Goal: Task Accomplishment & Management: Manage account settings

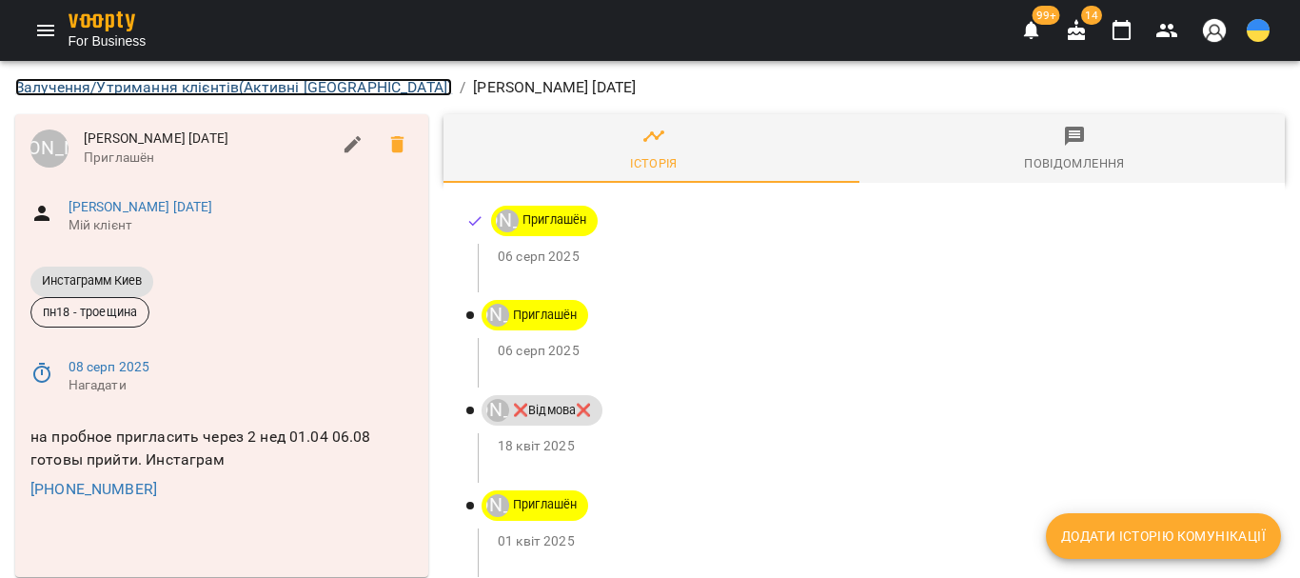
click at [132, 83] on link "Залучення/Утримання клієнтів ( Активні Киев )" at bounding box center [233, 87] width 437 height 18
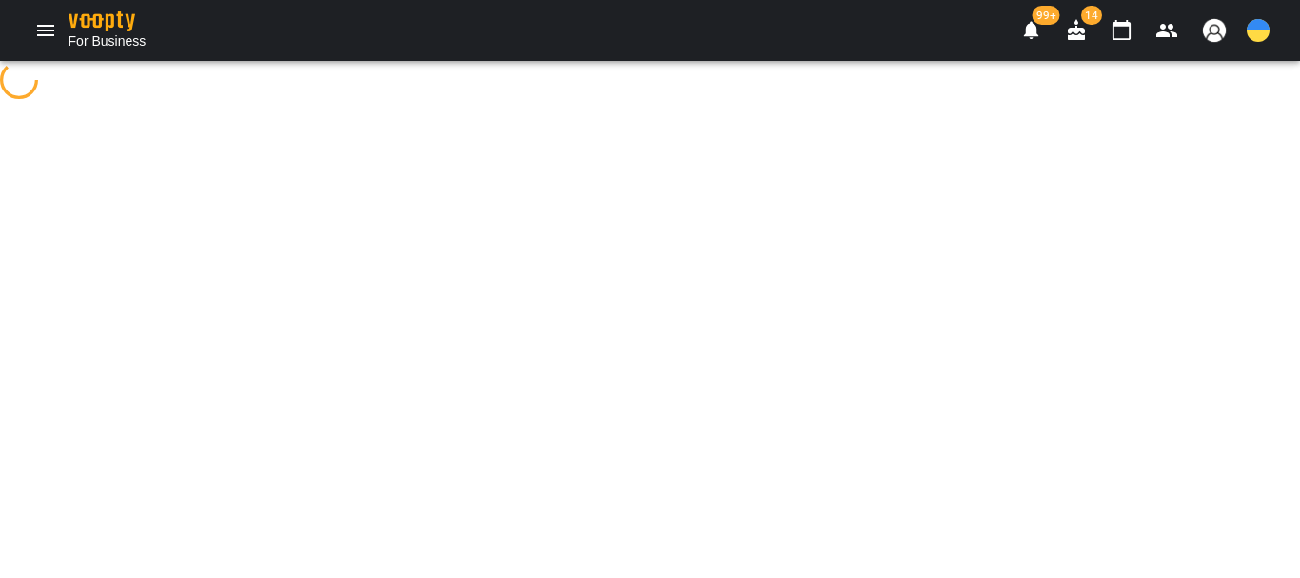
select select "**********"
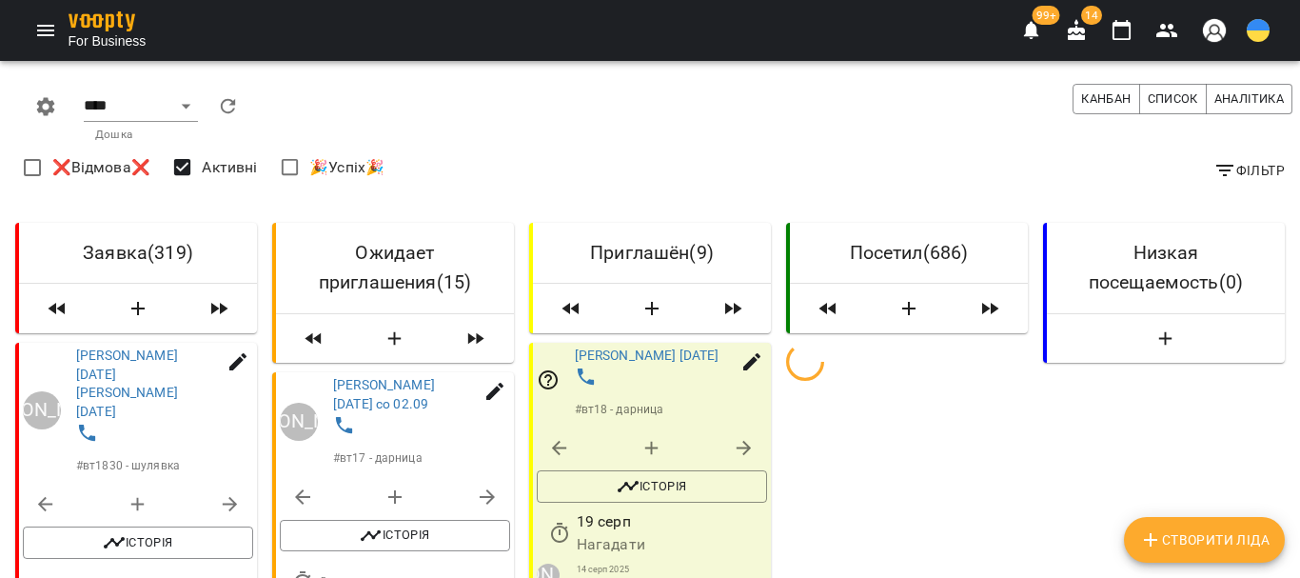
click at [44, 24] on icon "Menu" at bounding box center [45, 30] width 23 height 23
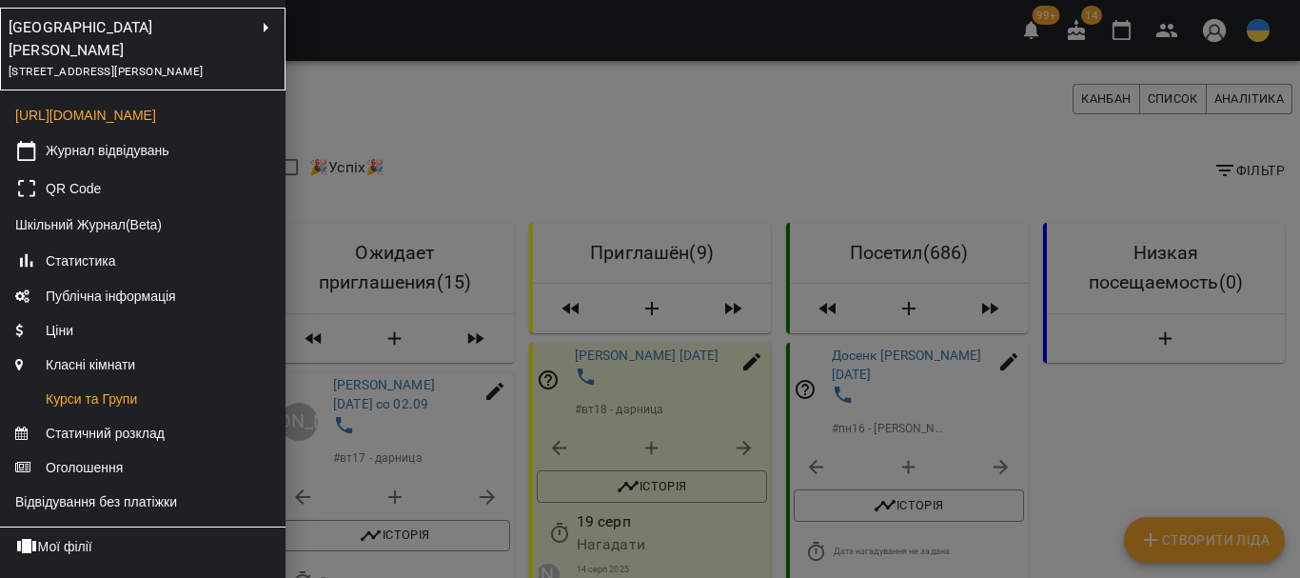
scroll to position [190, 0]
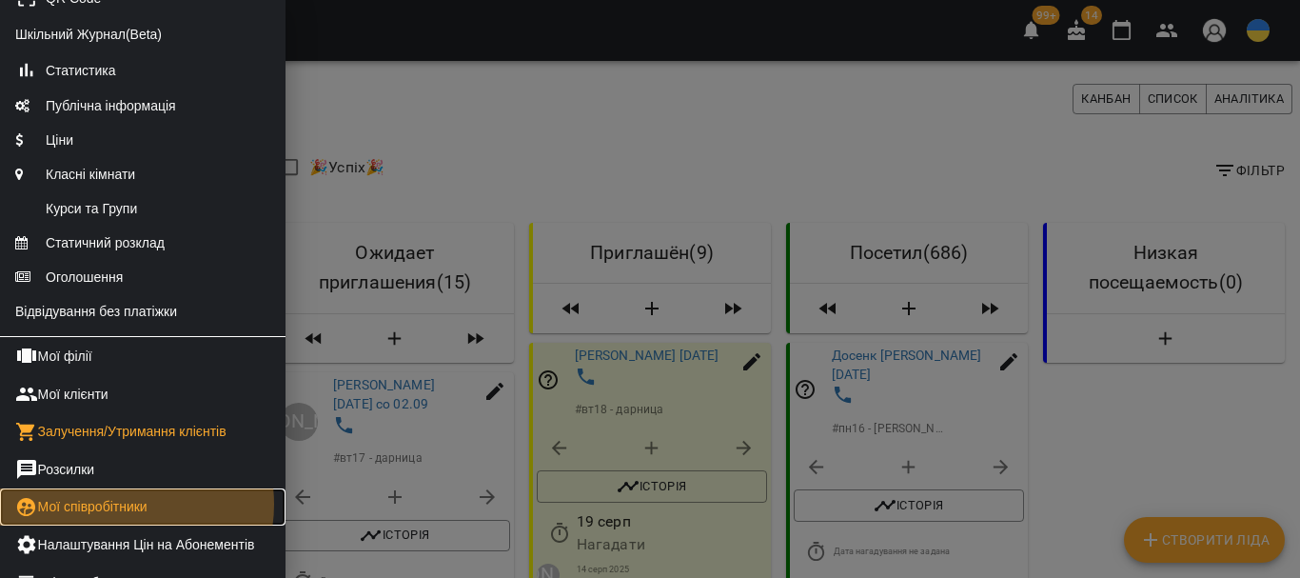
click at [118, 520] on link "Мої співробітники" at bounding box center [143, 507] width 286 height 38
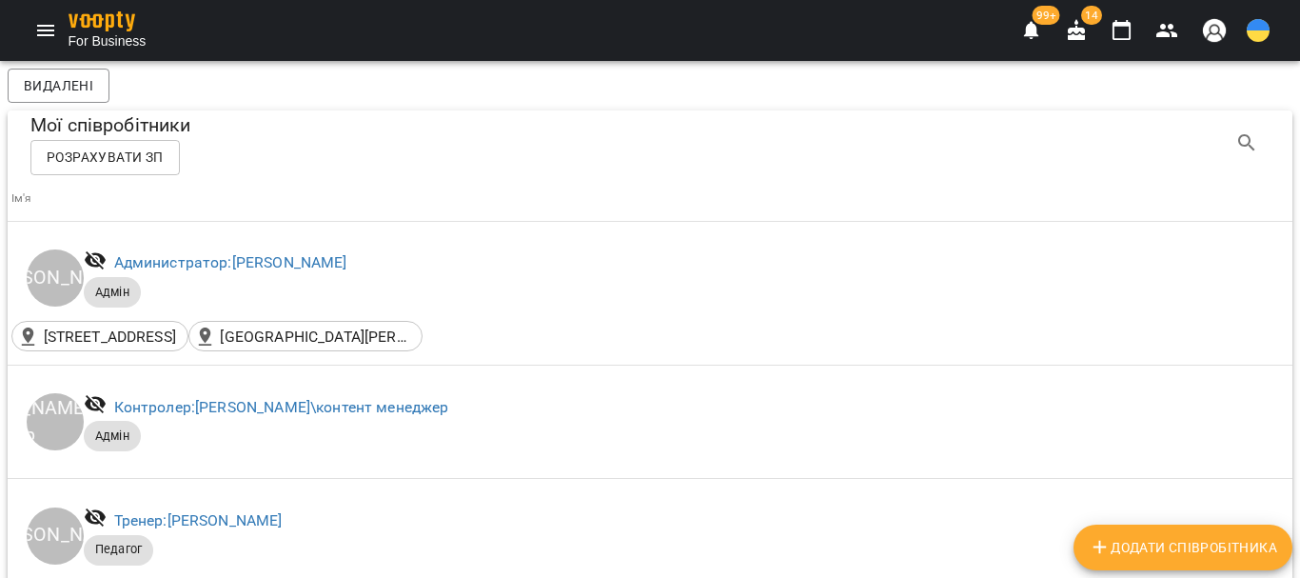
click at [1175, 547] on span "Додати співробітника" at bounding box center [1183, 547] width 188 height 23
select select "**"
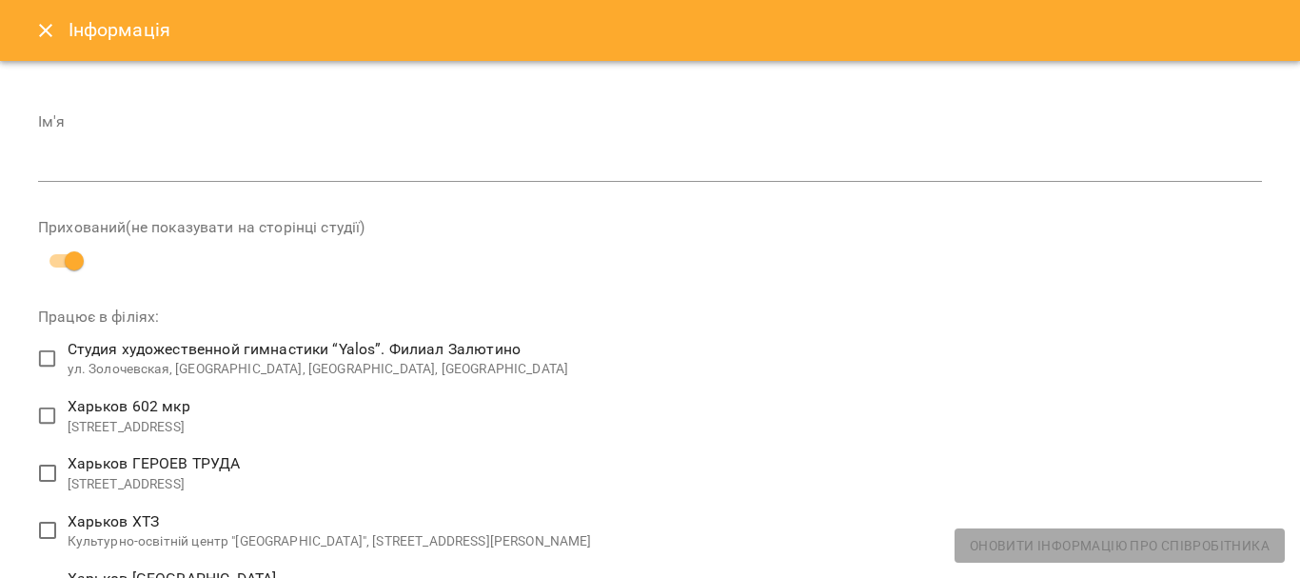
click at [84, 166] on input "text" at bounding box center [650, 167] width 1224 height 30
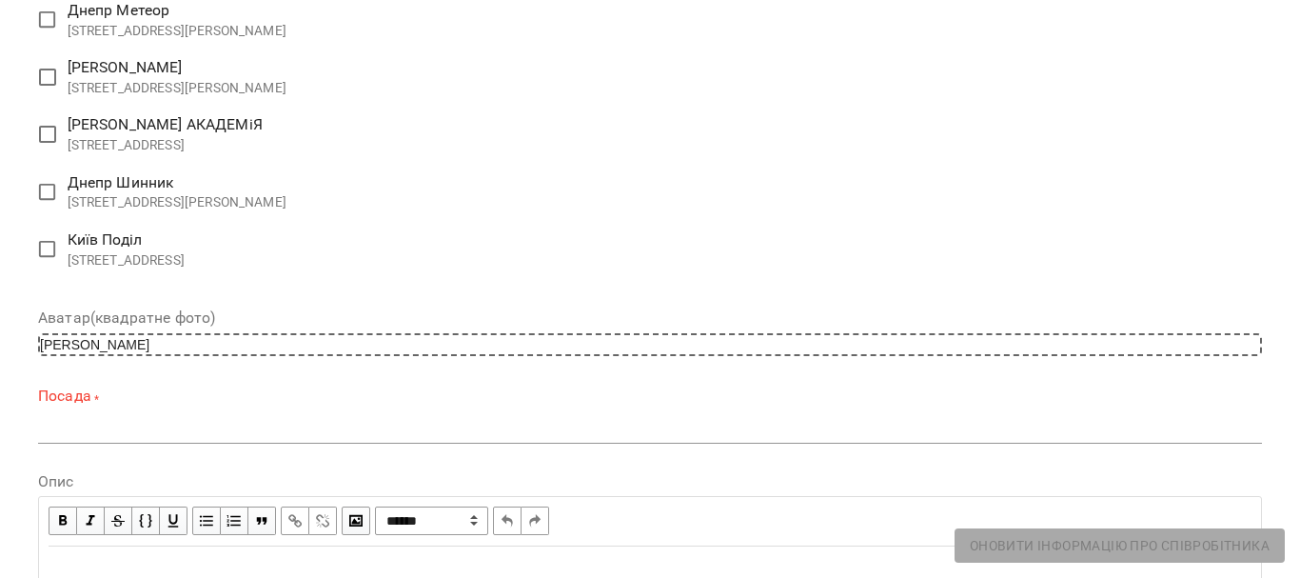
scroll to position [3049, 0]
click at [83, 425] on textarea at bounding box center [650, 426] width 1224 height 18
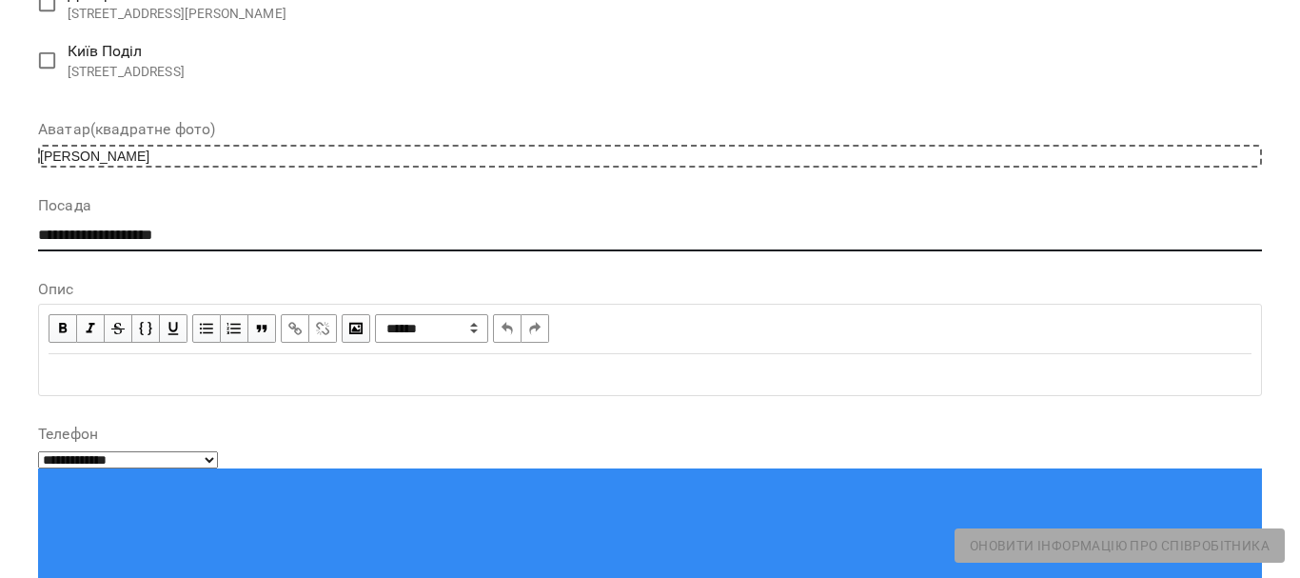
scroll to position [3240, 0]
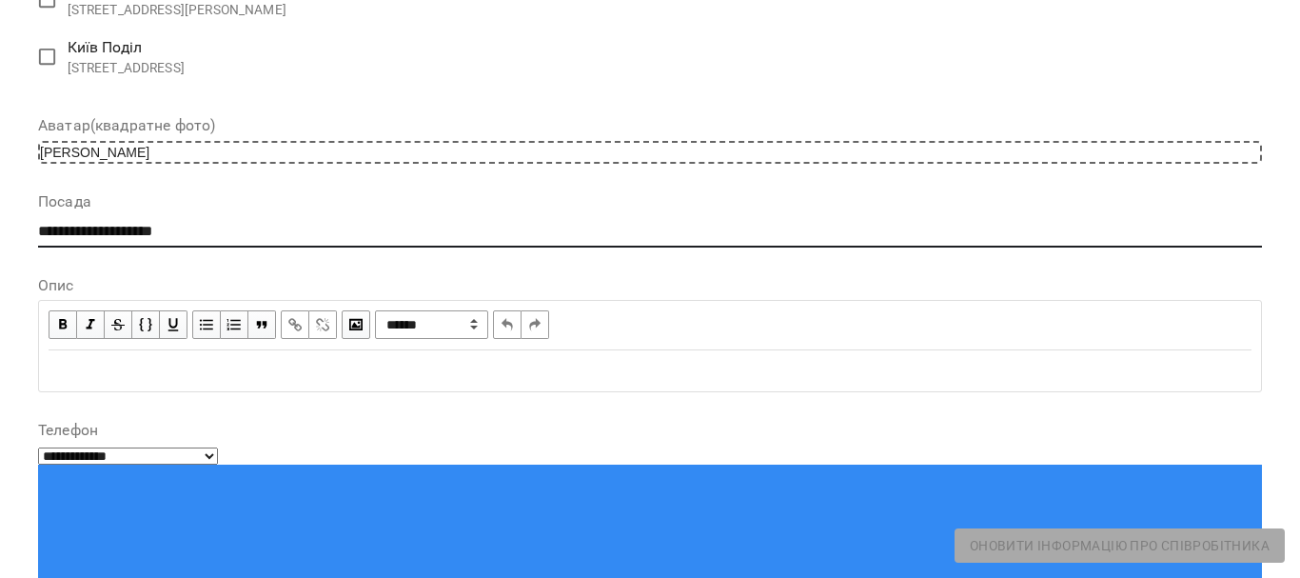
type textarea "**********"
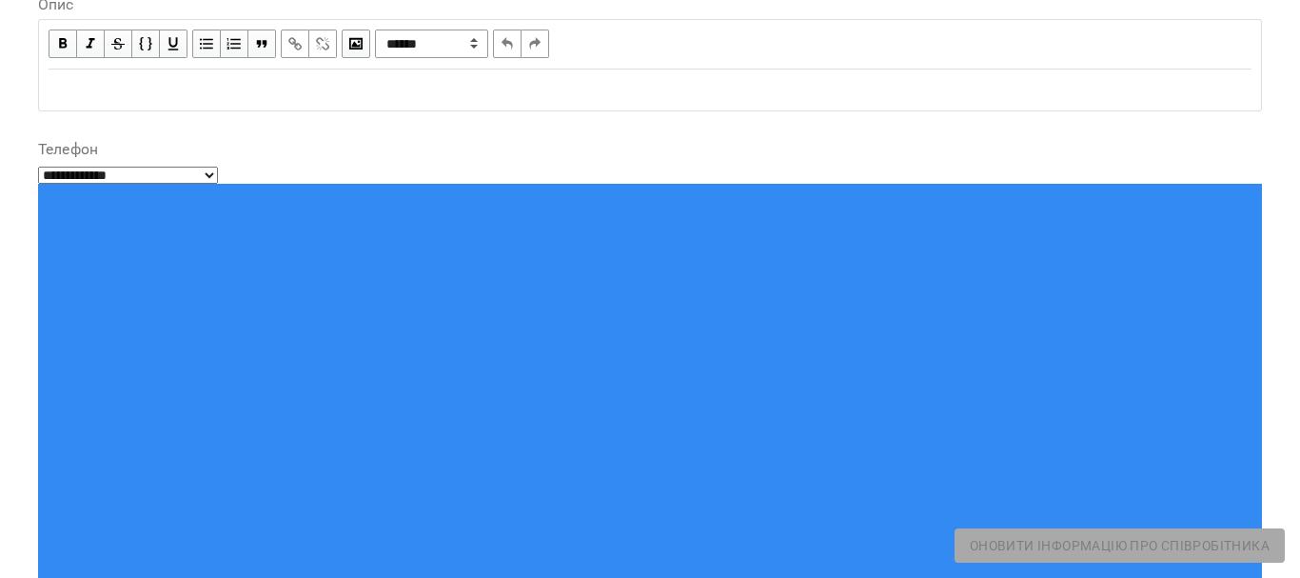
scroll to position [3525, 0]
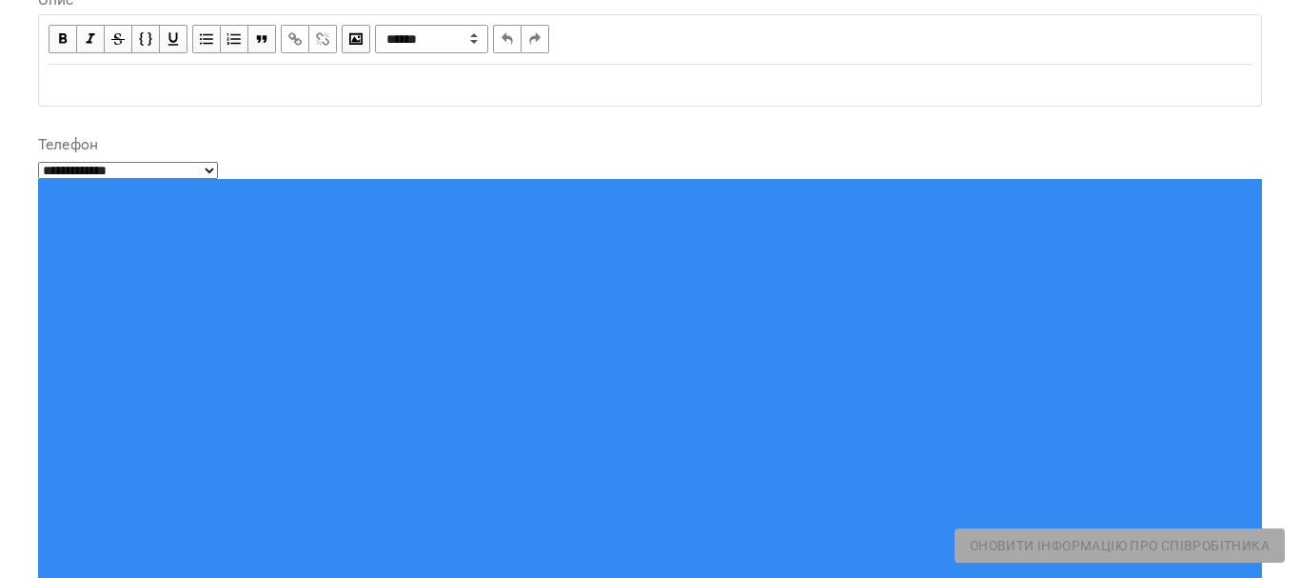
paste input "**********"
type input "**********"
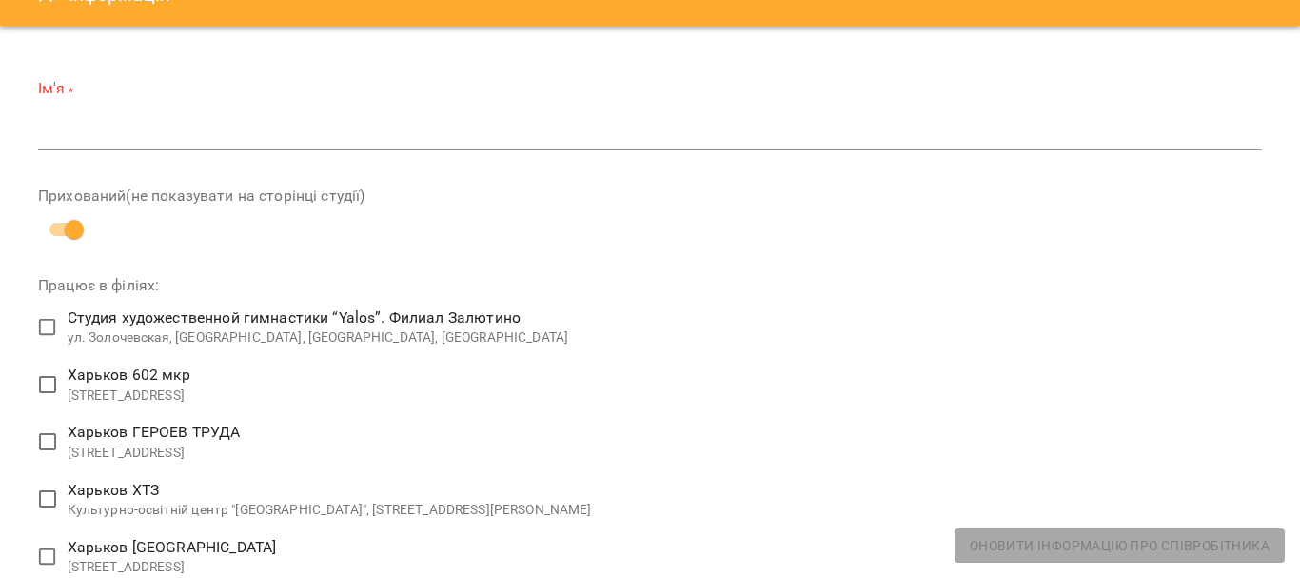
scroll to position [0, 0]
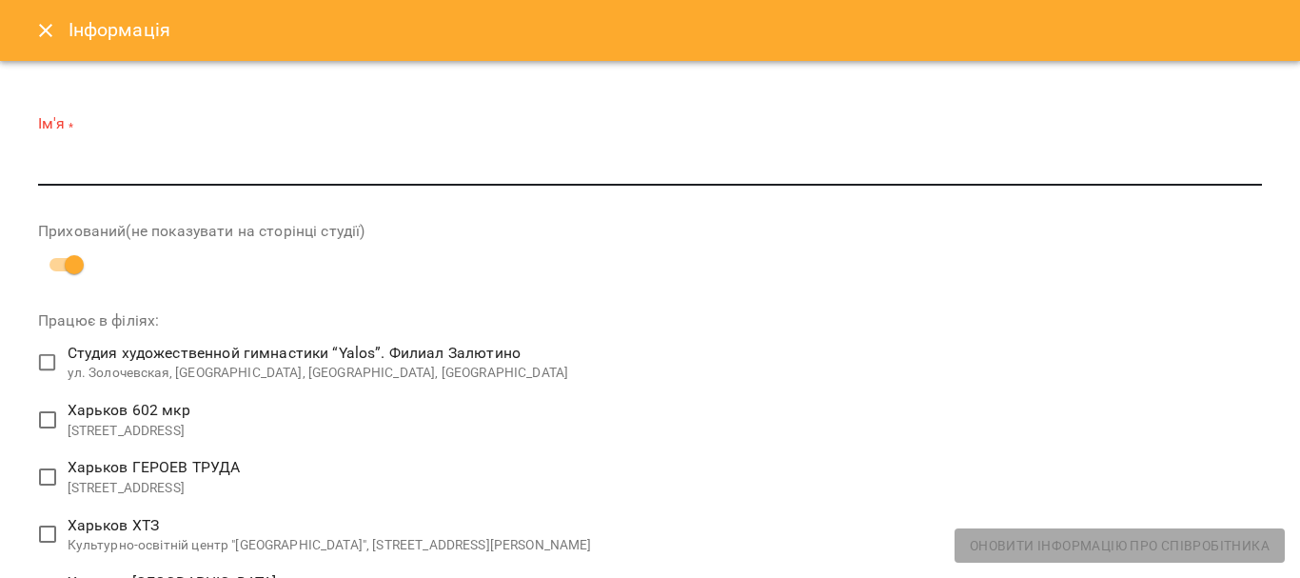
click at [58, 171] on input "text" at bounding box center [650, 171] width 1224 height 30
type input "*"
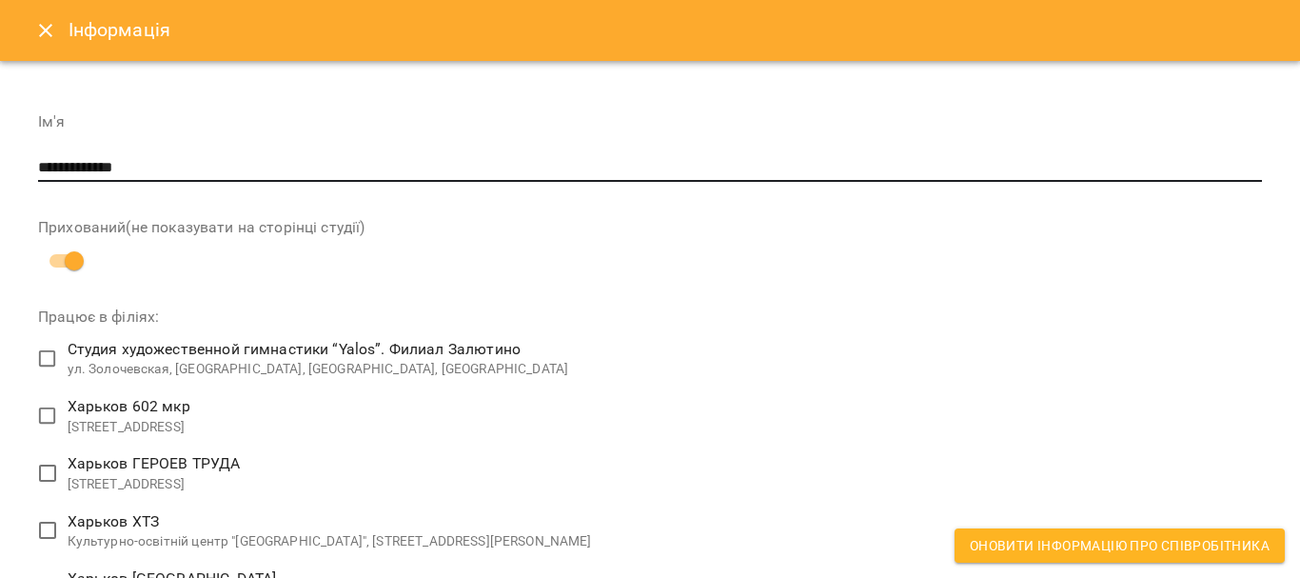
type input "**********"
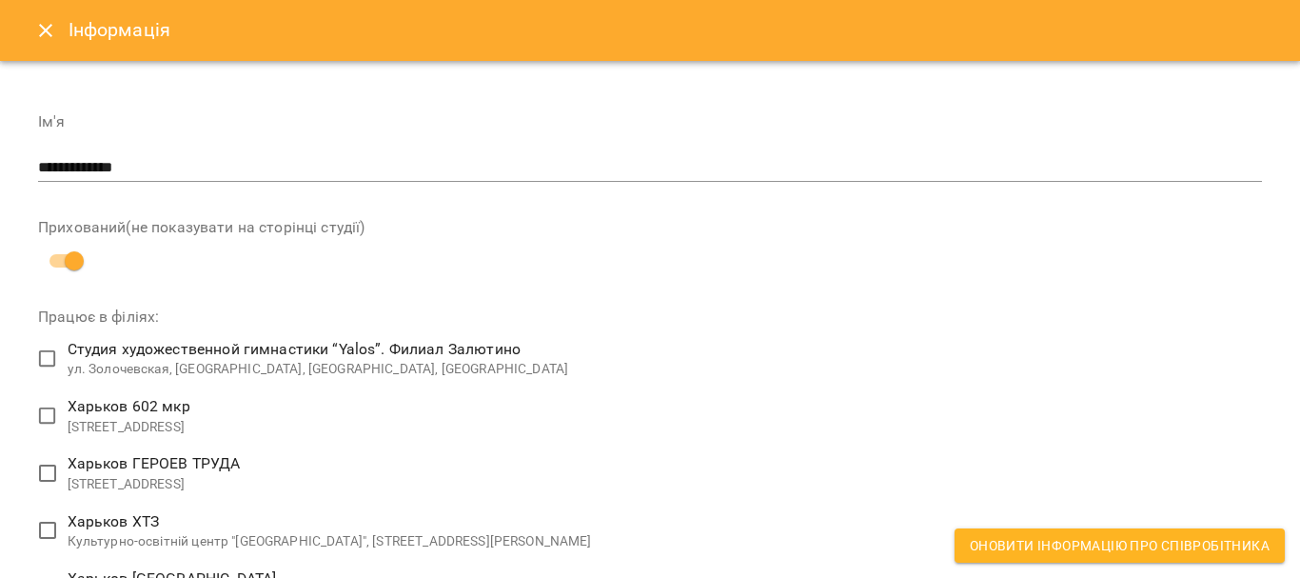
drag, startPoint x: 149, startPoint y: 195, endPoint x: 142, endPoint y: 211, distance: 17.9
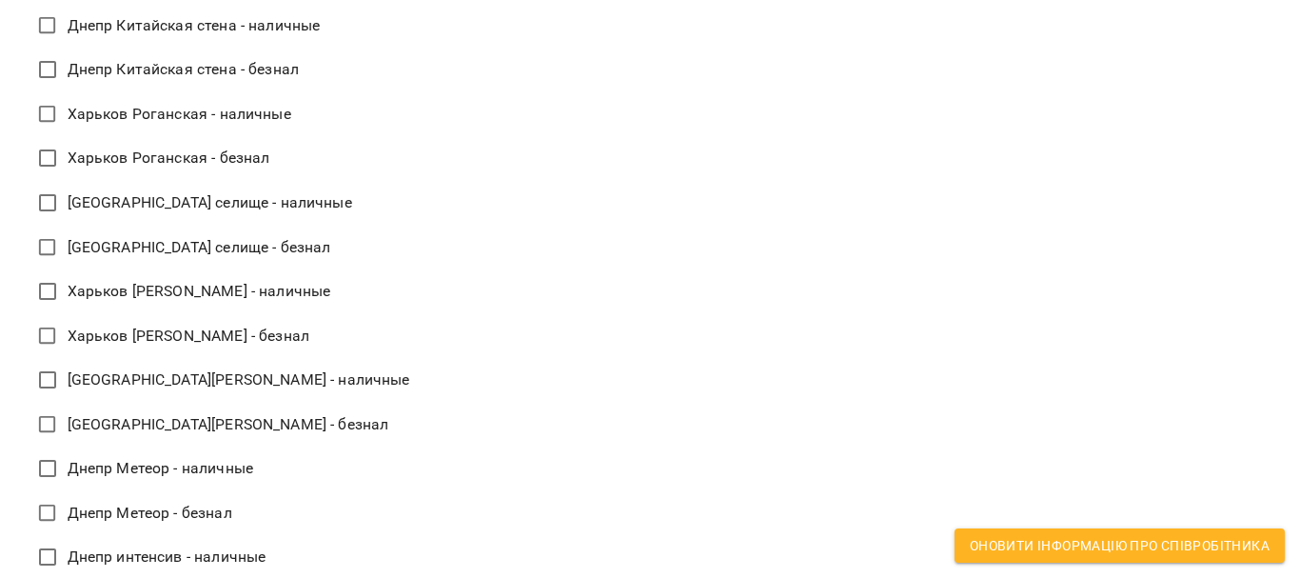
scroll to position [9936, 0]
click at [1105, 542] on span "Оновити інформацію про співробітника" at bounding box center [1120, 545] width 300 height 23
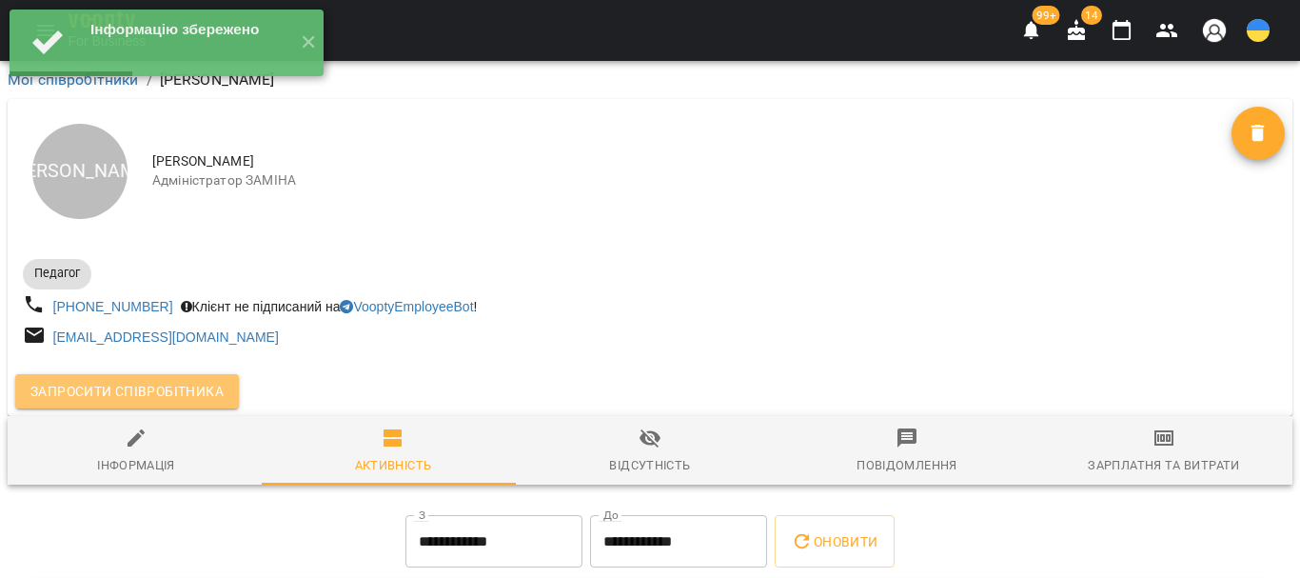
click at [166, 388] on span "Запросити співробітника" at bounding box center [126, 391] width 193 height 23
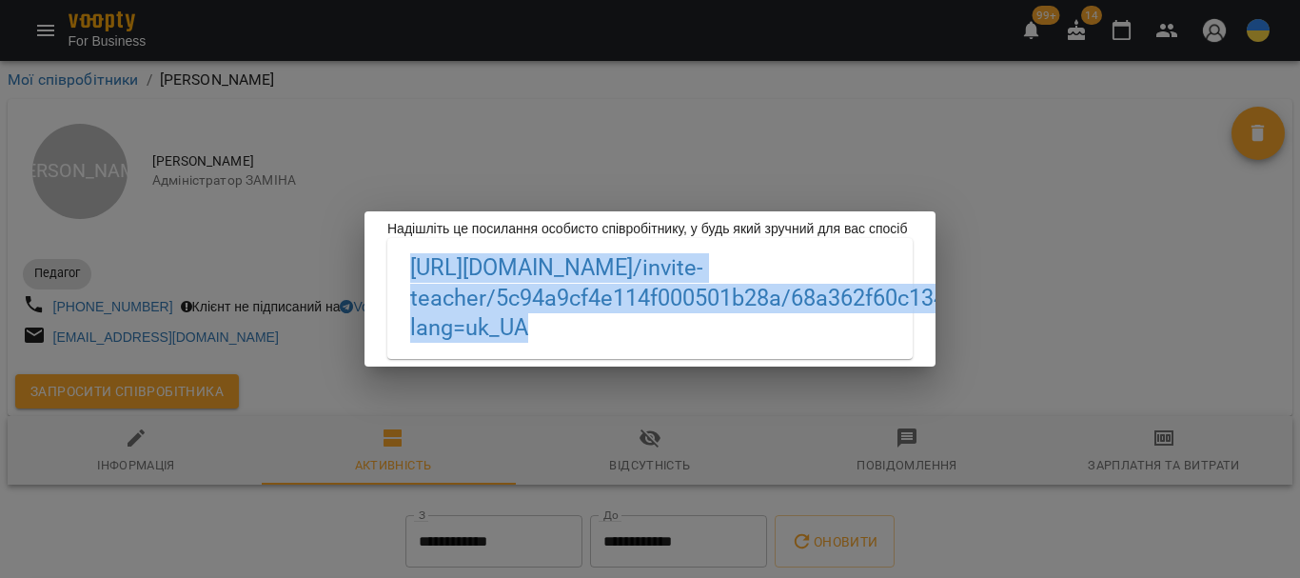
drag, startPoint x: 775, startPoint y: 343, endPoint x: 409, endPoint y: 277, distance: 371.3
click at [409, 277] on div "https://biz.yaloscrm.com /invite-teacher/5c94a9cf4e114f000501b28a/68a362f60c134…" at bounding box center [649, 298] width 525 height 120
copy link "https://biz.yaloscrm.com /invite-teacher/5c94a9cf4e114f000501b28a/68a362f60c134…"
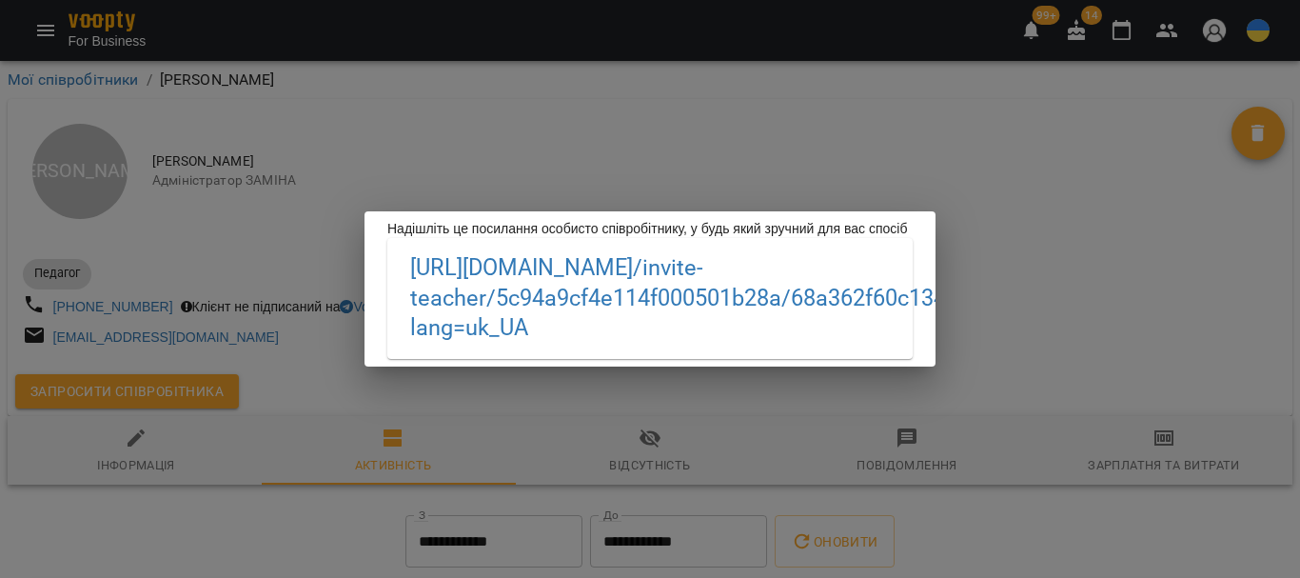
click at [146, 121] on div "Надішліть це посилання особисто співробітнику, у будь який зручний для вас спос…" at bounding box center [650, 289] width 1300 height 578
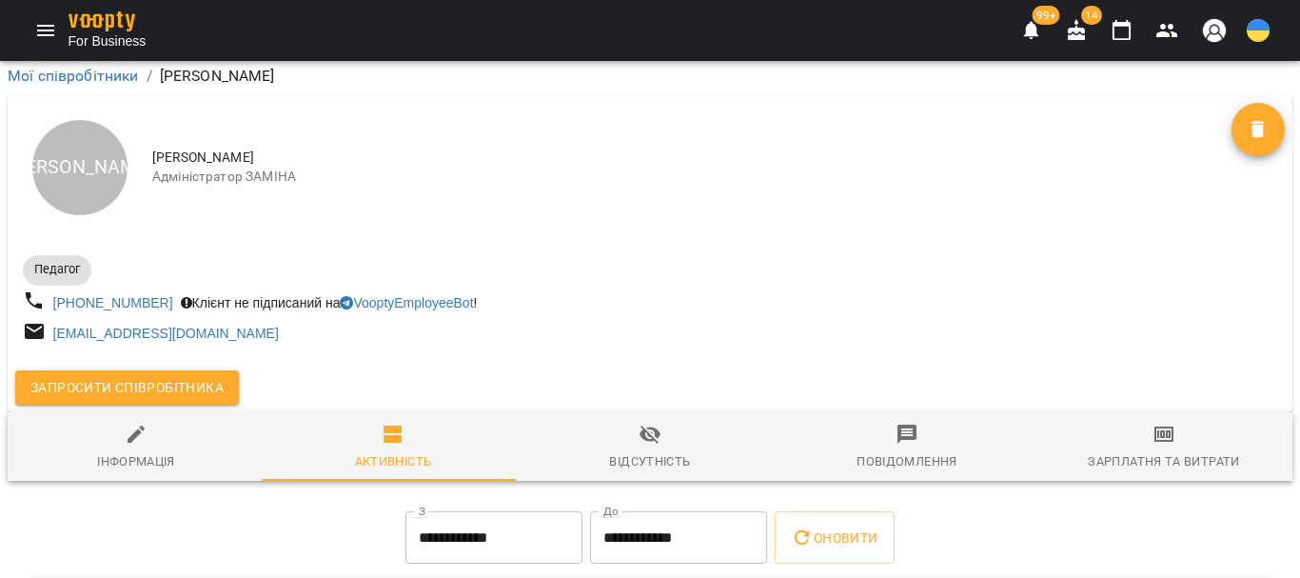
scroll to position [190, 0]
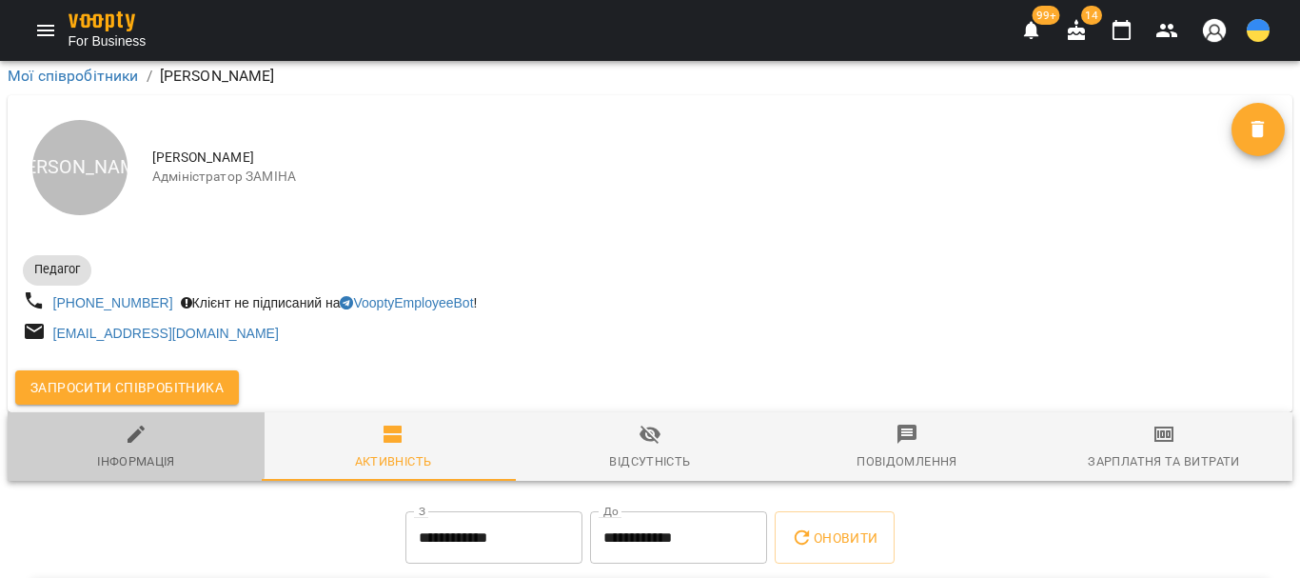
click at [130, 425] on icon "button" at bounding box center [136, 433] width 17 height 17
select select "**"
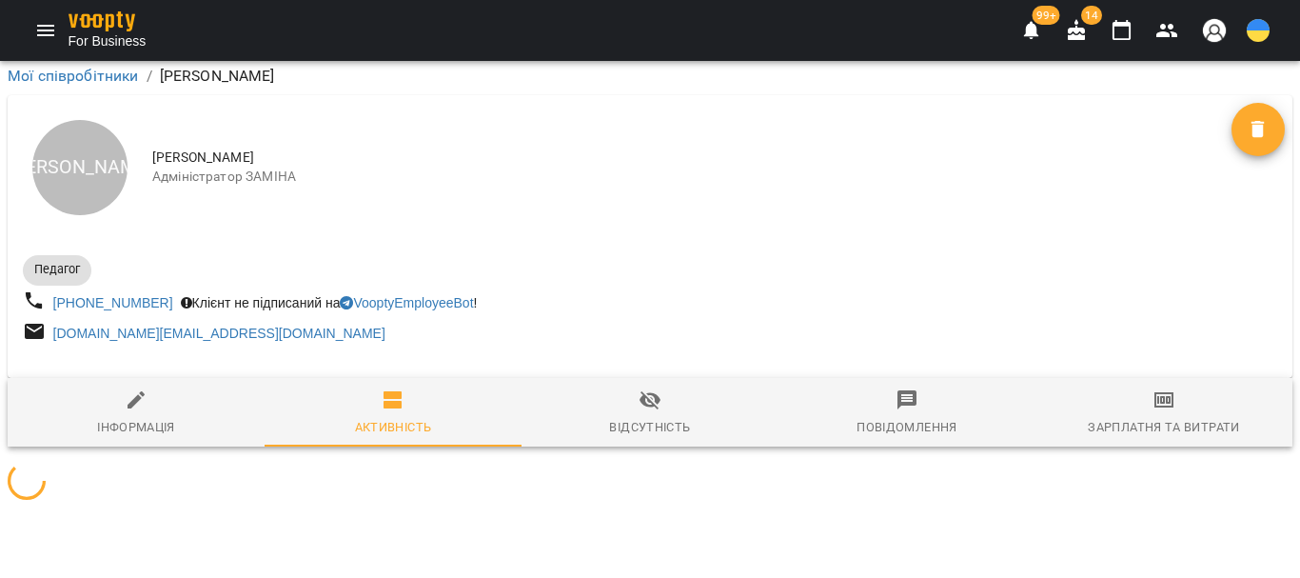
scroll to position [0, 0]
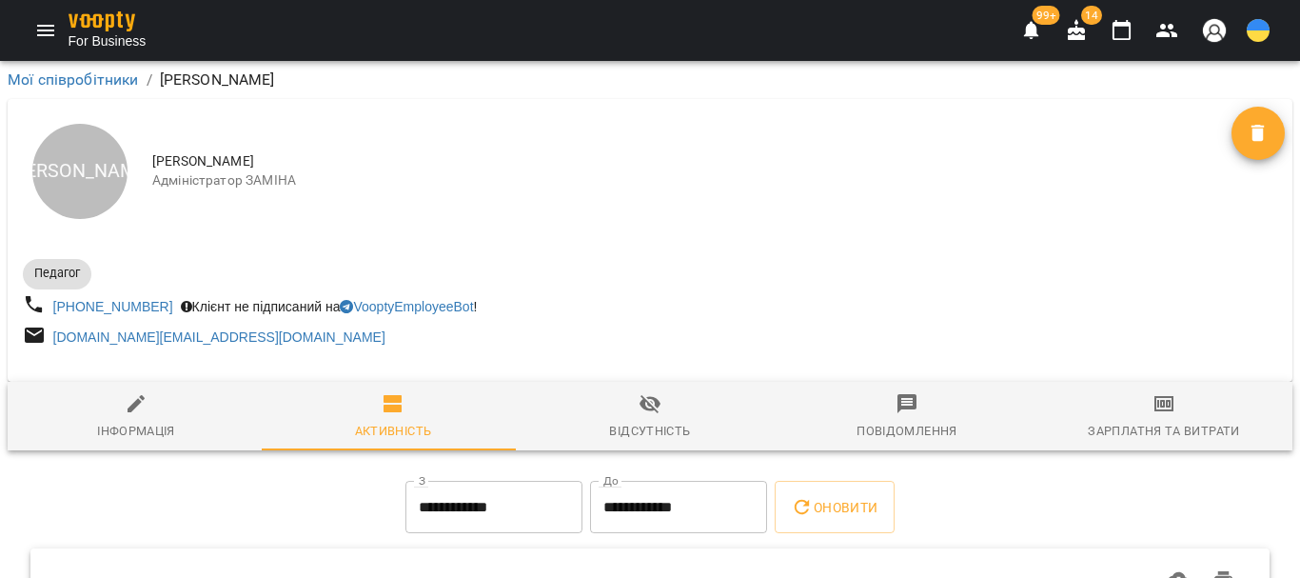
drag, startPoint x: 144, startPoint y: 244, endPoint x: 131, endPoint y: 257, distance: 18.2
click at [144, 244] on div "Педагог +380997633973 Клієнт не підписаний на VooptyEmployeeBot ! test.yalos.ce…" at bounding box center [650, 305] width 1285 height 123
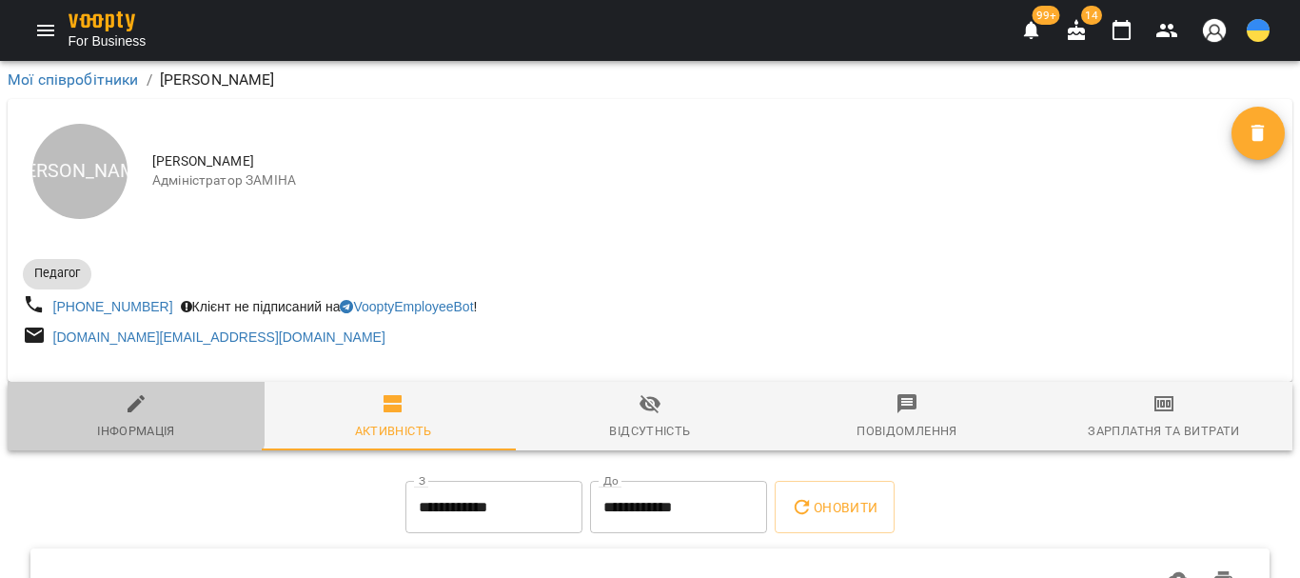
click at [129, 412] on icon "button" at bounding box center [136, 403] width 17 height 17
select select "**"
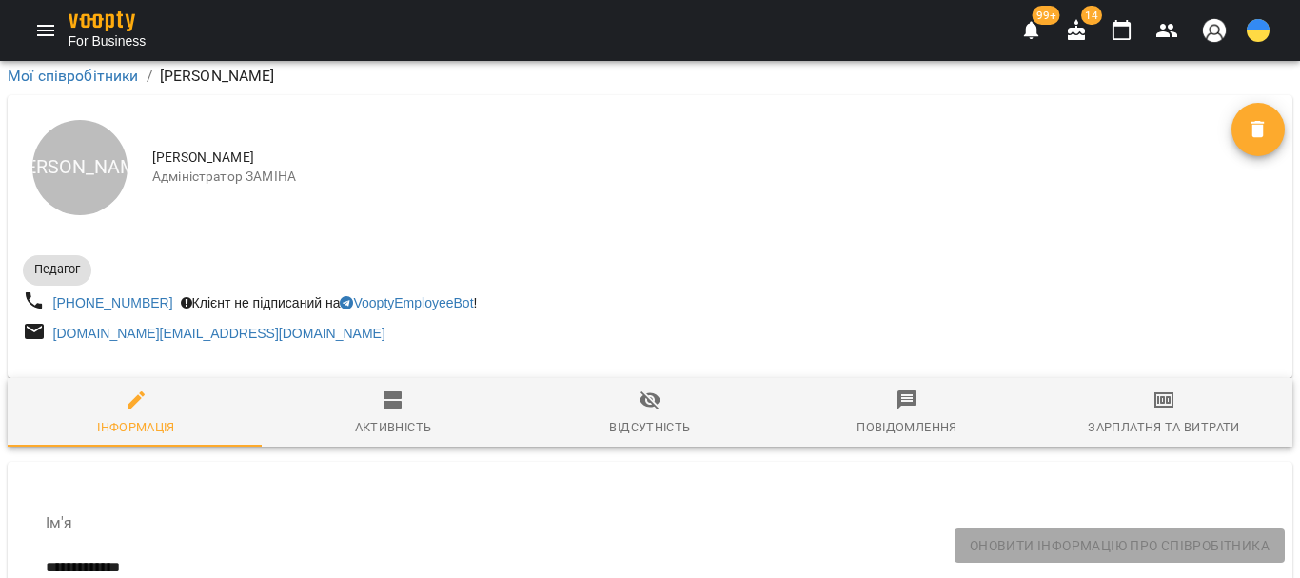
scroll to position [3902, 0]
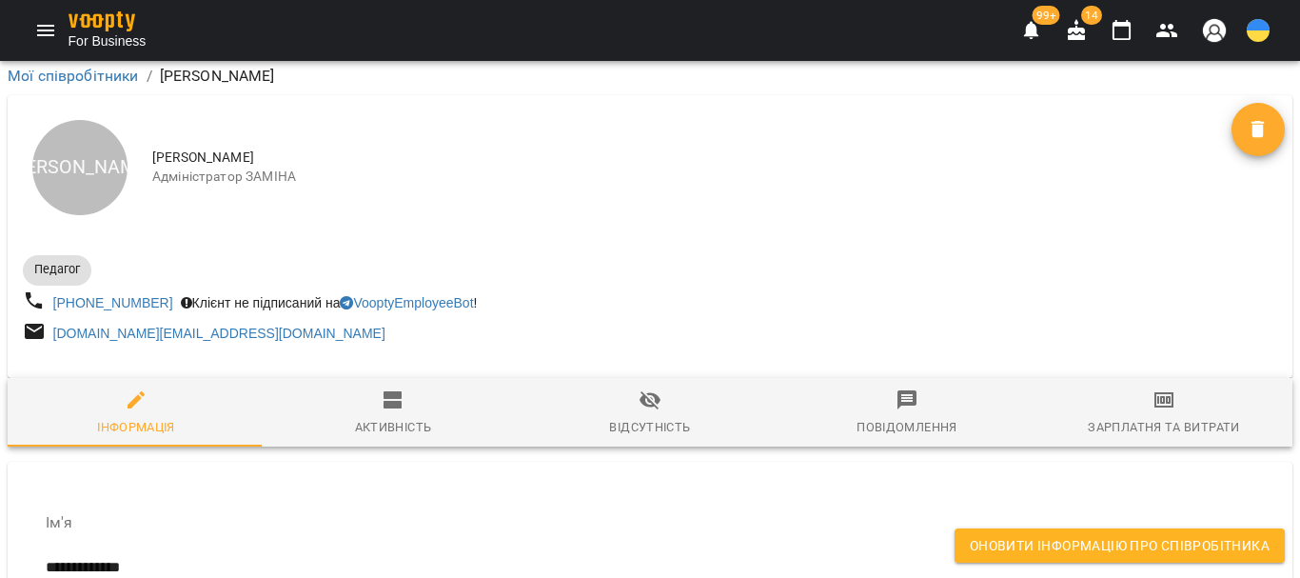
drag, startPoint x: 83, startPoint y: 305, endPoint x: 496, endPoint y: 412, distance: 426.8
click at [1026, 543] on span "Оновити інформацію про співробітника" at bounding box center [1120, 545] width 300 height 23
click at [133, 391] on icon "button" at bounding box center [136, 399] width 17 height 17
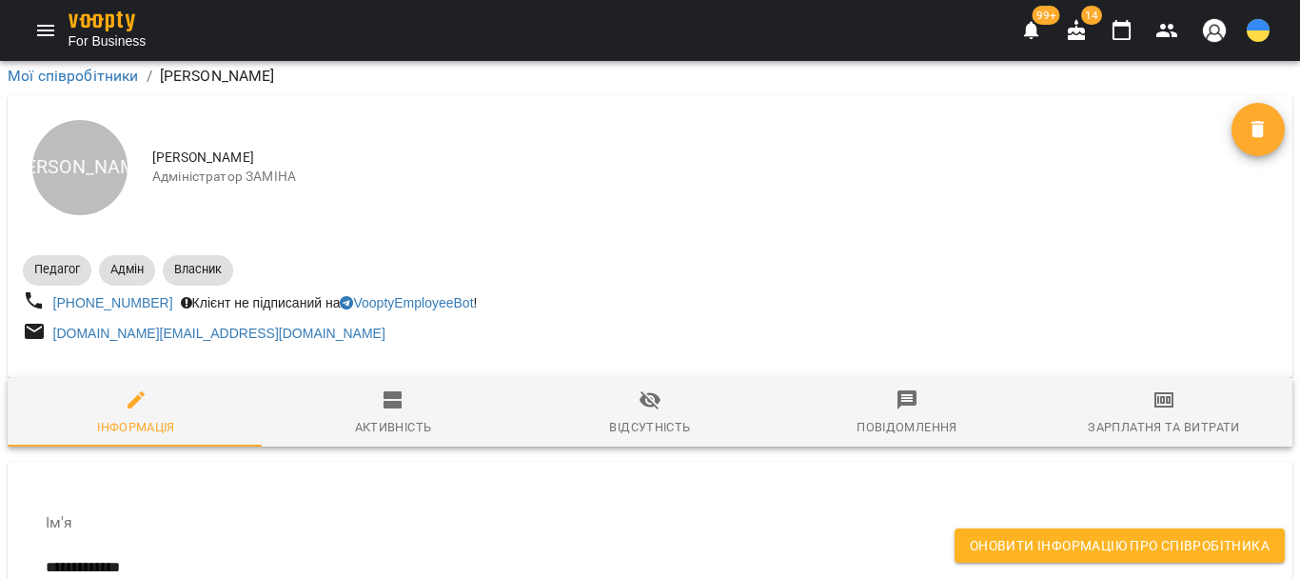
scroll to position [190, 0]
click at [196, 552] on input "**********" at bounding box center [650, 567] width 1209 height 30
type input "*"
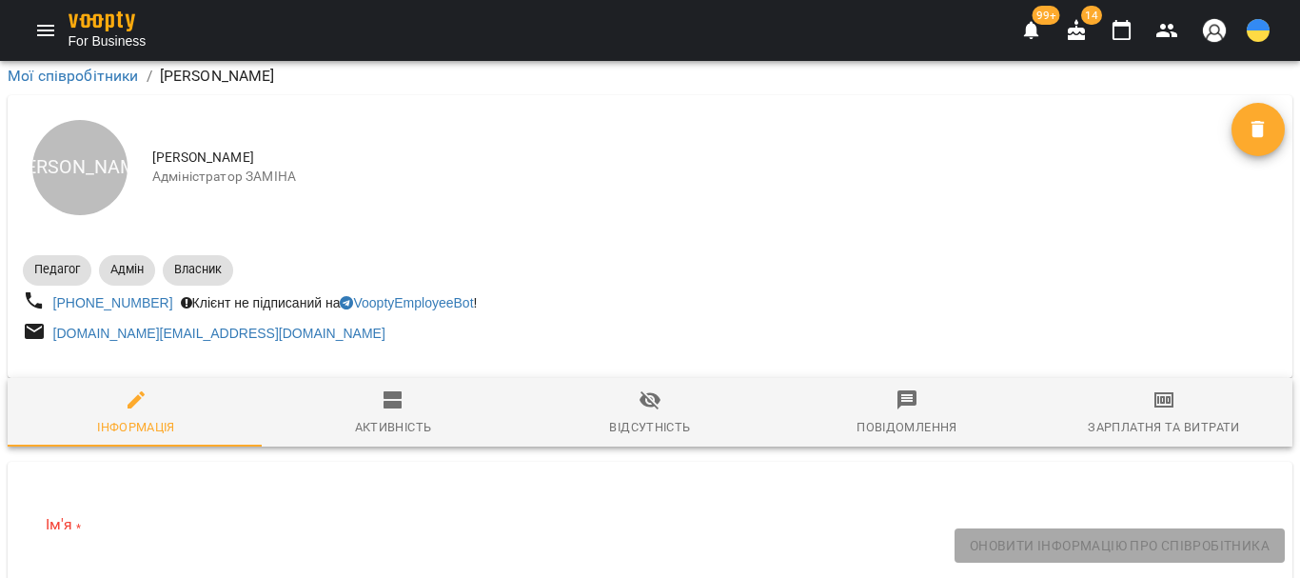
scroll to position [4001, 0]
drag, startPoint x: 239, startPoint y: 106, endPoint x: 51, endPoint y: 119, distance: 188.0
click at [67, 556] on input "text" at bounding box center [650, 571] width 1209 height 30
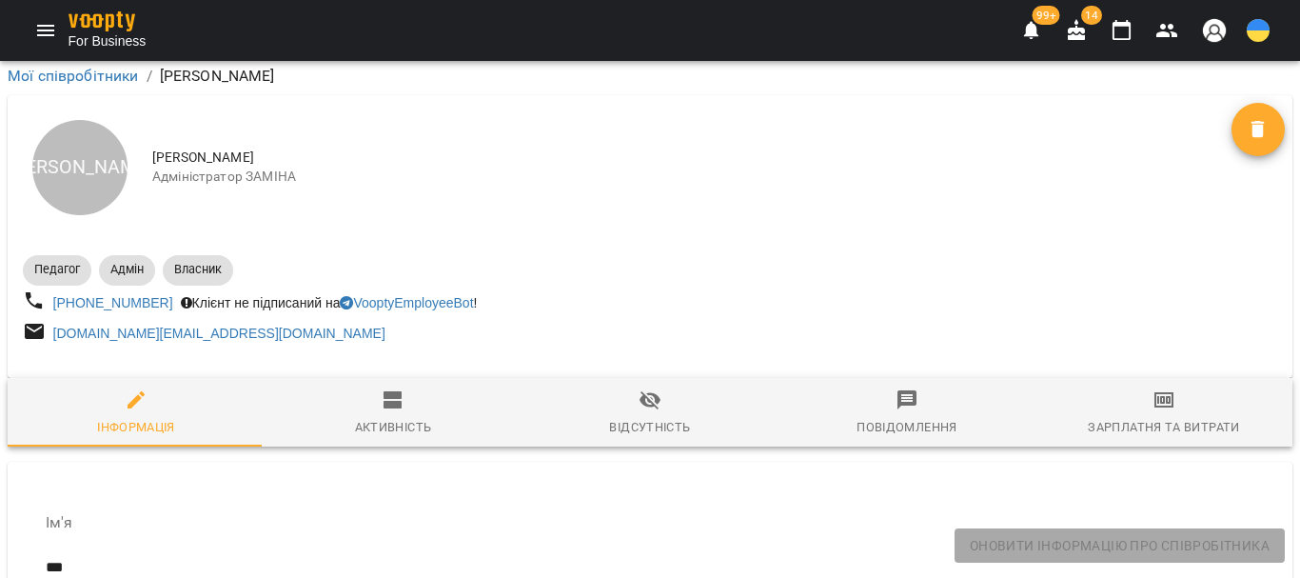
scroll to position [3615, 0]
type input "***"
type textarea "*"
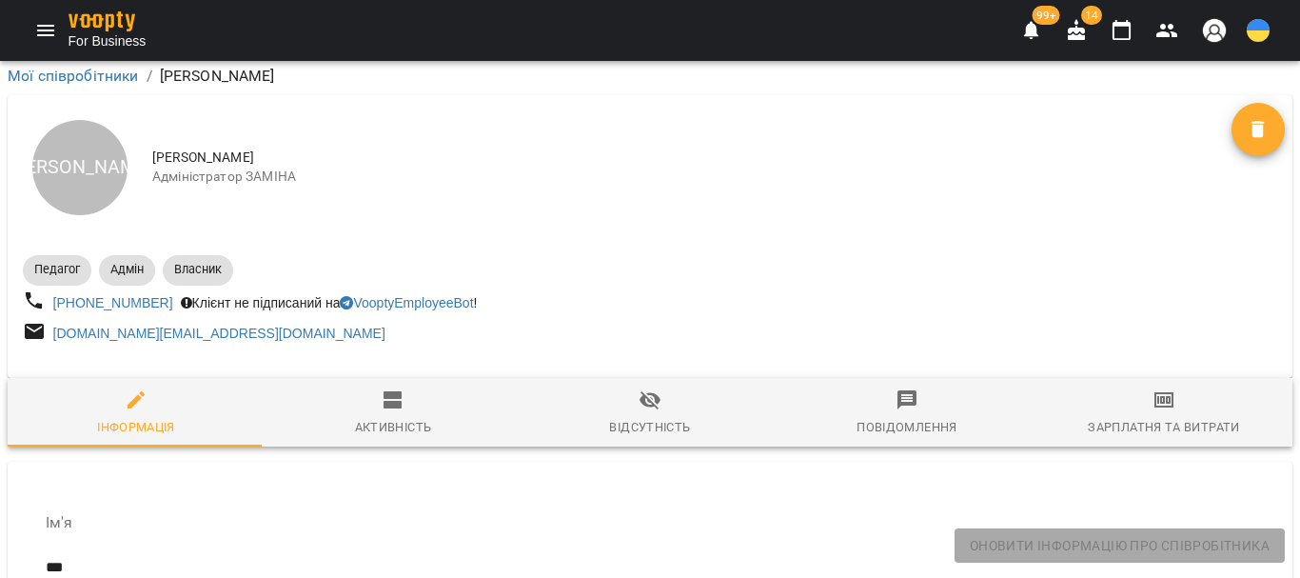
scroll to position [3710, 0]
type input "**********"
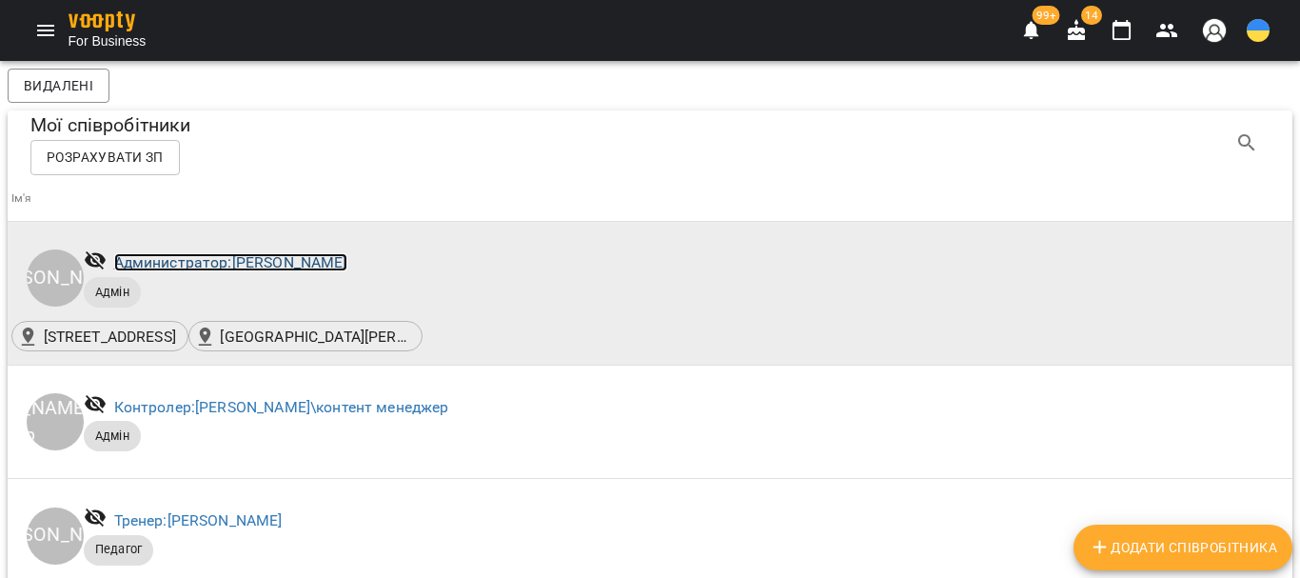
click at [148, 263] on link "Администратор: Кравцова Татьяна" at bounding box center [230, 262] width 233 height 18
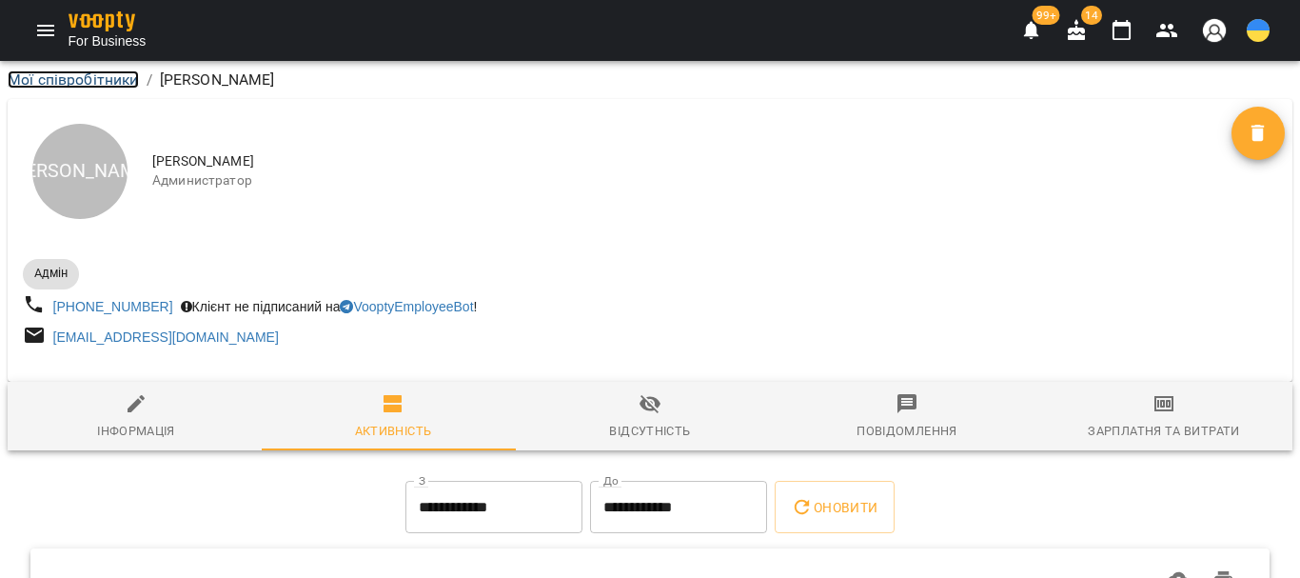
click at [80, 80] on link "Мої співробітники" at bounding box center [73, 79] width 131 height 18
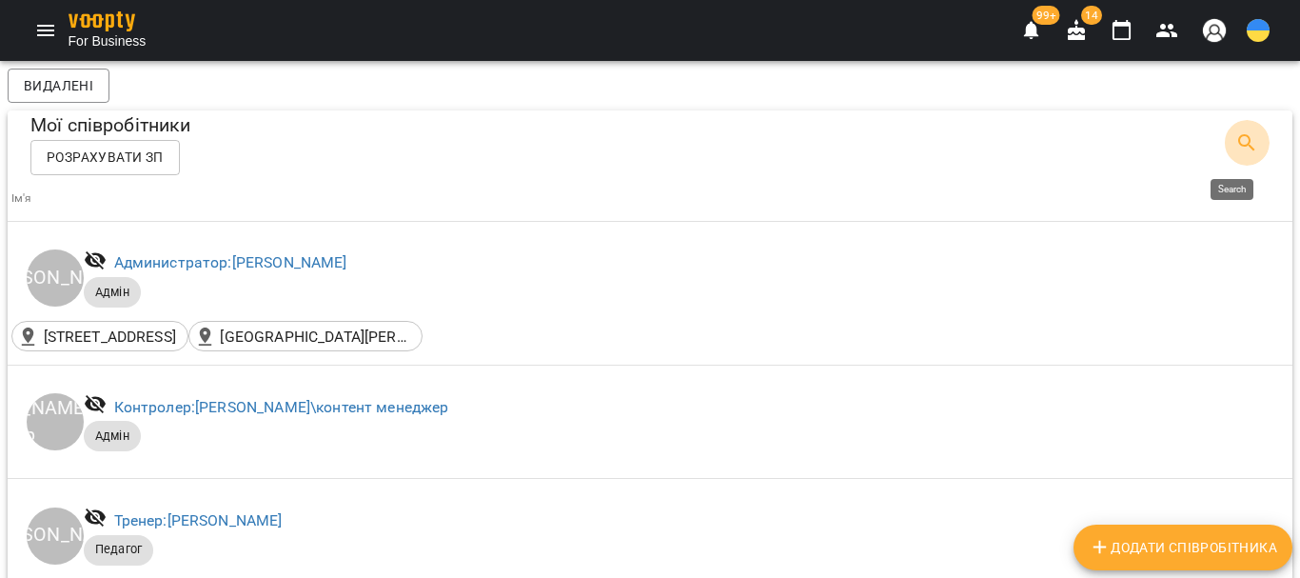
click at [1235, 140] on icon "Search" at bounding box center [1246, 142] width 23 height 23
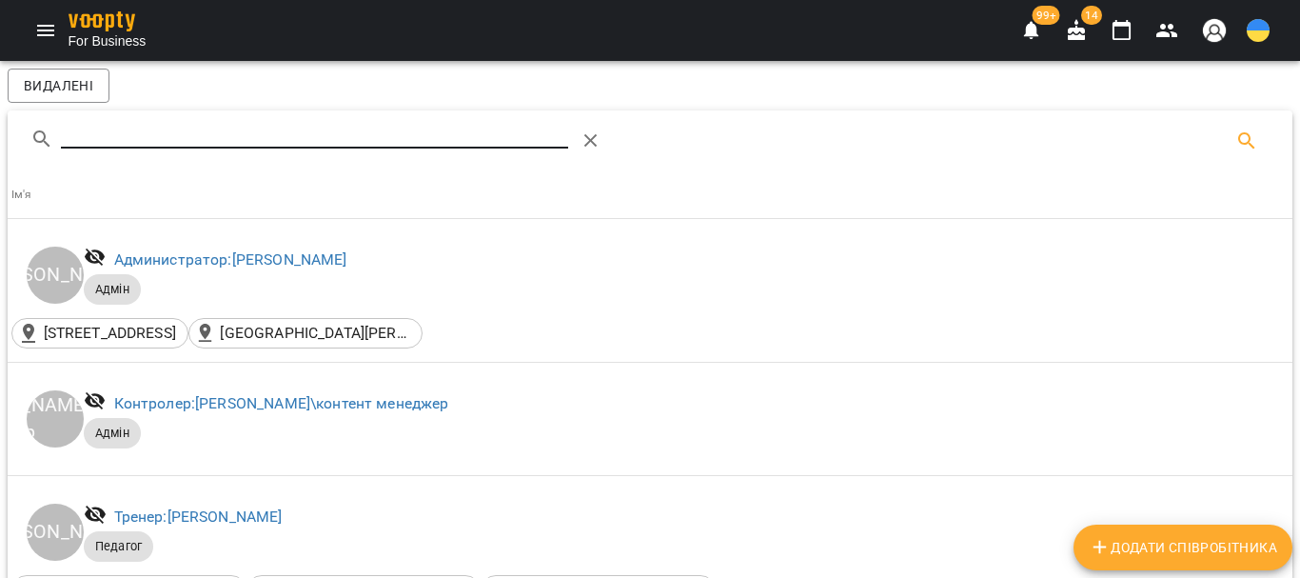
click at [104, 129] on input "Search" at bounding box center [314, 133] width 507 height 30
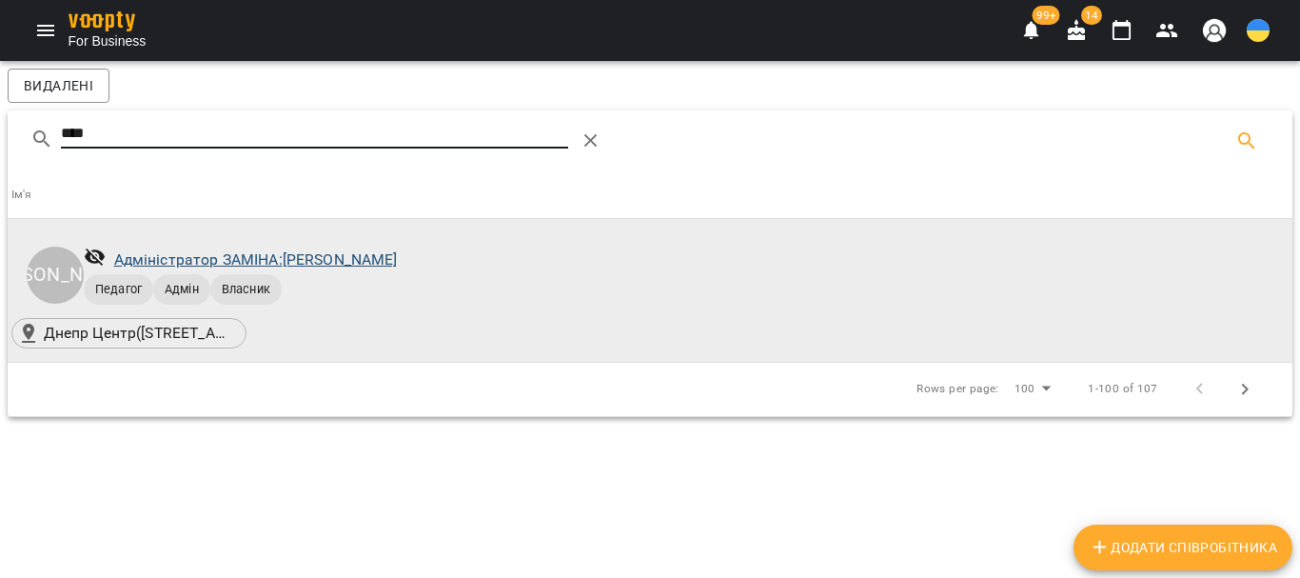
type input "****"
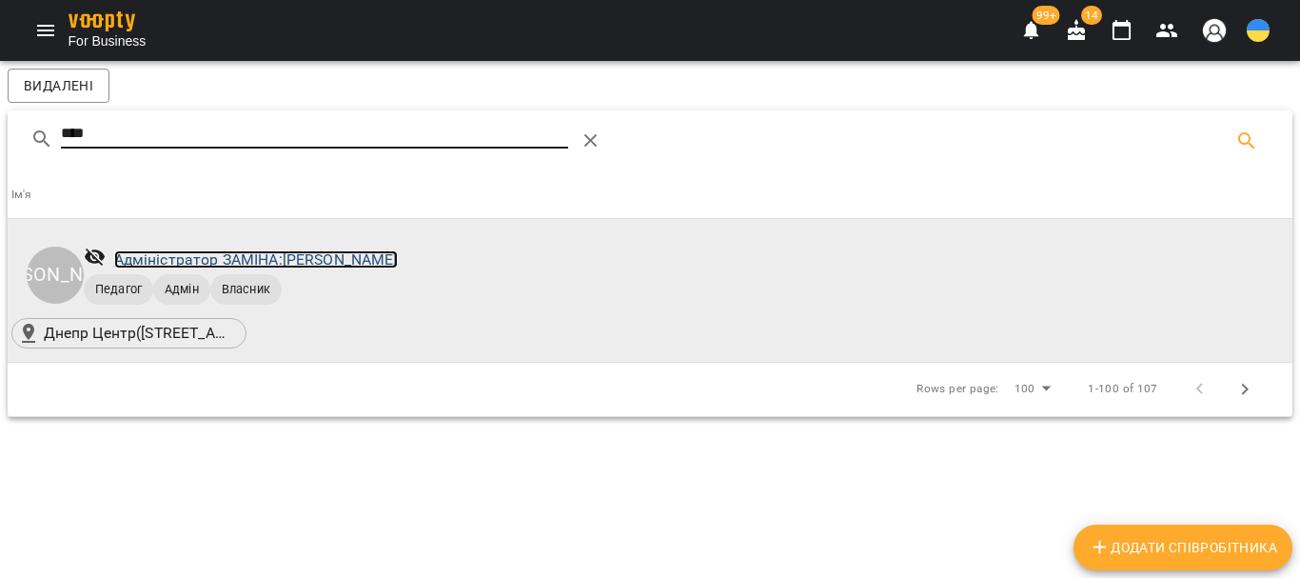
click at [265, 259] on link "Адміністратор ЗАМІНА: Шейнман Лотта" at bounding box center [256, 259] width 284 height 18
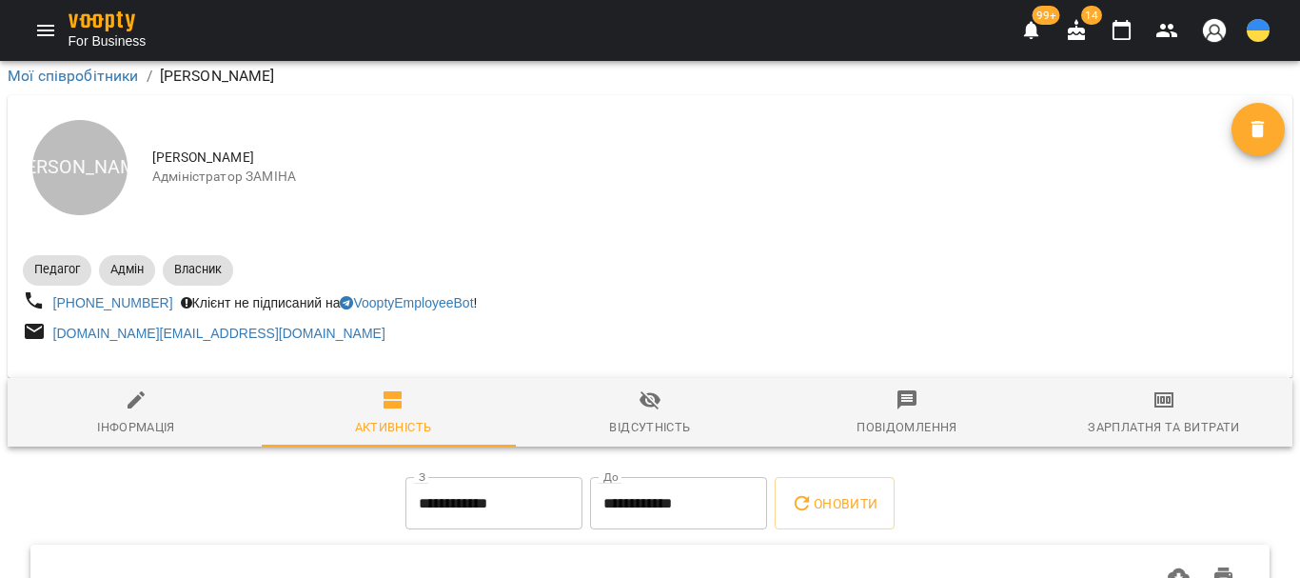
scroll to position [231, 0]
click at [133, 391] on icon "button" at bounding box center [136, 399] width 17 height 17
select select "**"
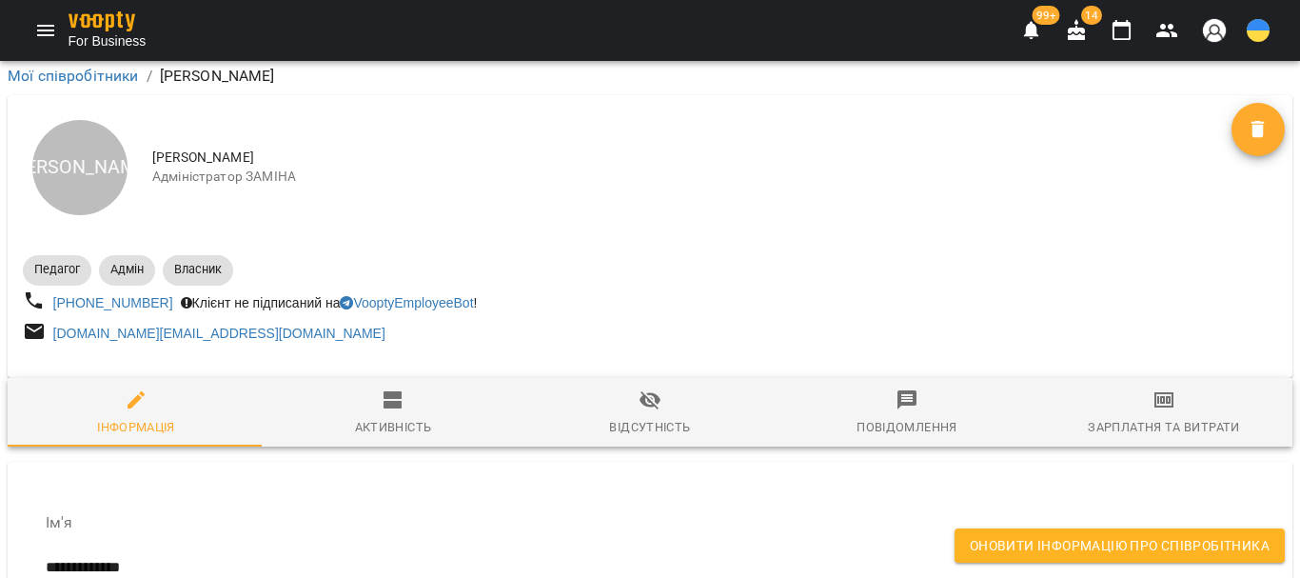
scroll to position [41, 0]
click at [246, 325] on link "[DOMAIN_NAME][EMAIL_ADDRESS][DOMAIN_NAME]" at bounding box center [219, 332] width 332 height 15
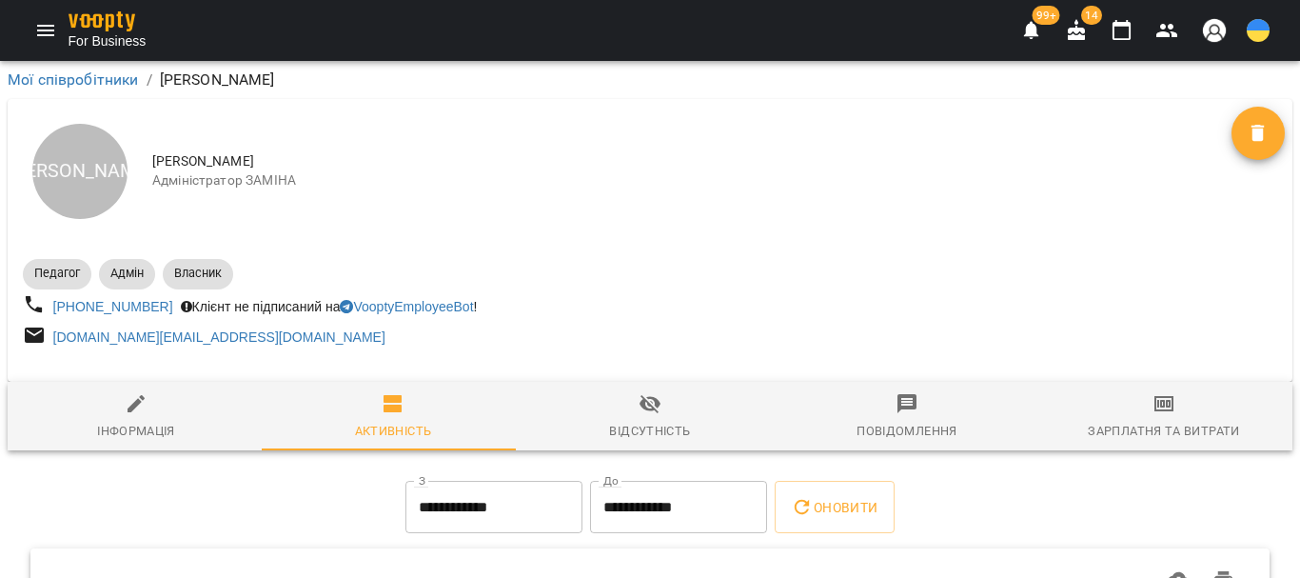
scroll to position [231, 0]
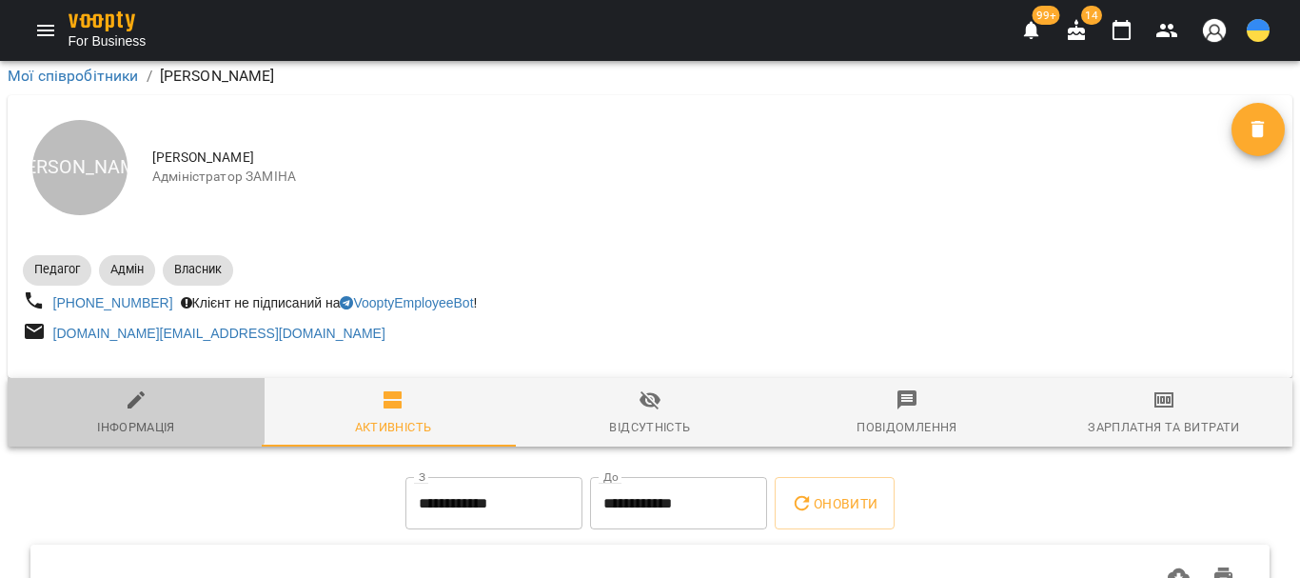
click at [130, 388] on icon "button" at bounding box center [136, 399] width 23 height 23
select select "**"
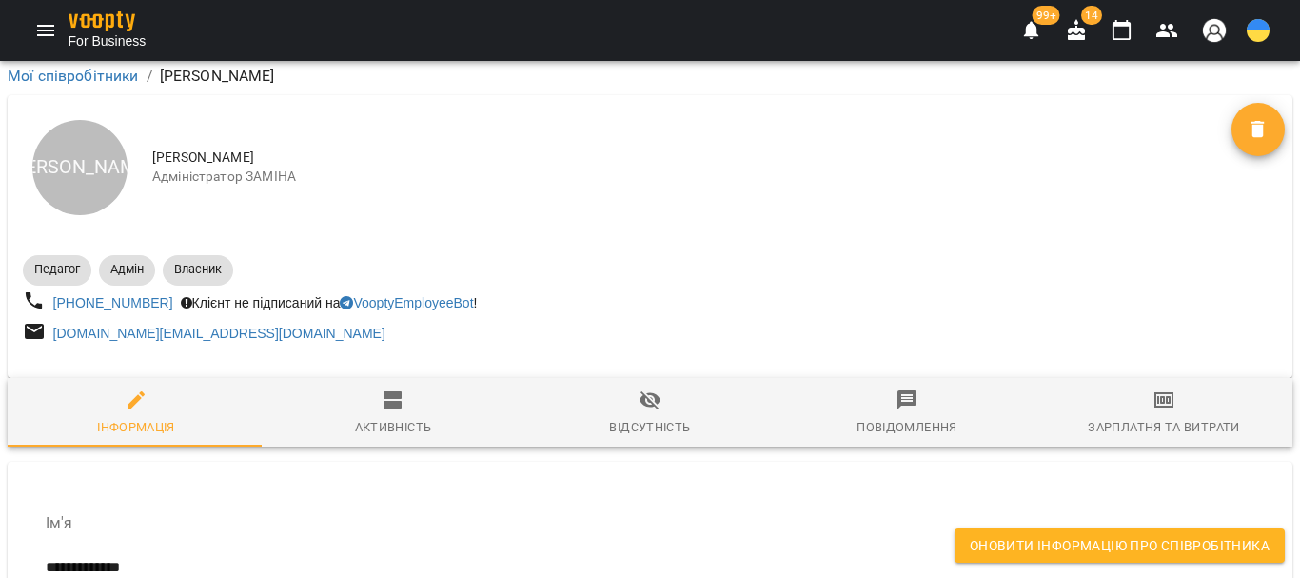
scroll to position [9910, 0]
click at [1061, 542] on span "Оновити інформацію про співробітника" at bounding box center [1120, 545] width 300 height 23
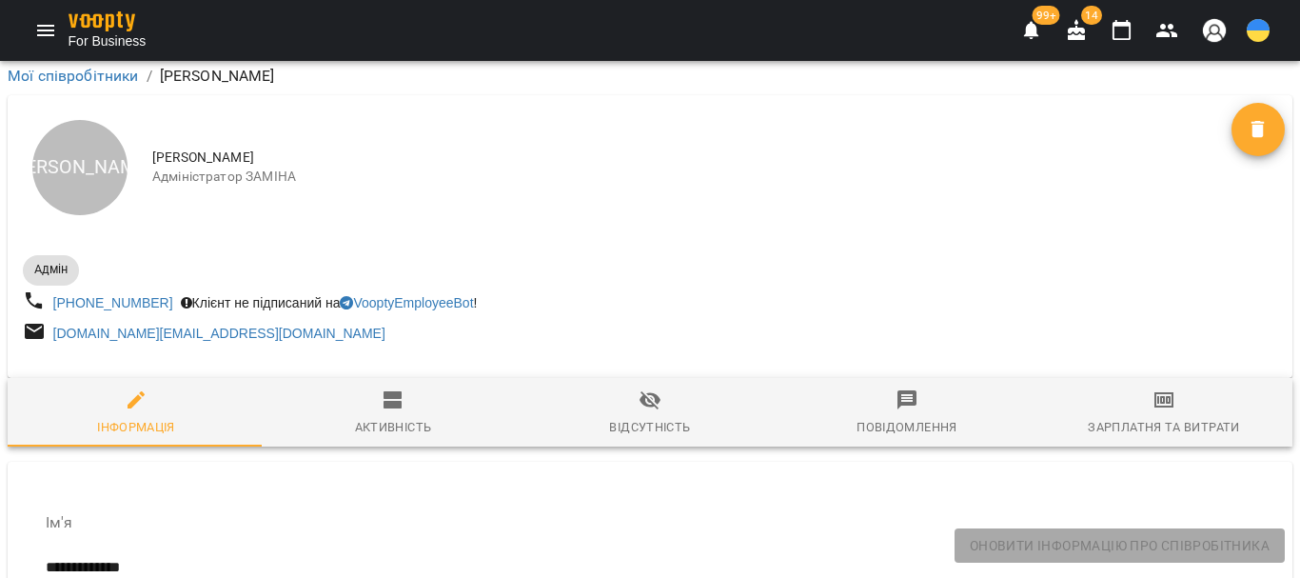
scroll to position [0, 0]
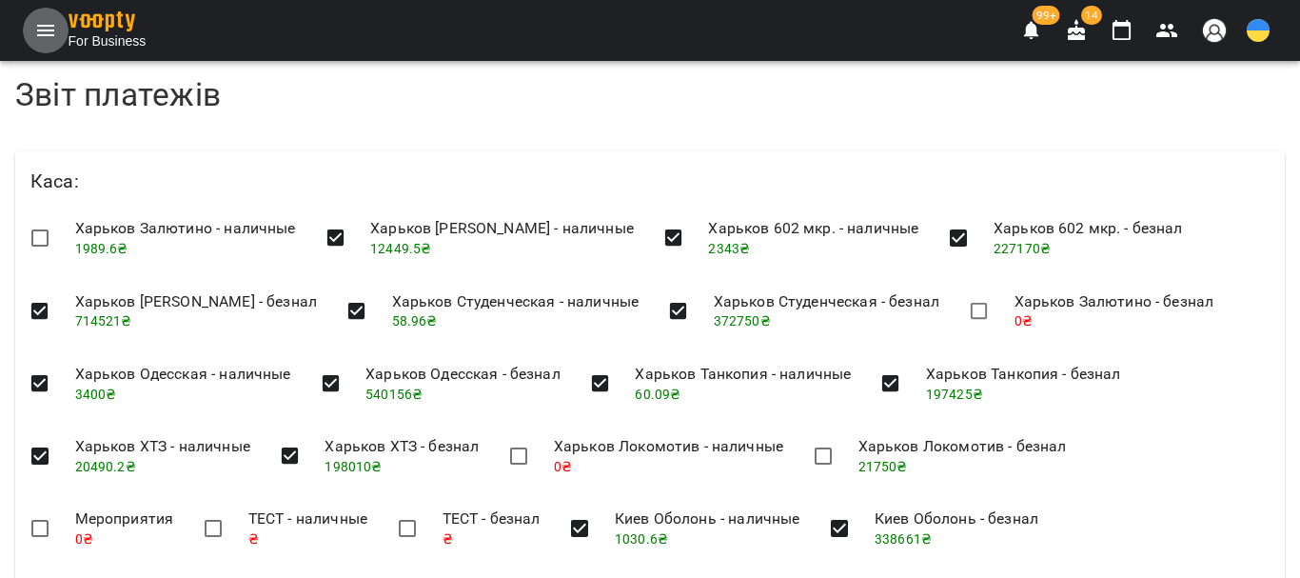
click at [44, 35] on icon "Menu" at bounding box center [45, 30] width 17 height 11
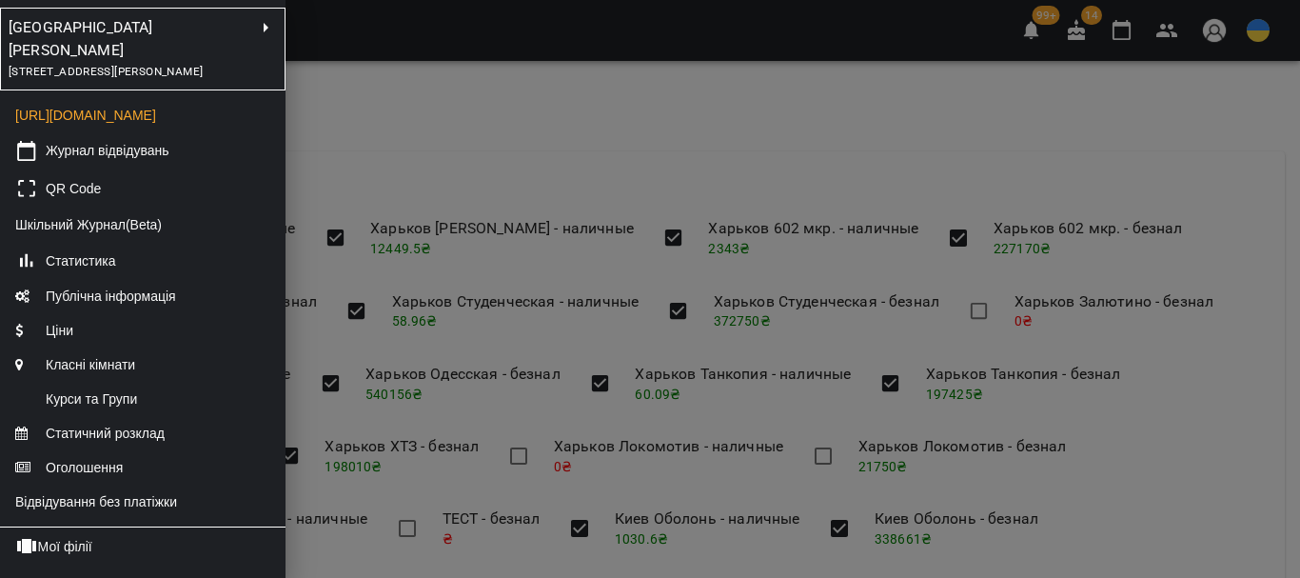
click at [116, 65] on span "улица Академика Вильямса, 68/1, Одеса, Одеська область, Україна" at bounding box center [106, 71] width 194 height 13
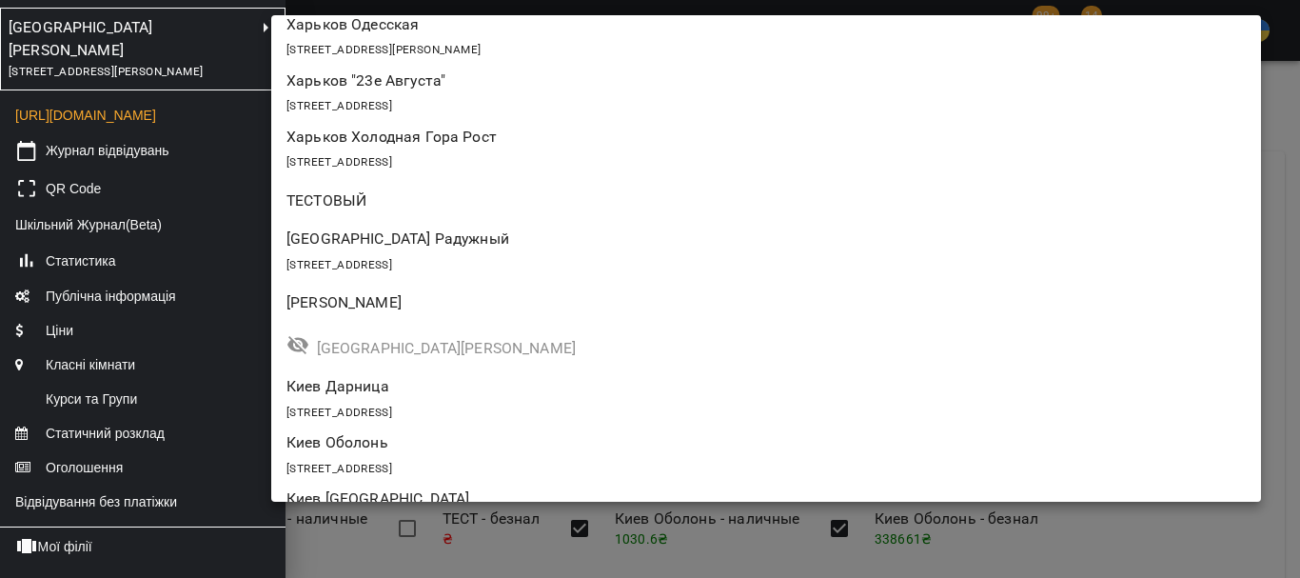
scroll to position [761, 0]
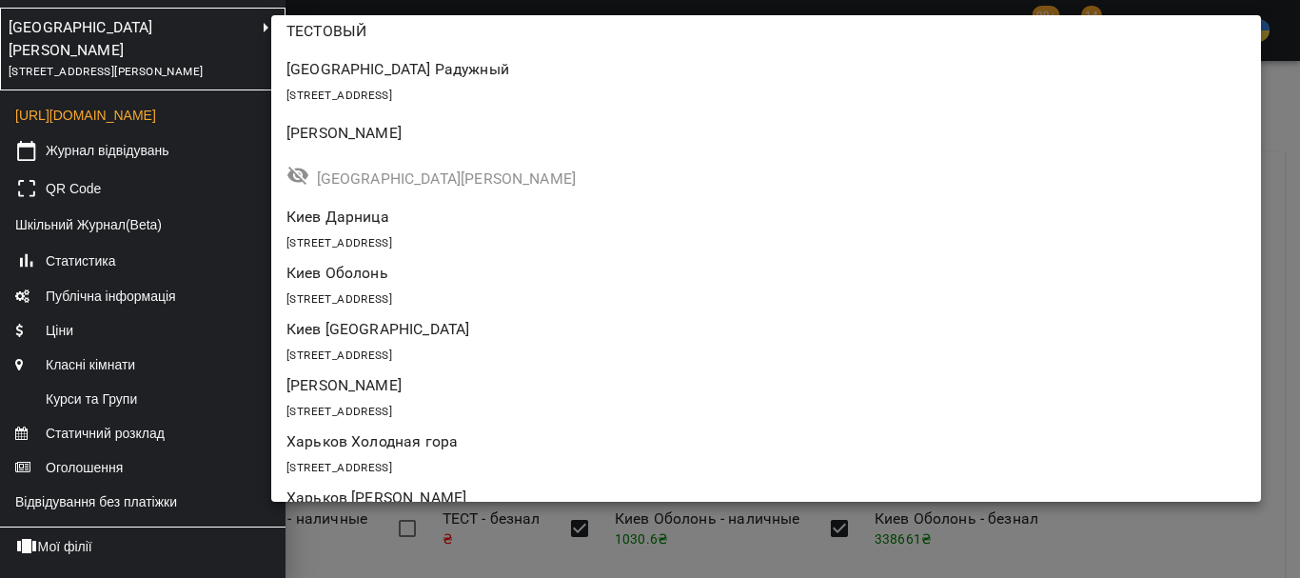
click at [383, 266] on p "Киев Оболонь" at bounding box center [685, 273] width 799 height 23
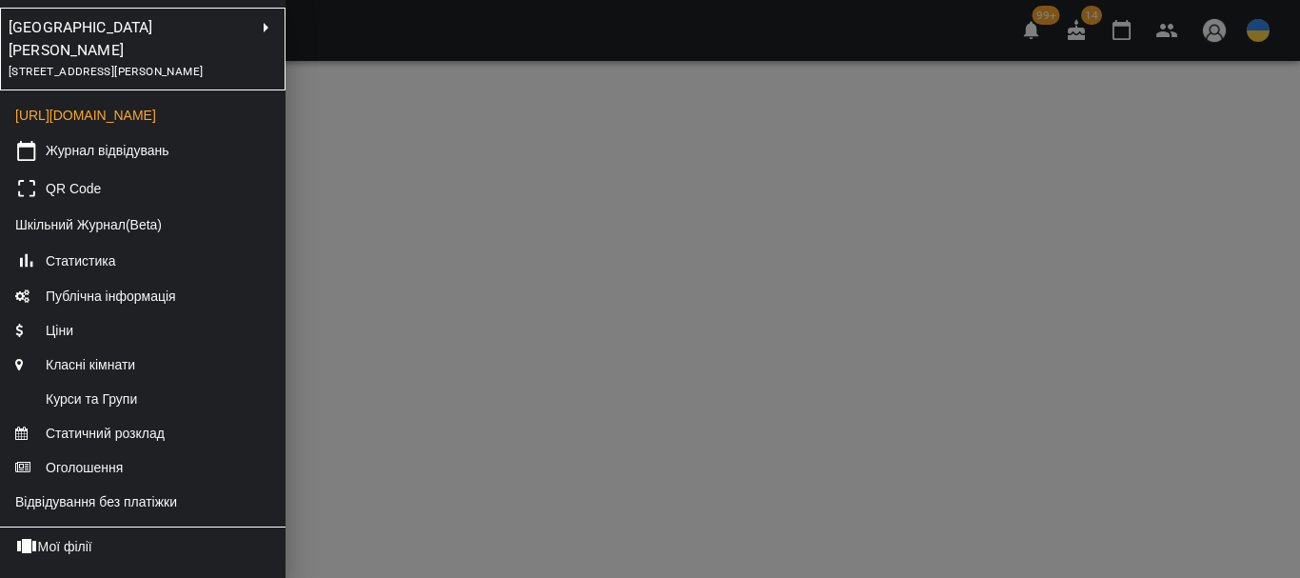
click at [644, 407] on div at bounding box center [650, 289] width 1300 height 578
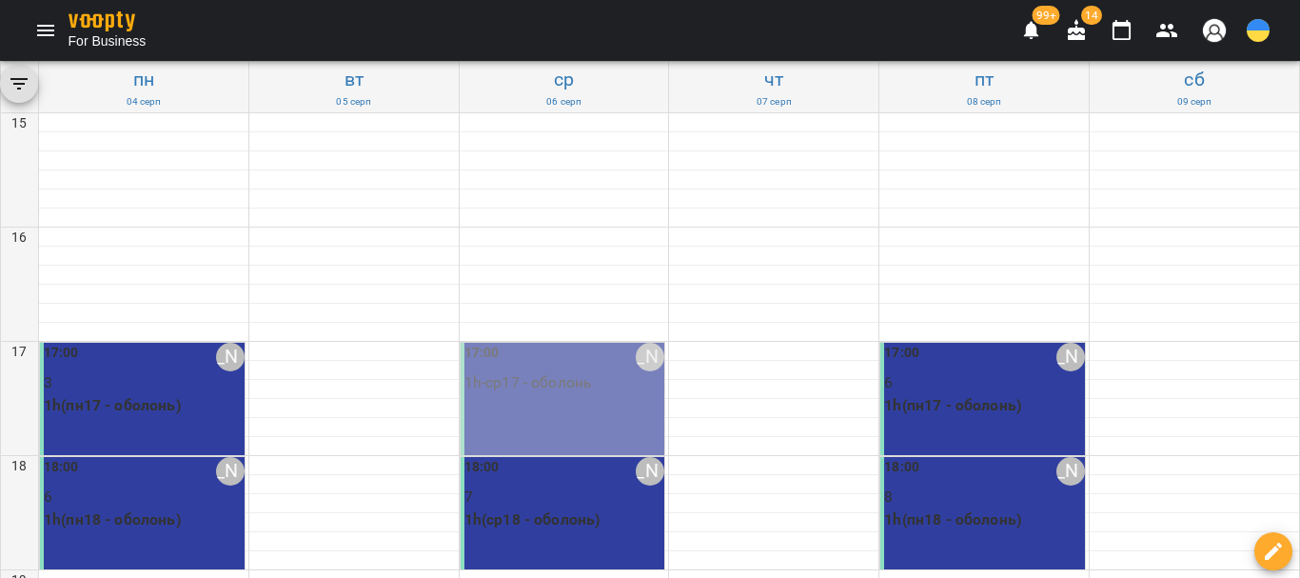
scroll to position [87, 0]
click at [170, 343] on div "17:00 Неверова София Романовна 3 1h(пн17 - оболонь)" at bounding box center [142, 399] width 205 height 112
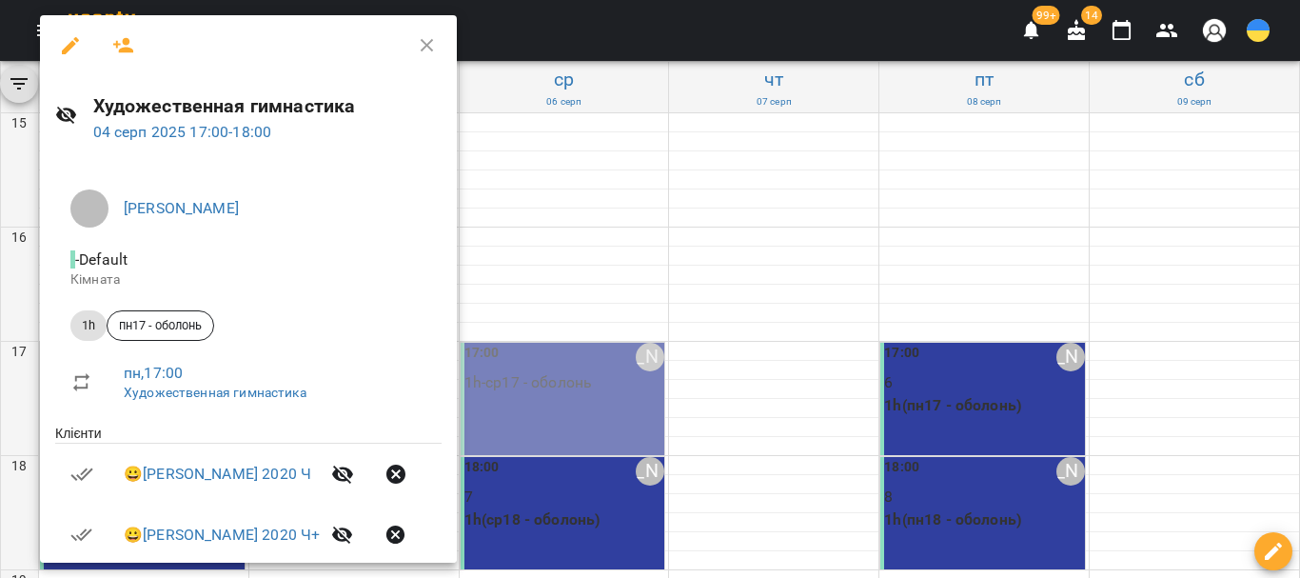
click at [124, 39] on icon "button" at bounding box center [123, 45] width 21 height 15
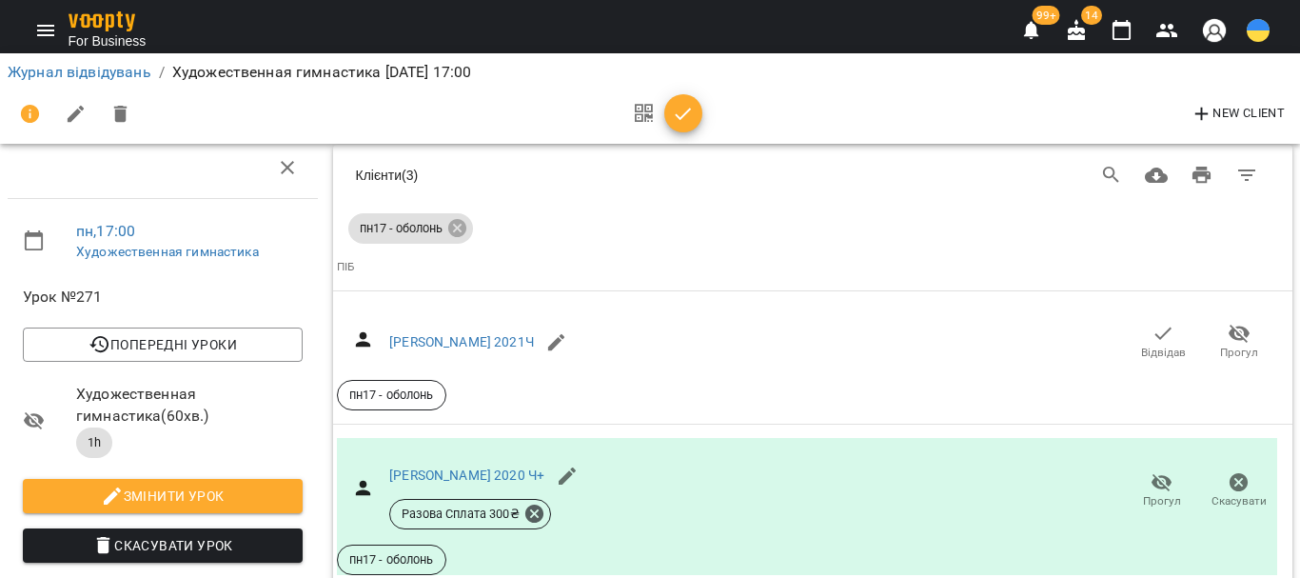
scroll to position [1000, 0]
click at [1126, 34] on icon "button" at bounding box center [1122, 30] width 23 height 23
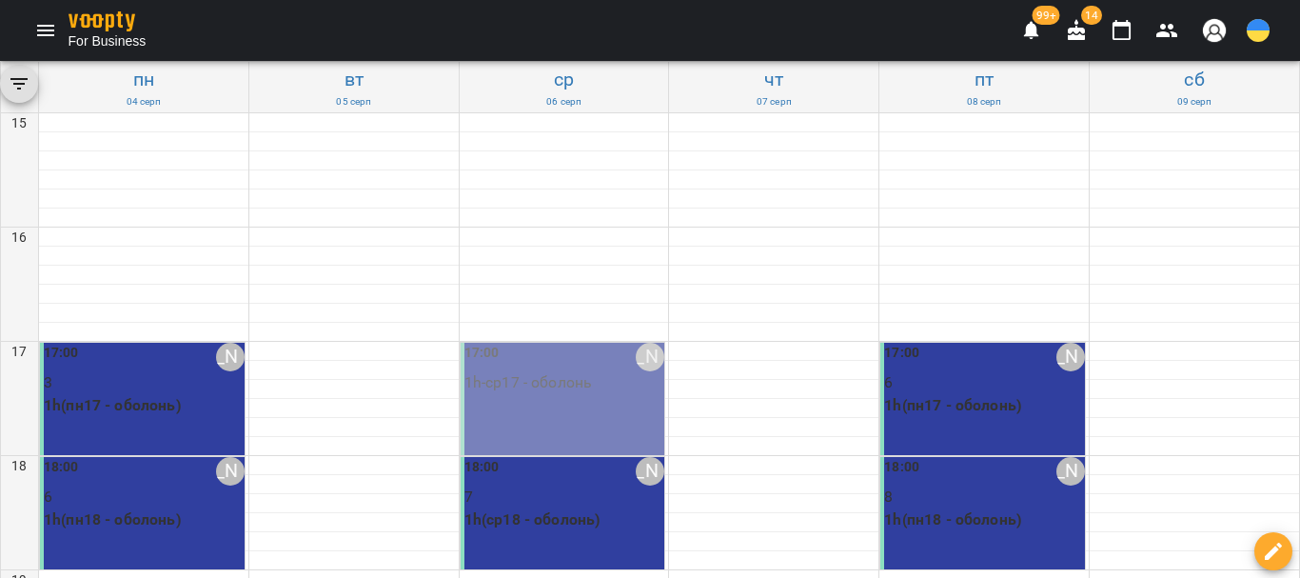
click at [133, 478] on div "18:00 Неверова София Романовна" at bounding box center [144, 471] width 201 height 29
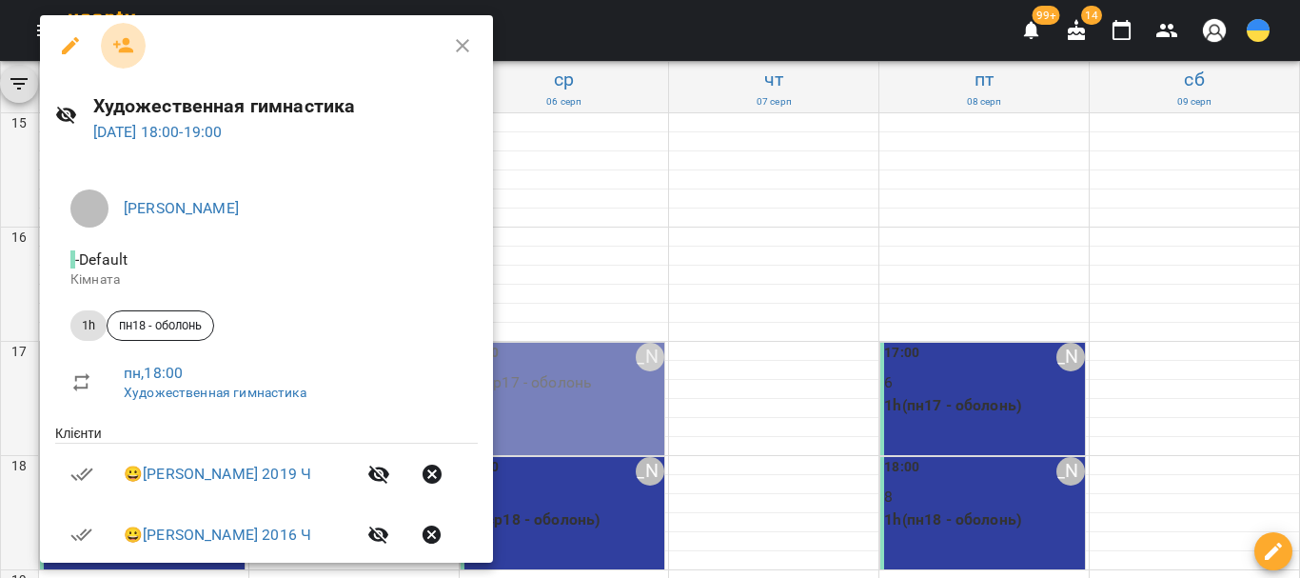
click at [124, 43] on icon "button" at bounding box center [123, 45] width 21 height 15
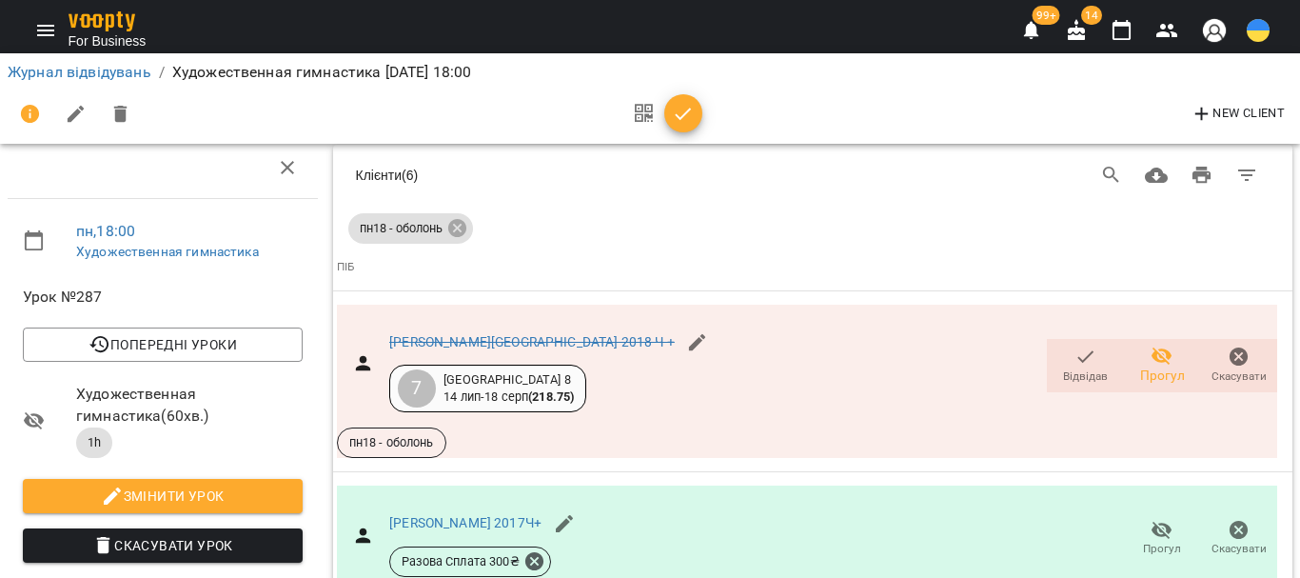
scroll to position [56, 0]
drag, startPoint x: 1120, startPoint y: 28, endPoint x: 1114, endPoint y: 55, distance: 28.2
click at [1122, 27] on icon "button" at bounding box center [1122, 30] width 23 height 23
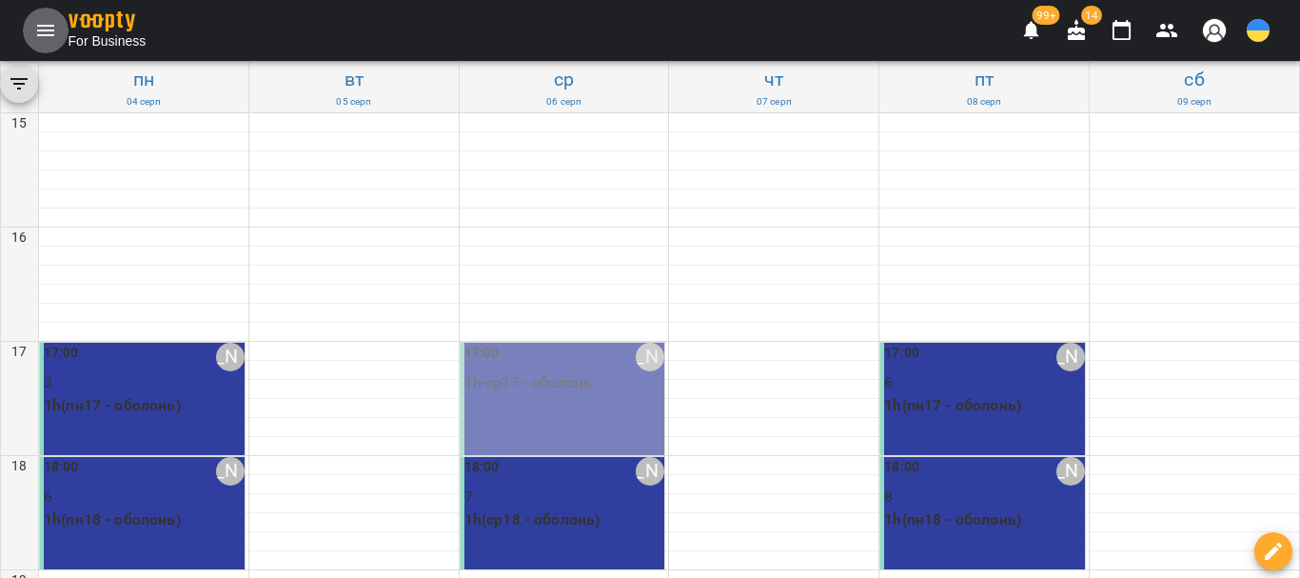
click at [44, 32] on icon "Menu" at bounding box center [45, 30] width 23 height 23
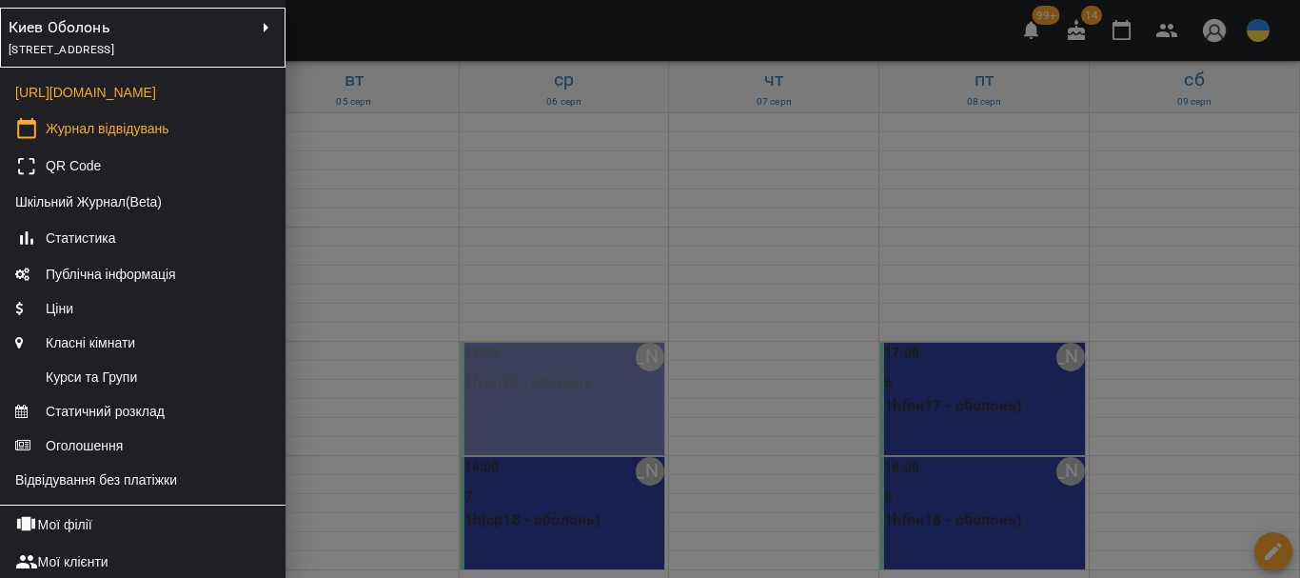
click at [161, 39] on div "Оболонський проспект, 21, Київ, Україна" at bounding box center [112, 49] width 207 height 21
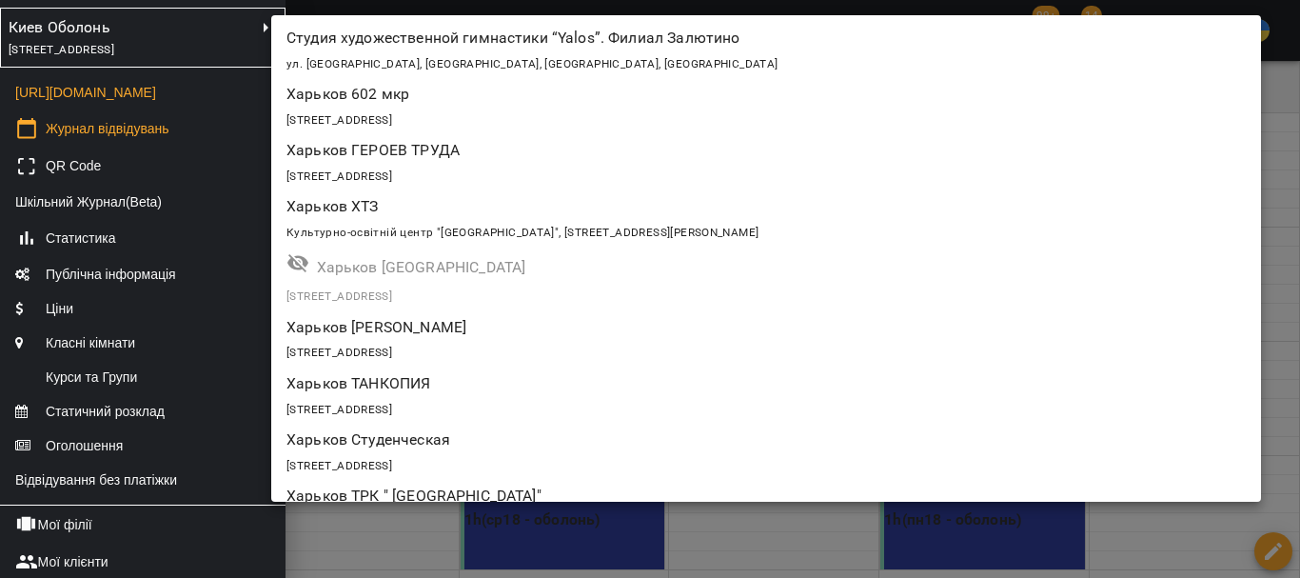
scroll to position [789, 0]
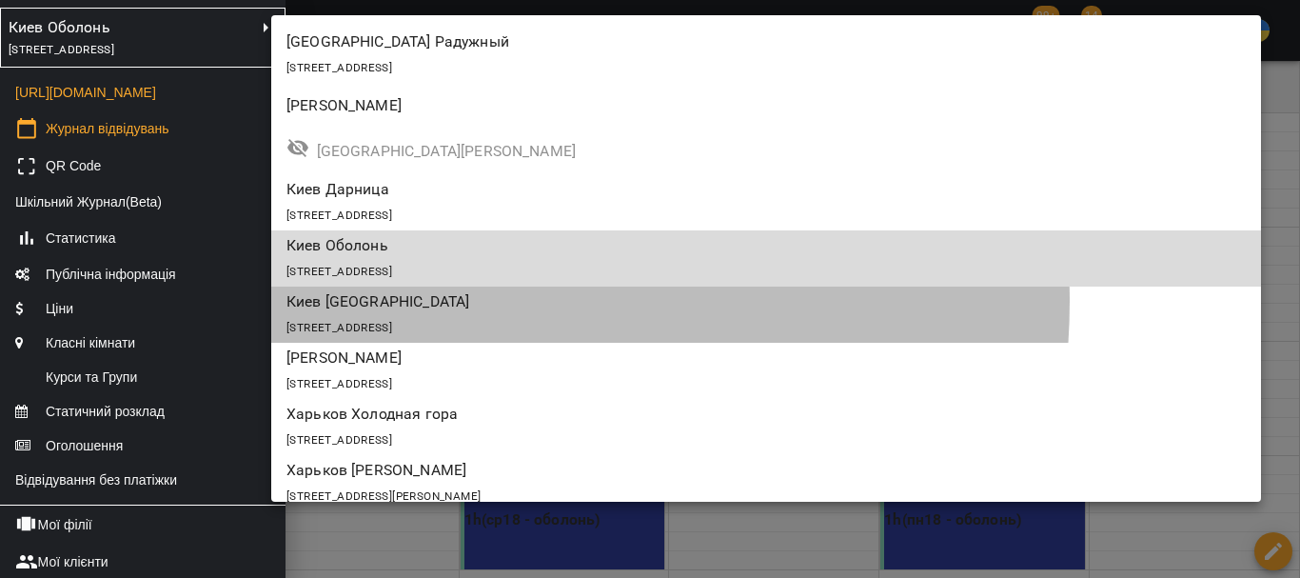
click at [458, 301] on p "Киев Троещина" at bounding box center [685, 301] width 799 height 23
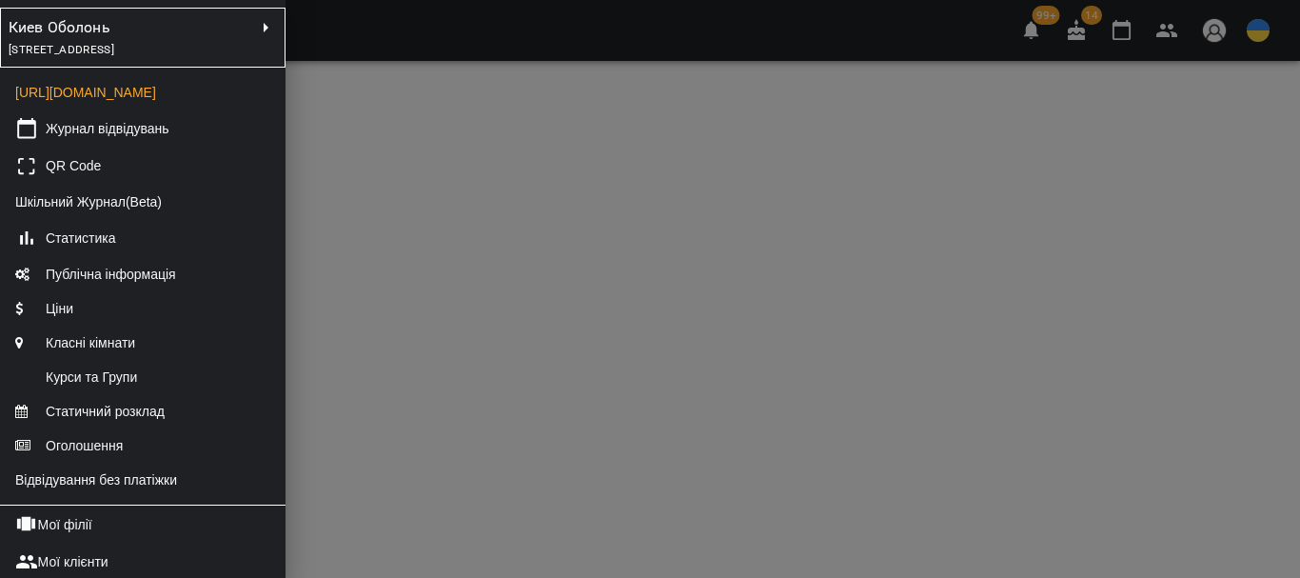
click at [463, 438] on div at bounding box center [650, 289] width 1300 height 578
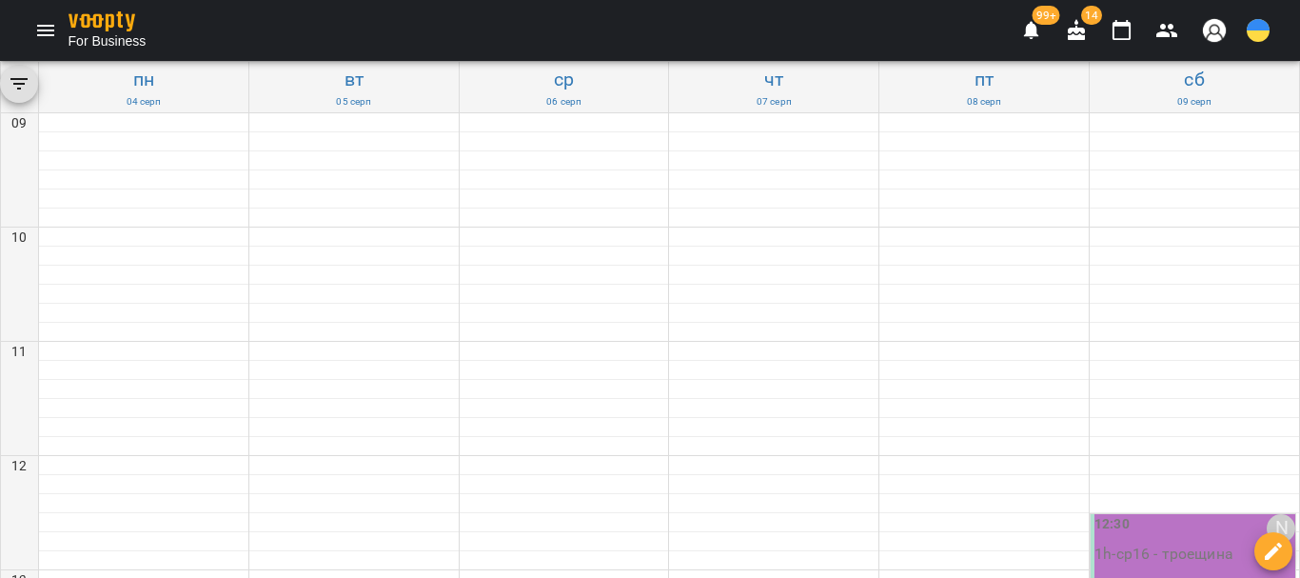
scroll to position [666, 0]
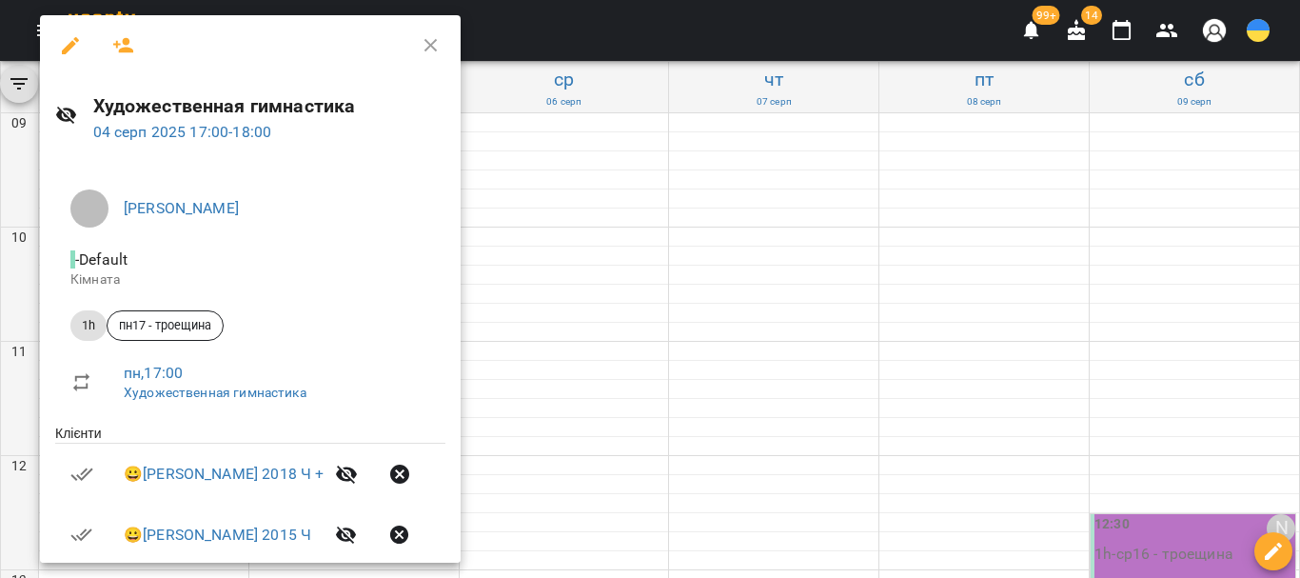
click at [119, 45] on icon "button" at bounding box center [123, 45] width 21 height 15
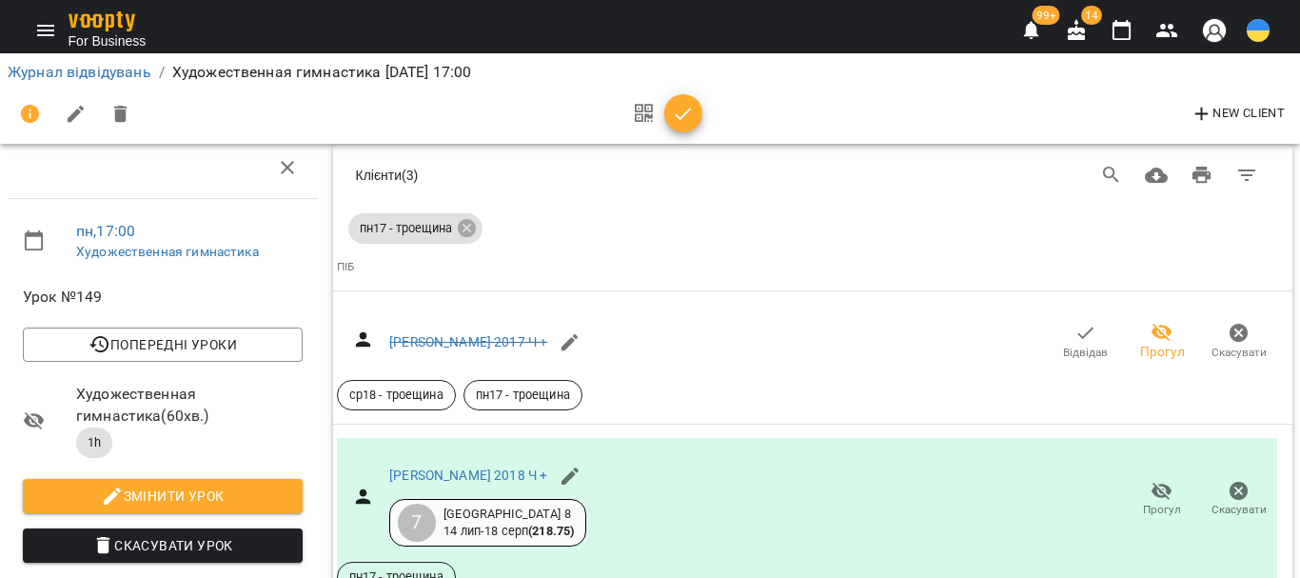
scroll to position [143, 0]
click at [1114, 27] on icon "button" at bounding box center [1122, 30] width 19 height 21
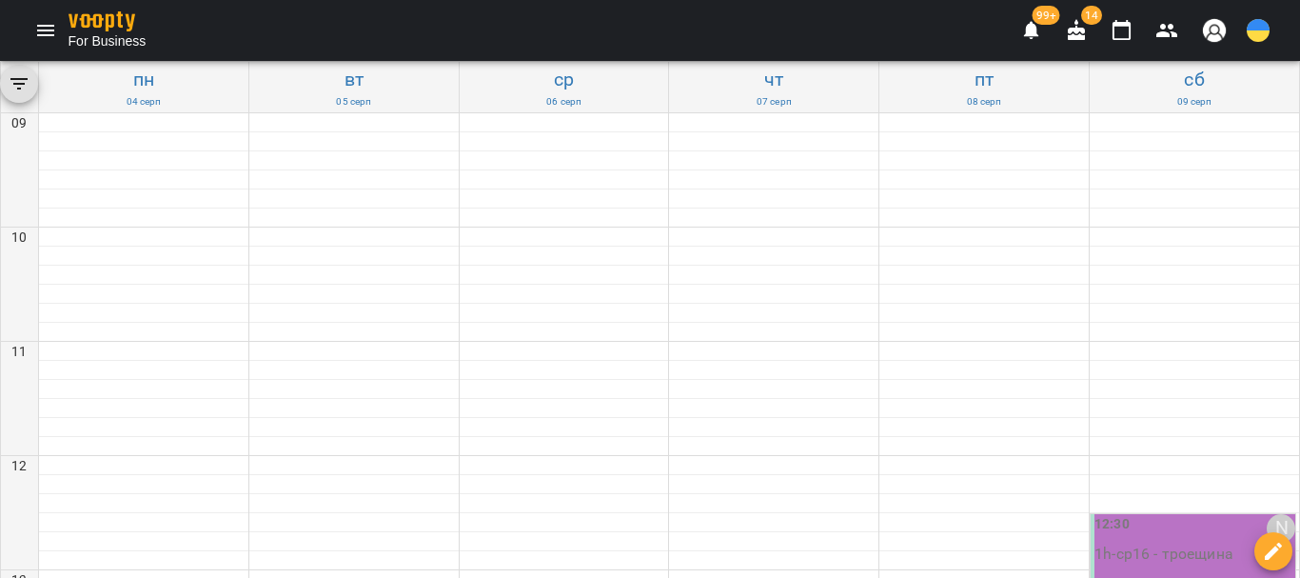
scroll to position [952, 0]
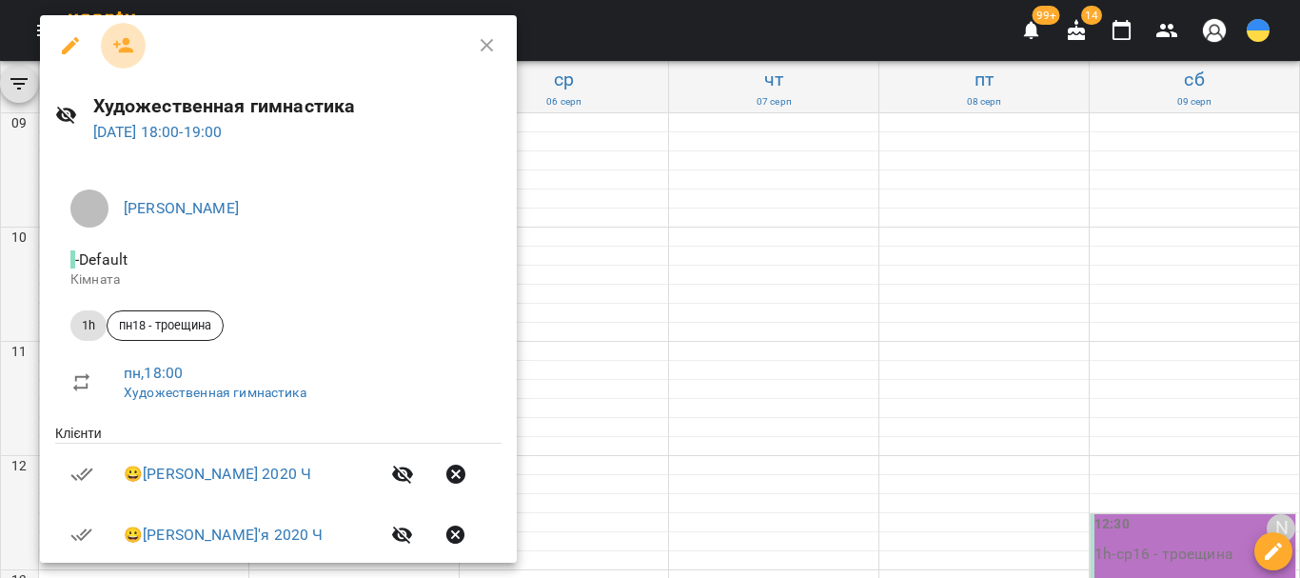
click at [118, 47] on icon "button" at bounding box center [123, 45] width 23 height 23
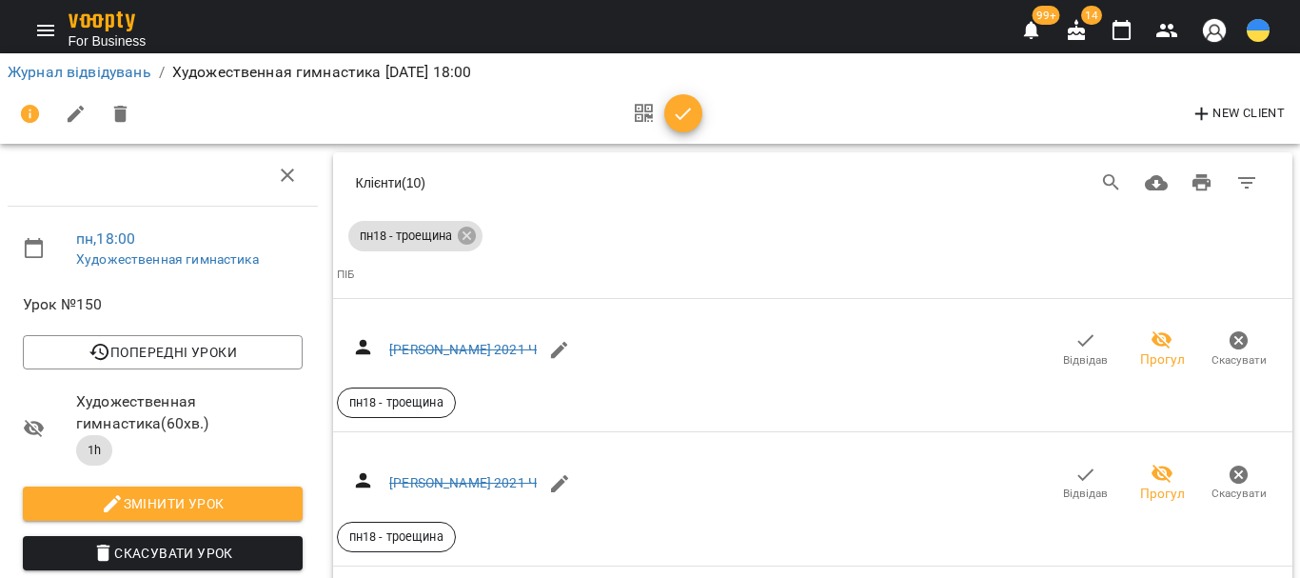
click at [1123, 28] on icon "button" at bounding box center [1122, 30] width 23 height 23
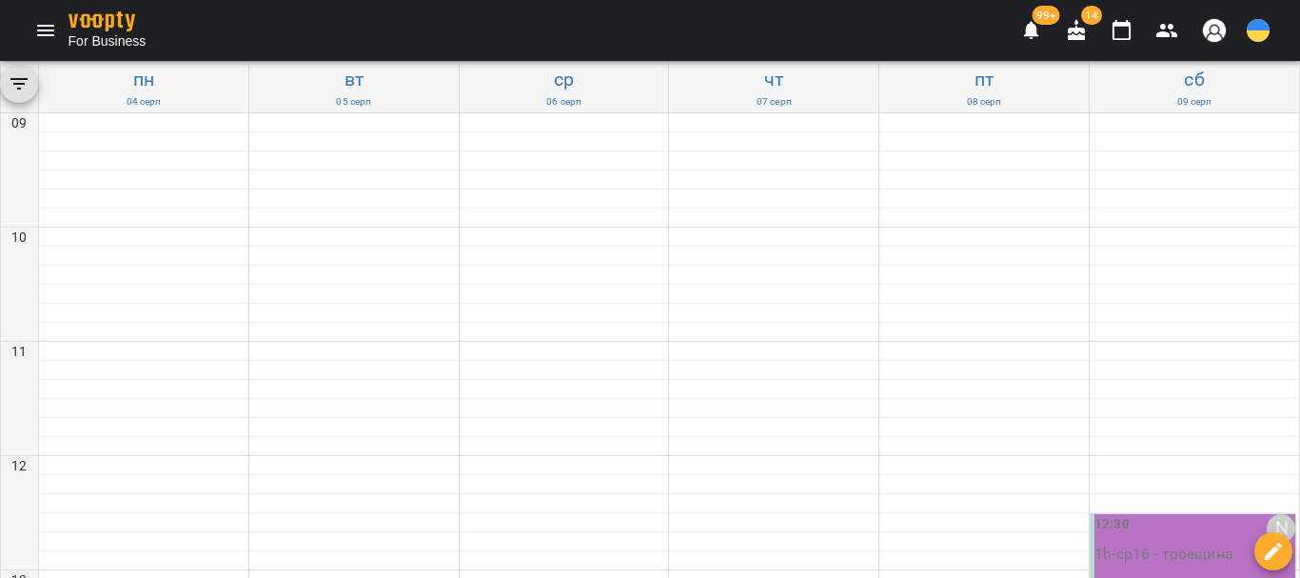
click at [40, 32] on icon "Menu" at bounding box center [45, 30] width 23 height 23
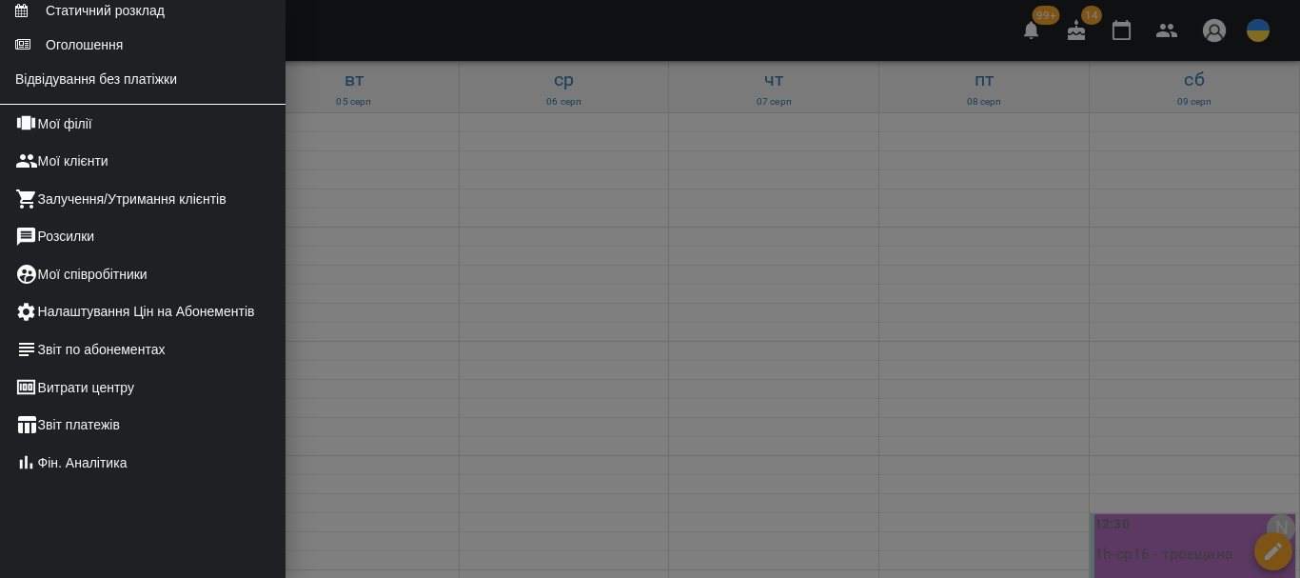
scroll to position [476, 0]
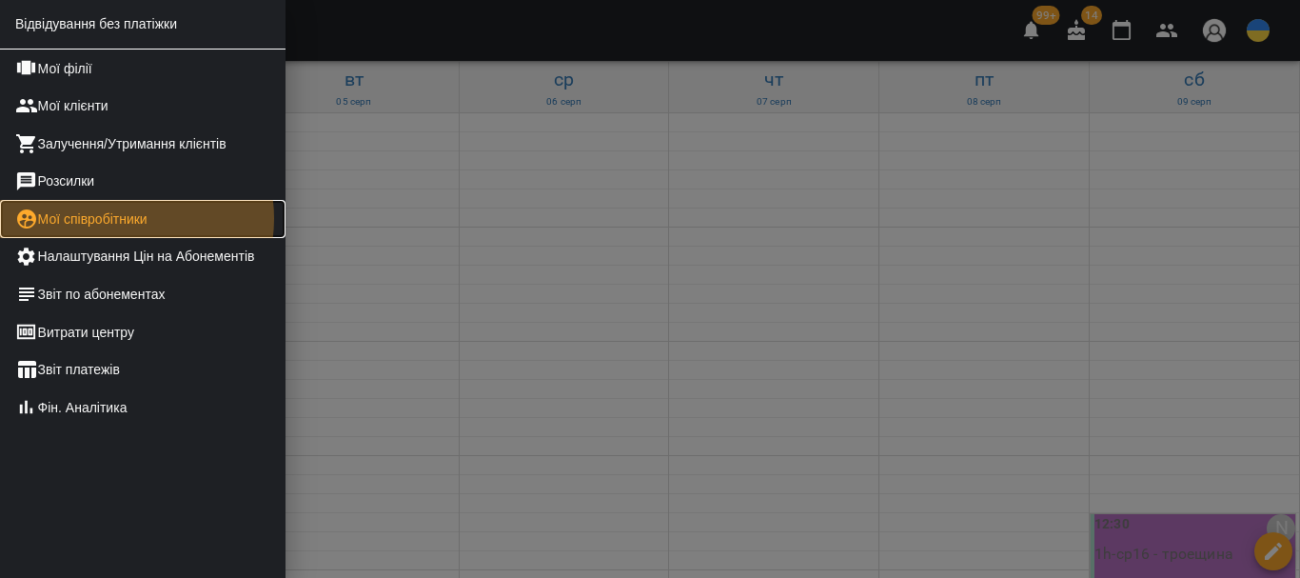
click at [120, 236] on link "Мої співробітники" at bounding box center [143, 219] width 286 height 38
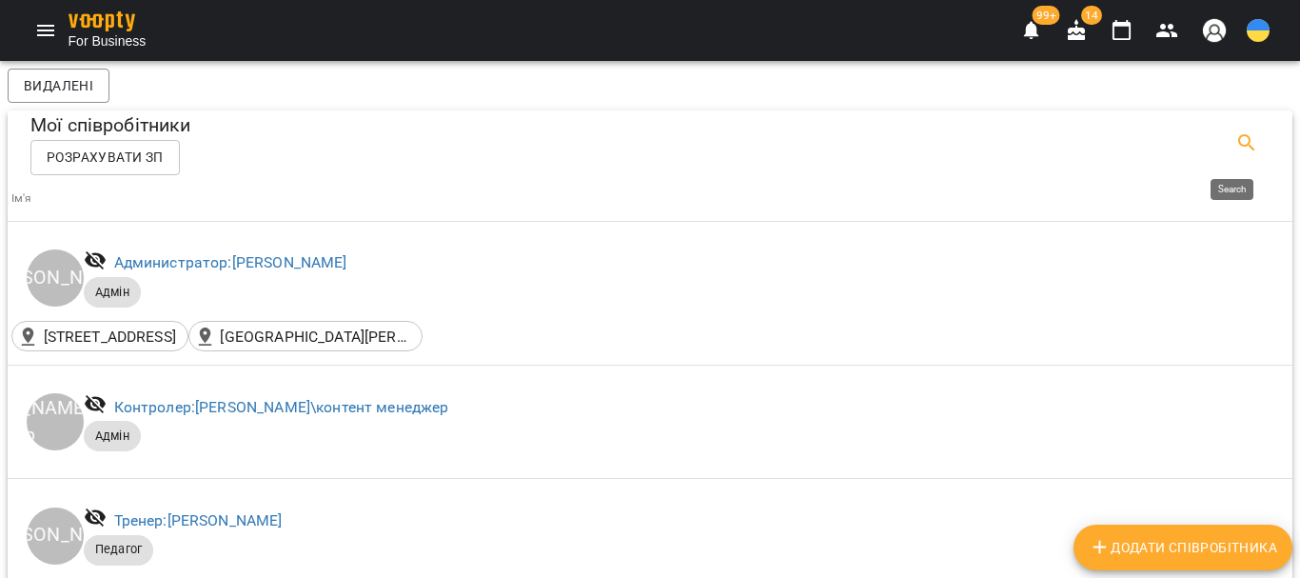
click at [1235, 135] on icon "Search" at bounding box center [1246, 142] width 23 height 23
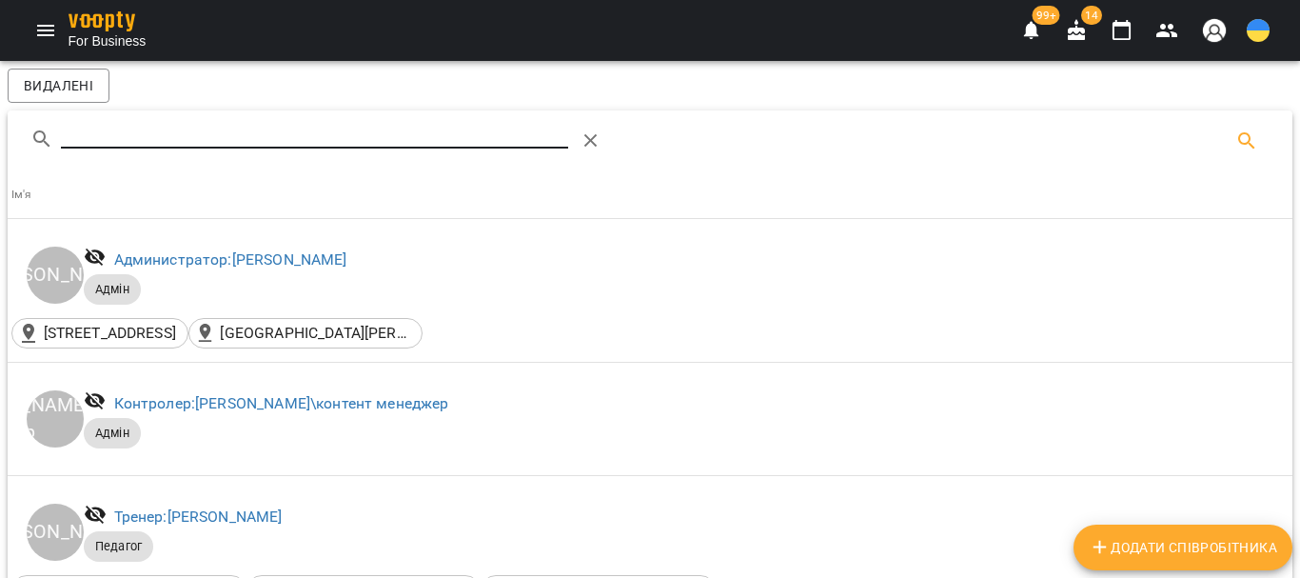
click at [119, 128] on input "Search" at bounding box center [314, 133] width 507 height 30
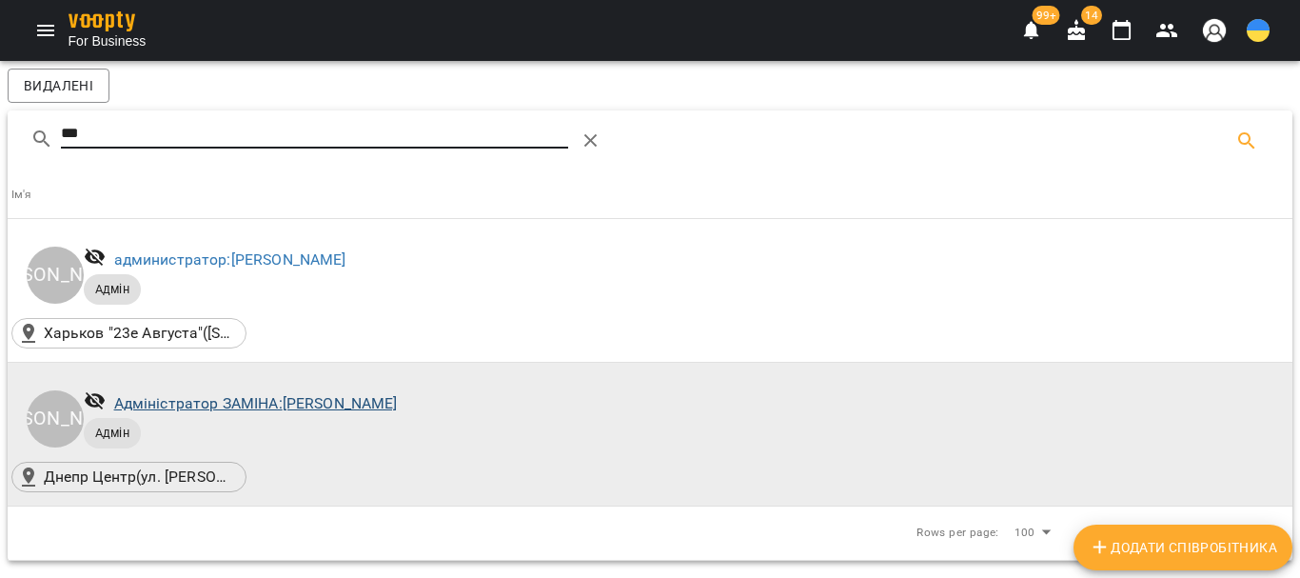
type input "***"
click at [285, 409] on link "Адміністратор ЗАМІНА: Шейнман Лотта" at bounding box center [256, 403] width 284 height 18
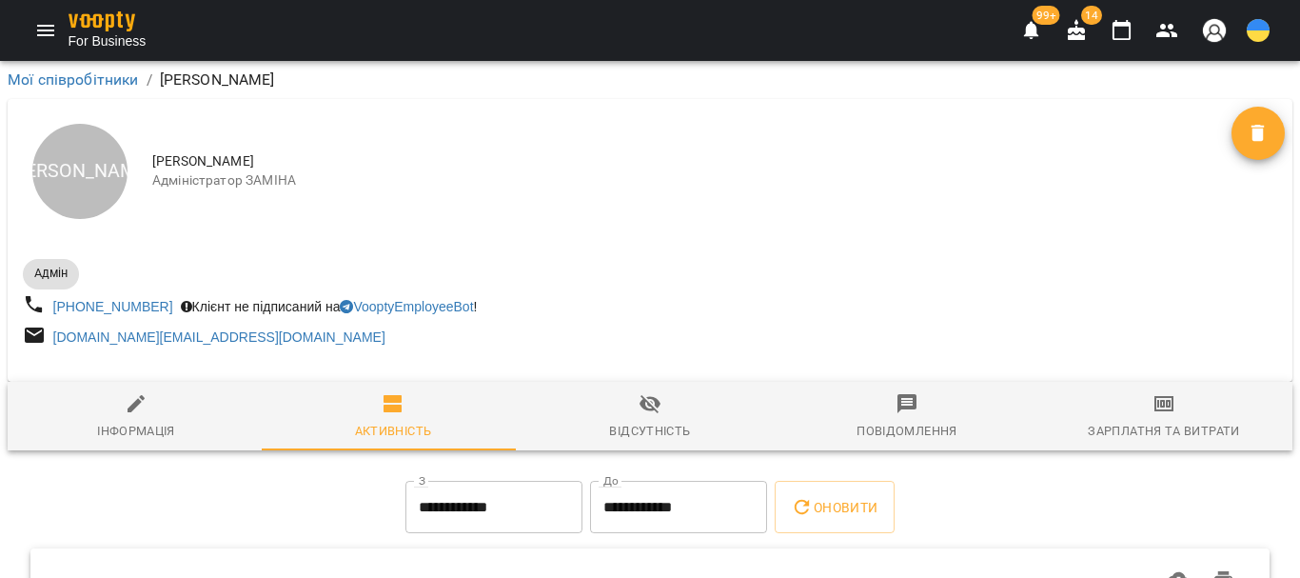
drag, startPoint x: 96, startPoint y: 236, endPoint x: 101, endPoint y: 262, distance: 26.1
click at [96, 236] on div "Шейнман Лотта Шейнман Лотта Адміністратор ЗАМІНА" at bounding box center [650, 171] width 1285 height 145
click at [143, 401] on icon "button" at bounding box center [136, 403] width 23 height 23
select select "**"
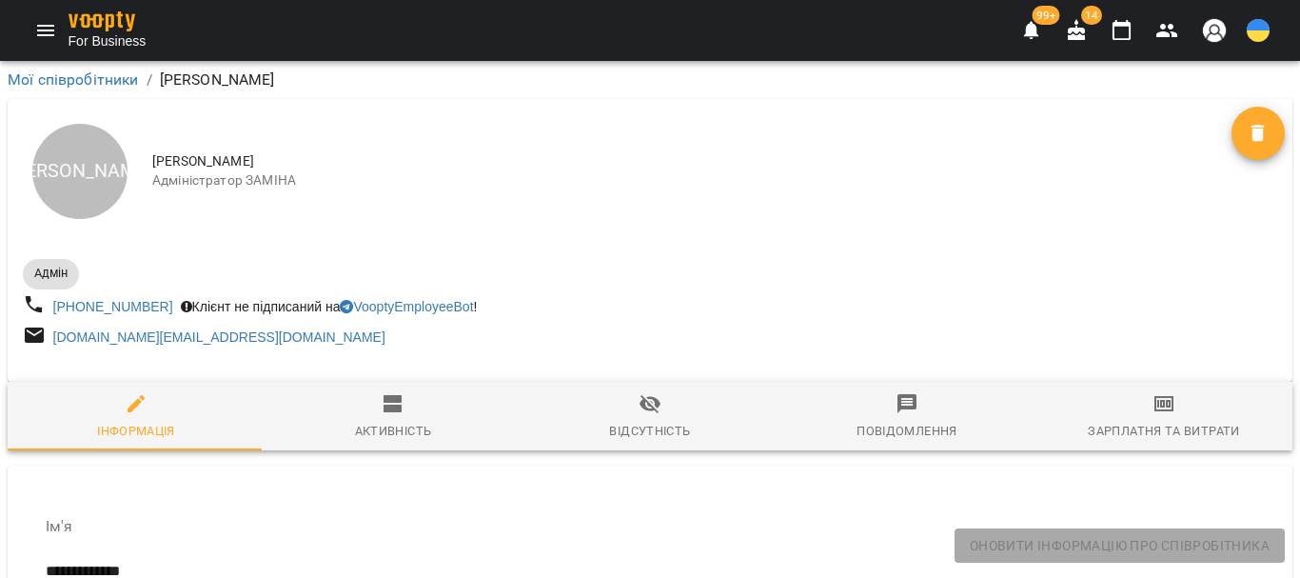
click at [45, 39] on icon "Menu" at bounding box center [45, 30] width 23 height 23
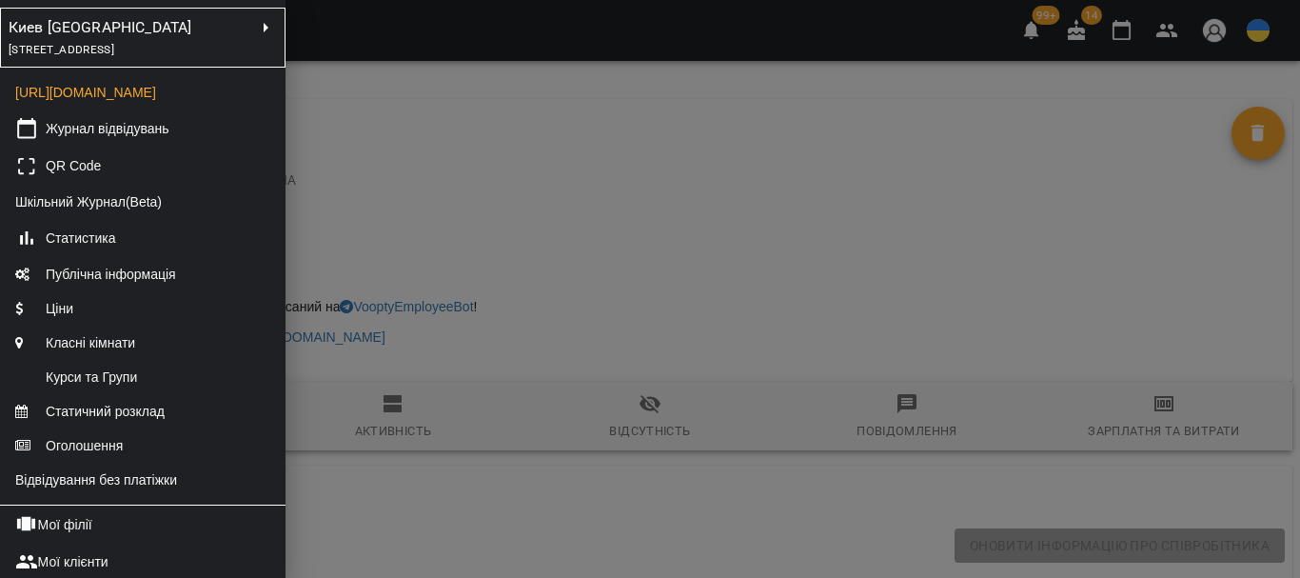
click at [164, 56] on div "[STREET_ADDRESS]" at bounding box center [132, 49] width 246 height 21
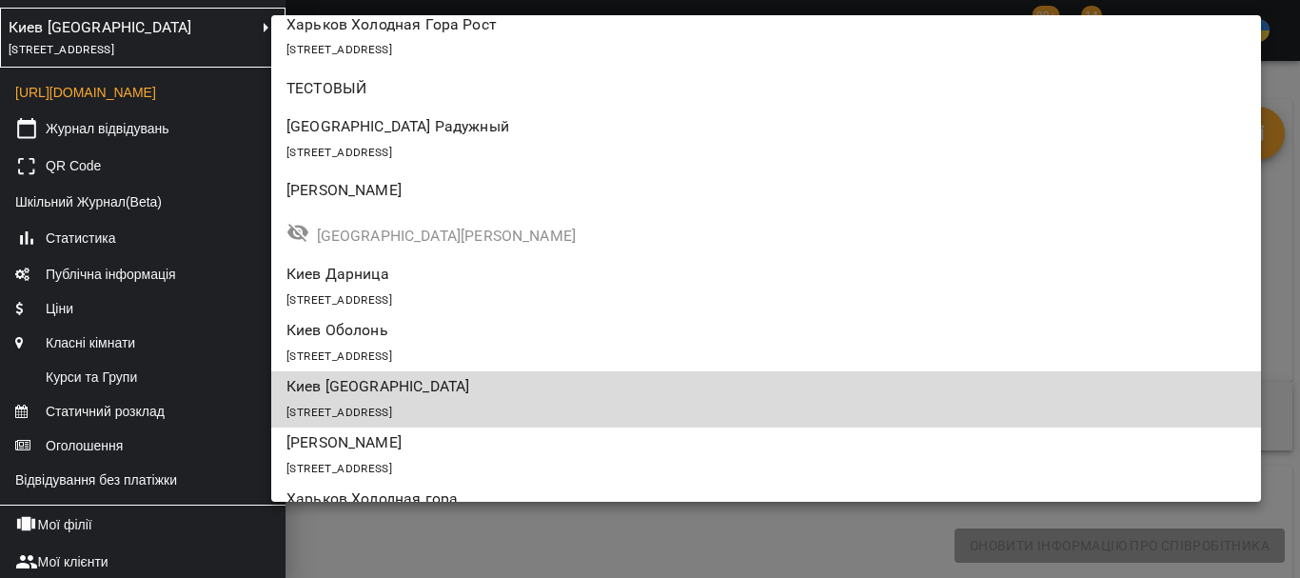
scroll to position [655, 0]
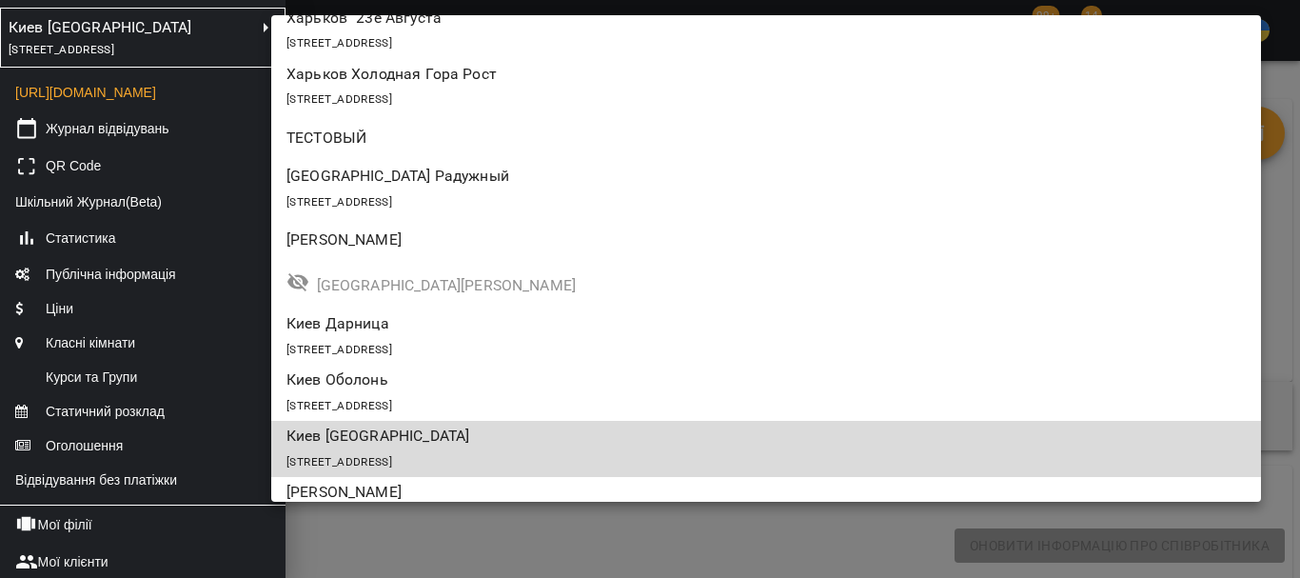
click at [487, 236] on p "[PERSON_NAME]" at bounding box center [685, 239] width 799 height 23
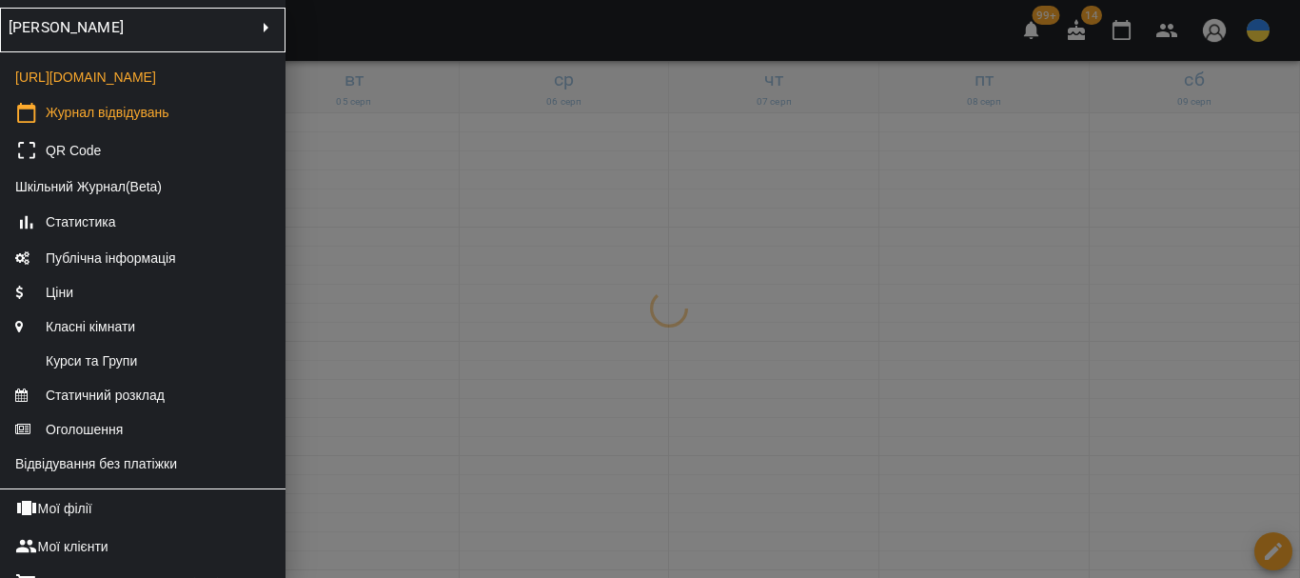
click at [424, 372] on div at bounding box center [650, 289] width 1300 height 578
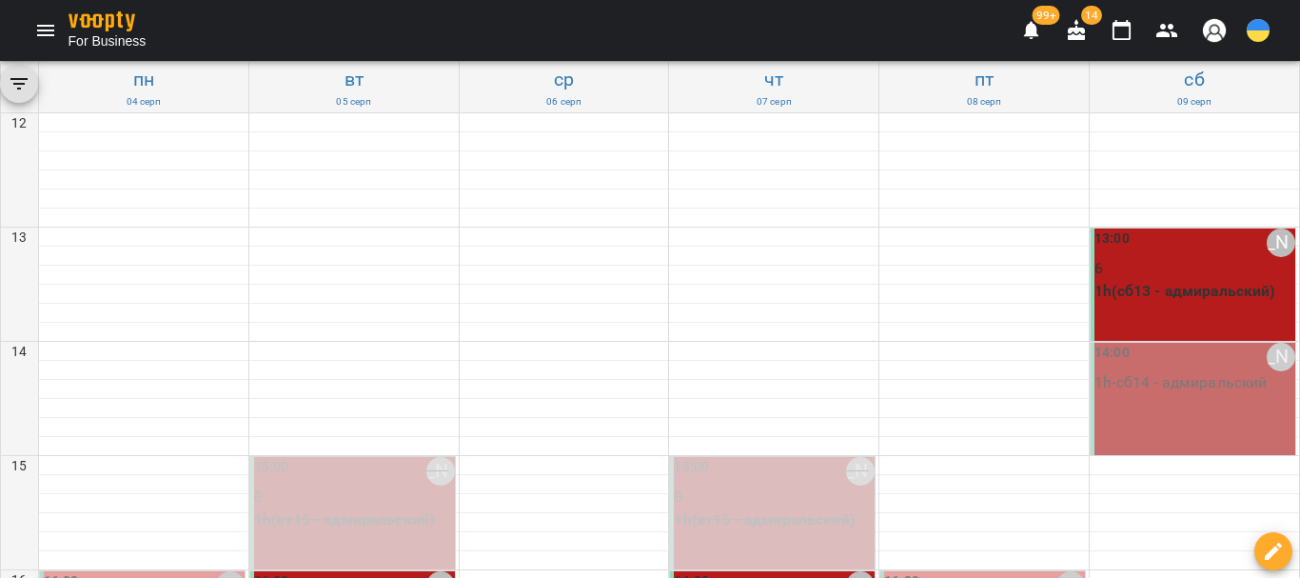
click at [1134, 299] on p "1h(сб13 - адмиральский)" at bounding box center [1195, 291] width 201 height 23
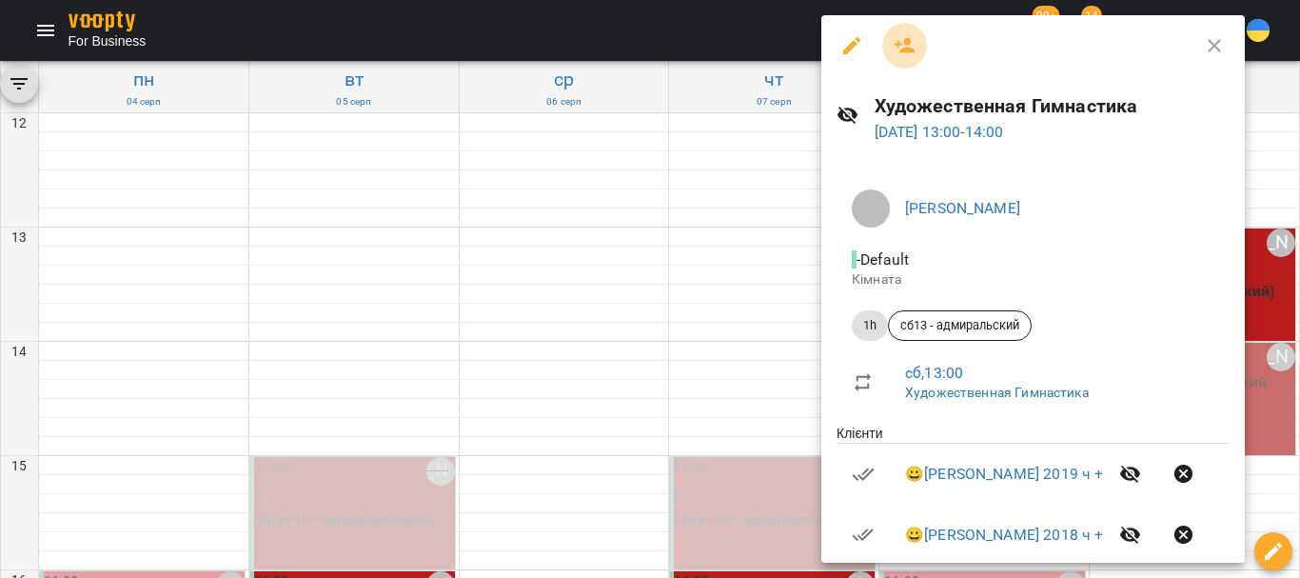
click at [908, 49] on icon "button" at bounding box center [905, 45] width 21 height 15
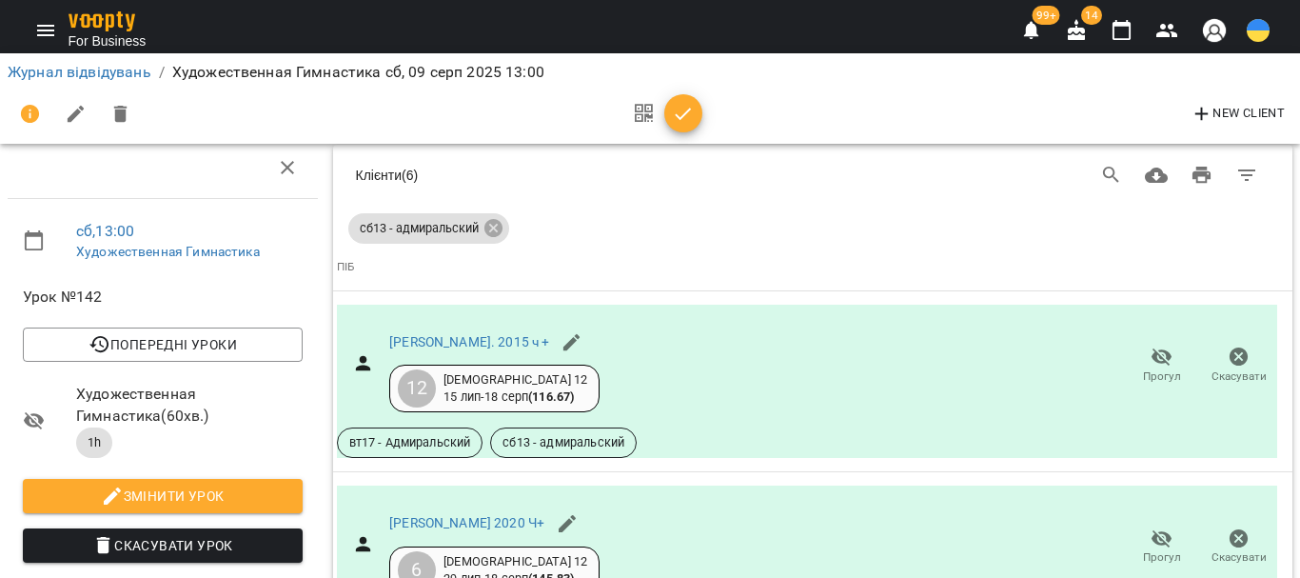
scroll to position [2192, 0]
click at [1123, 29] on icon "button" at bounding box center [1122, 30] width 23 height 23
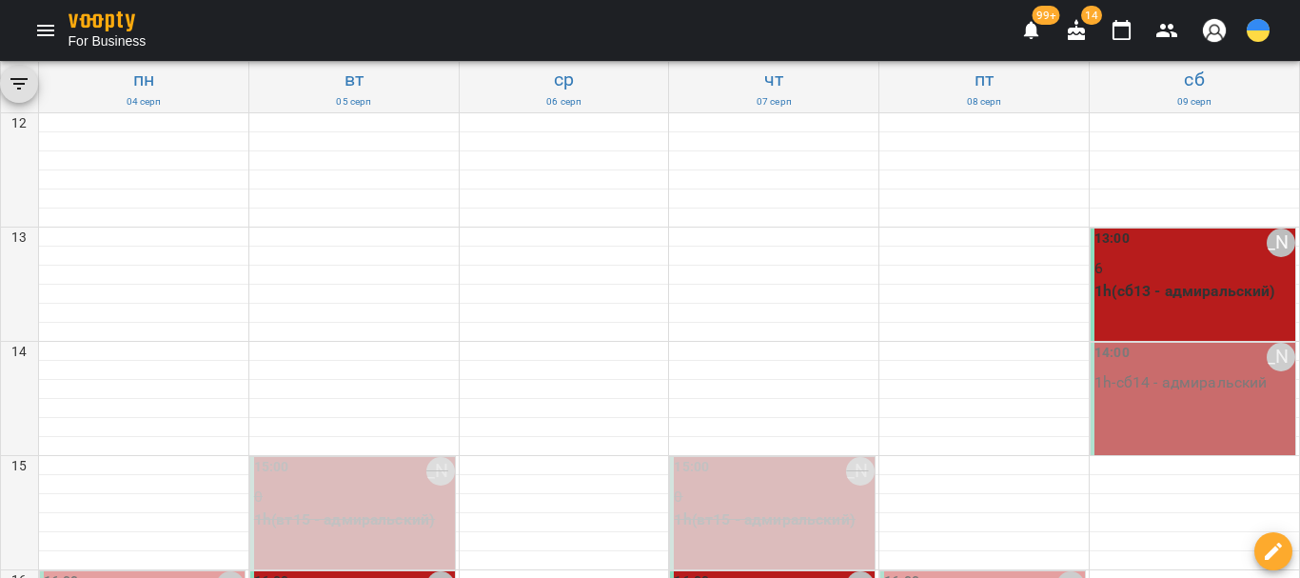
type input "**********"
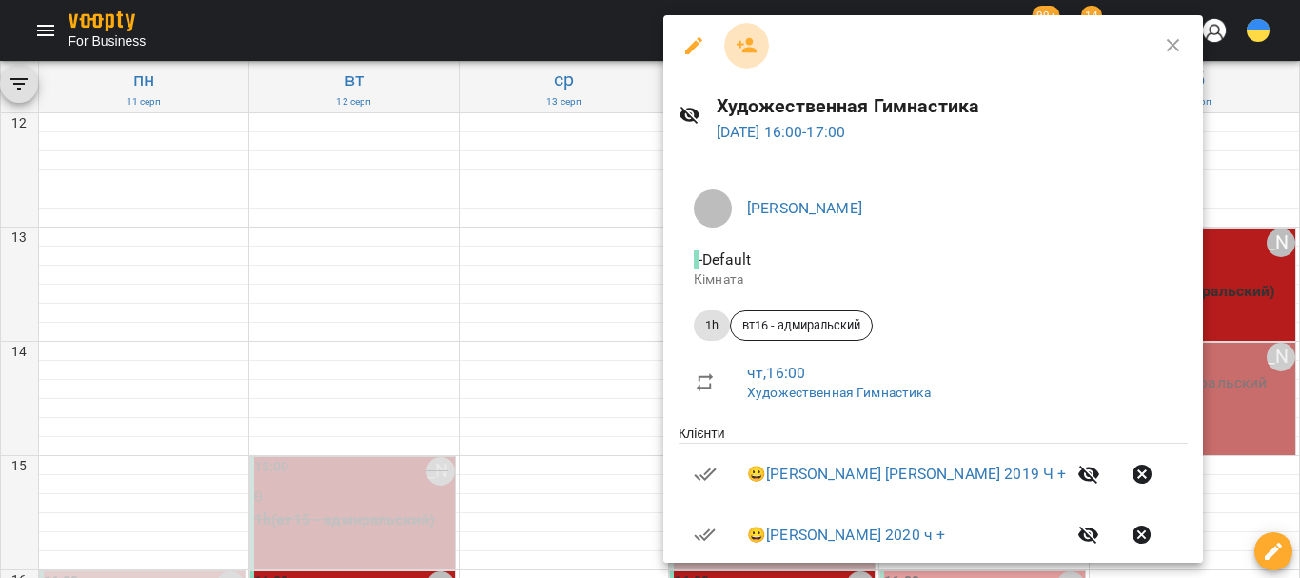
click at [751, 42] on icon "button" at bounding box center [747, 45] width 21 height 15
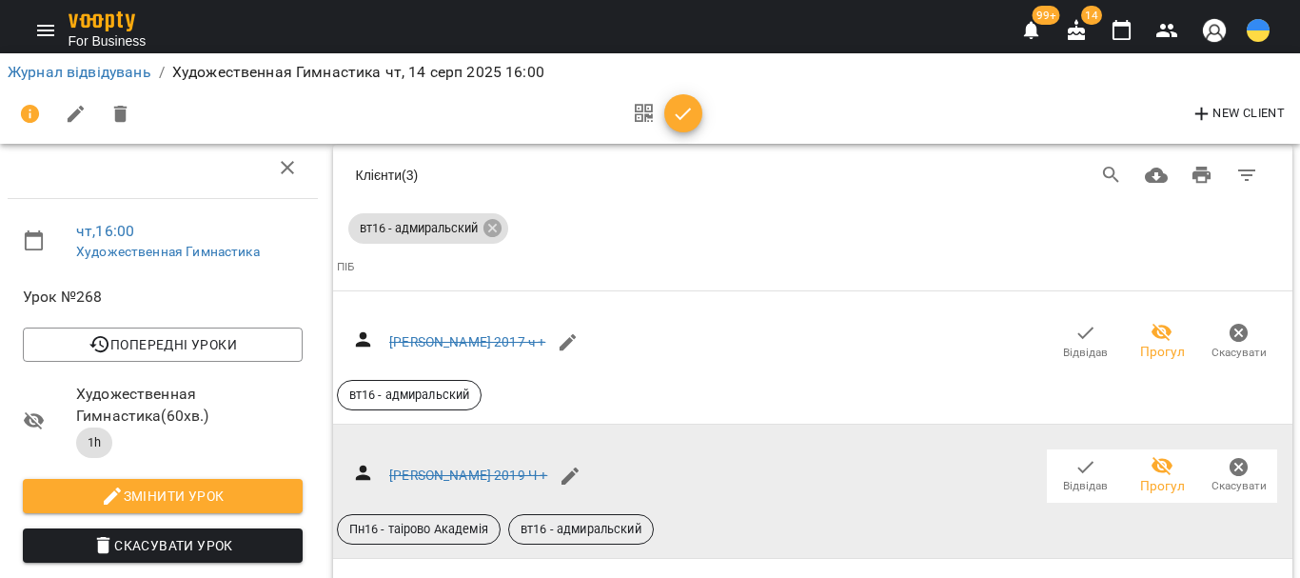
scroll to position [867, 0]
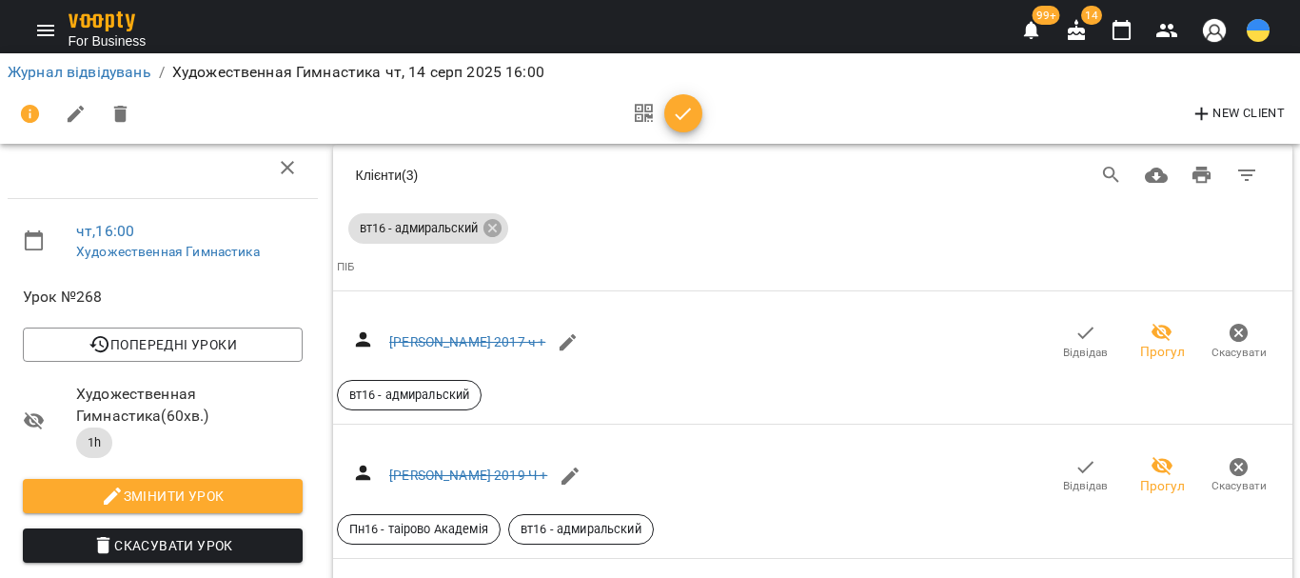
click at [1120, 35] on icon "button" at bounding box center [1122, 30] width 23 height 23
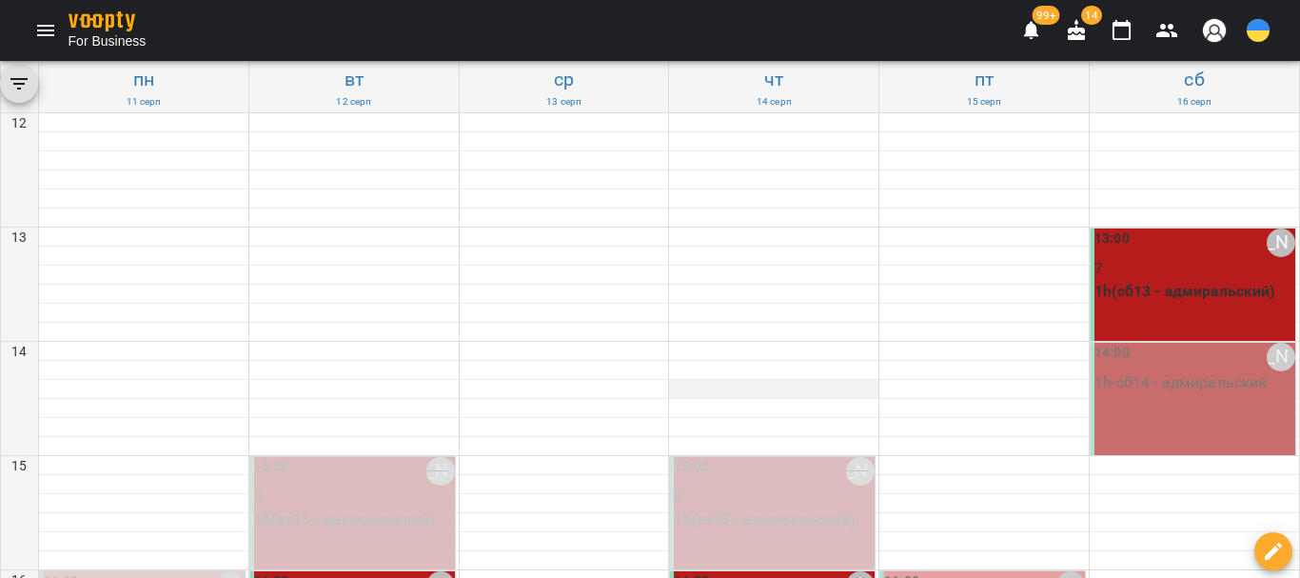
scroll to position [286, 0]
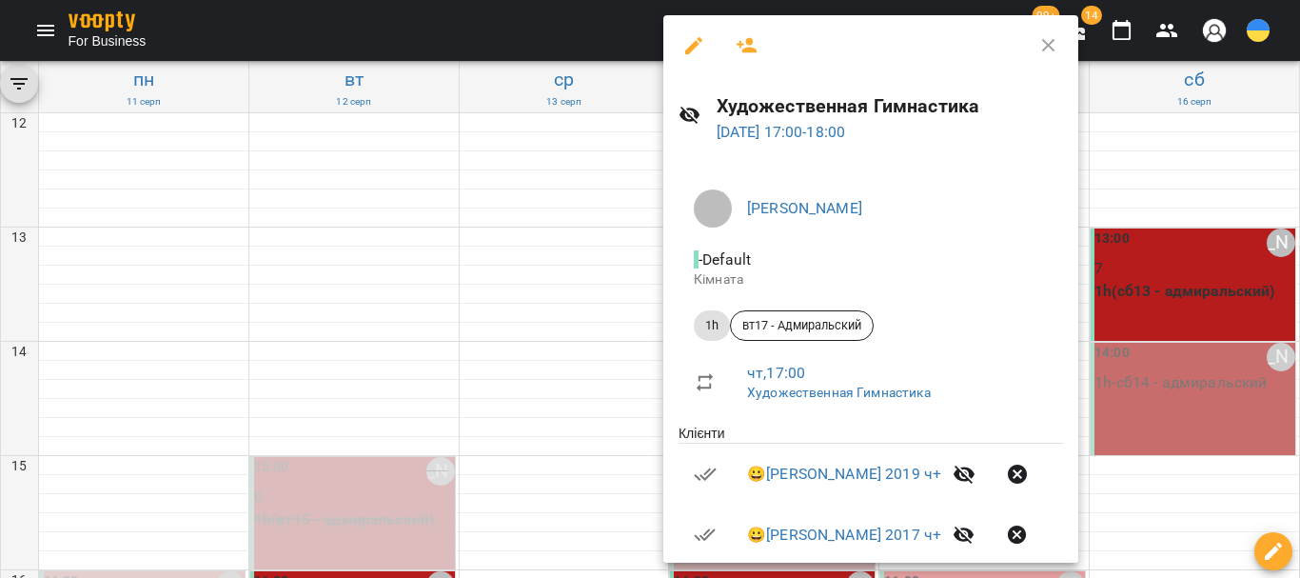
click at [741, 39] on icon "button" at bounding box center [747, 45] width 23 height 23
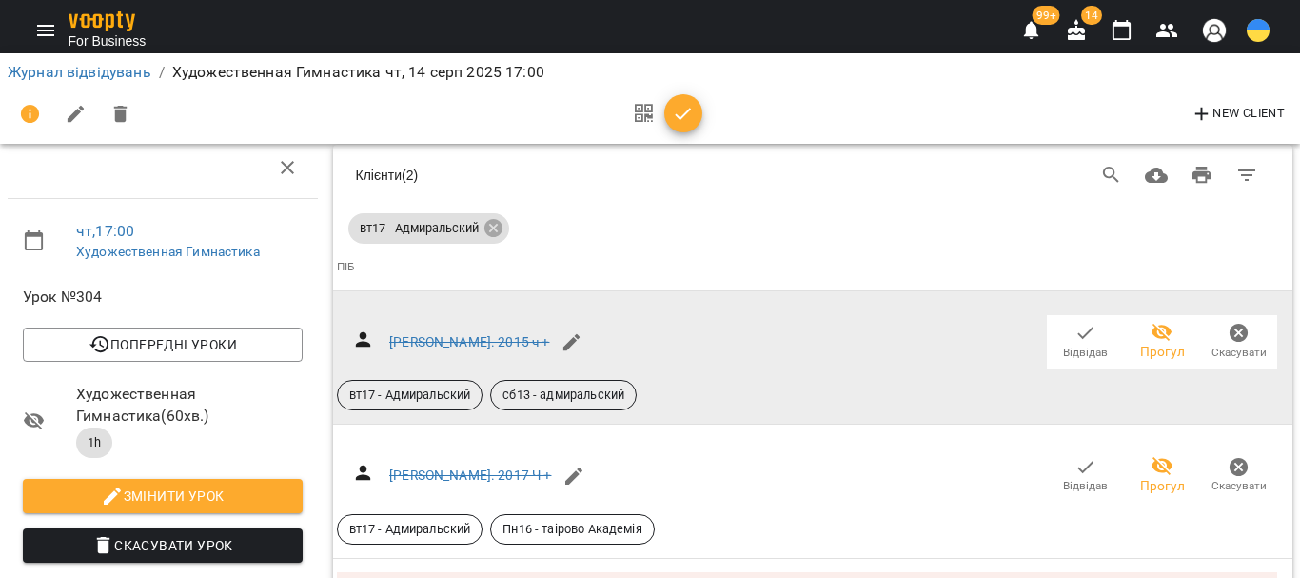
scroll to position [1199, 0]
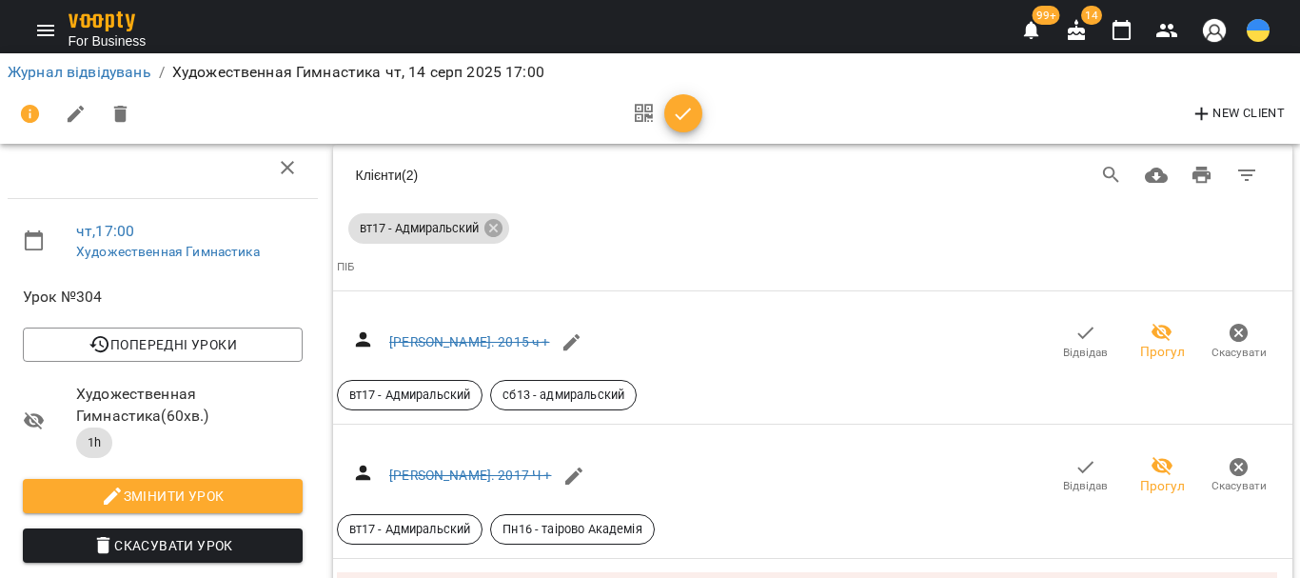
click at [1124, 28] on icon "button" at bounding box center [1122, 30] width 23 height 23
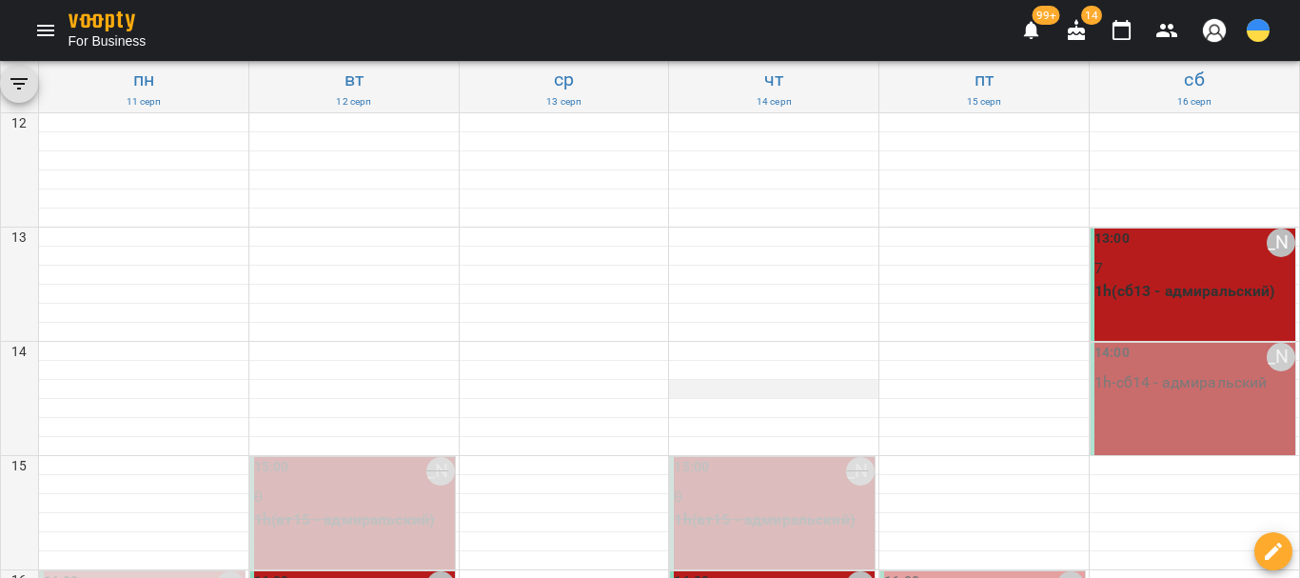
scroll to position [476, 0]
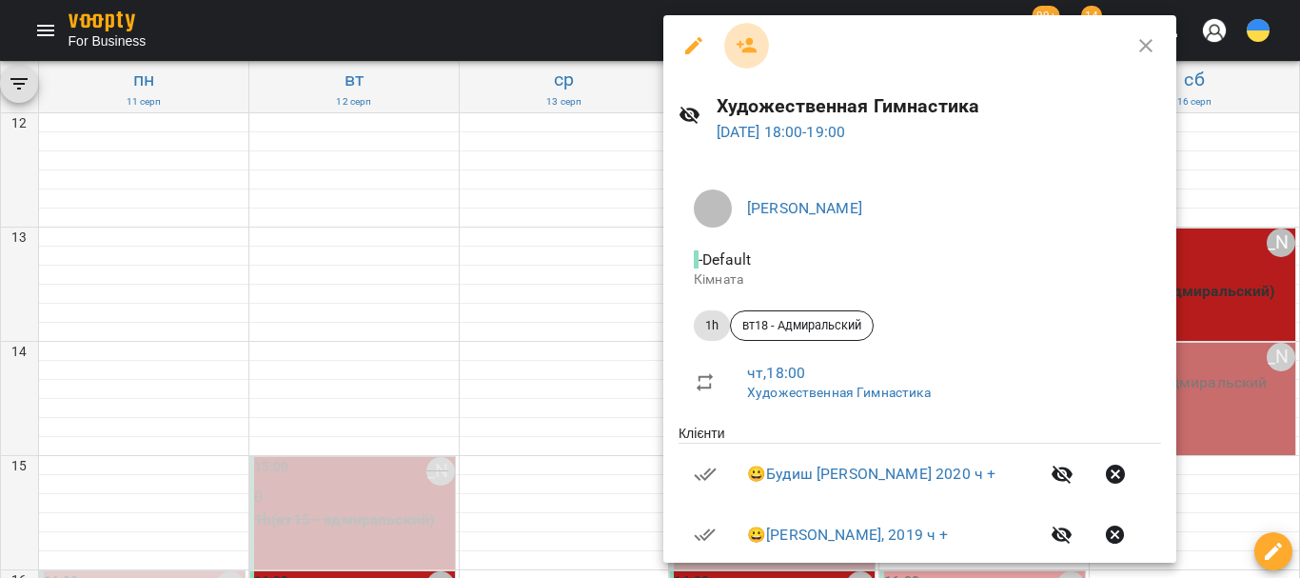
click at [740, 49] on icon "button" at bounding box center [747, 45] width 23 height 23
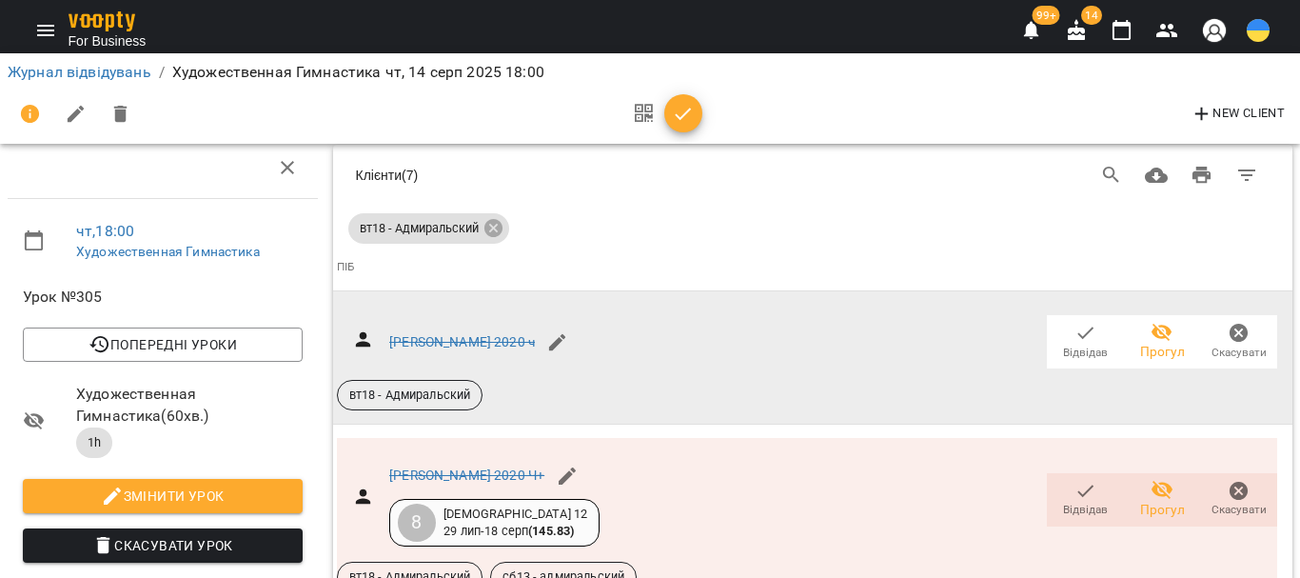
scroll to position [2507, 0]
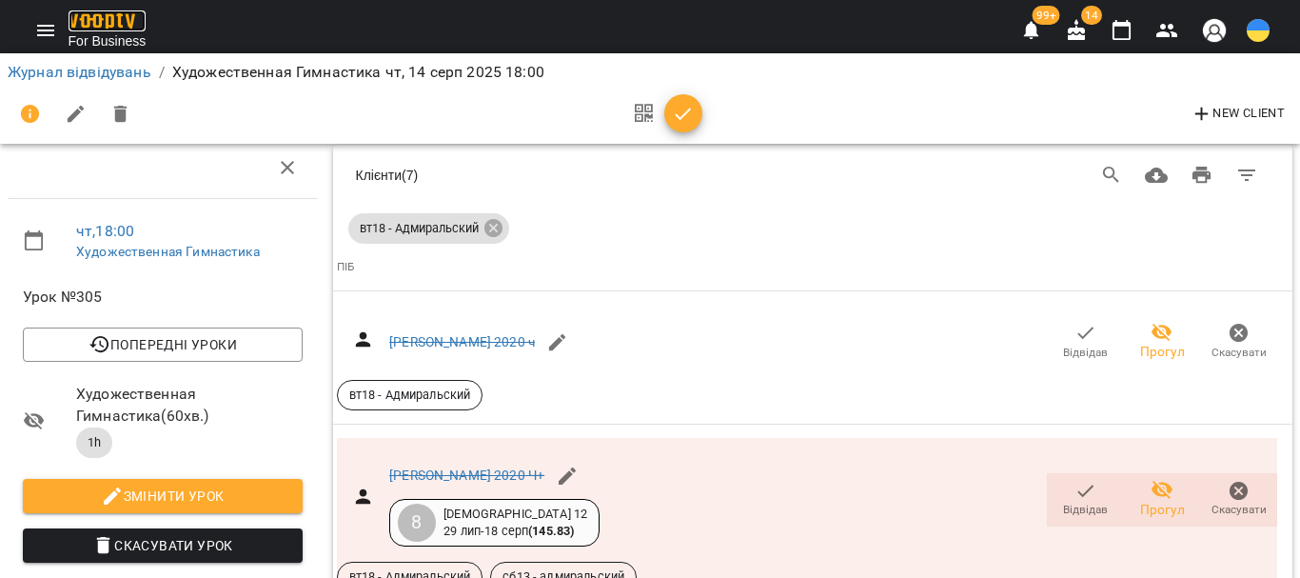
click at [96, 21] on img at bounding box center [102, 21] width 67 height 20
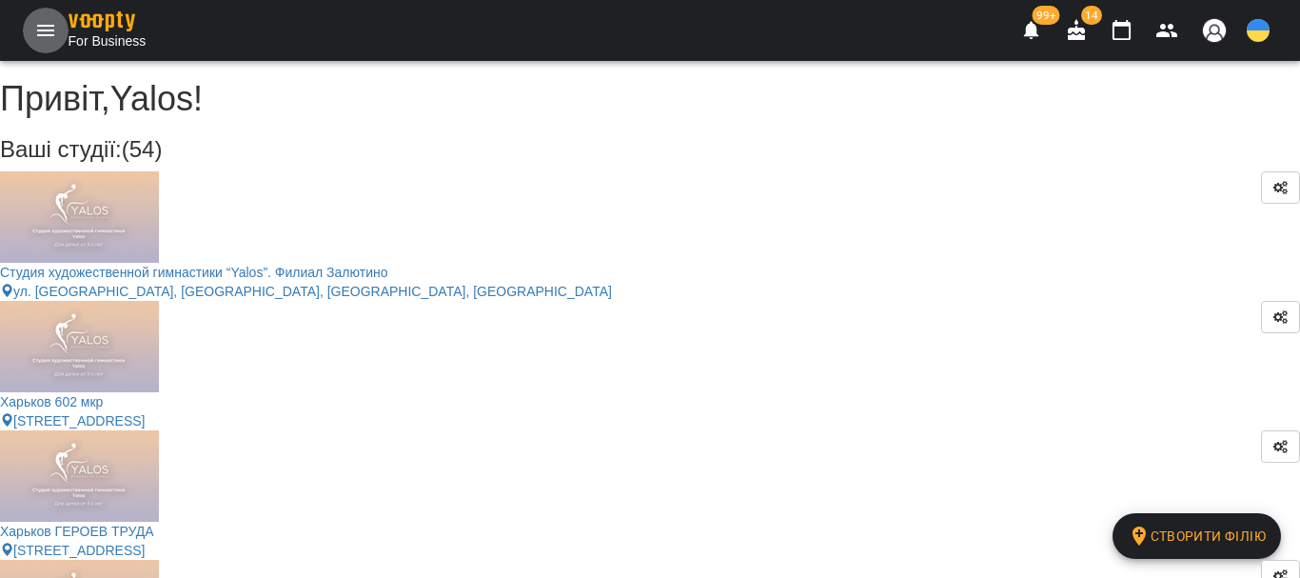
click at [51, 32] on icon "Menu" at bounding box center [45, 30] width 23 height 23
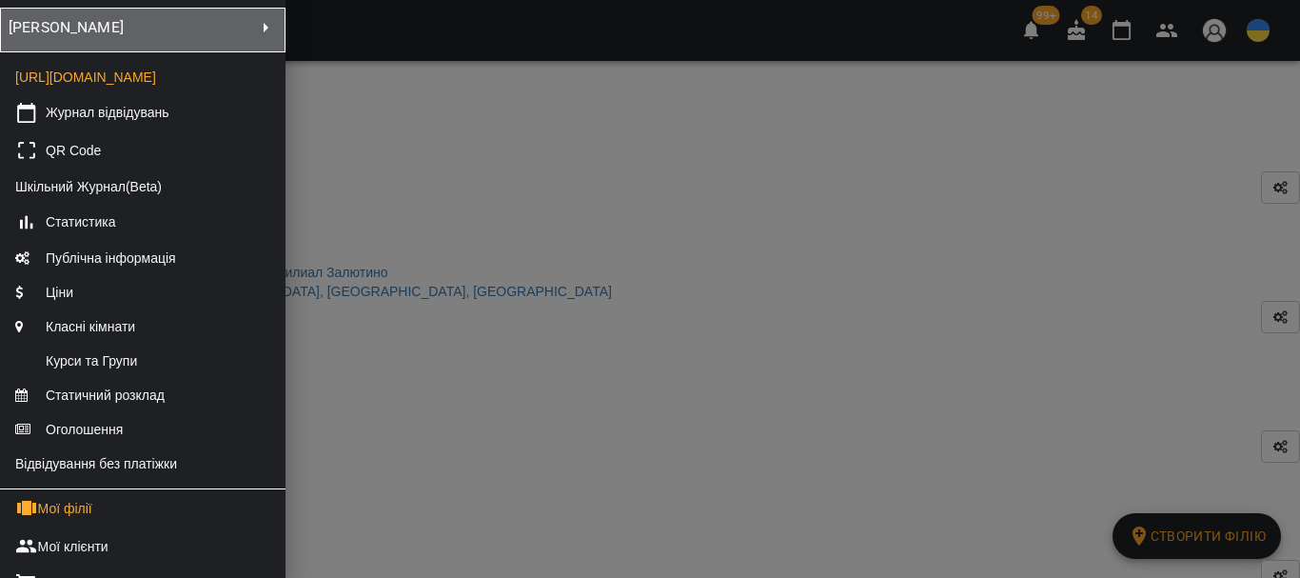
click at [183, 44] on div "[PERSON_NAME]" at bounding box center [143, 30] width 268 height 28
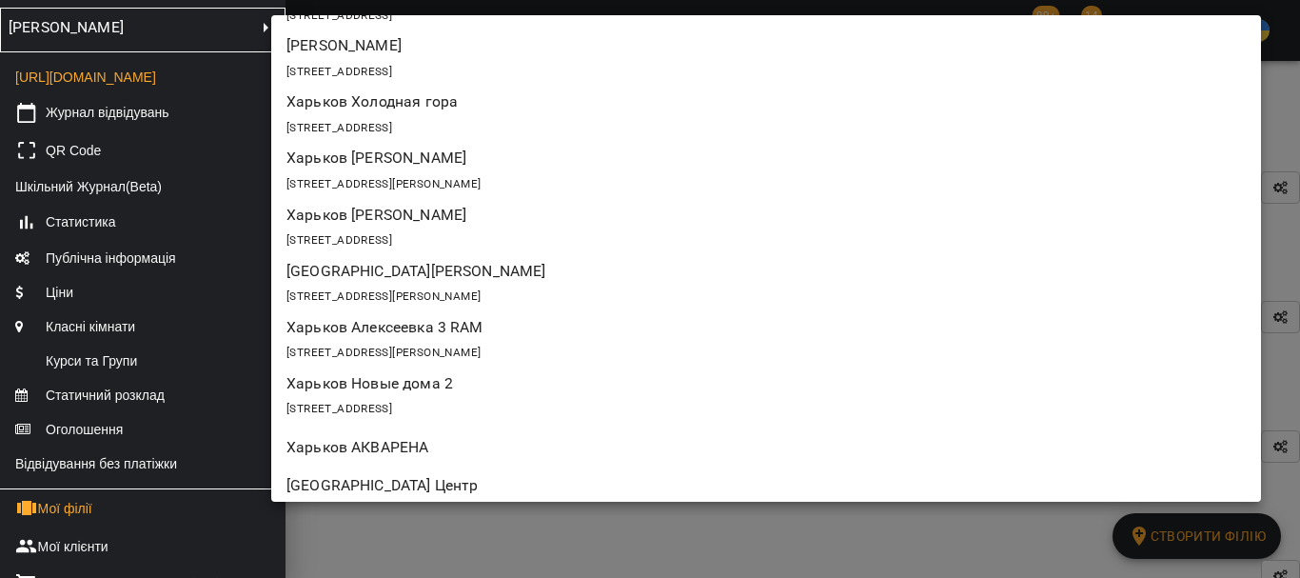
scroll to position [1142, 0]
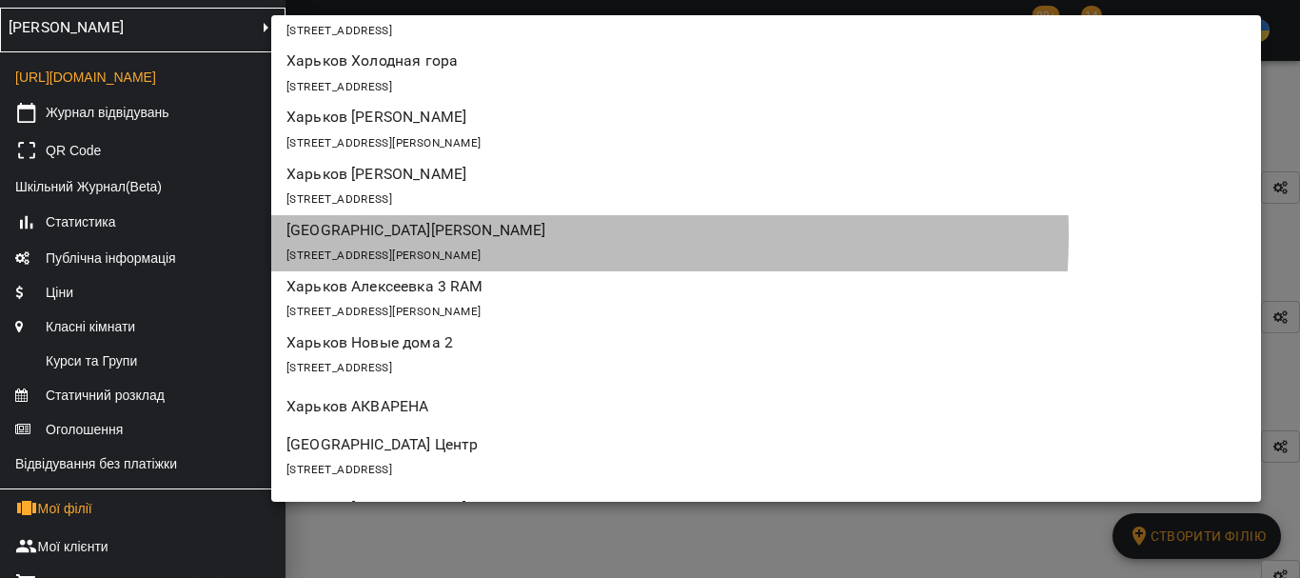
click at [536, 236] on p "[GEOGRAPHIC_DATA][PERSON_NAME]" at bounding box center [685, 230] width 799 height 23
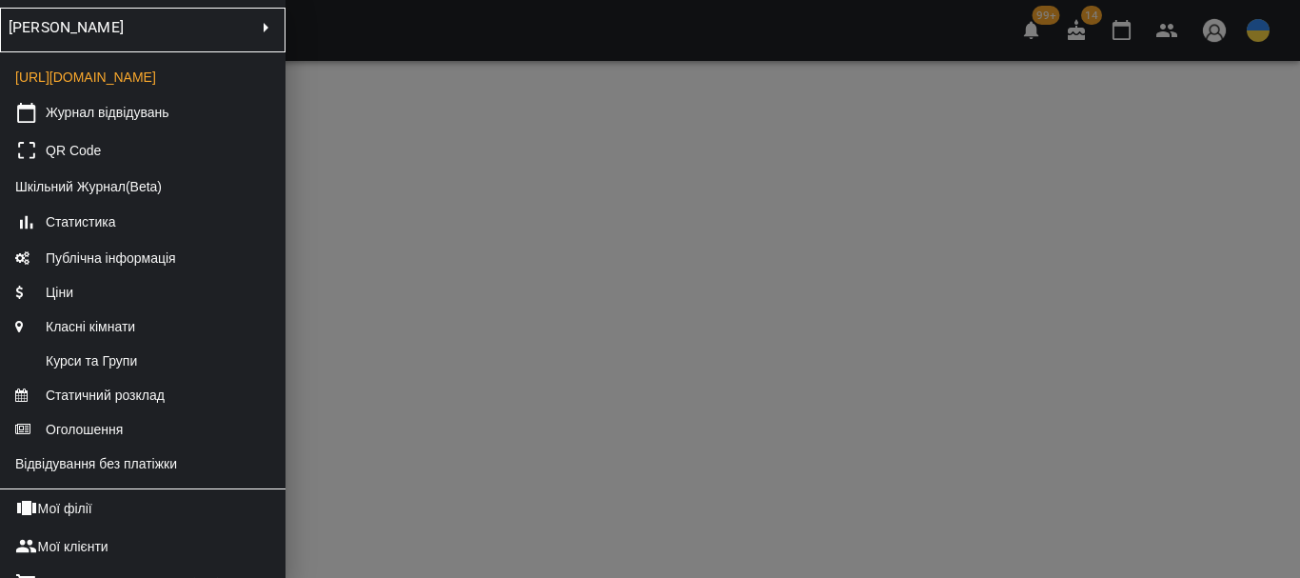
click at [620, 418] on div at bounding box center [650, 289] width 1300 height 578
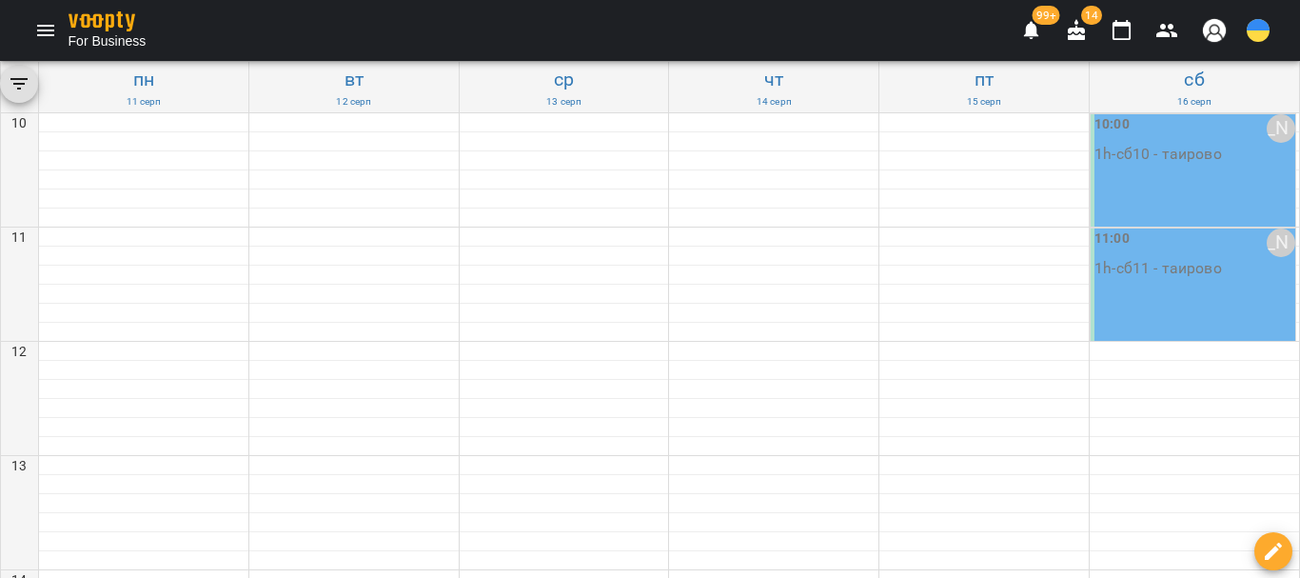
scroll to position [543, 0]
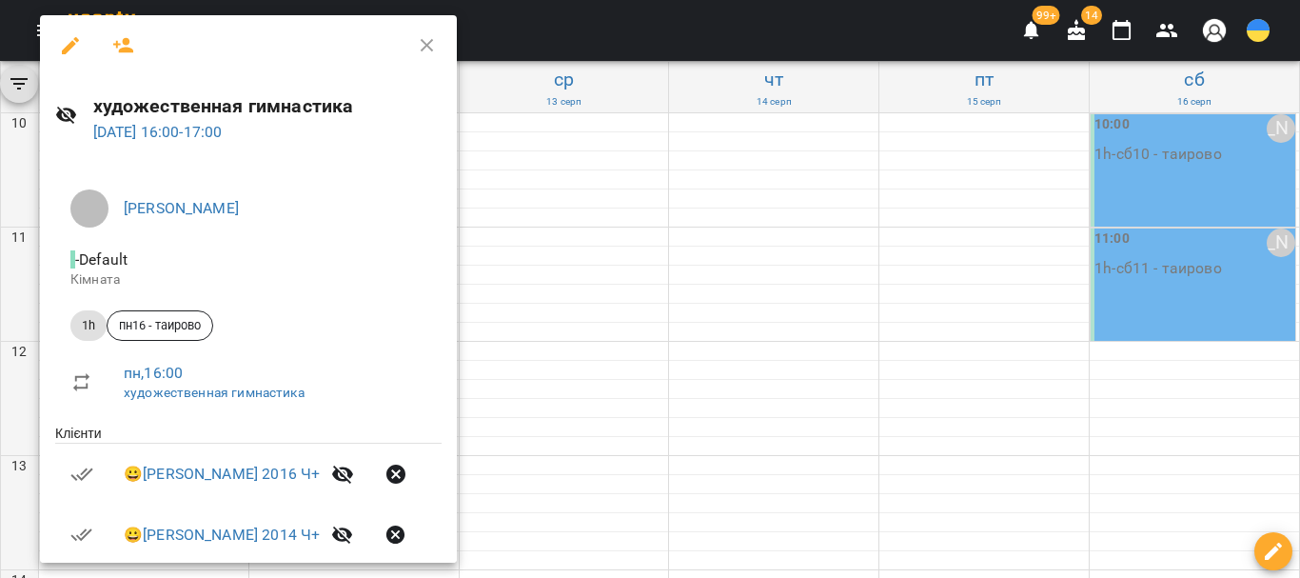
click at [120, 47] on icon "button" at bounding box center [123, 45] width 23 height 23
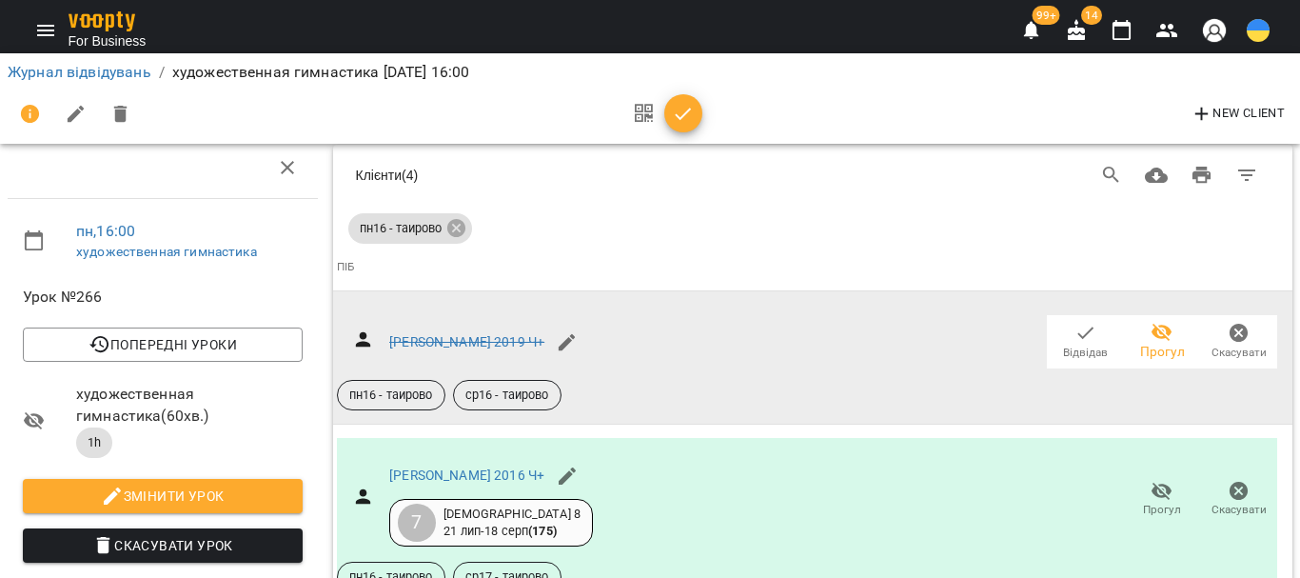
scroll to position [1899, 0]
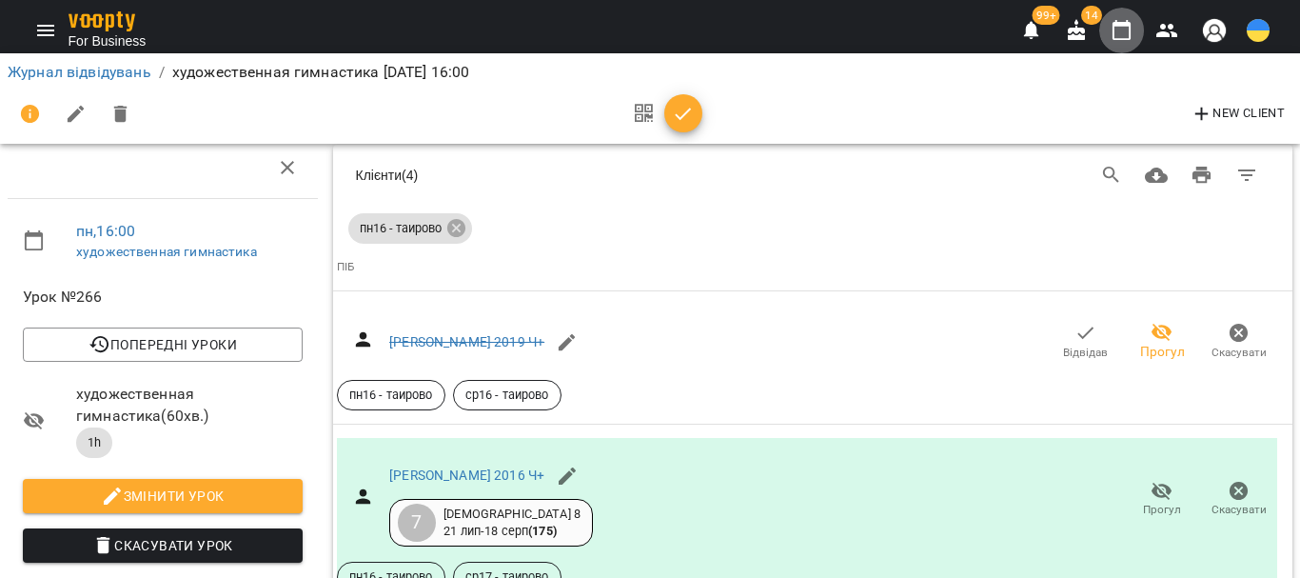
click at [1132, 29] on icon "button" at bounding box center [1122, 30] width 23 height 23
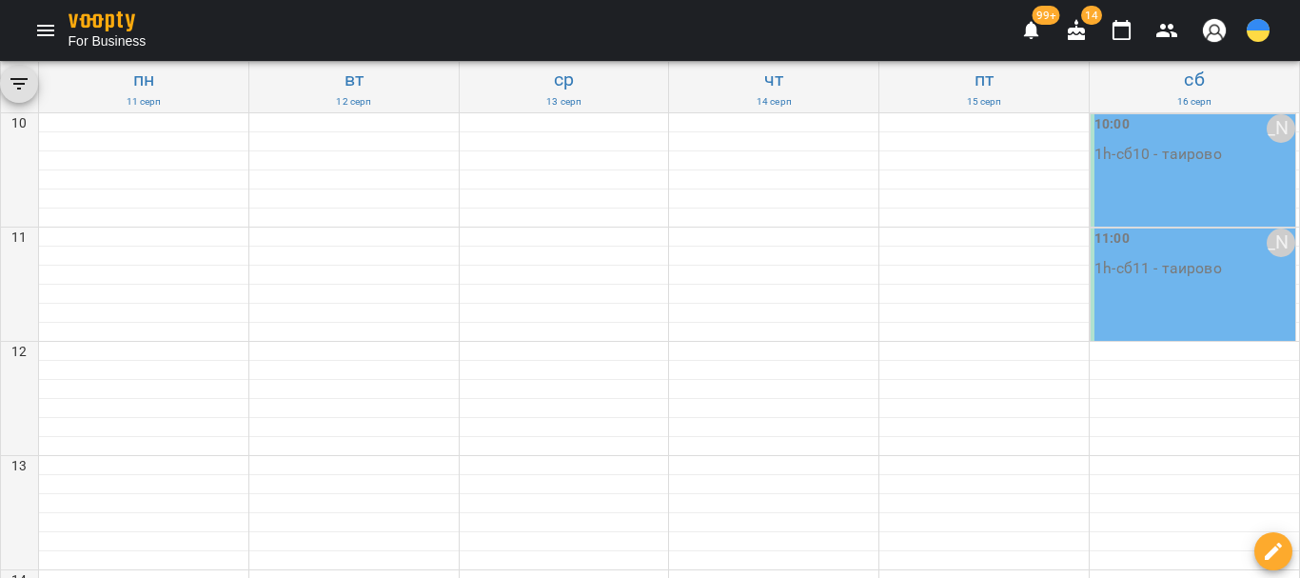
scroll to position [639, 0]
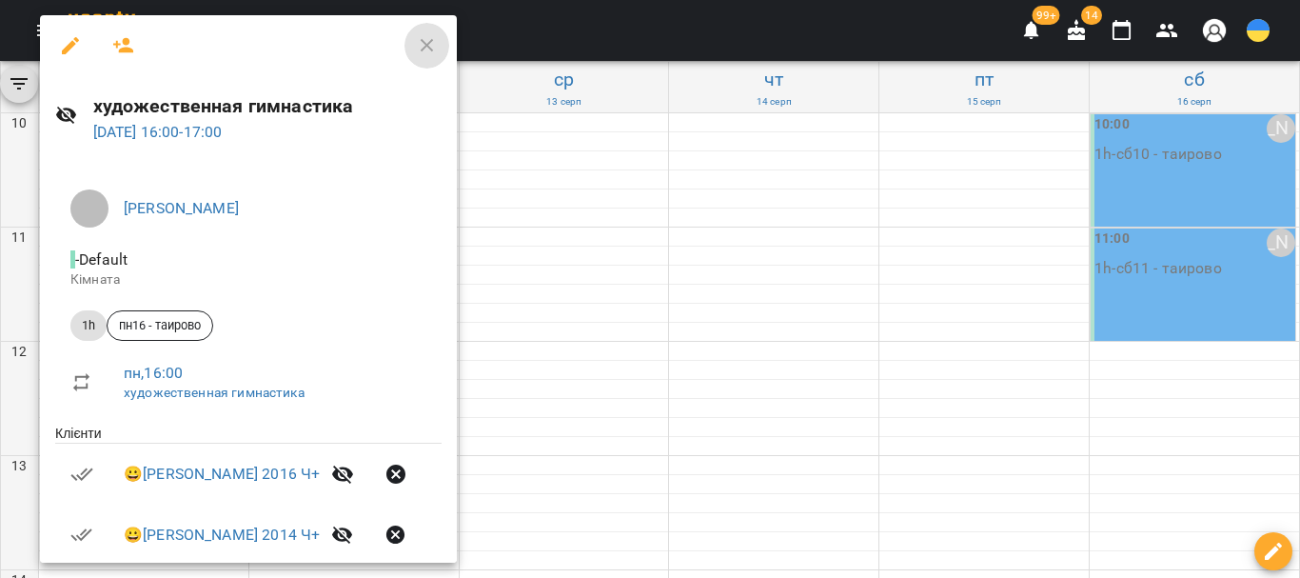
click at [434, 43] on icon "button" at bounding box center [427, 45] width 13 height 13
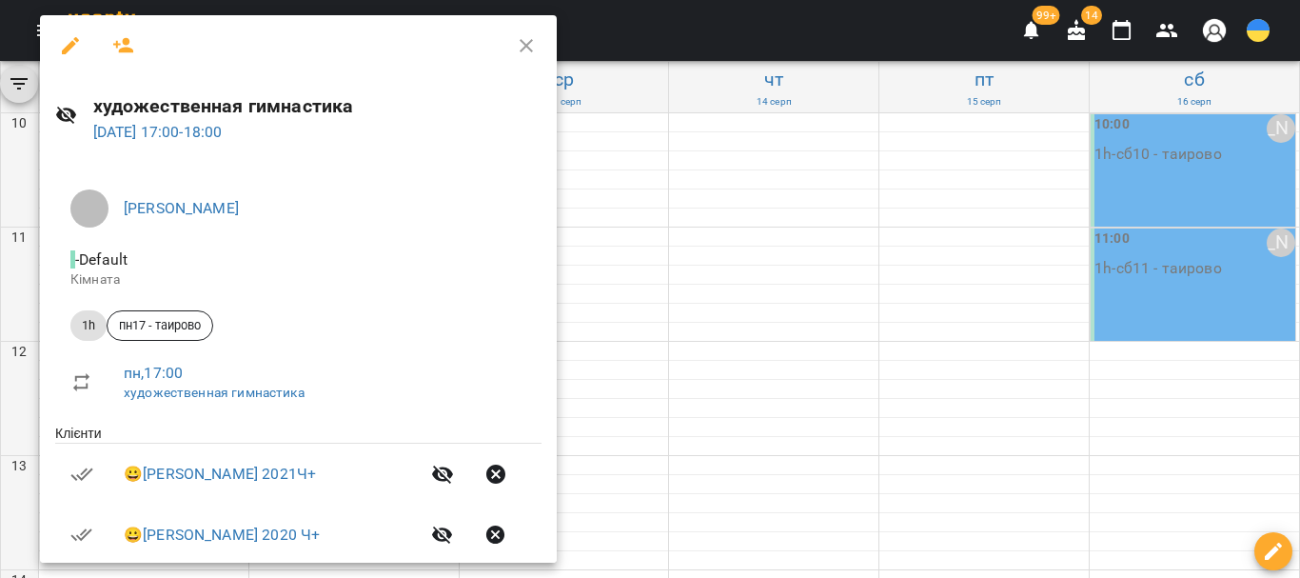
click at [132, 44] on icon "button" at bounding box center [123, 45] width 23 height 23
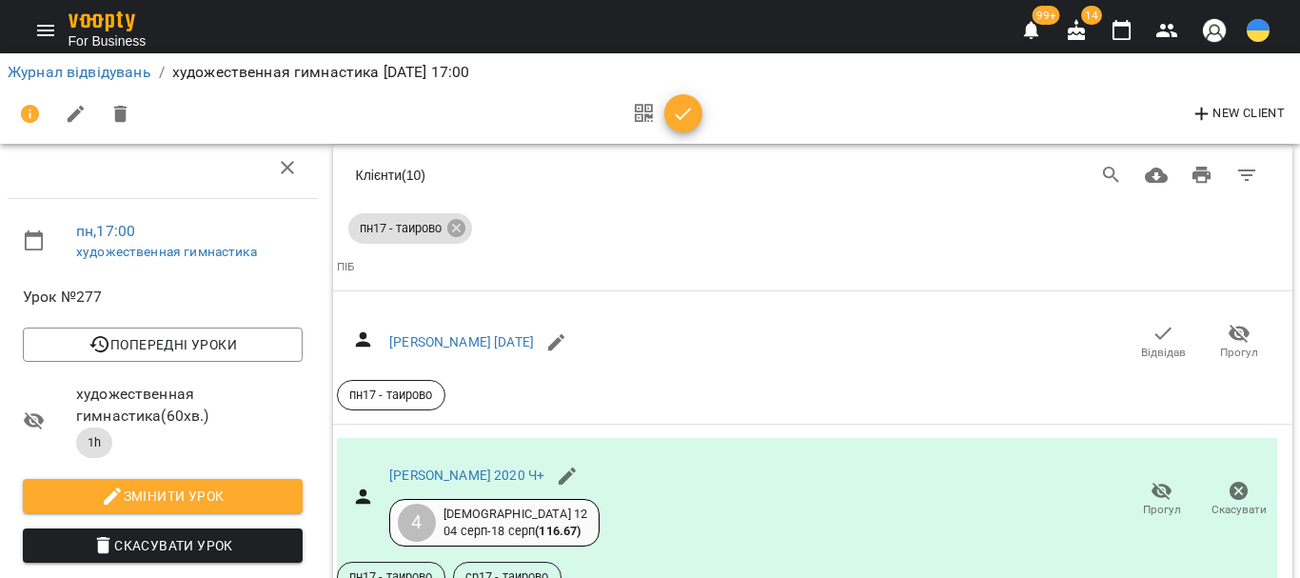
scroll to position [2387, 0]
click at [1112, 37] on icon "button" at bounding box center [1122, 30] width 23 height 23
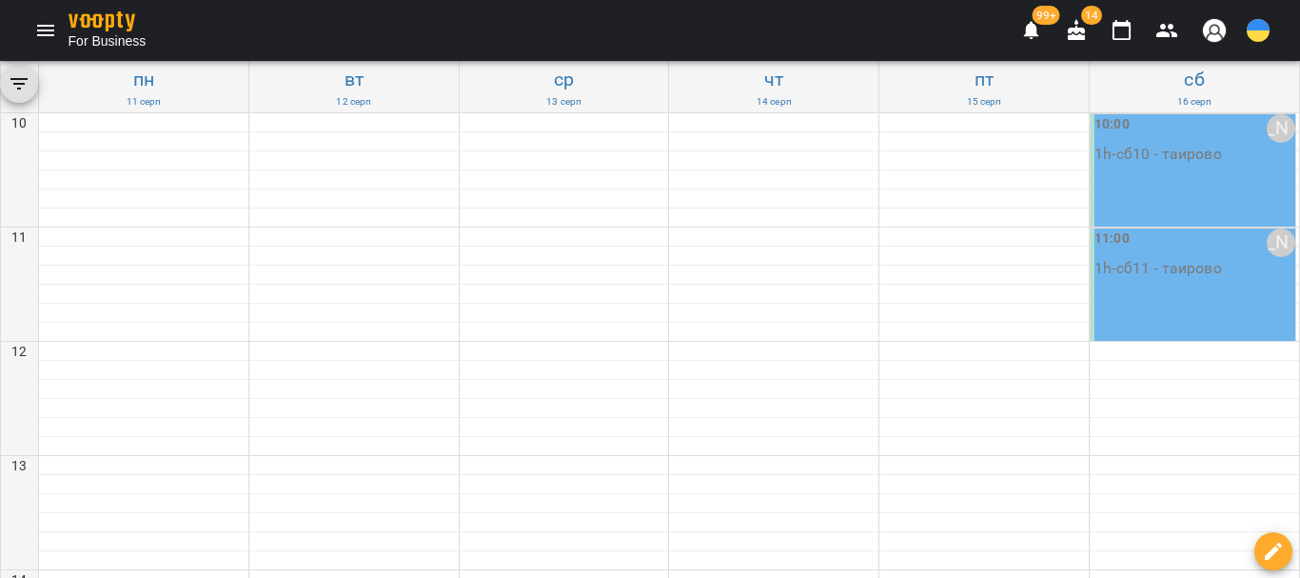
scroll to position [666, 0]
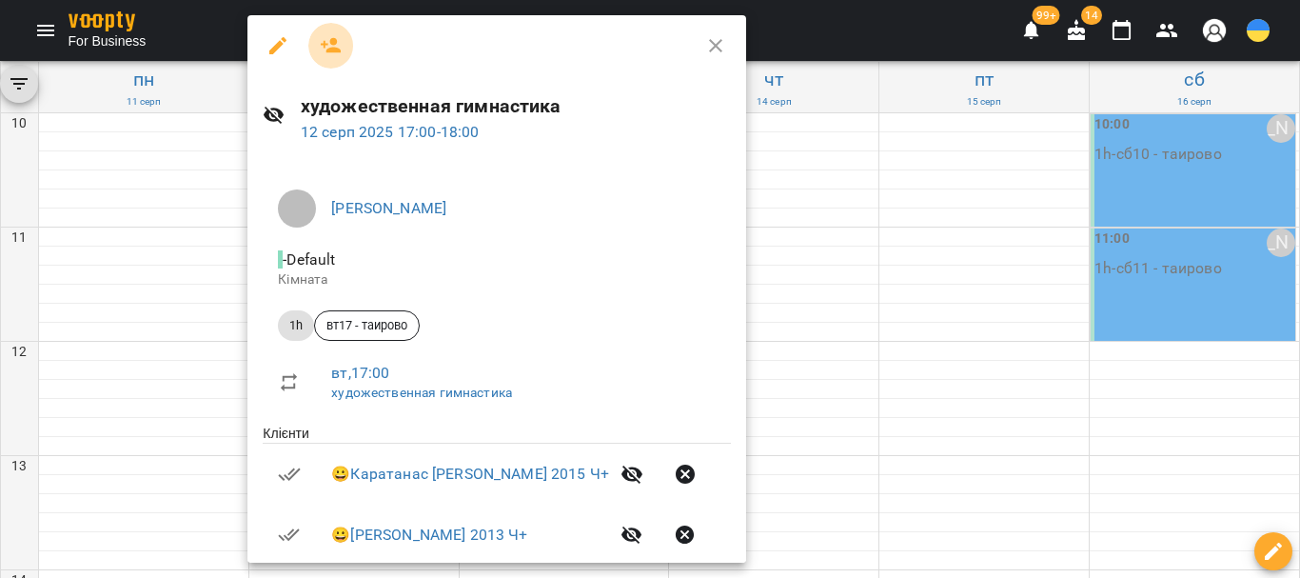
click at [331, 45] on icon "button" at bounding box center [331, 45] width 23 height 23
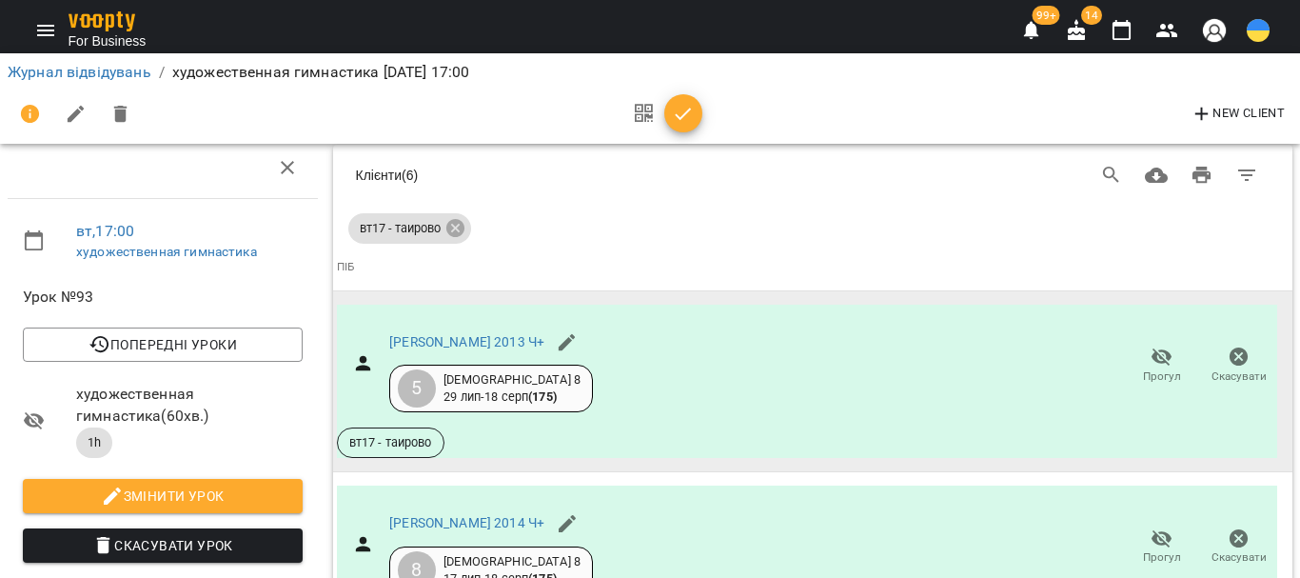
scroll to position [2227, 0]
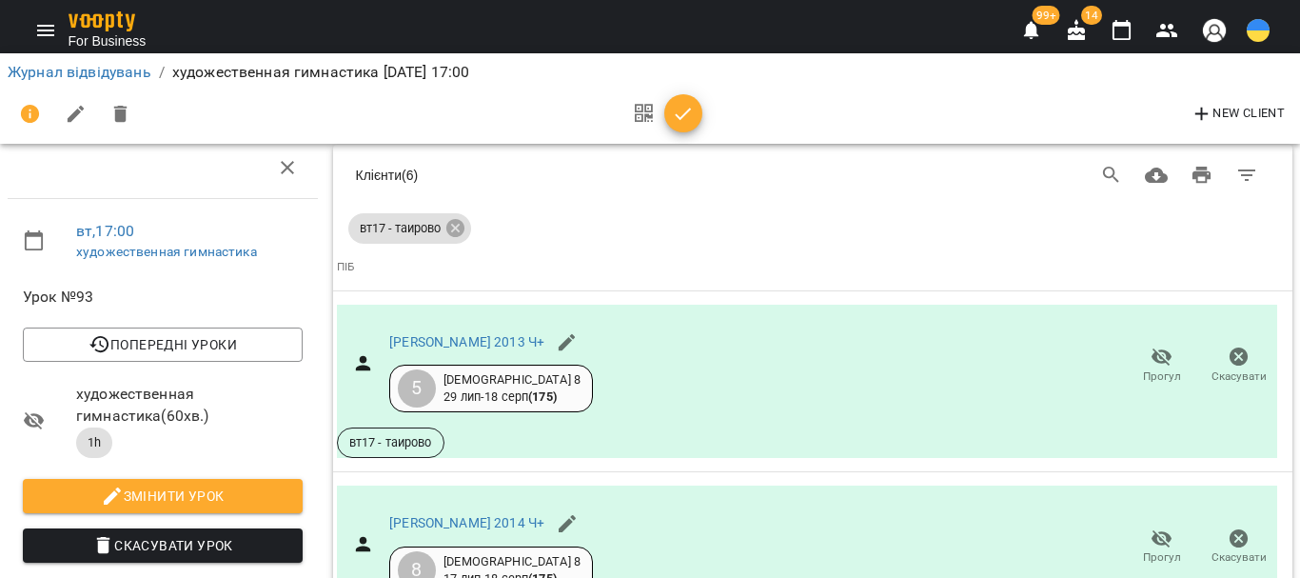
click at [1118, 26] on icon "button" at bounding box center [1122, 30] width 19 height 21
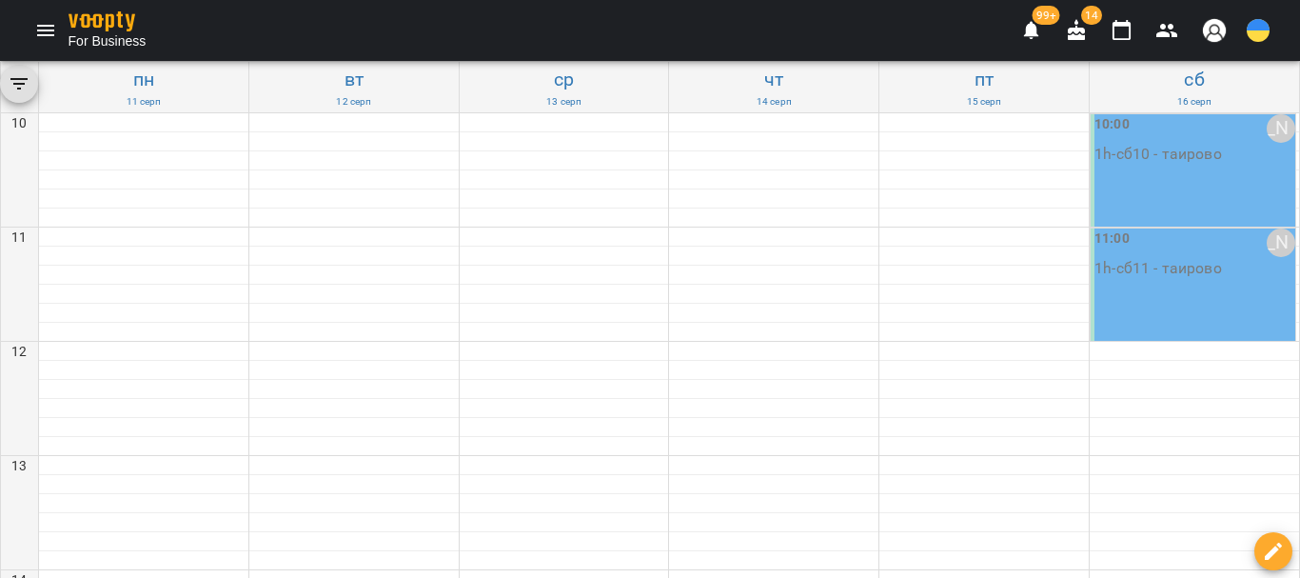
scroll to position [571, 0]
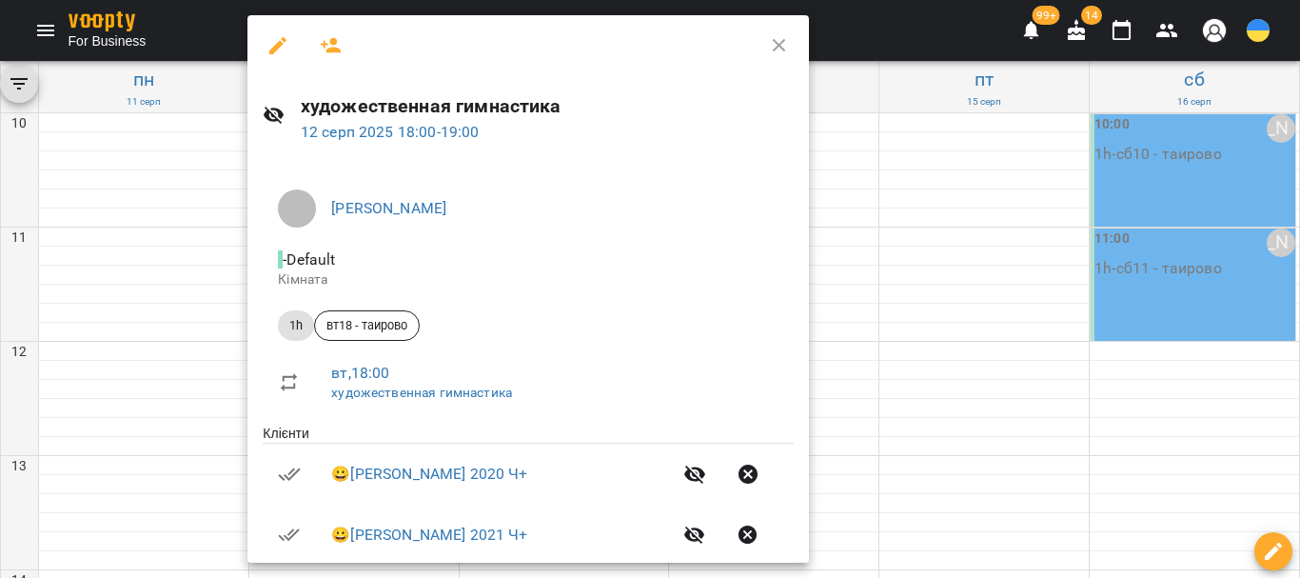
drag, startPoint x: 336, startPoint y: 51, endPoint x: 337, endPoint y: 93, distance: 41.9
click at [335, 50] on icon "button" at bounding box center [331, 45] width 21 height 15
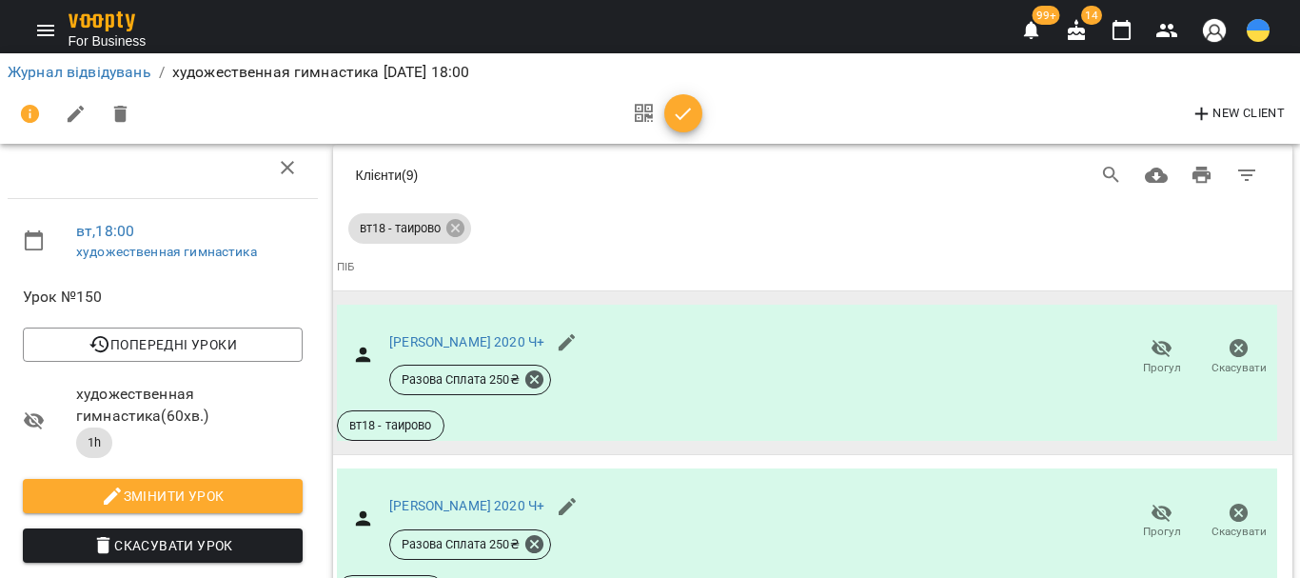
scroll to position [3919, 0]
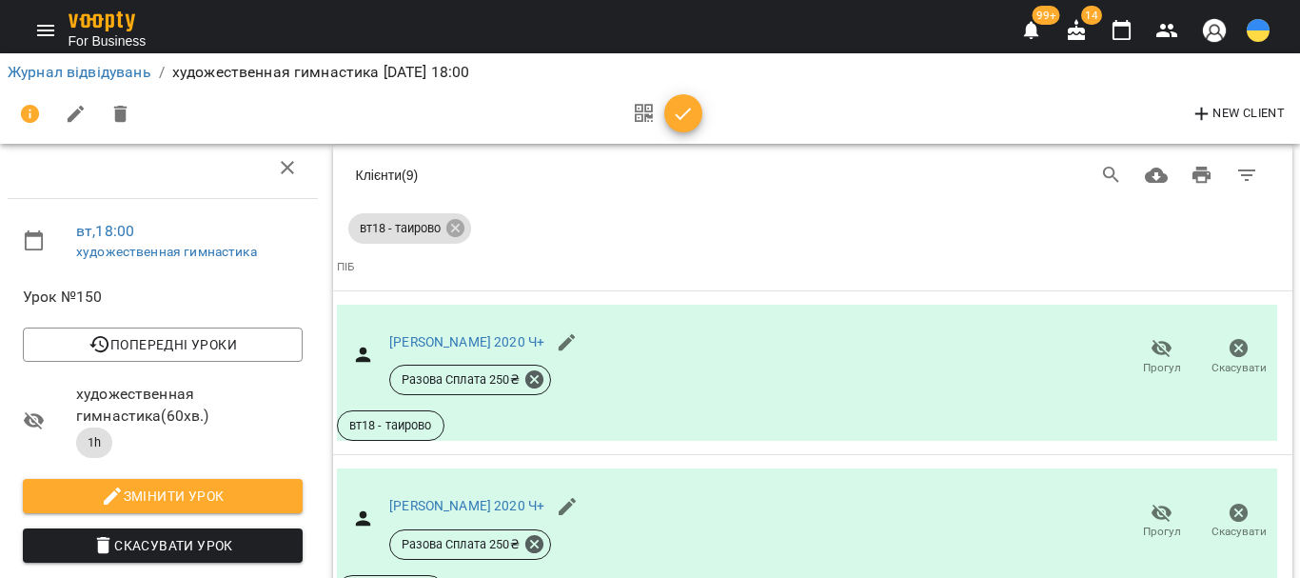
click at [1127, 37] on icon "button" at bounding box center [1122, 30] width 23 height 23
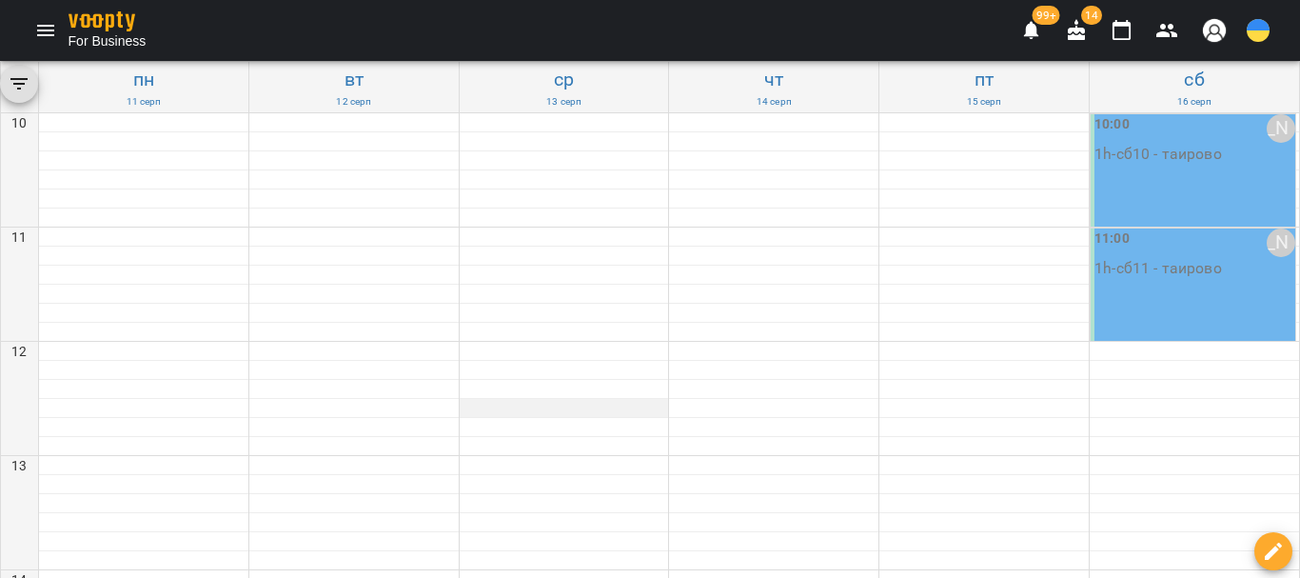
scroll to position [666, 0]
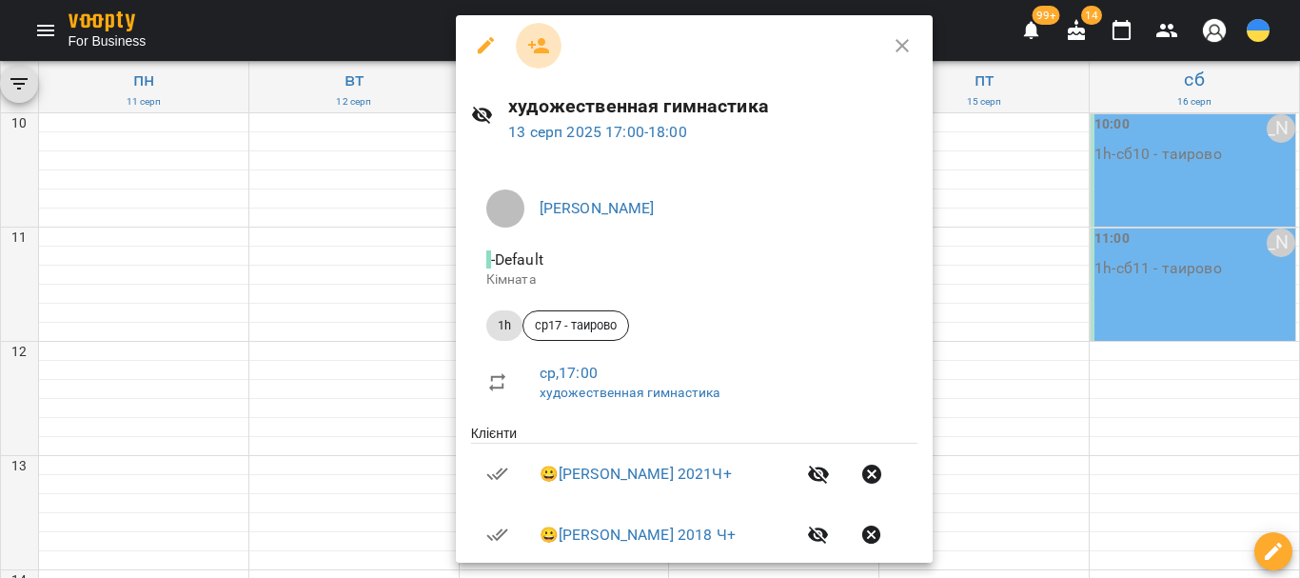
click at [534, 52] on icon "button" at bounding box center [538, 45] width 23 height 23
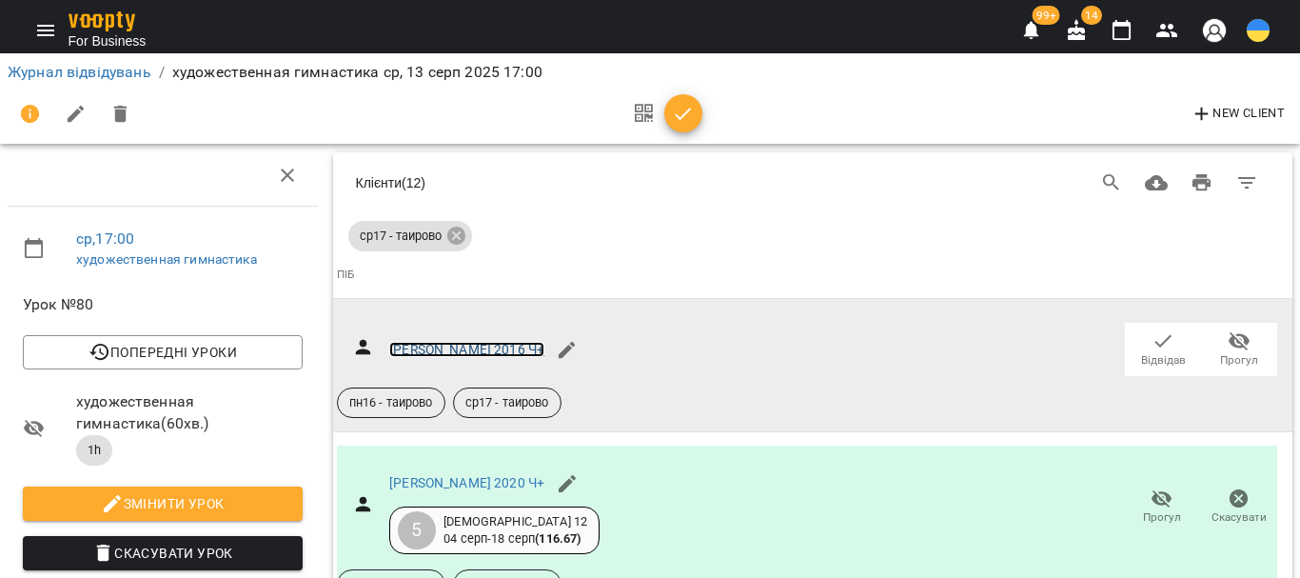
click at [449, 350] on link "Бебик Вера 2016 Ч+" at bounding box center [466, 349] width 155 height 15
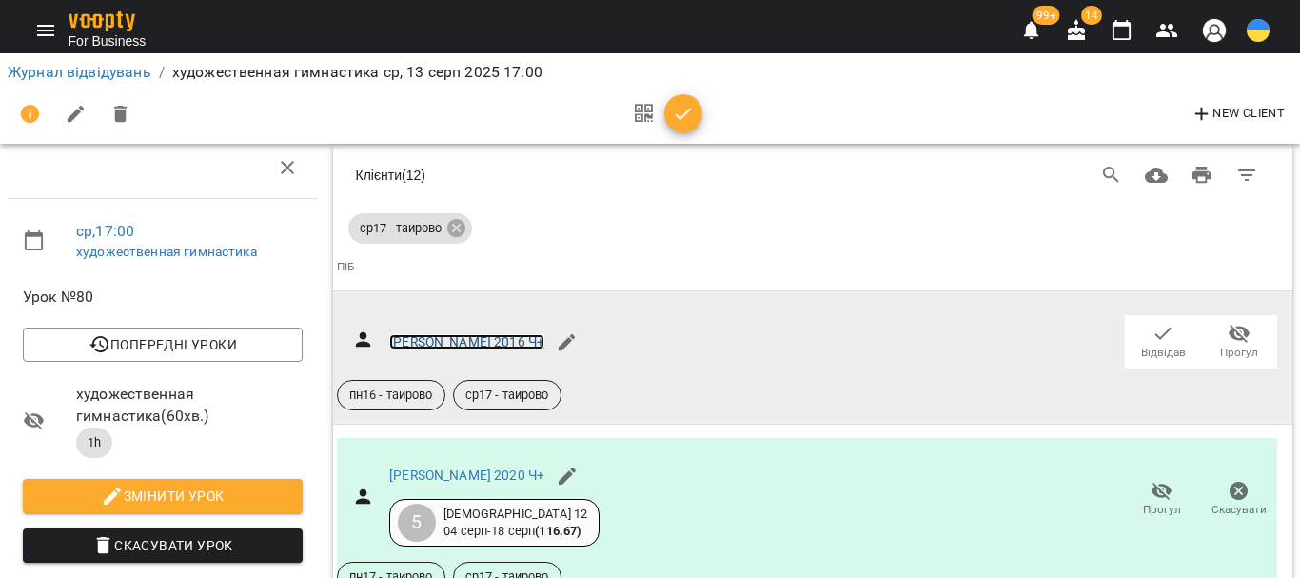
scroll to position [1687, 0]
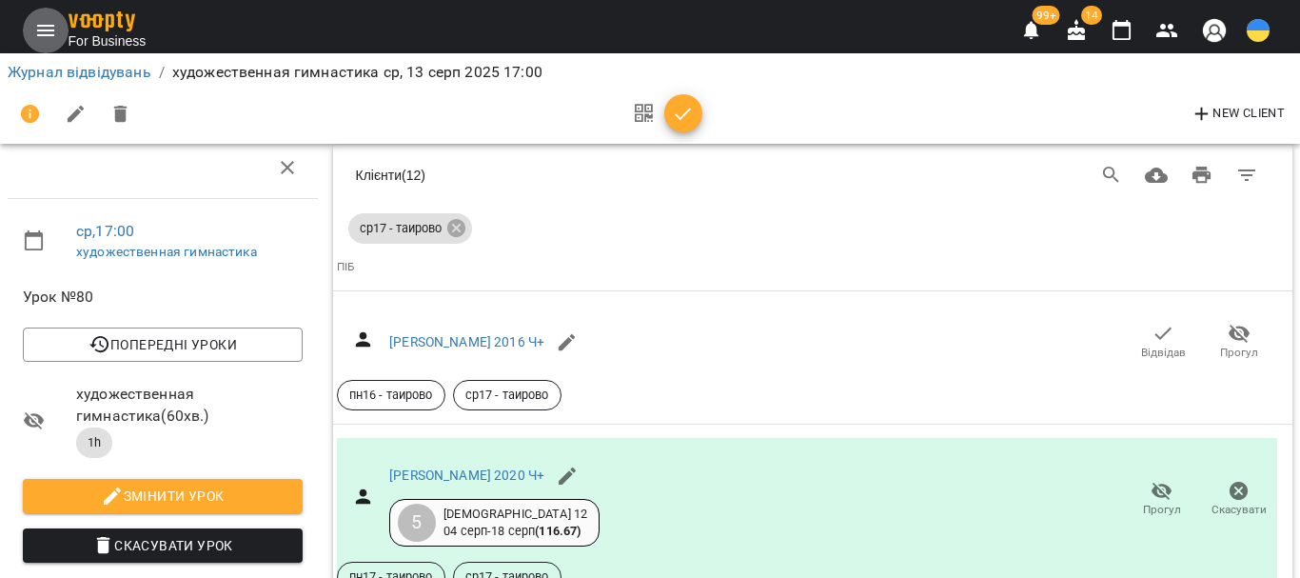
click at [38, 30] on icon "Menu" at bounding box center [45, 30] width 17 height 11
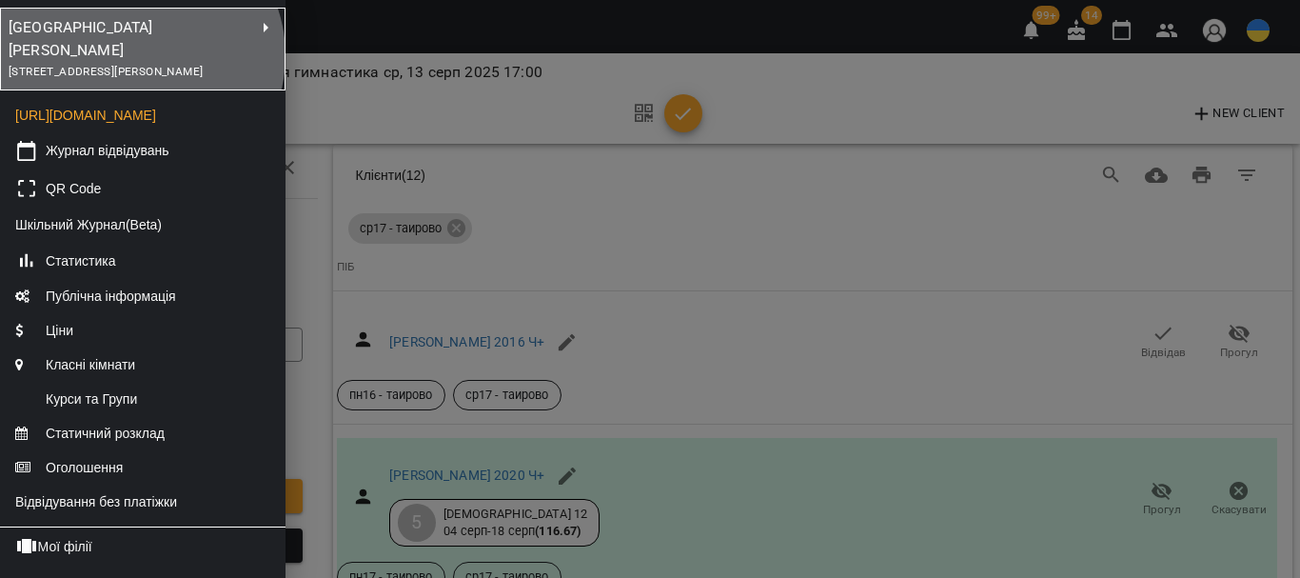
click at [139, 61] on div "[STREET_ADDRESS][PERSON_NAME]" at bounding box center [132, 71] width 246 height 21
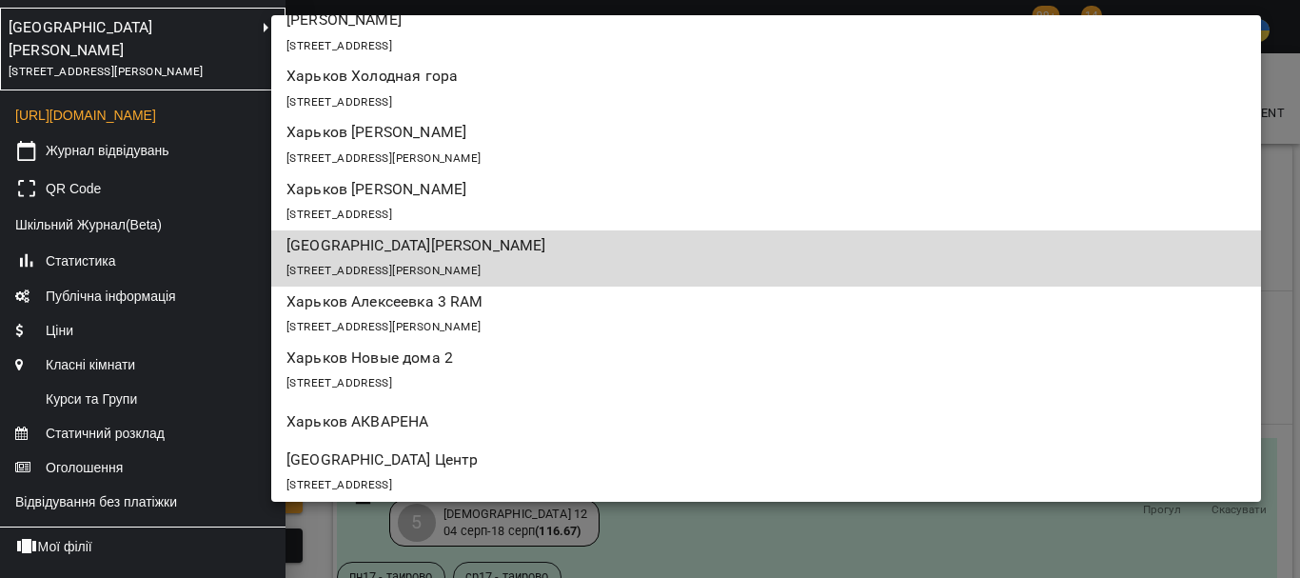
click at [506, 84] on p "Харьков Холодная гора" at bounding box center [685, 76] width 799 height 23
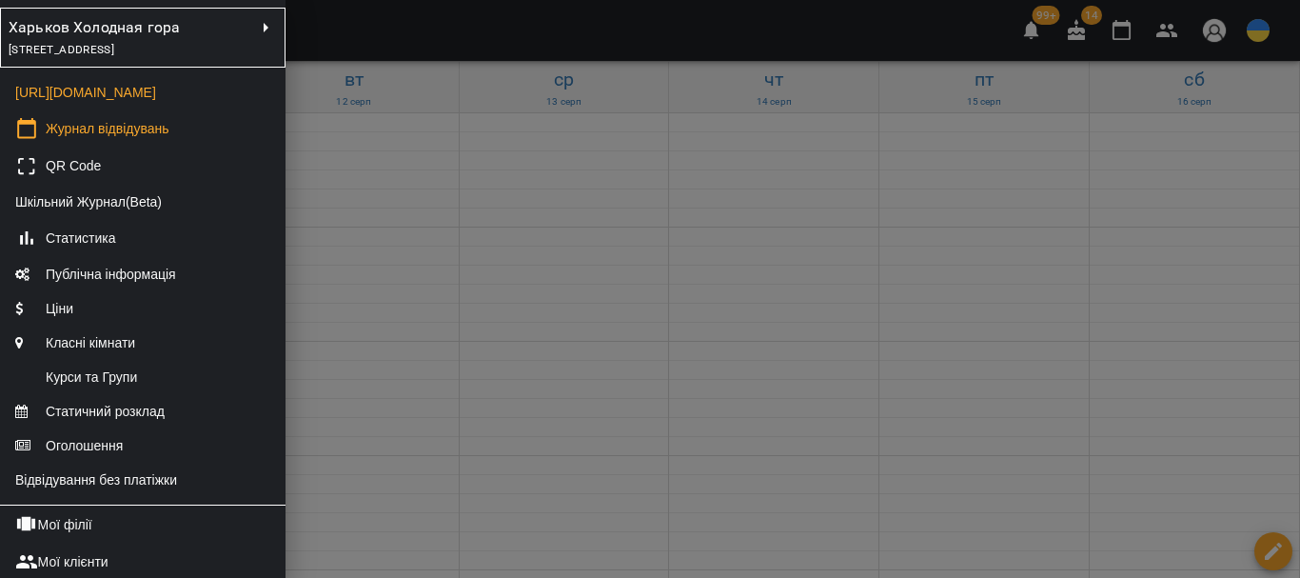
click at [511, 421] on div at bounding box center [650, 289] width 1300 height 578
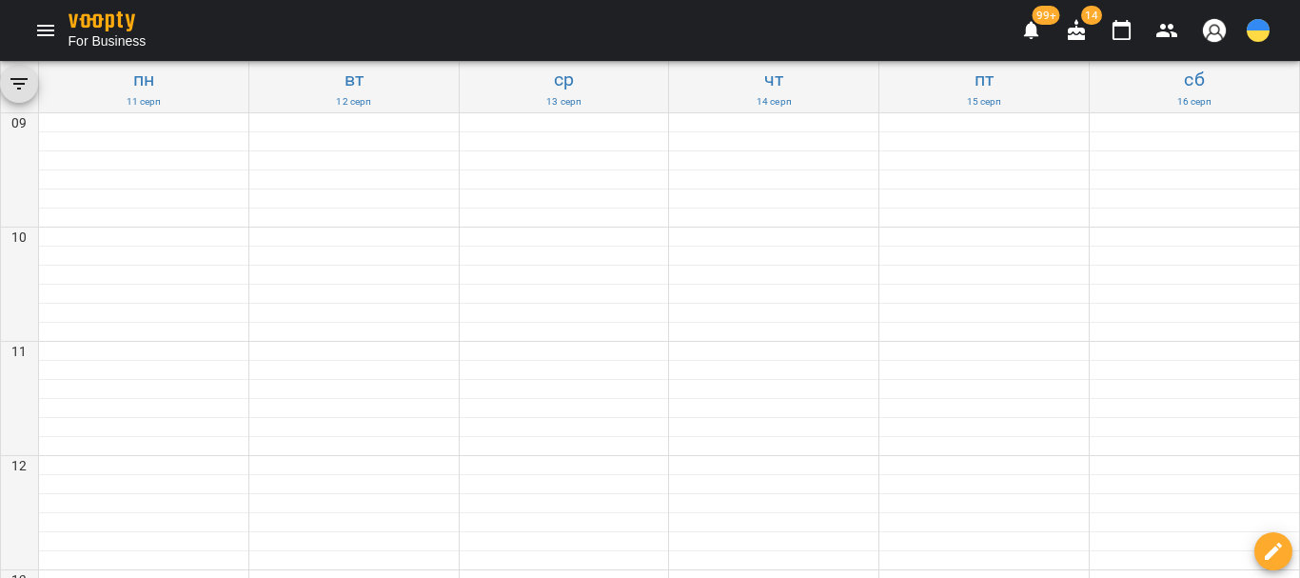
scroll to position [666, 0]
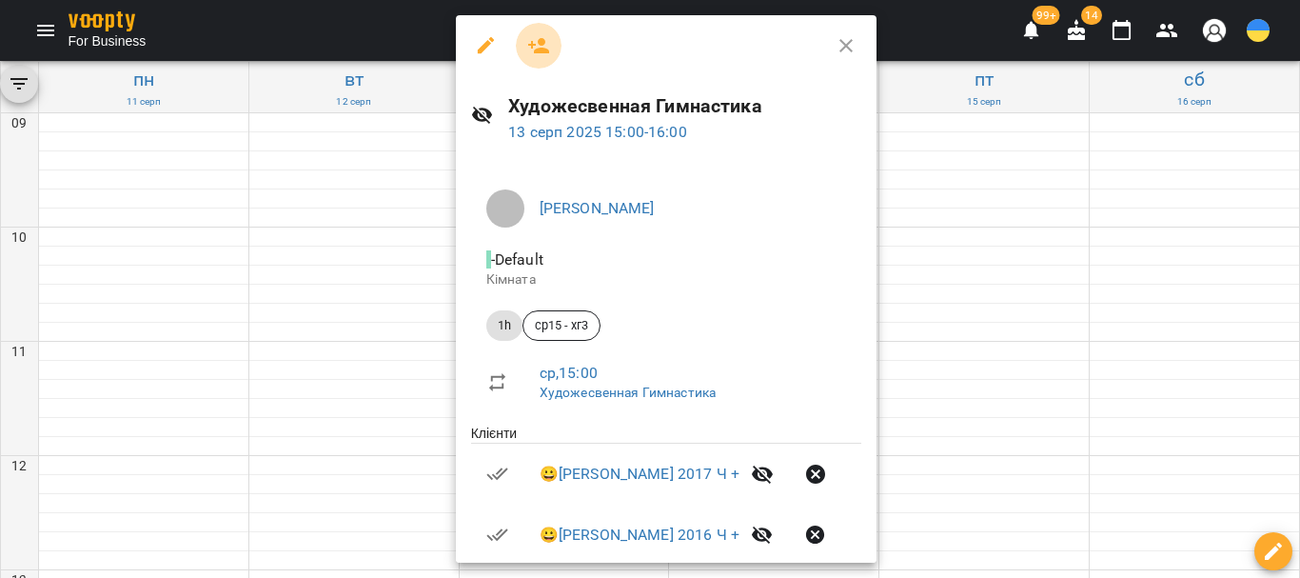
click at [536, 48] on icon "button" at bounding box center [538, 45] width 23 height 23
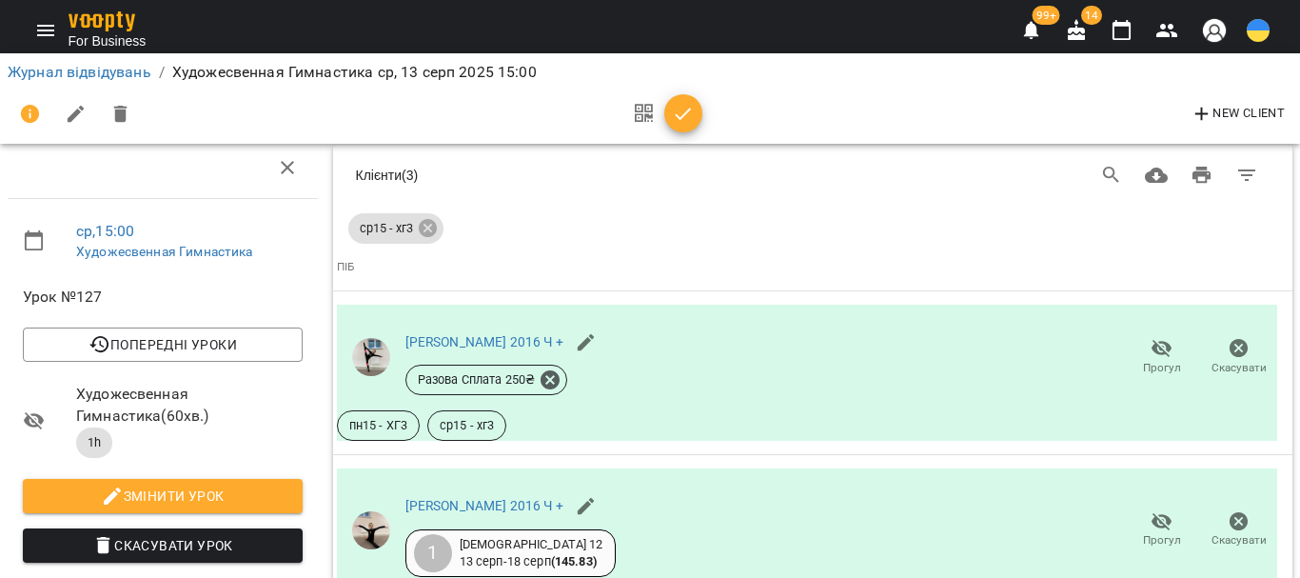
scroll to position [456, 0]
click at [1132, 26] on icon "button" at bounding box center [1122, 30] width 23 height 23
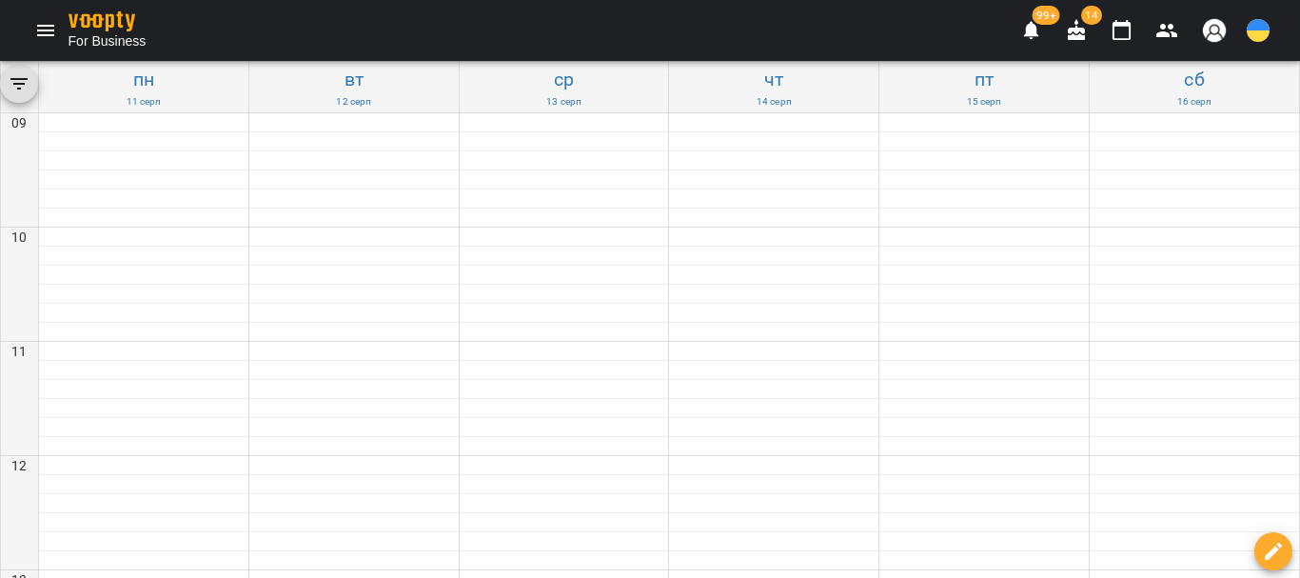
scroll to position [761, 0]
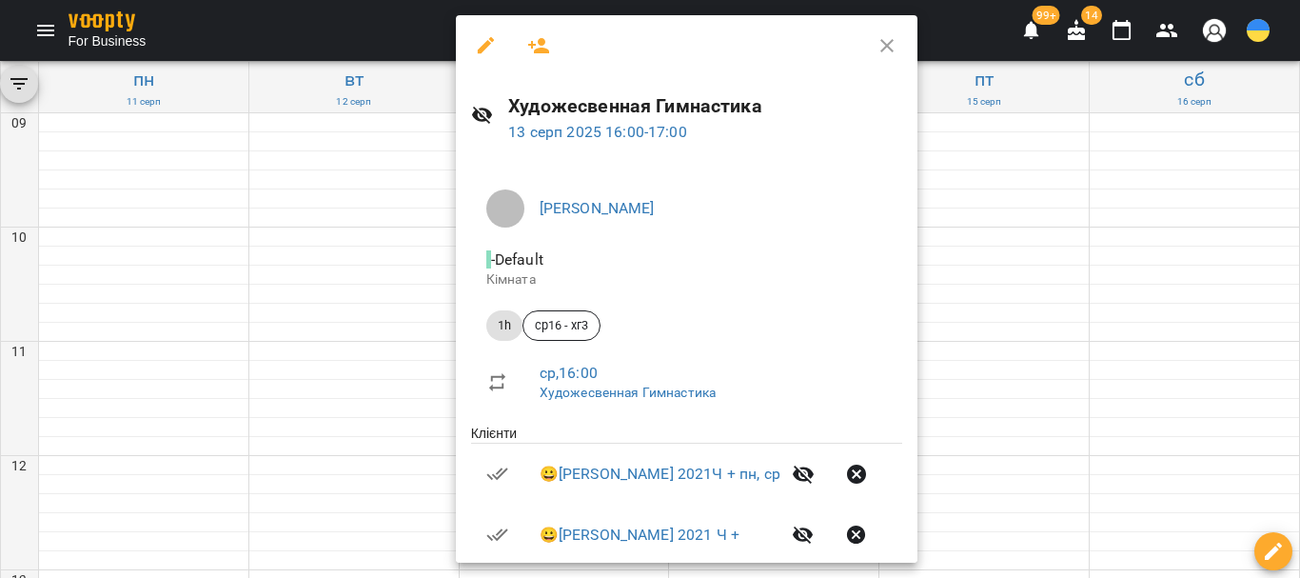
click at [548, 47] on icon "button" at bounding box center [538, 45] width 23 height 23
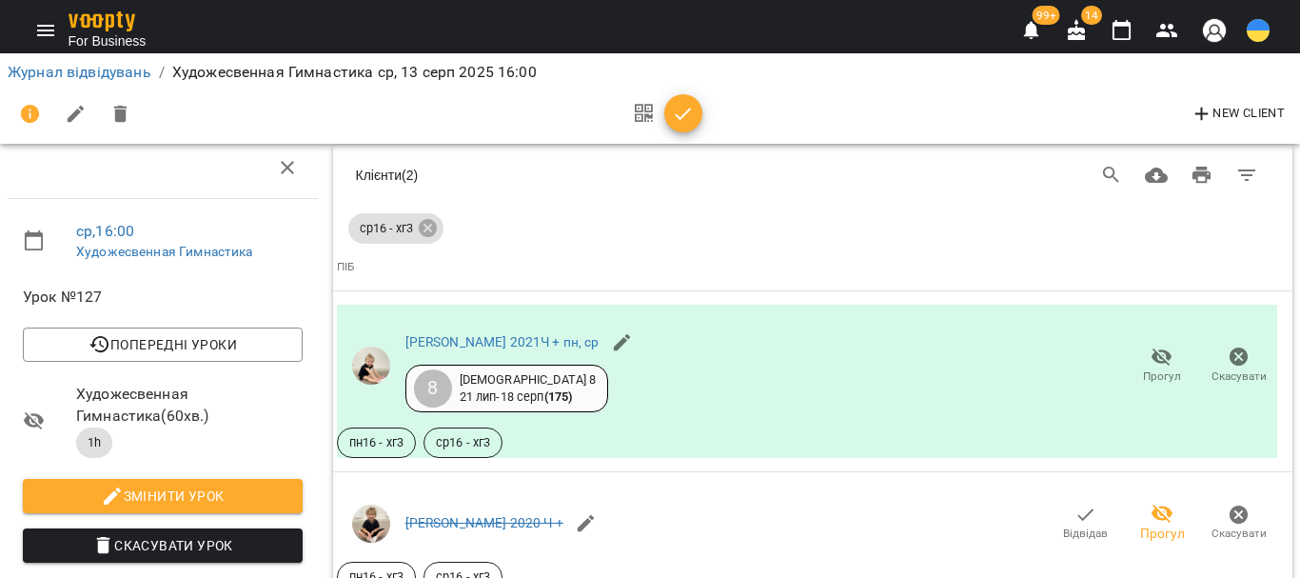
scroll to position [417, 0]
click at [1121, 34] on icon "button" at bounding box center [1122, 30] width 23 height 23
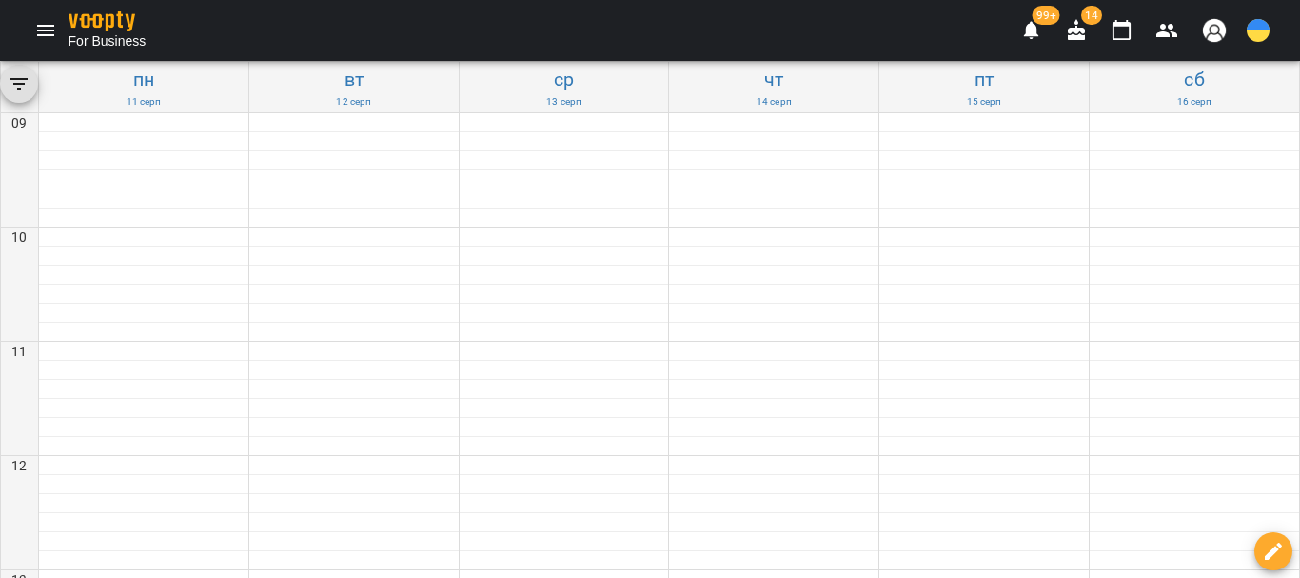
scroll to position [571, 0]
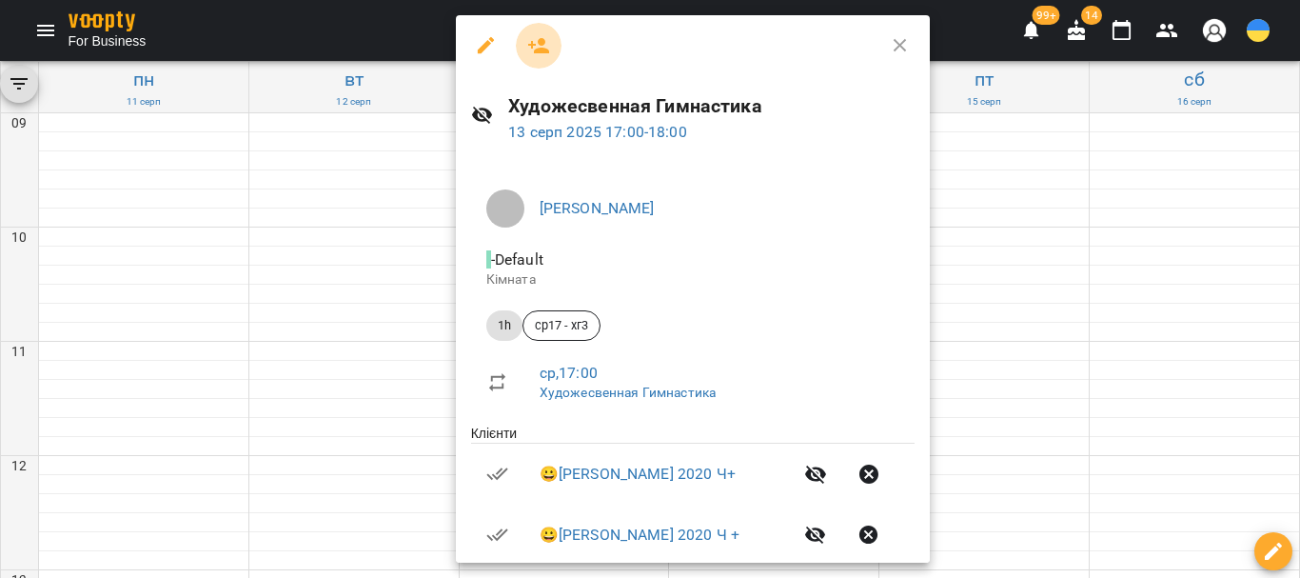
click at [538, 48] on icon "button" at bounding box center [538, 45] width 23 height 23
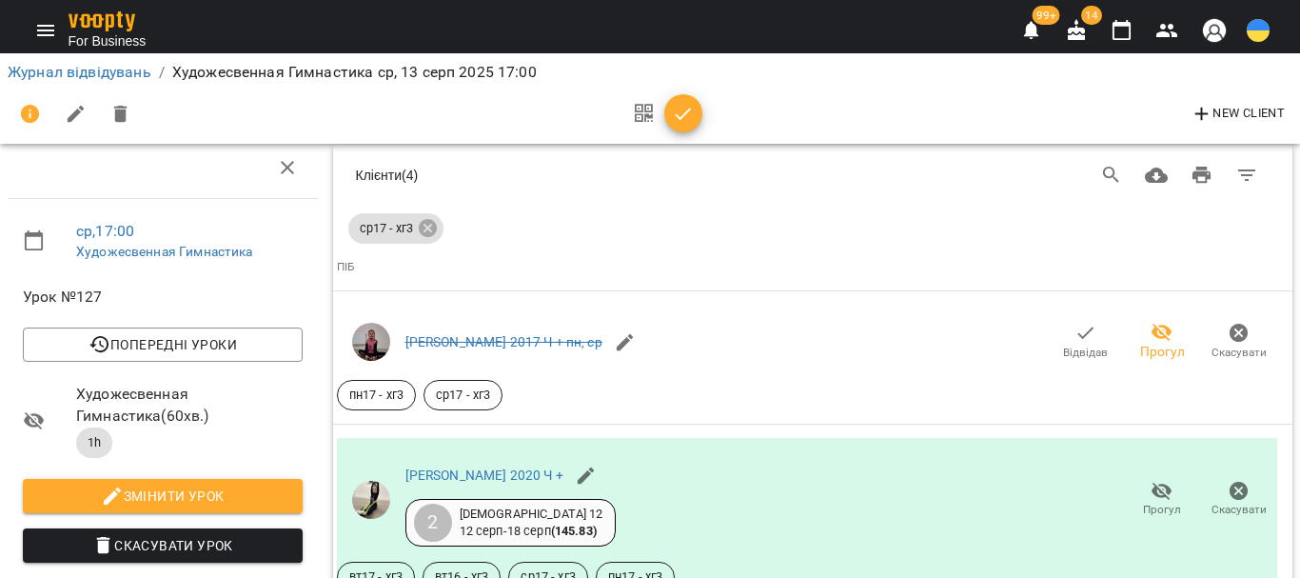
scroll to position [1332, 0]
click at [1127, 35] on icon "button" at bounding box center [1122, 30] width 23 height 23
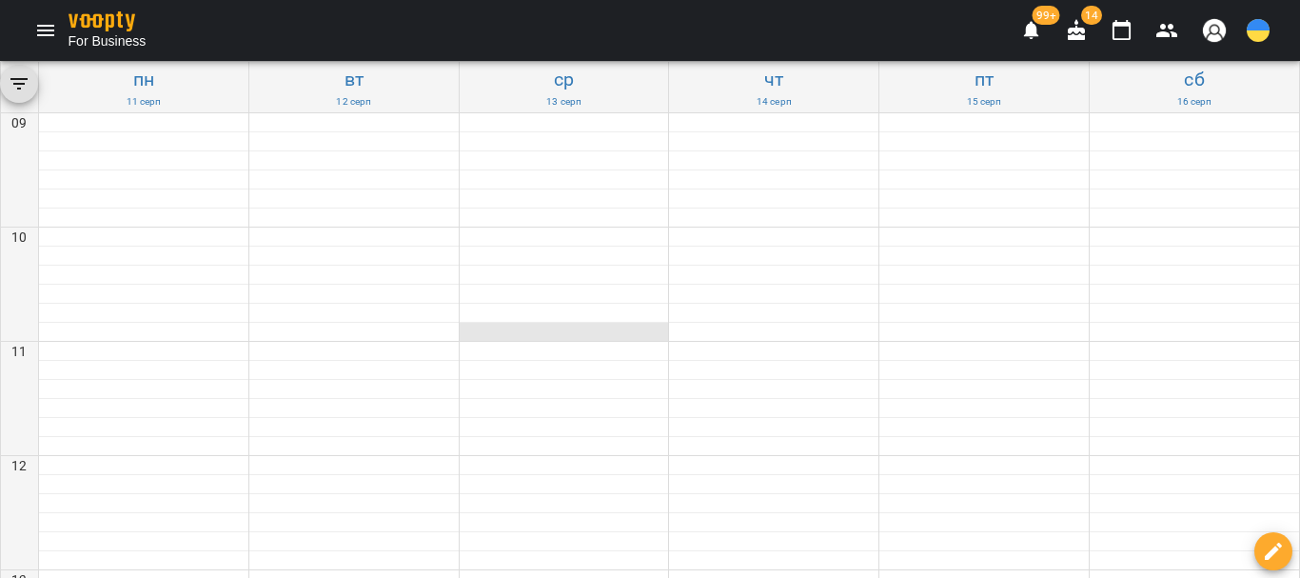
scroll to position [857, 0]
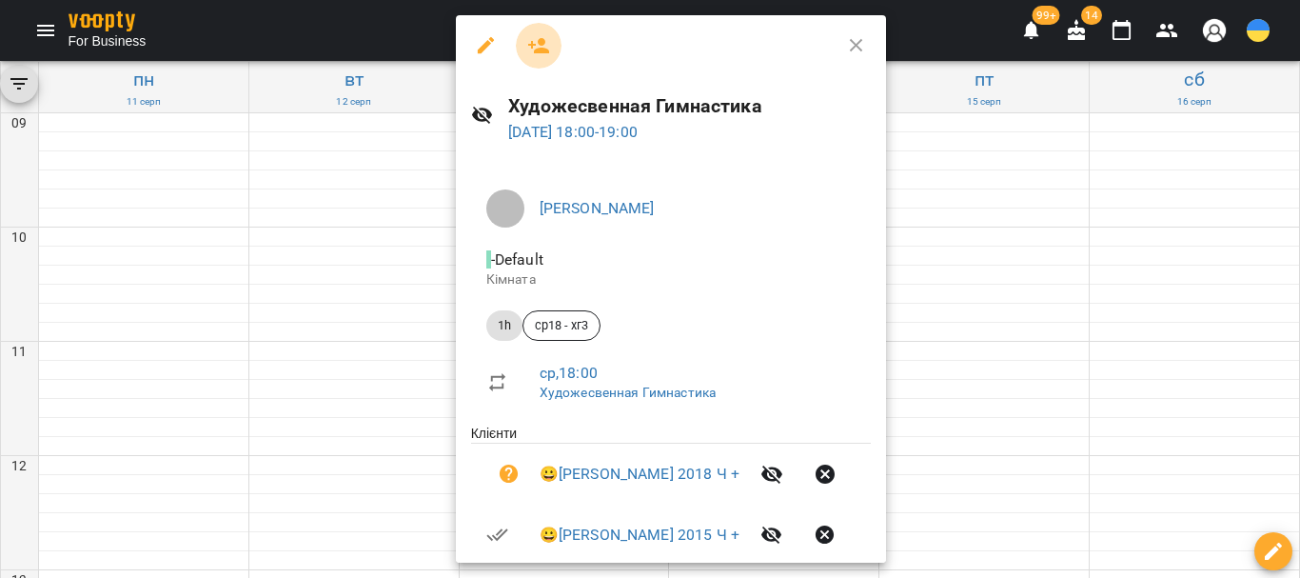
click at [537, 50] on icon "button" at bounding box center [538, 45] width 21 height 15
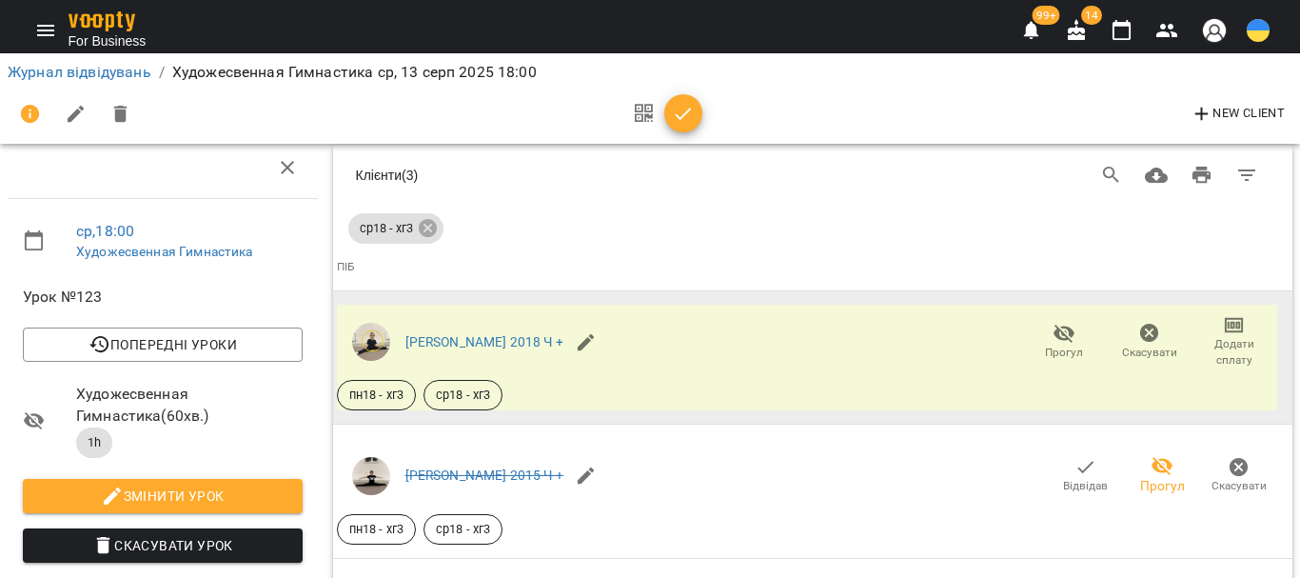
scroll to position [922, 0]
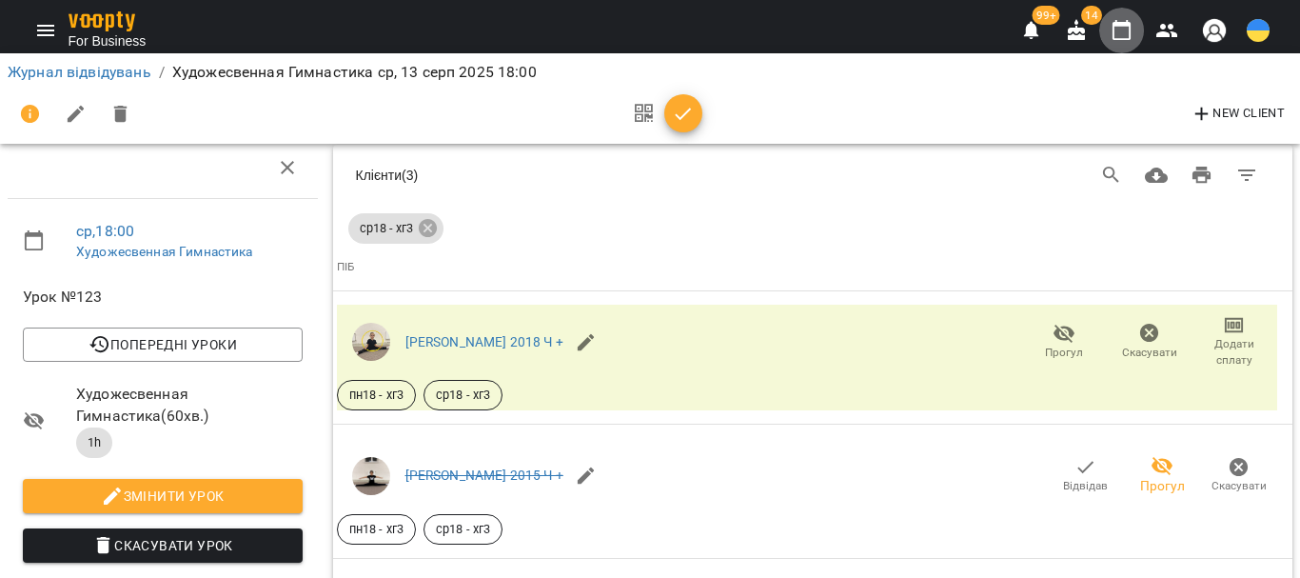
click at [1122, 38] on icon "button" at bounding box center [1122, 30] width 23 height 23
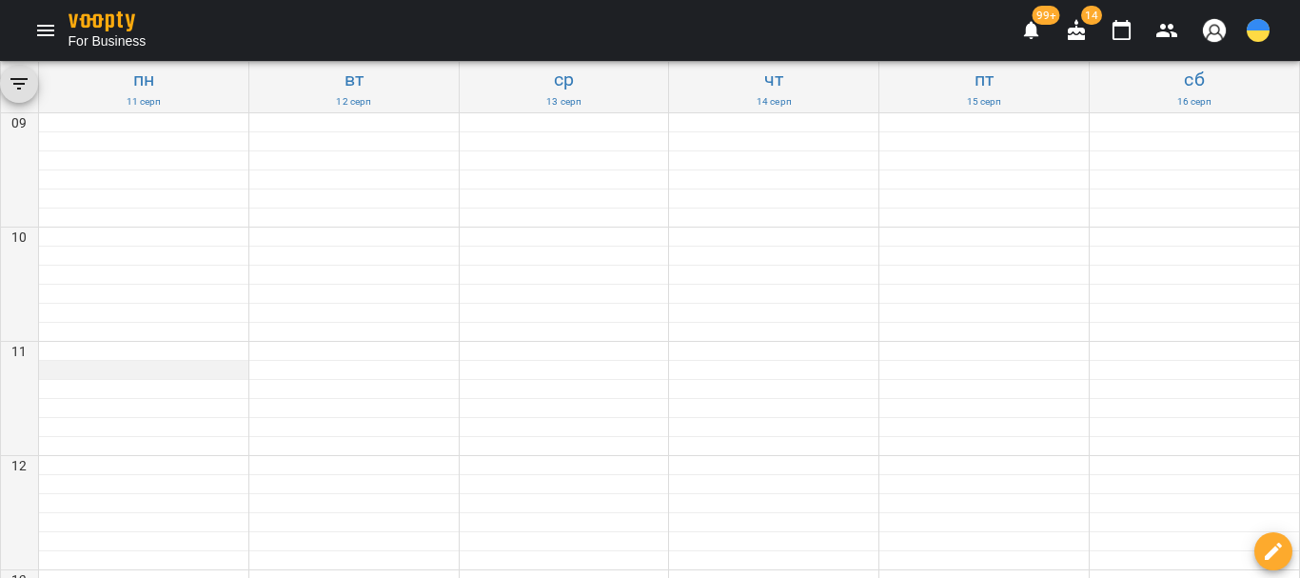
scroll to position [761, 0]
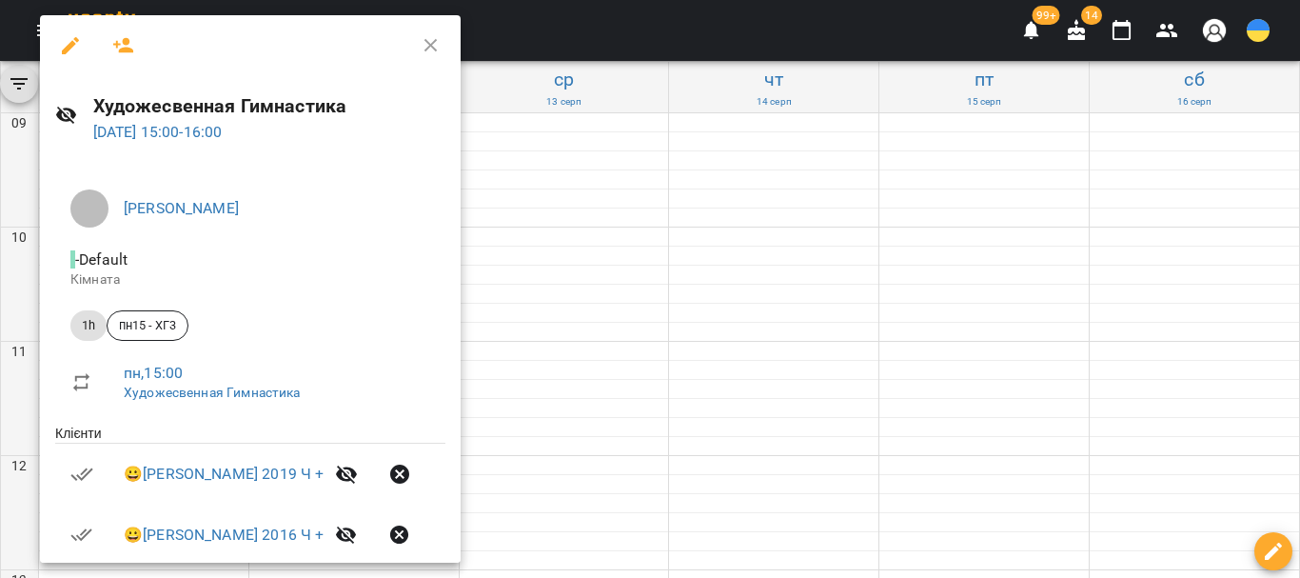
click at [127, 42] on icon "button" at bounding box center [123, 45] width 21 height 15
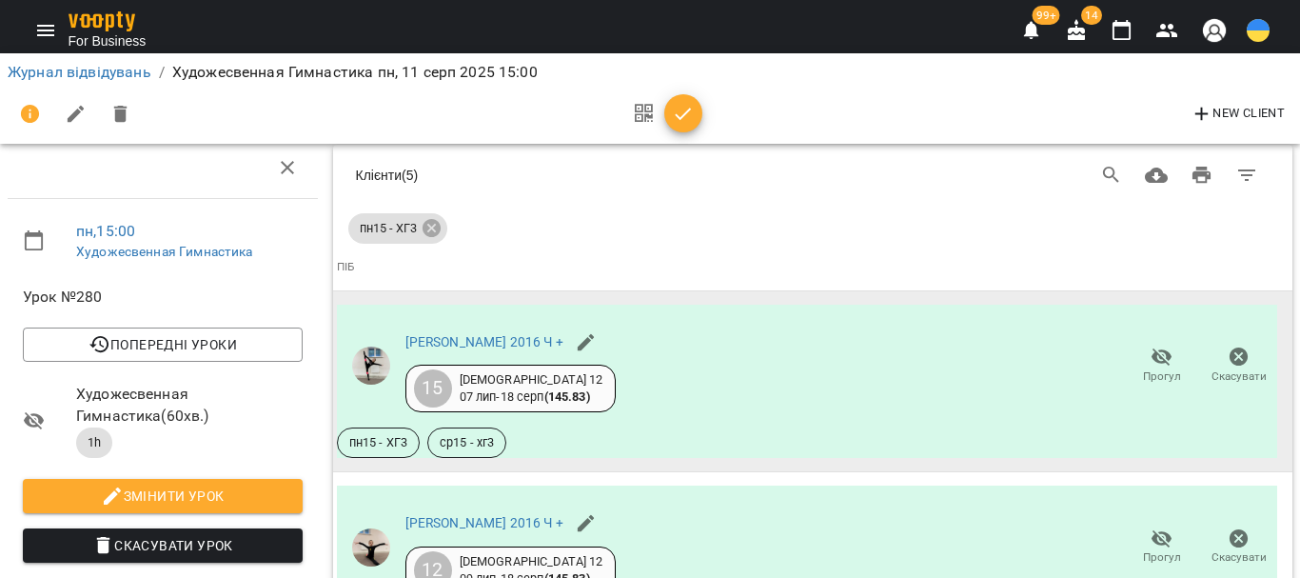
scroll to position [1247, 0]
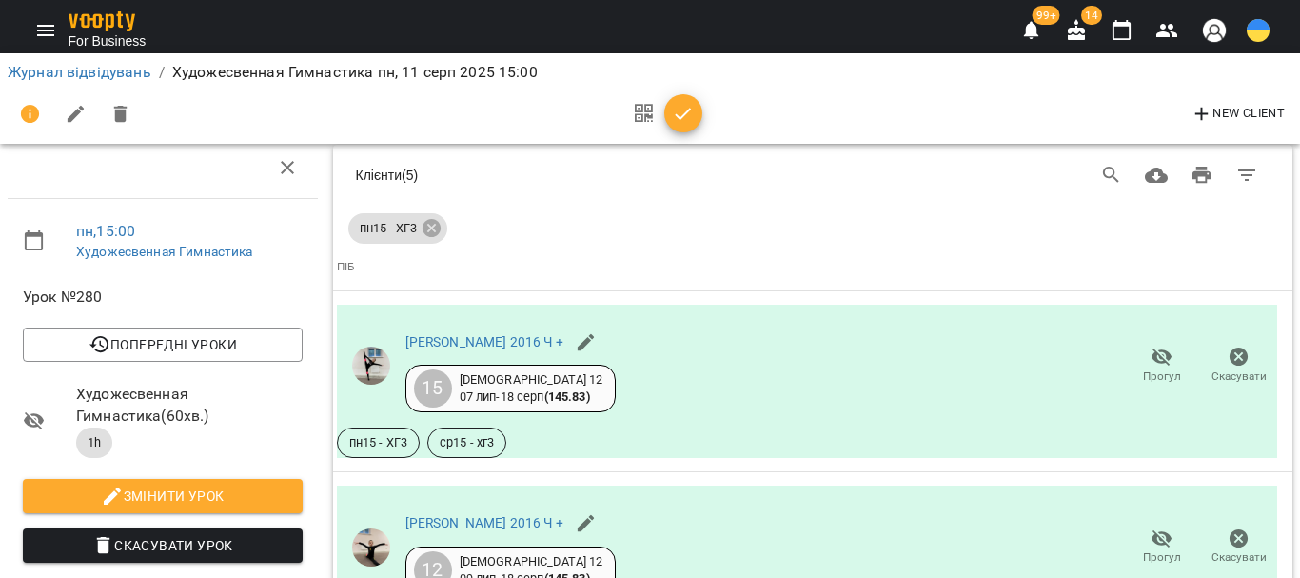
click at [1115, 31] on icon "button" at bounding box center [1122, 30] width 23 height 23
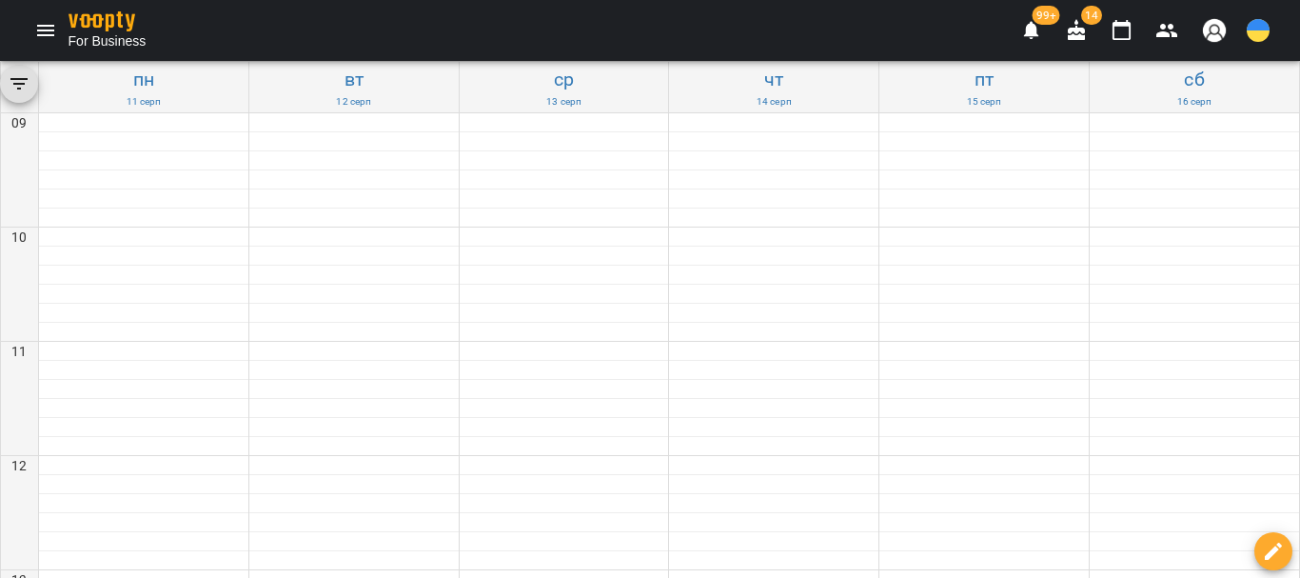
scroll to position [666, 0]
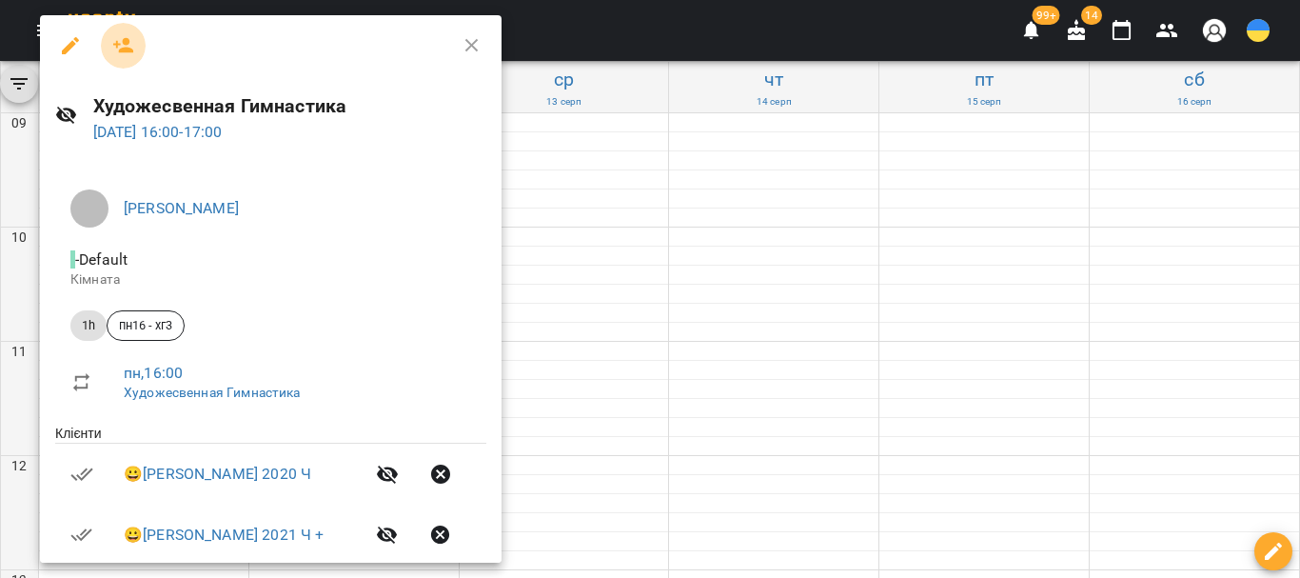
click at [123, 48] on icon "button" at bounding box center [123, 45] width 23 height 23
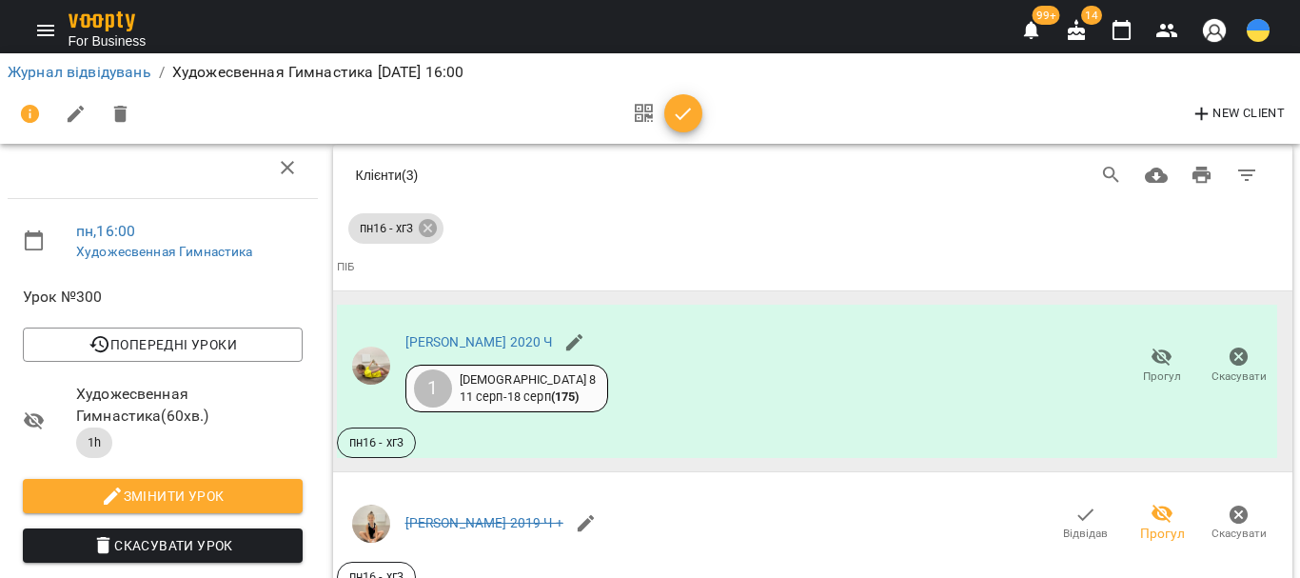
scroll to position [1552, 0]
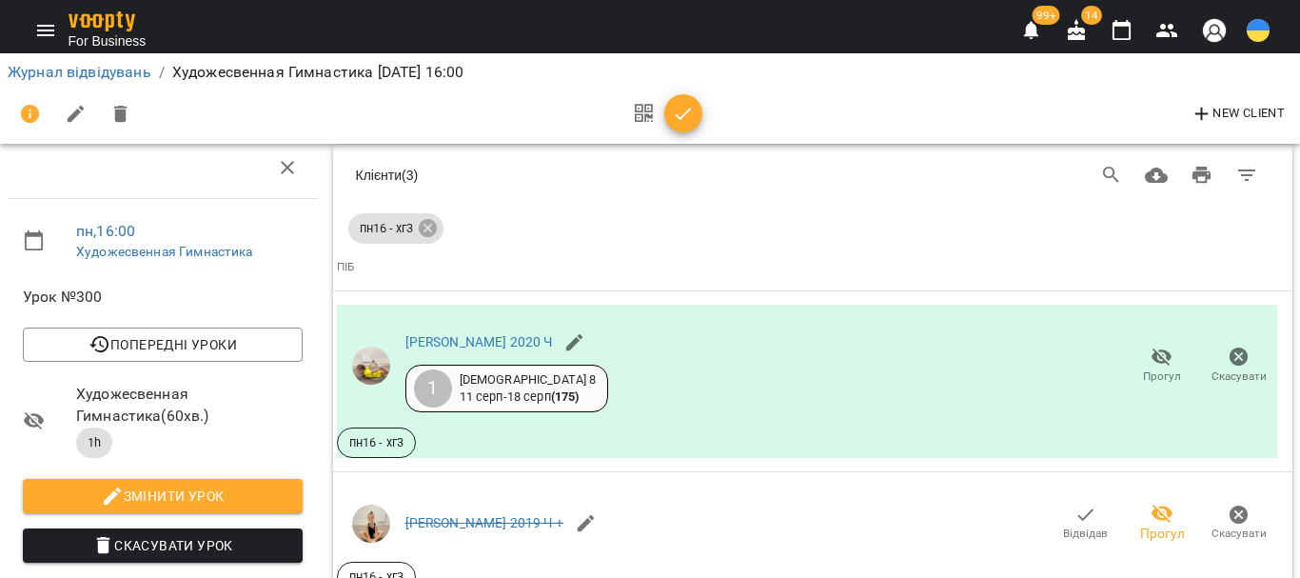
click at [1114, 34] on icon "button" at bounding box center [1122, 30] width 23 height 23
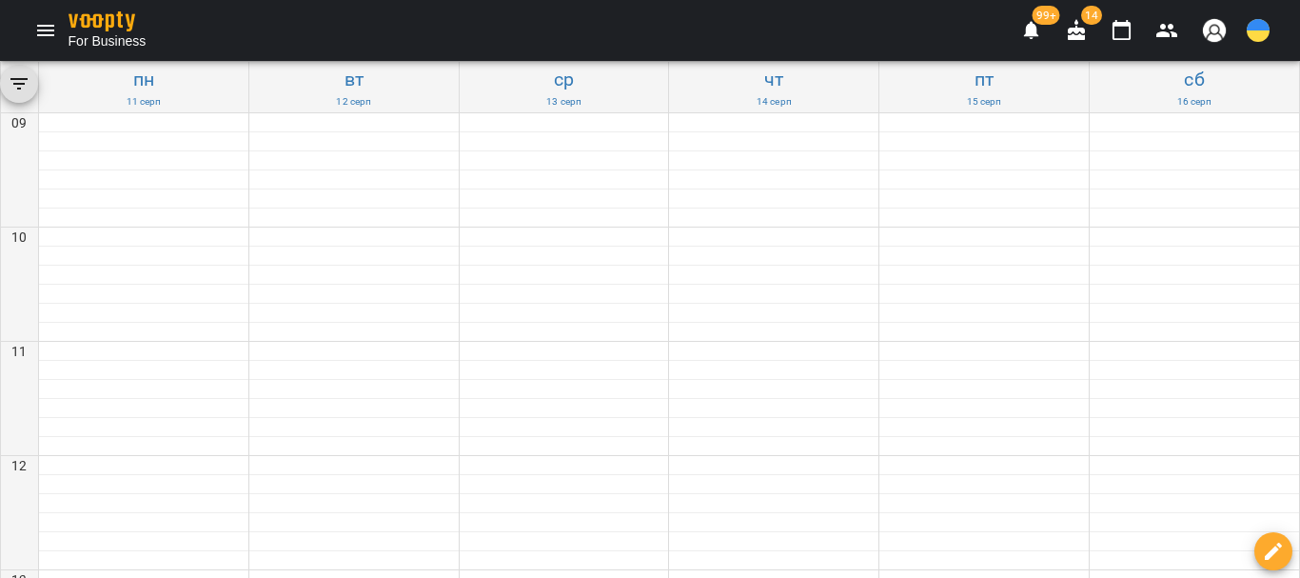
scroll to position [761, 0]
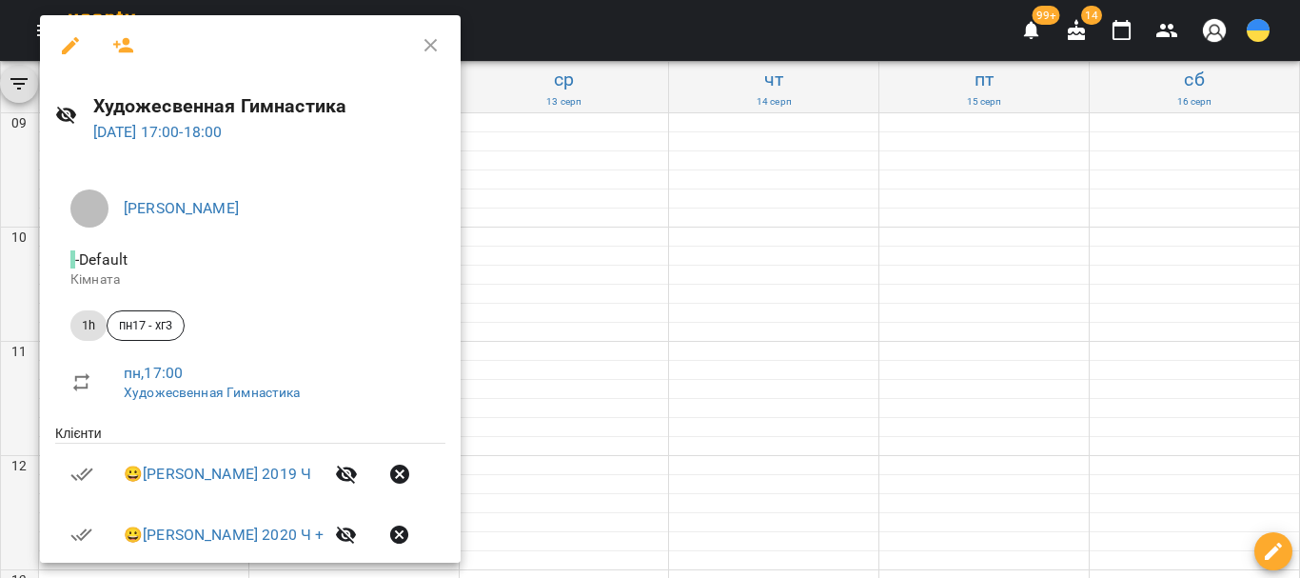
click at [120, 52] on icon "button" at bounding box center [123, 45] width 21 height 15
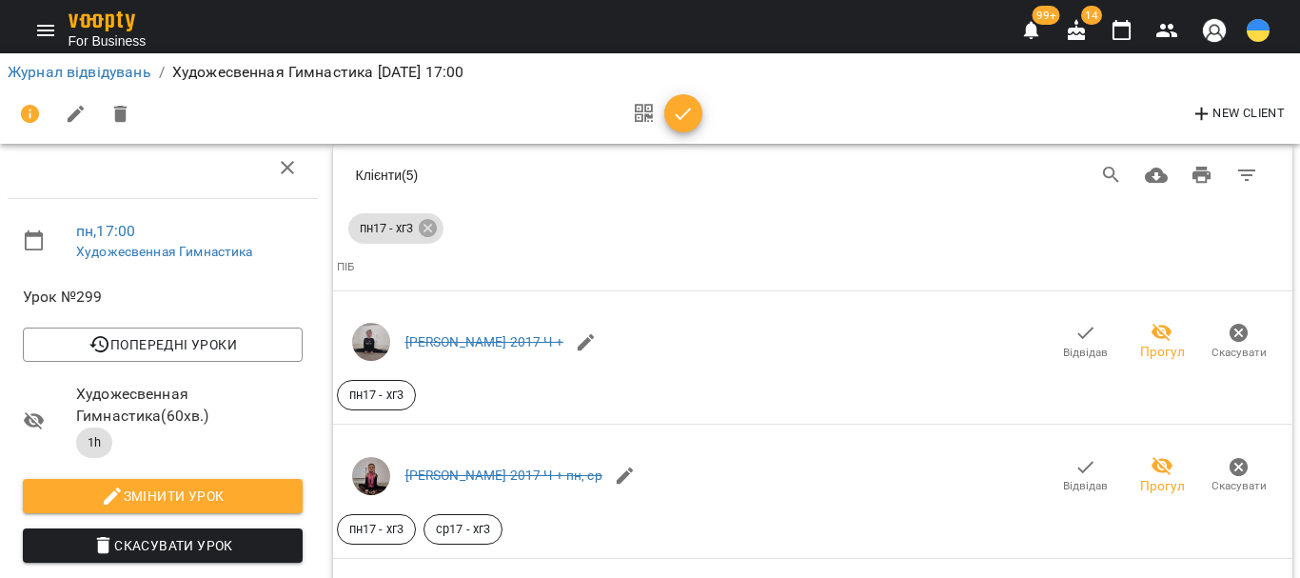
scroll to position [2299, 0]
click at [1124, 30] on icon "button" at bounding box center [1122, 30] width 23 height 23
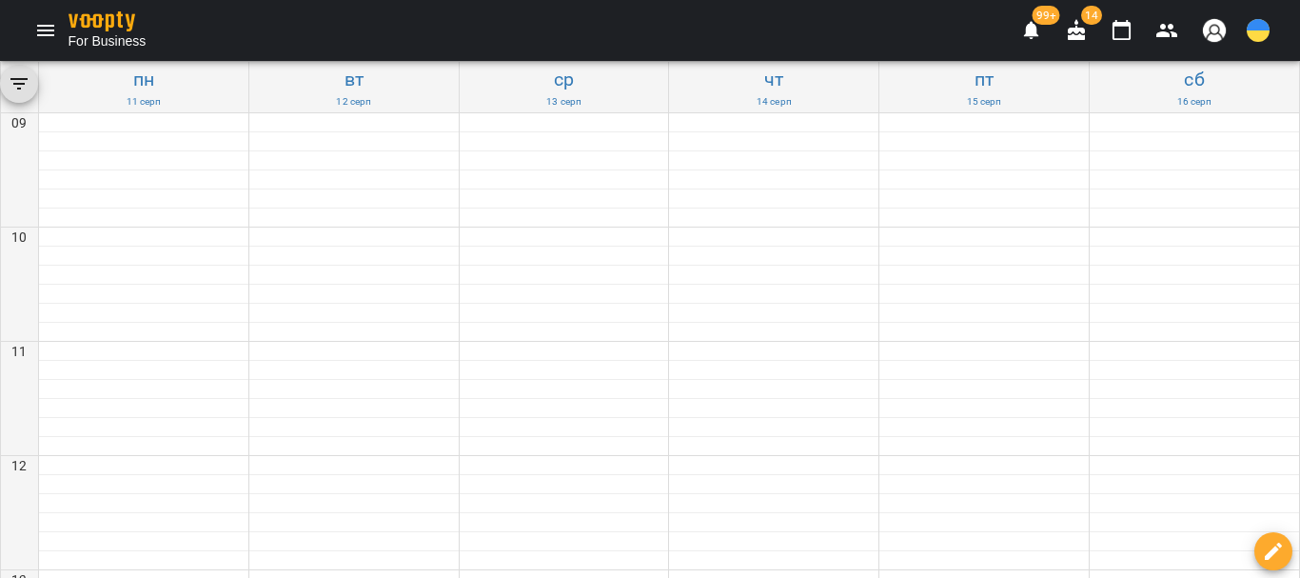
scroll to position [952, 0]
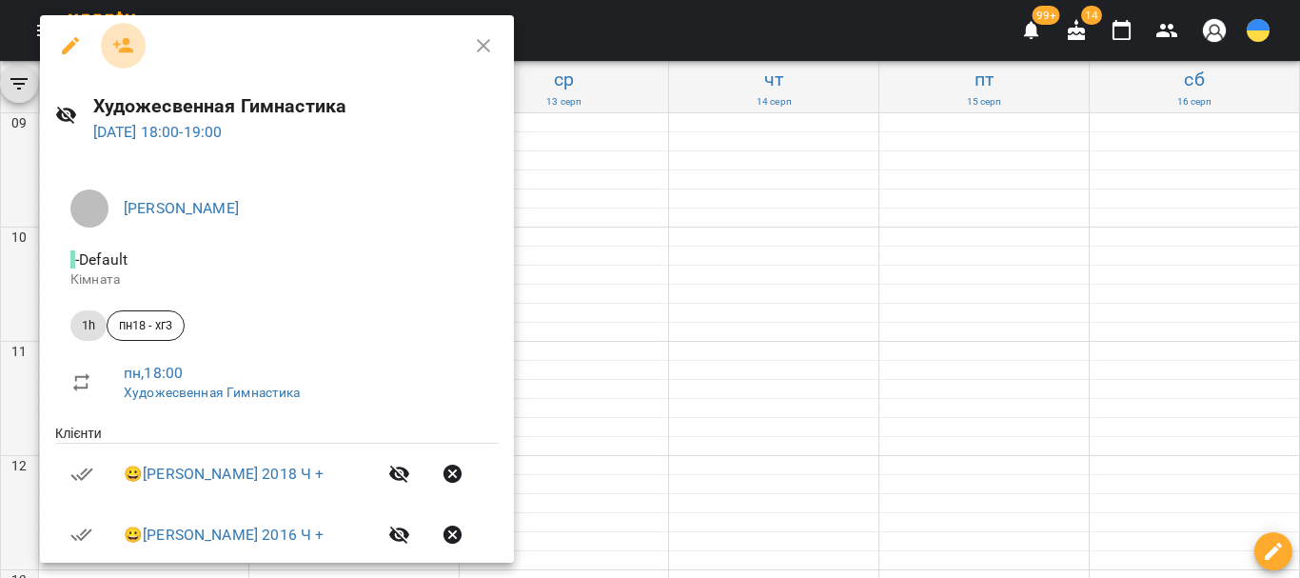
click at [129, 44] on icon "button" at bounding box center [123, 45] width 23 height 23
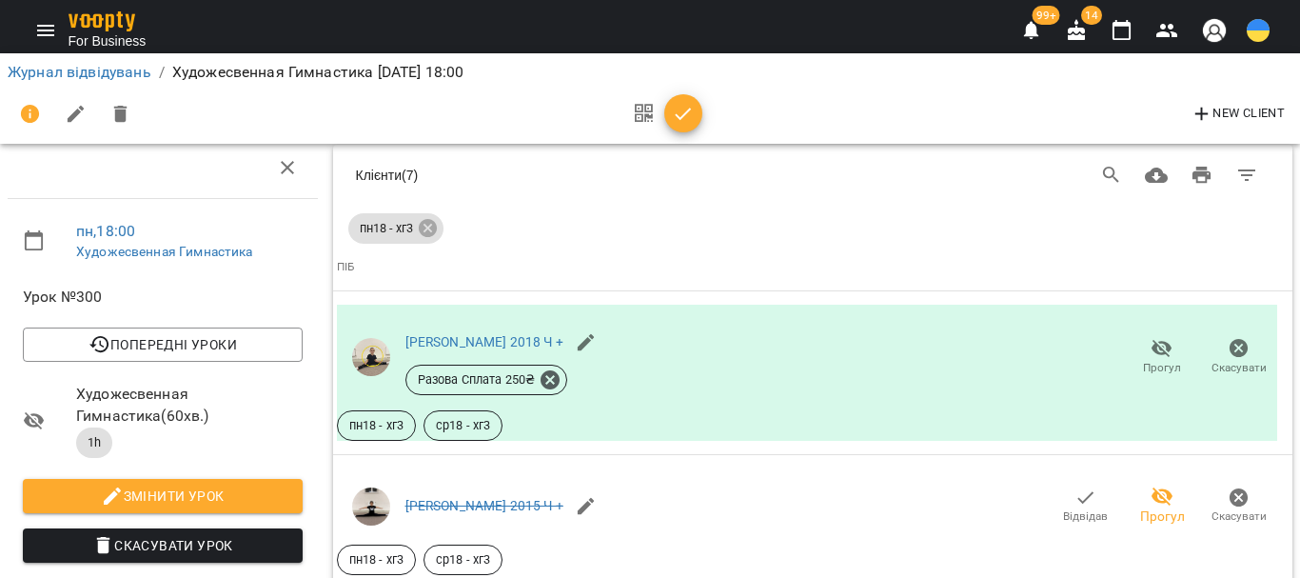
scroll to position [2473, 0]
click at [1127, 36] on icon "button" at bounding box center [1122, 30] width 23 height 23
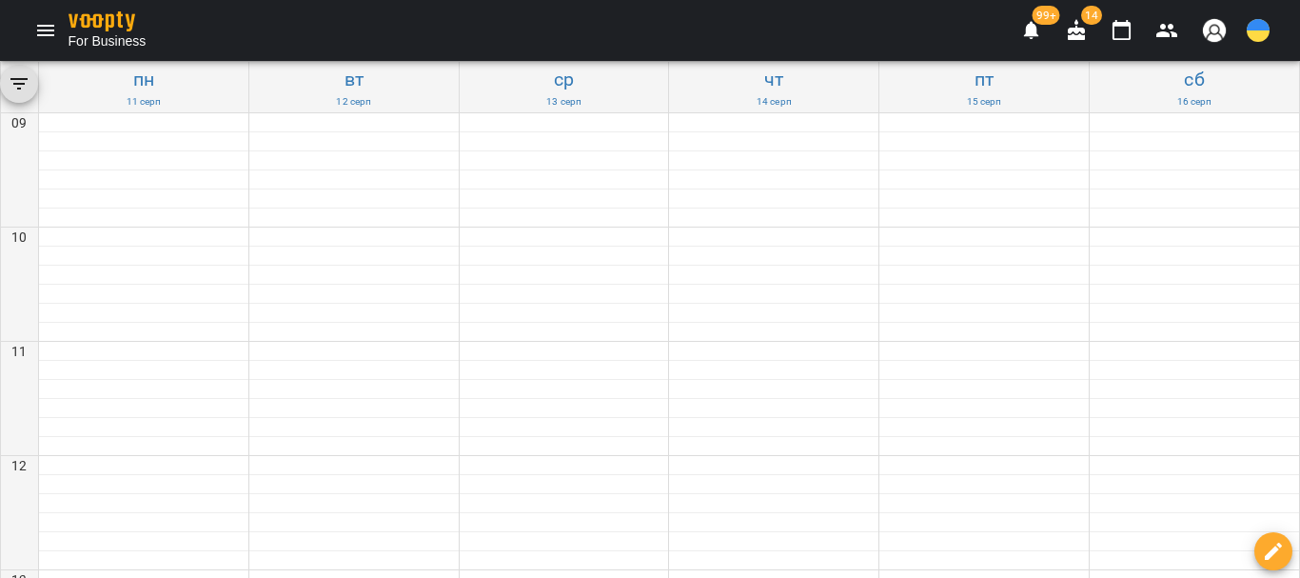
scroll to position [962, 0]
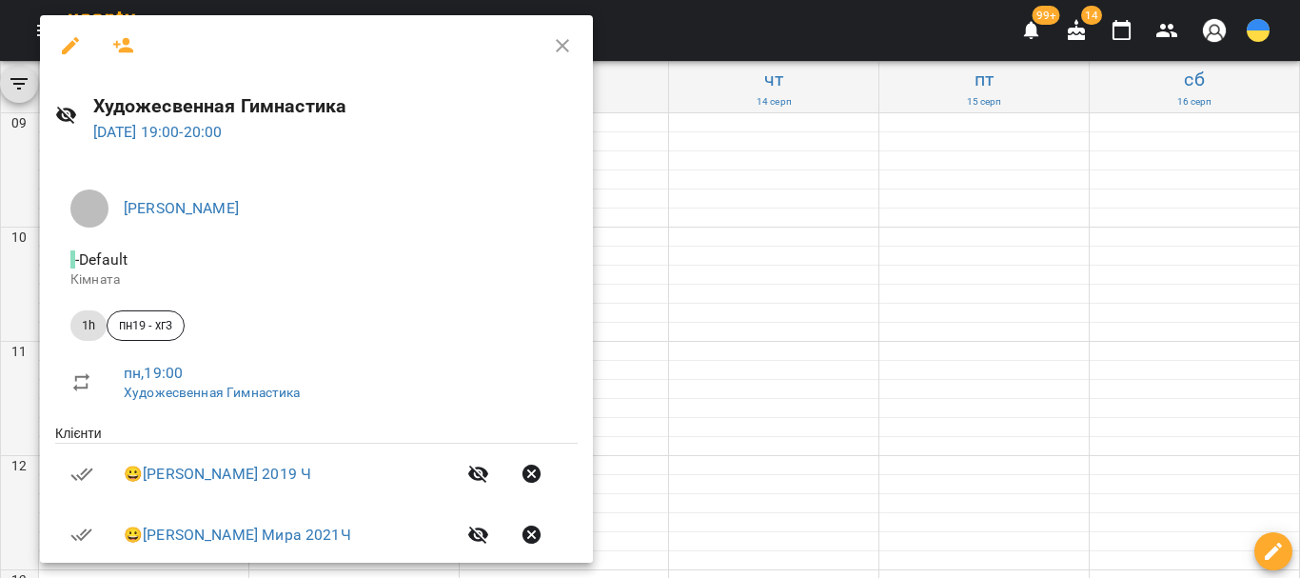
click at [120, 41] on icon "button" at bounding box center [123, 45] width 23 height 23
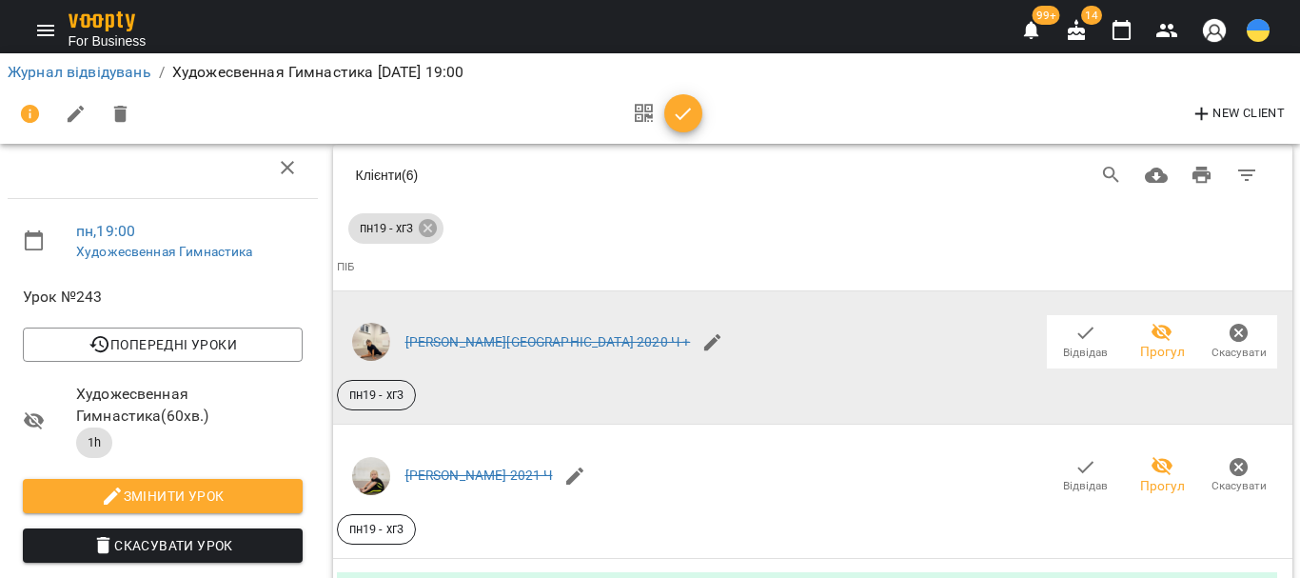
scroll to position [1795, 0]
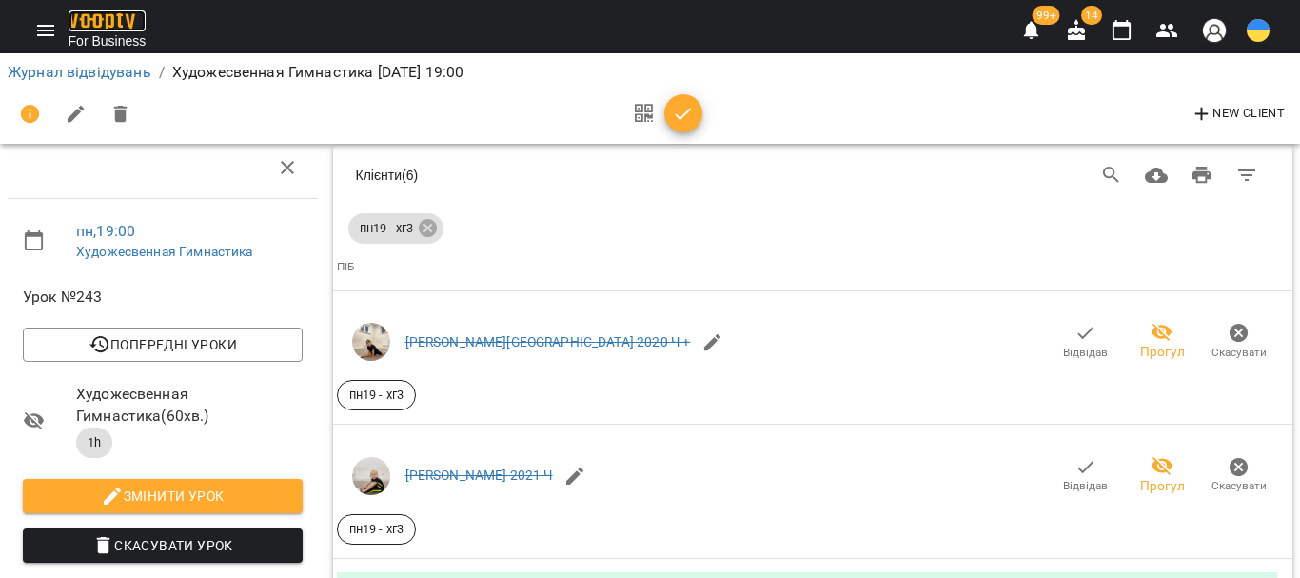
click at [101, 12] on img at bounding box center [102, 21] width 67 height 20
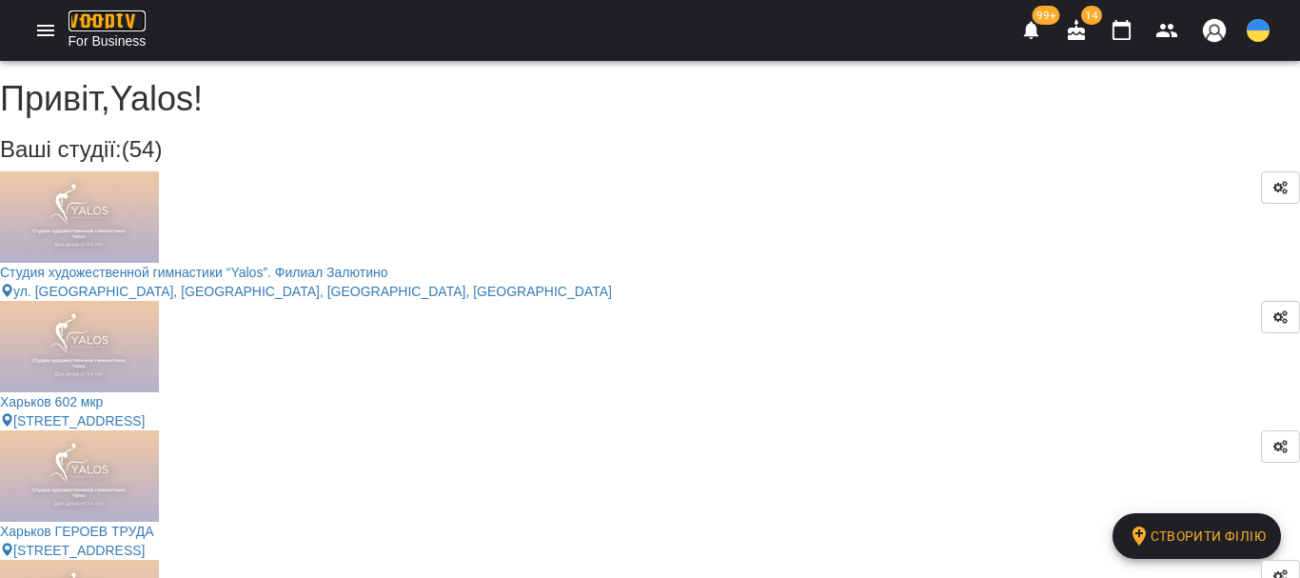
click at [78, 28] on img at bounding box center [102, 21] width 67 height 20
click at [36, 29] on icon "Menu" at bounding box center [45, 30] width 23 height 23
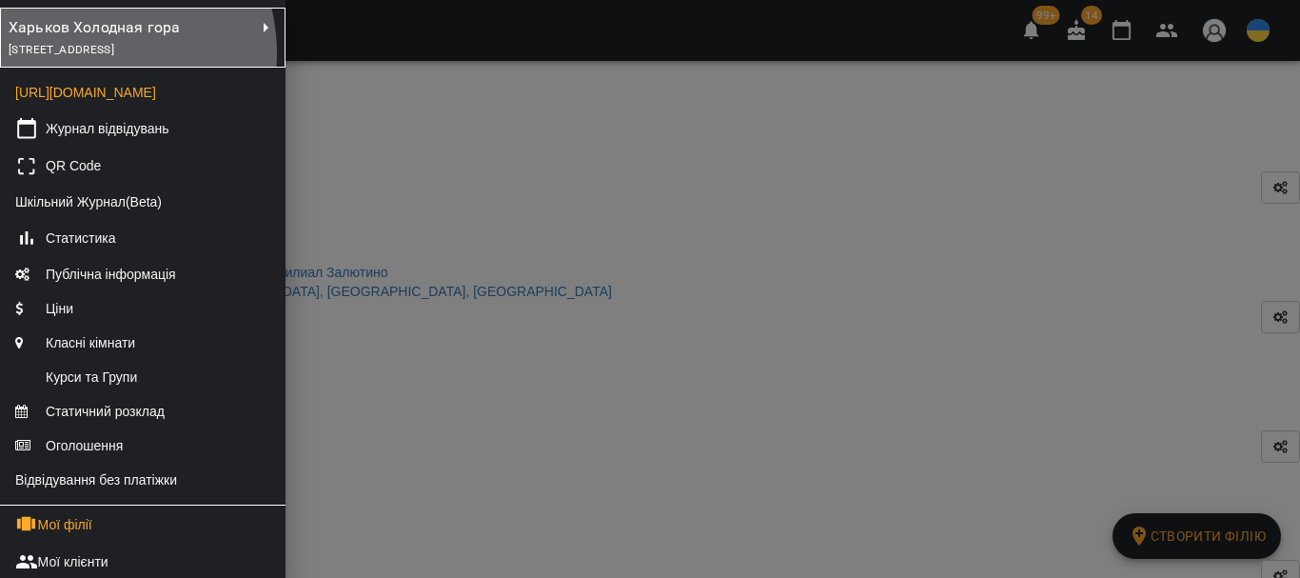
click at [88, 53] on span "[STREET_ADDRESS]" at bounding box center [62, 49] width 106 height 13
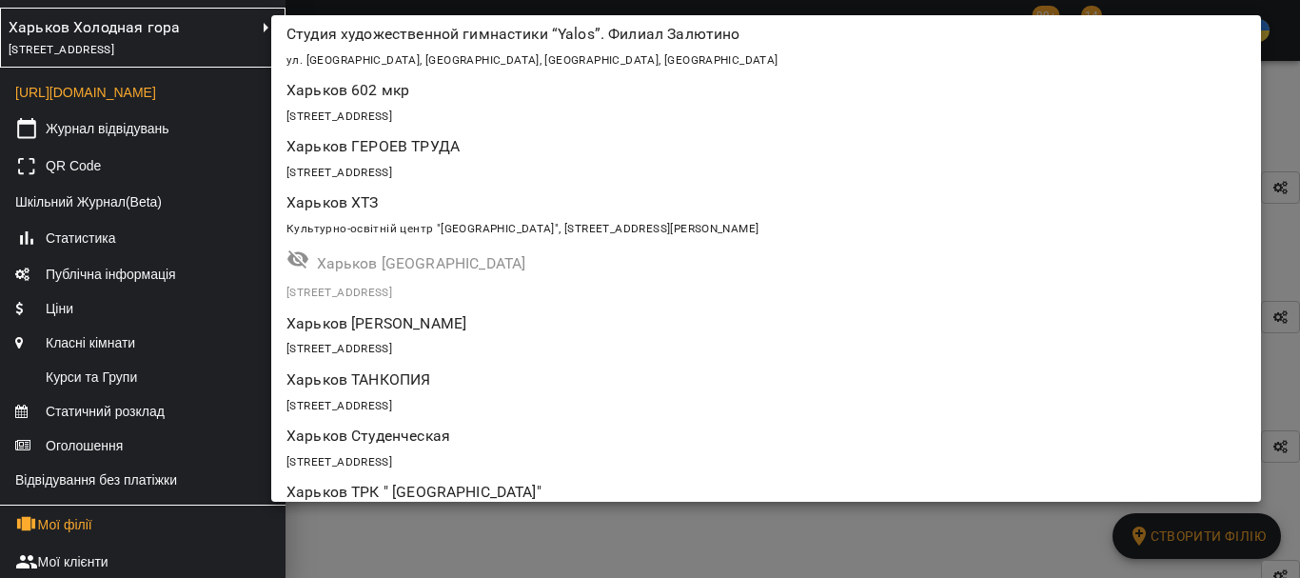
scroll to position [0, 0]
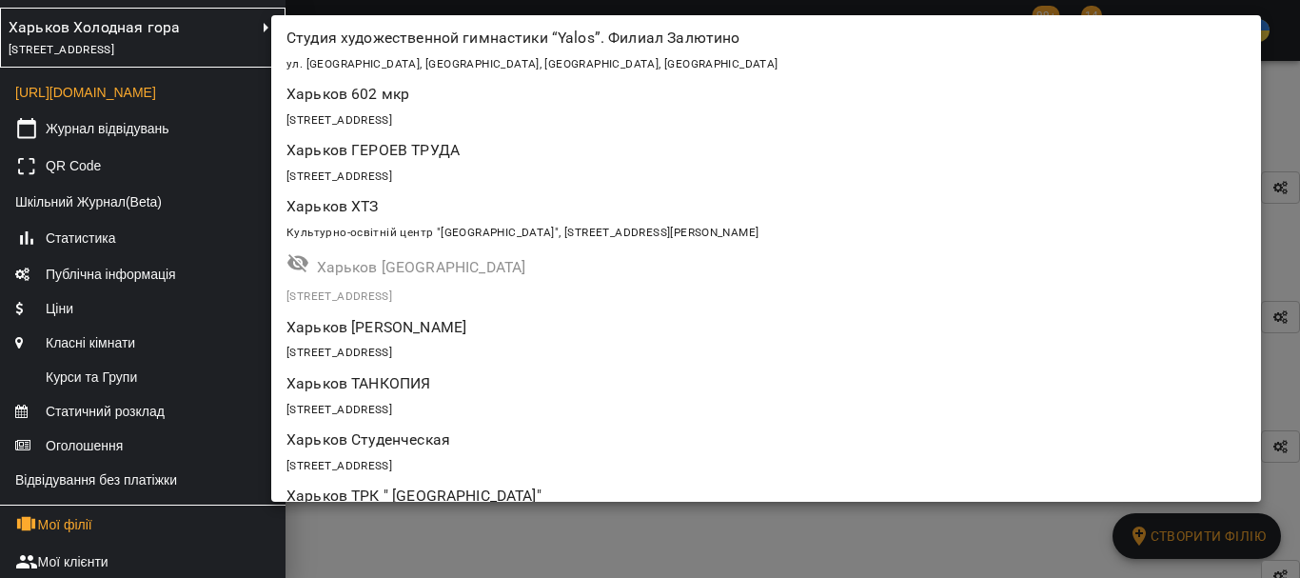
click at [471, 432] on p "Харьков Студенческая" at bounding box center [685, 439] width 799 height 23
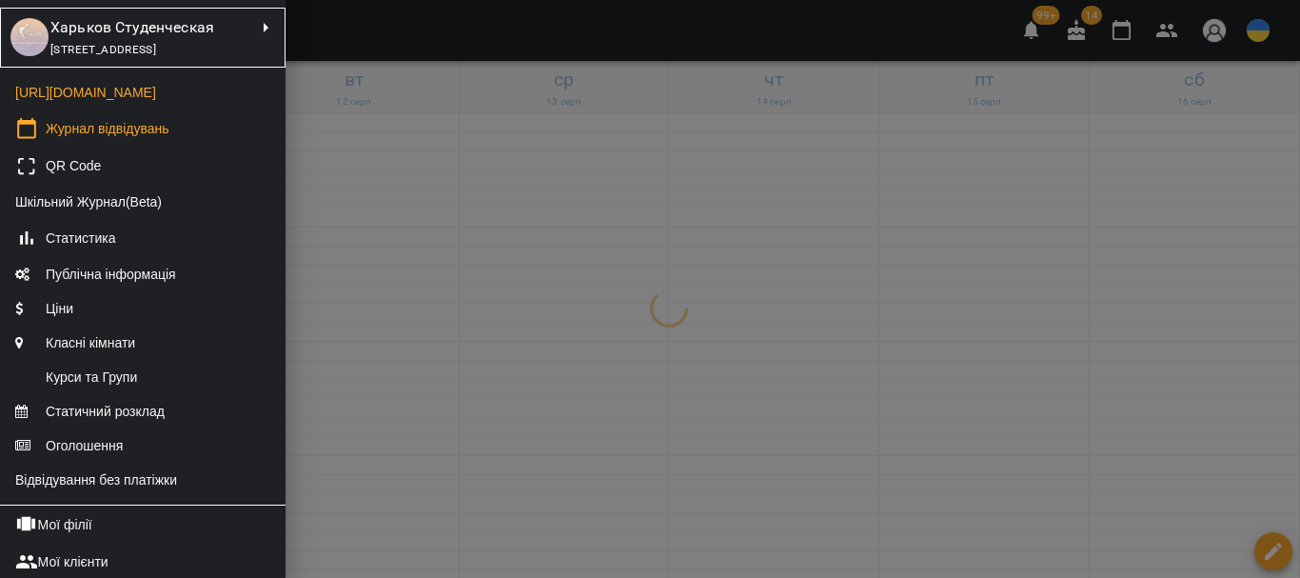
click at [858, 475] on div at bounding box center [650, 289] width 1300 height 578
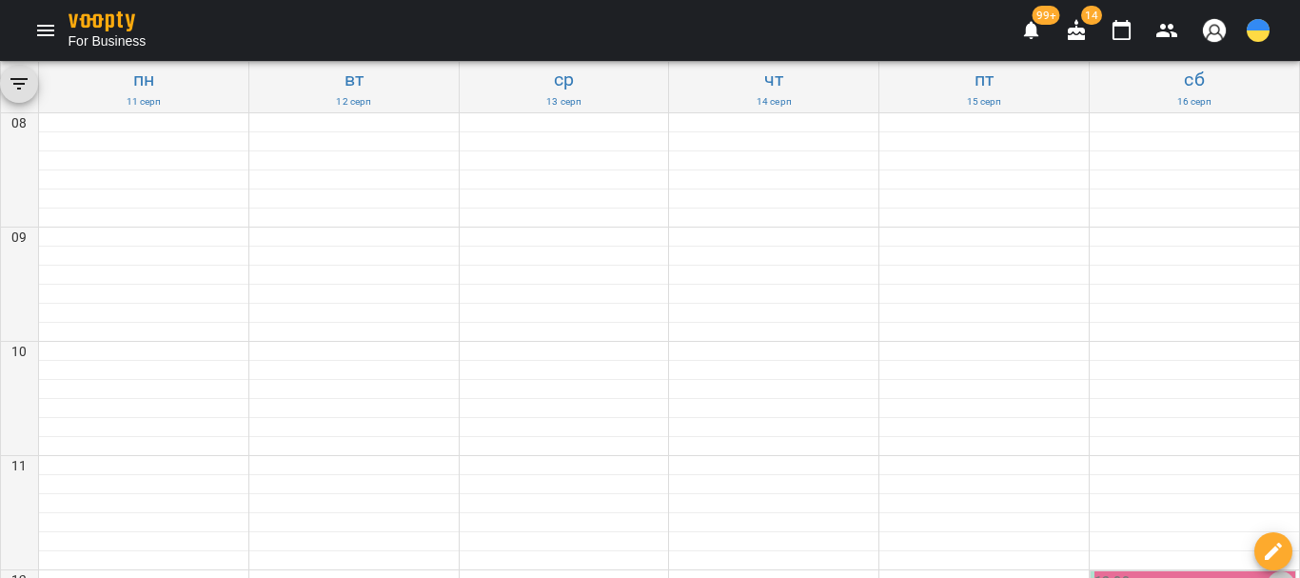
scroll to position [857, 0]
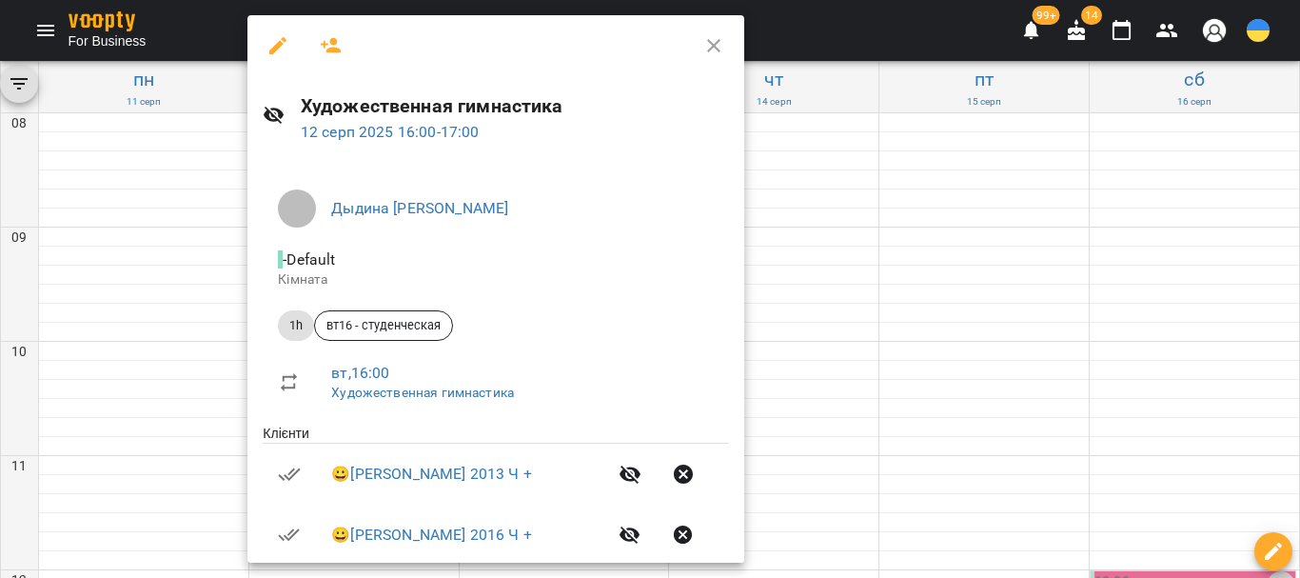
click at [330, 42] on icon "button" at bounding box center [331, 45] width 21 height 15
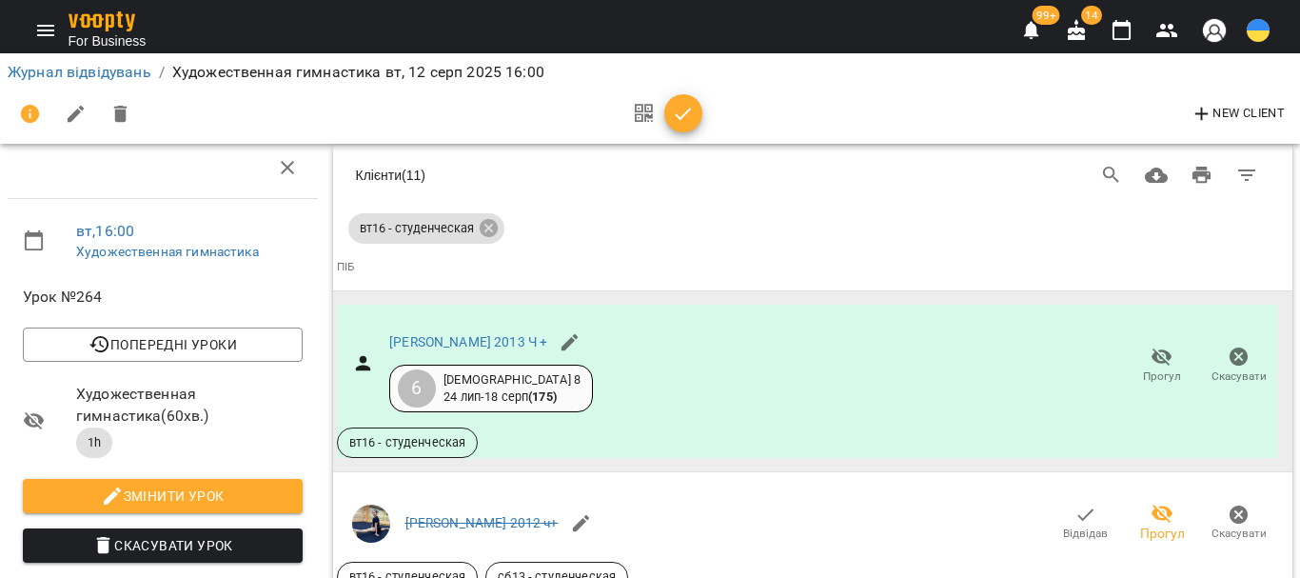
scroll to position [2050, 0]
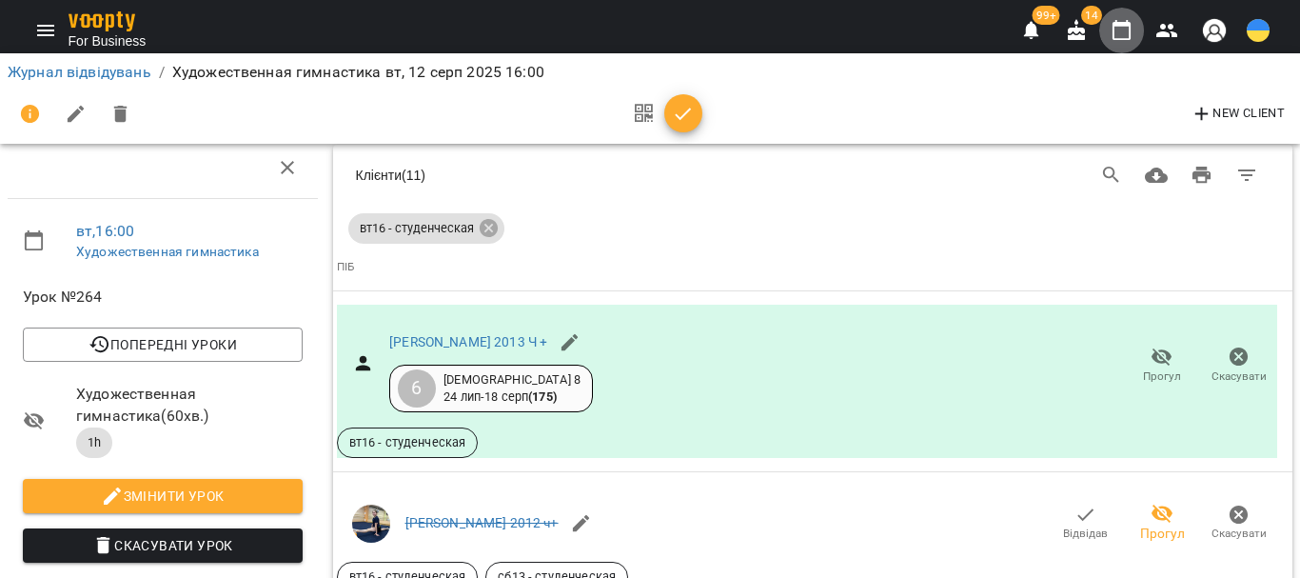
click at [1124, 29] on icon "button" at bounding box center [1122, 30] width 23 height 23
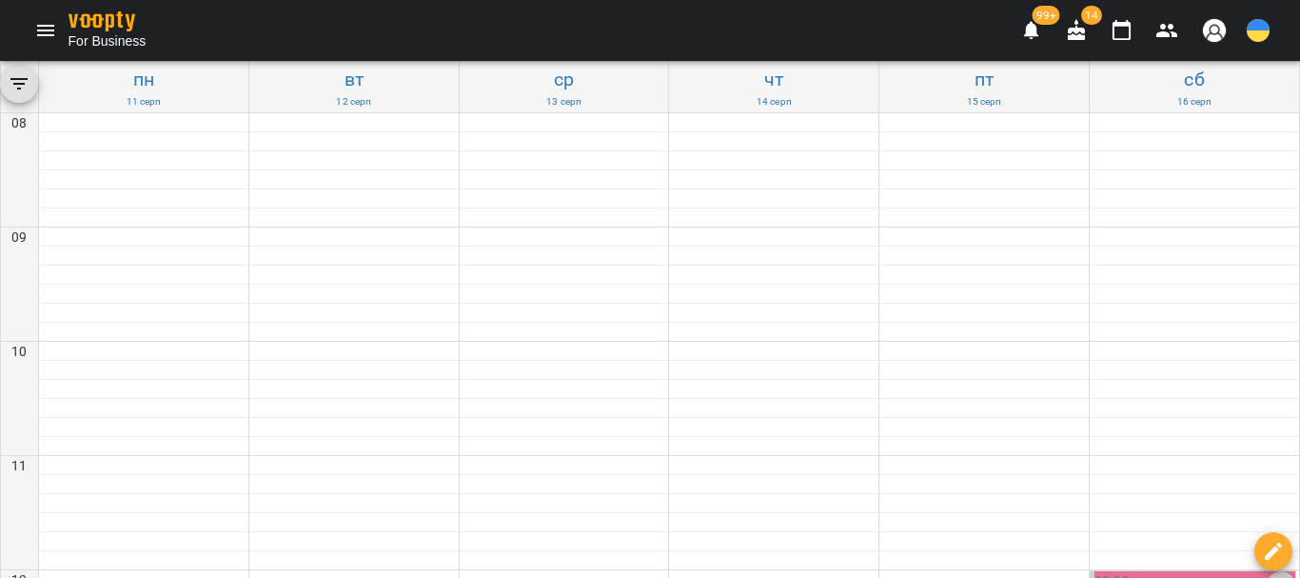
scroll to position [857, 0]
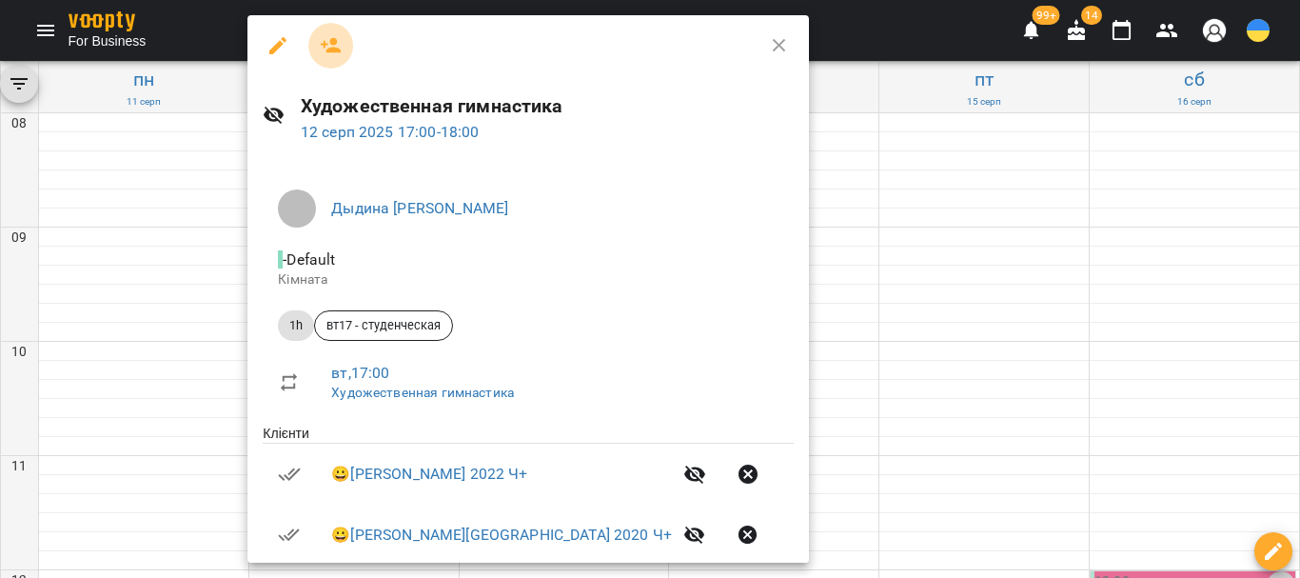
click at [329, 49] on icon "button" at bounding box center [331, 45] width 21 height 15
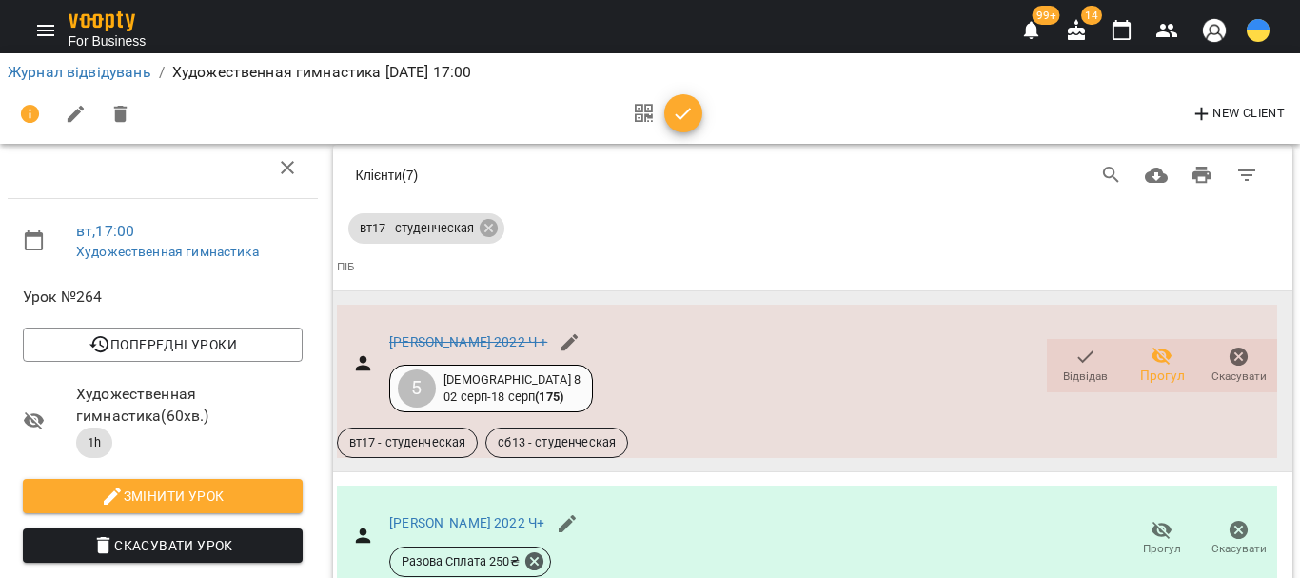
scroll to position [1873, 0]
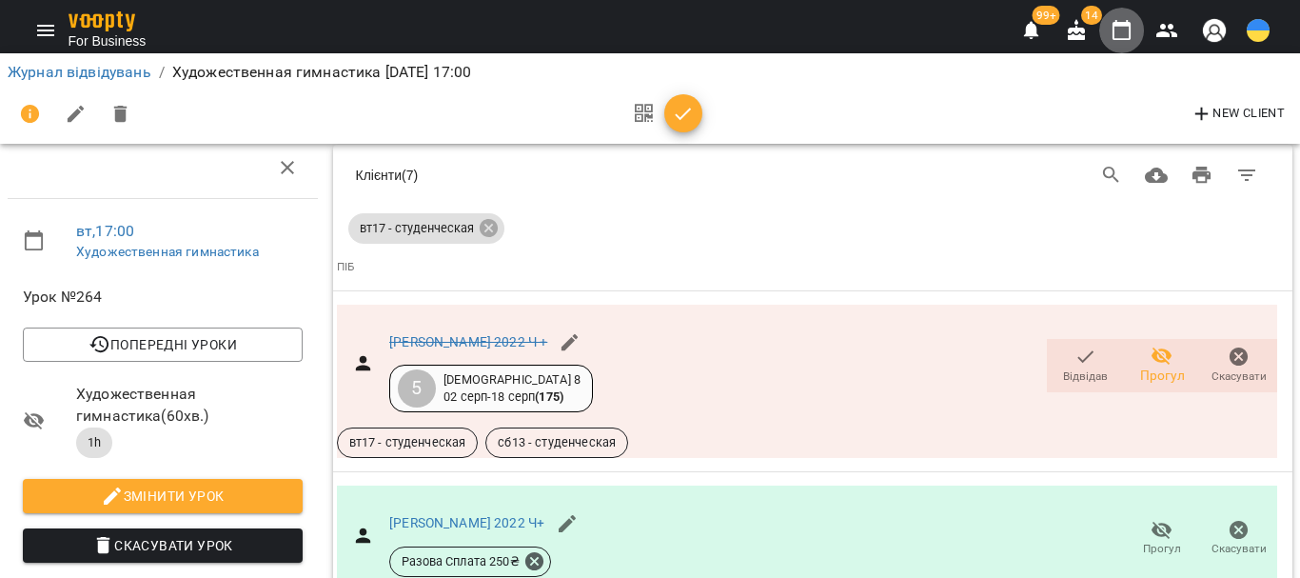
click at [1120, 32] on icon "button" at bounding box center [1122, 30] width 23 height 23
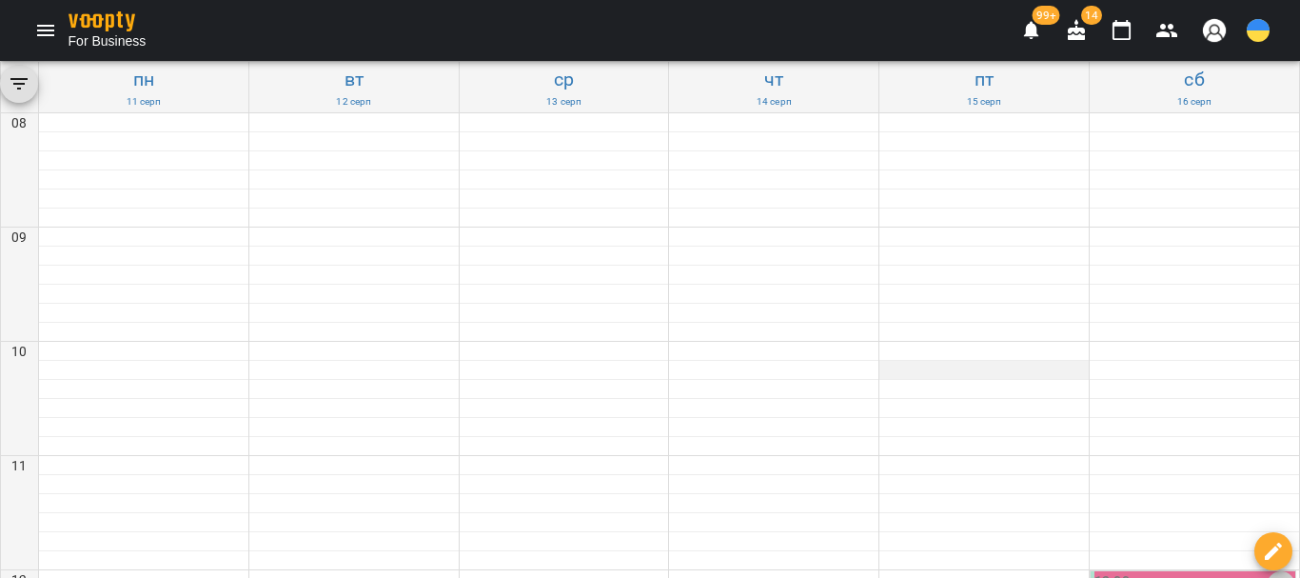
scroll to position [476, 0]
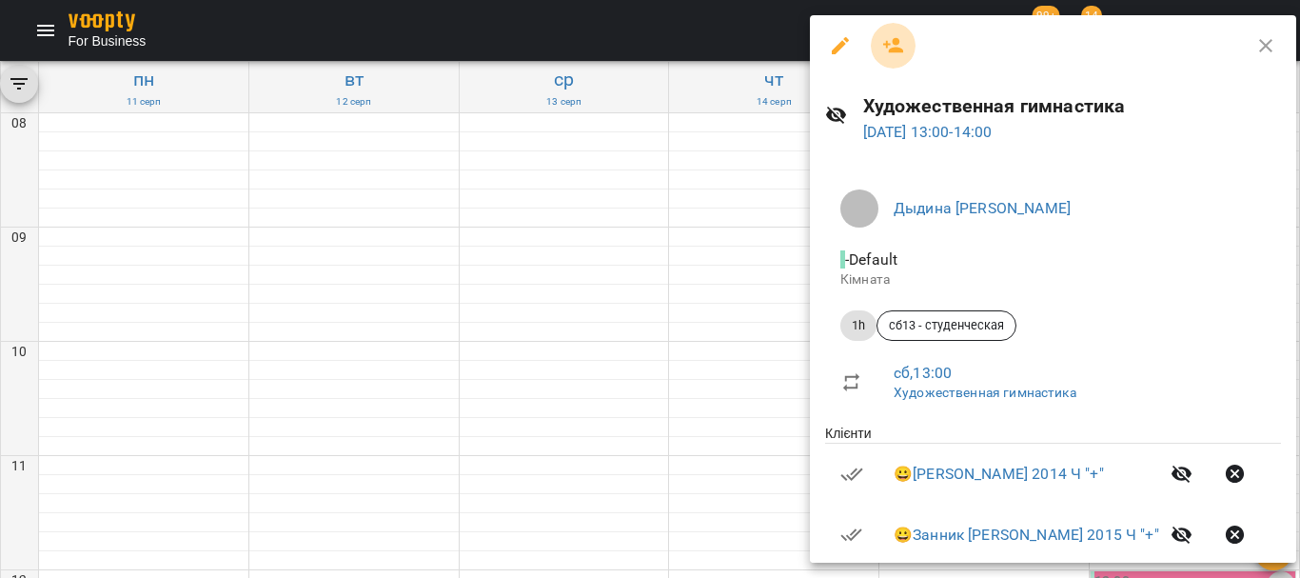
click at [897, 53] on icon "button" at bounding box center [893, 45] width 23 height 23
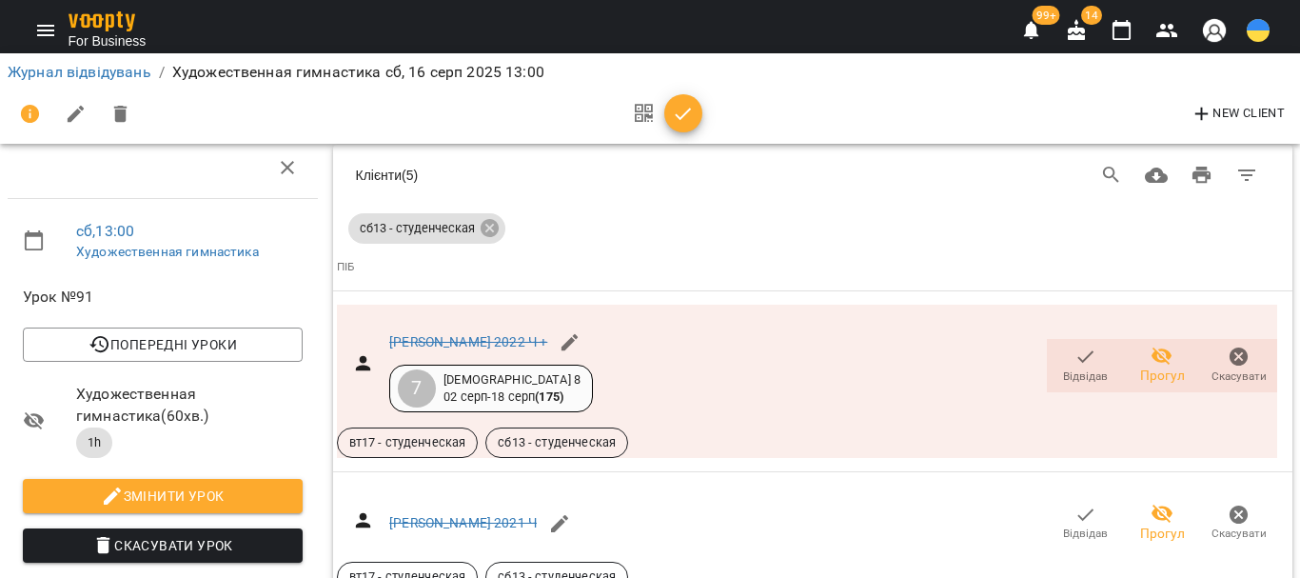
scroll to position [1592, 0]
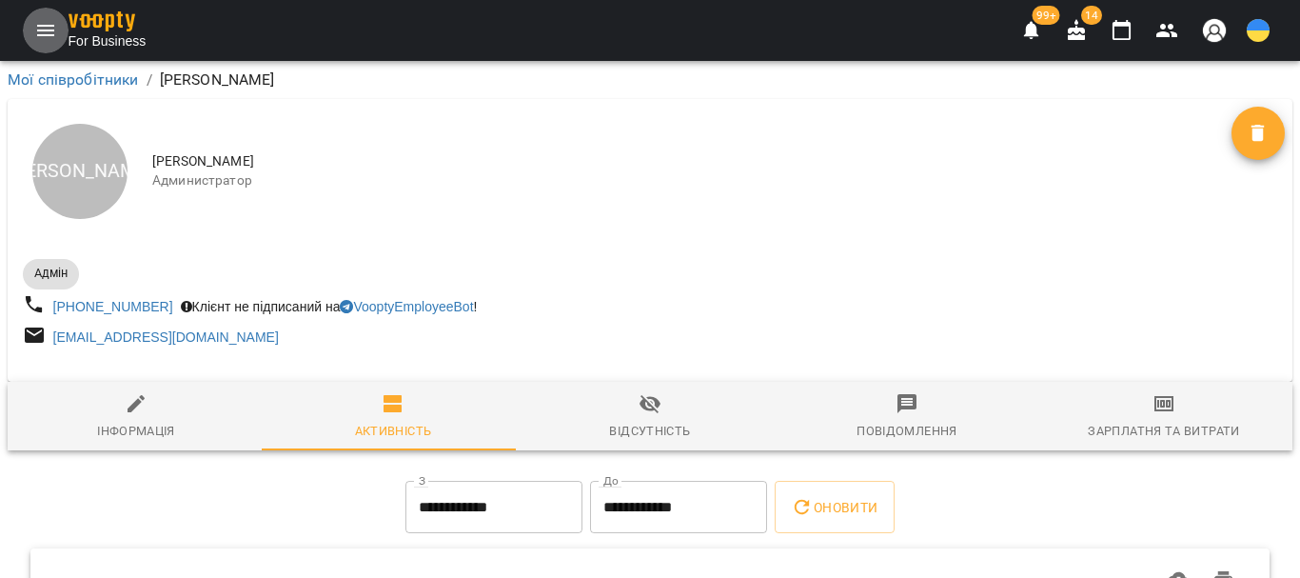
click at [43, 36] on icon "Menu" at bounding box center [45, 30] width 23 height 23
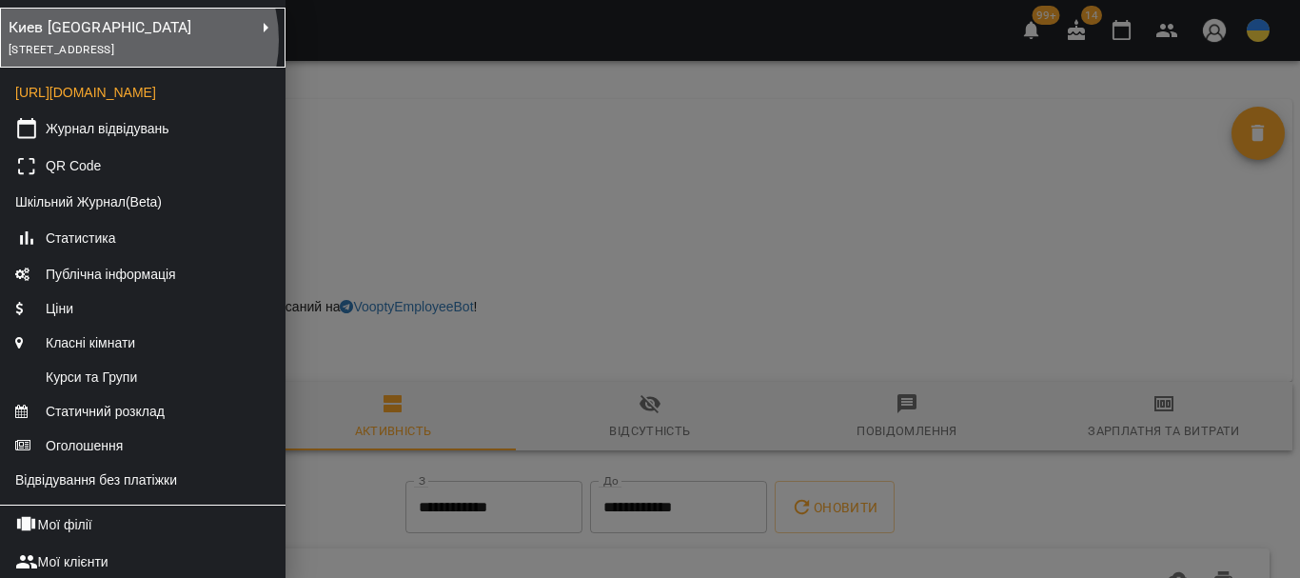
click at [134, 40] on div "проспект Червоної Калини, 43/2, Київ, Україна" at bounding box center [132, 49] width 246 height 21
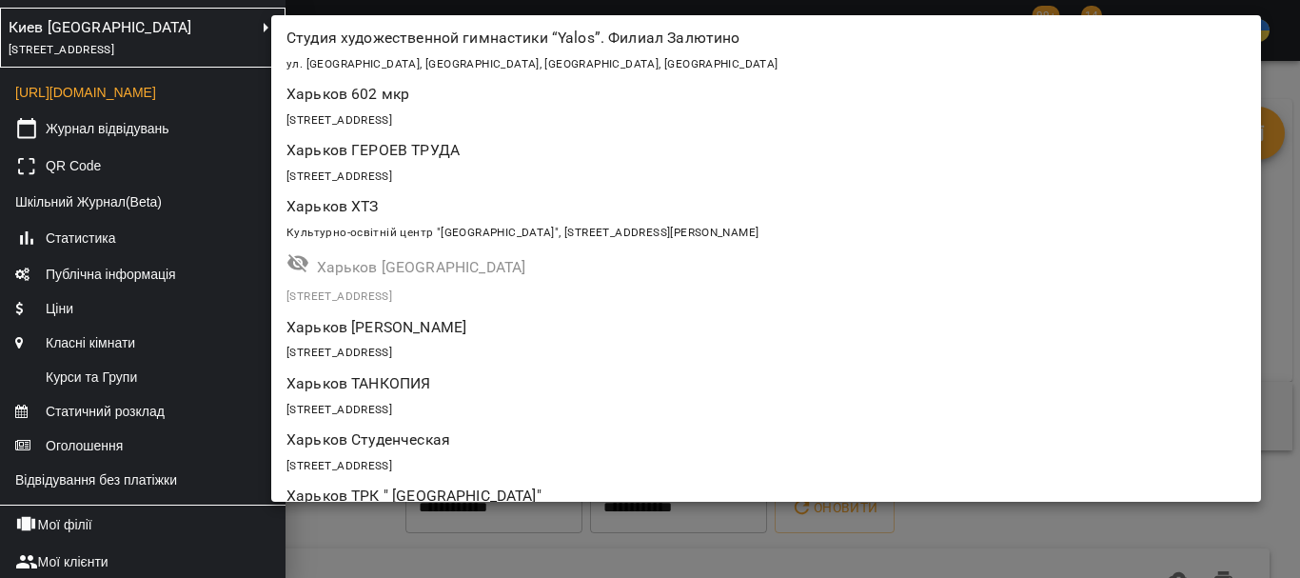
scroll to position [845, 0]
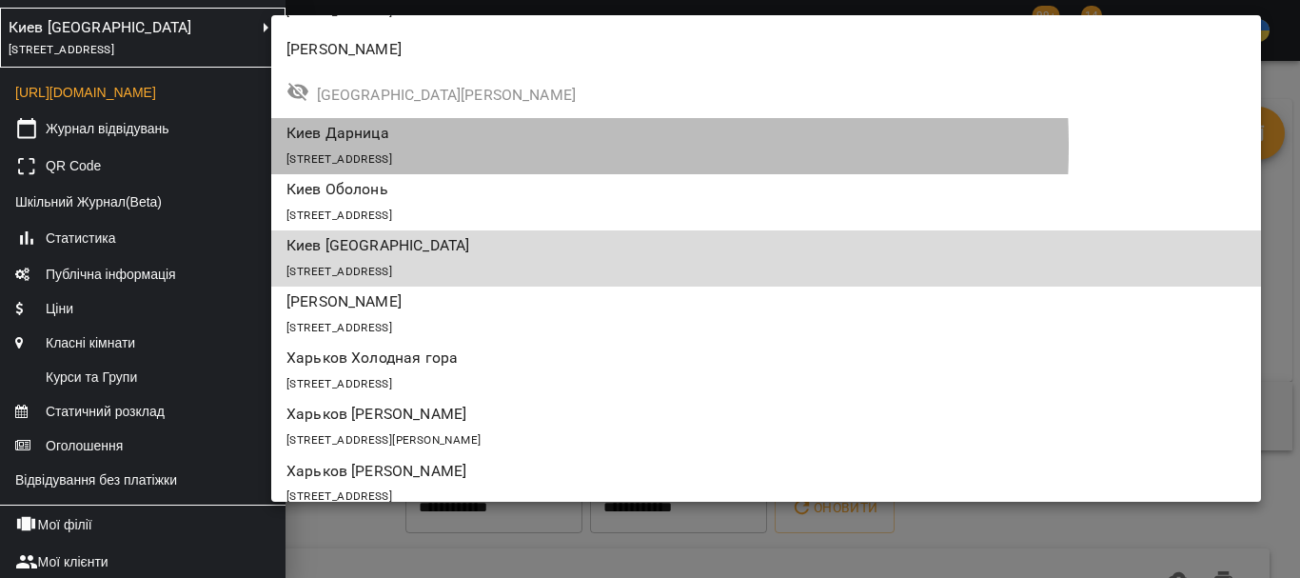
click at [430, 147] on div "проспект Соборності, 2/1-А, Київ, Україна" at bounding box center [765, 158] width 959 height 27
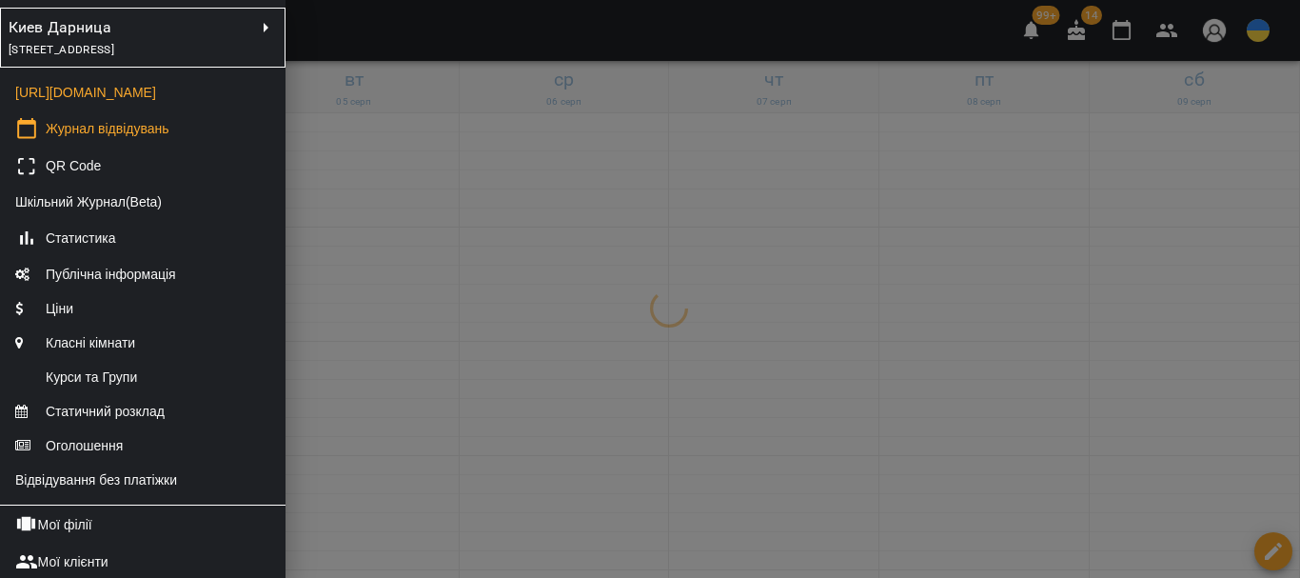
click at [447, 384] on div at bounding box center [650, 289] width 1300 height 578
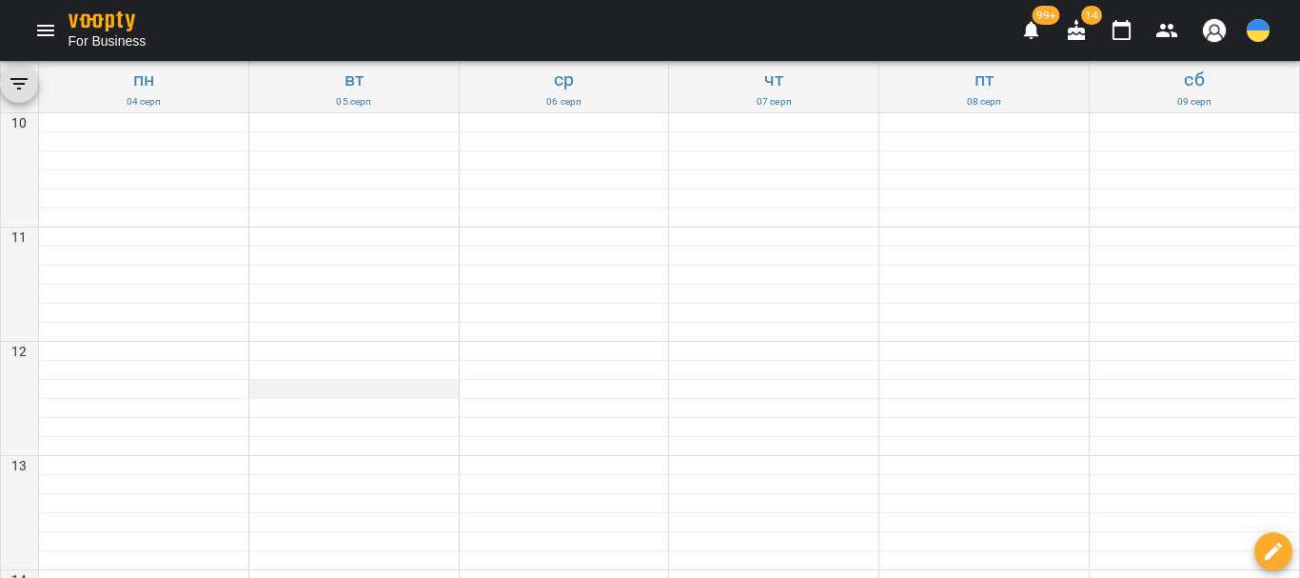
scroll to position [658, 0]
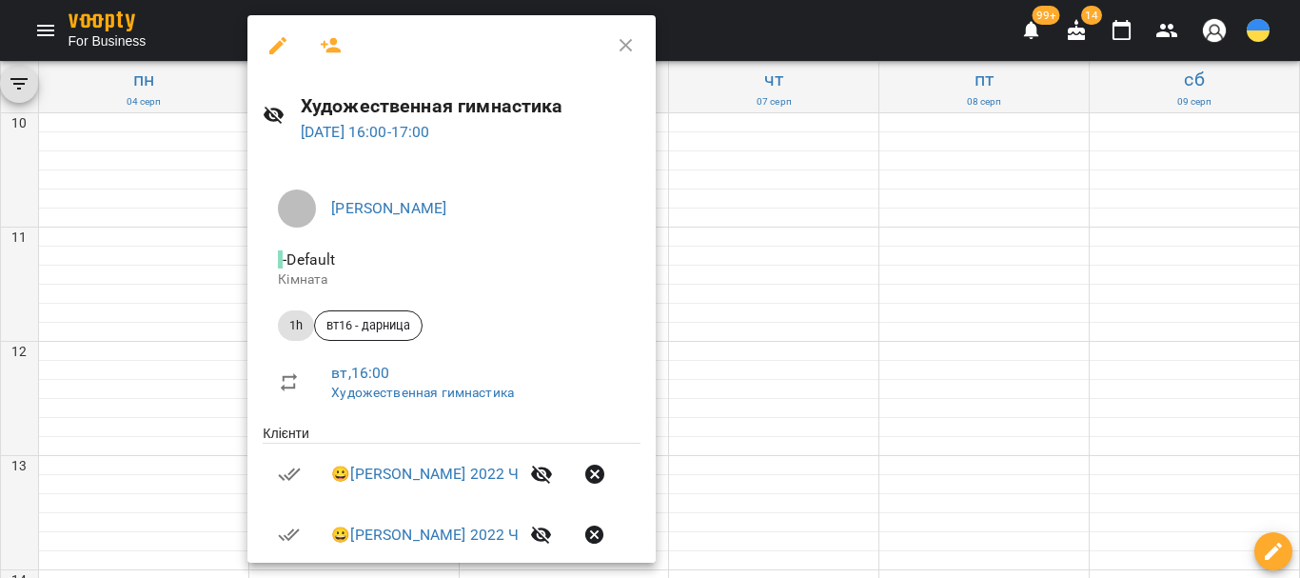
click at [324, 52] on icon "button" at bounding box center [331, 45] width 23 height 23
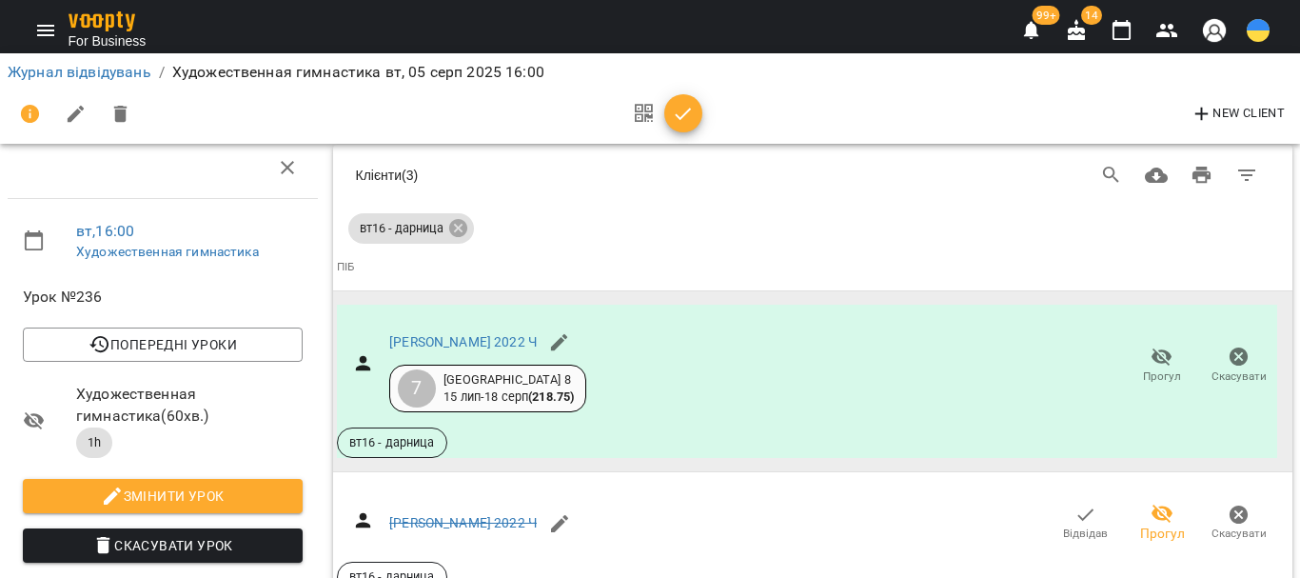
scroll to position [1467, 0]
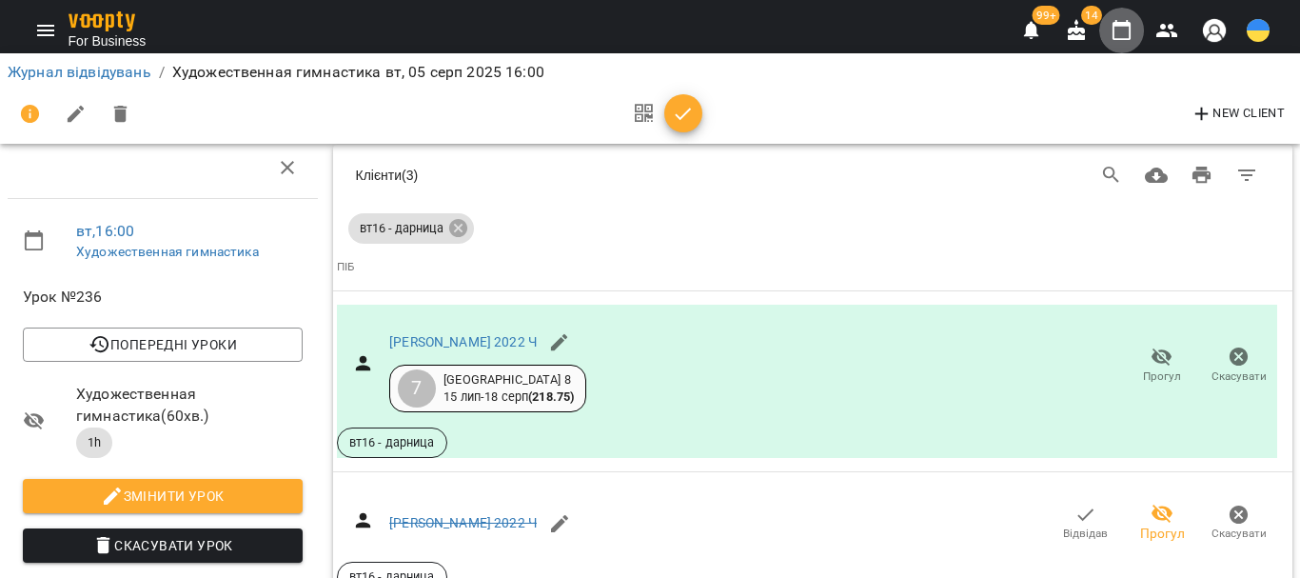
click at [1121, 36] on icon "button" at bounding box center [1122, 30] width 23 height 23
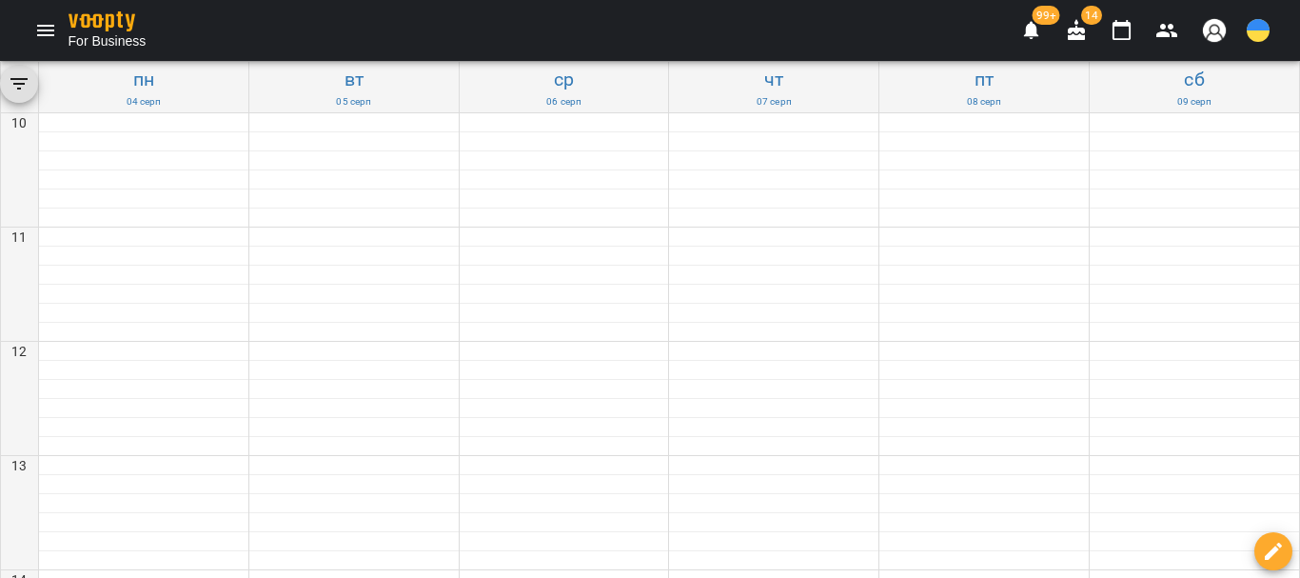
scroll to position [666, 0]
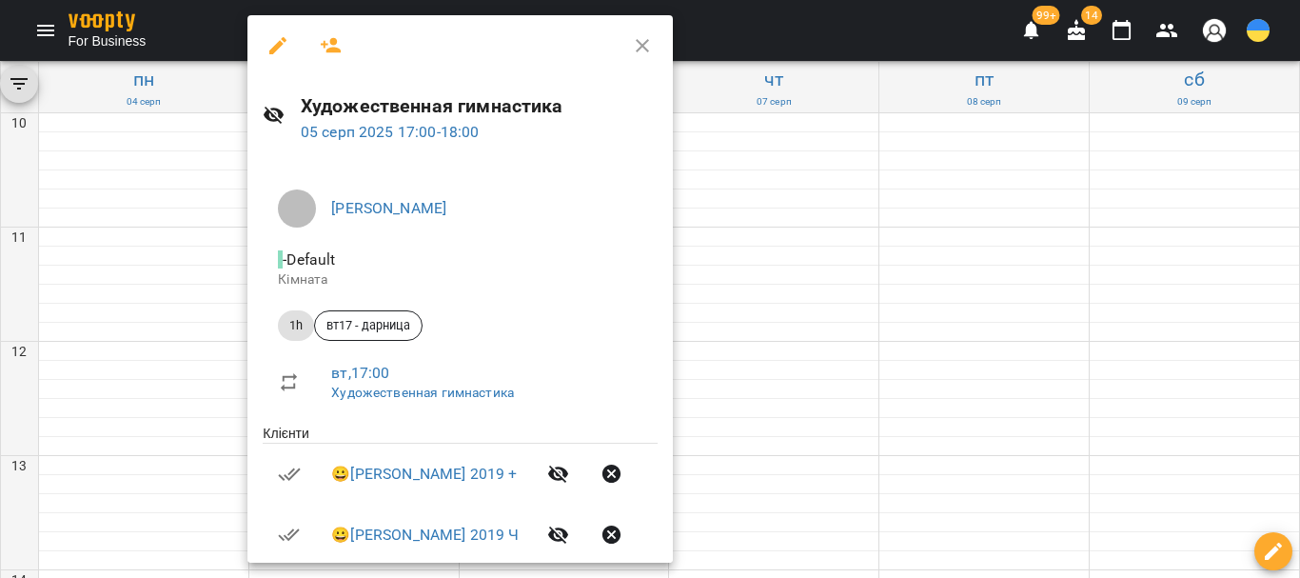
click at [334, 41] on icon "button" at bounding box center [331, 45] width 21 height 15
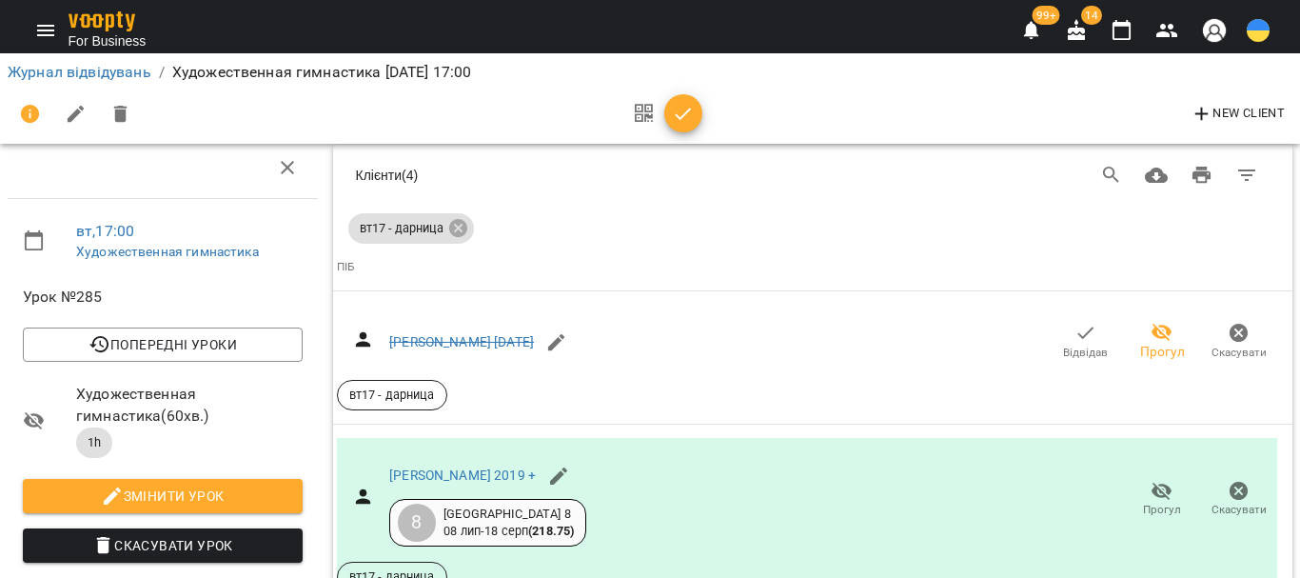
scroll to position [12, 0]
click at [1119, 31] on icon "button" at bounding box center [1122, 30] width 23 height 23
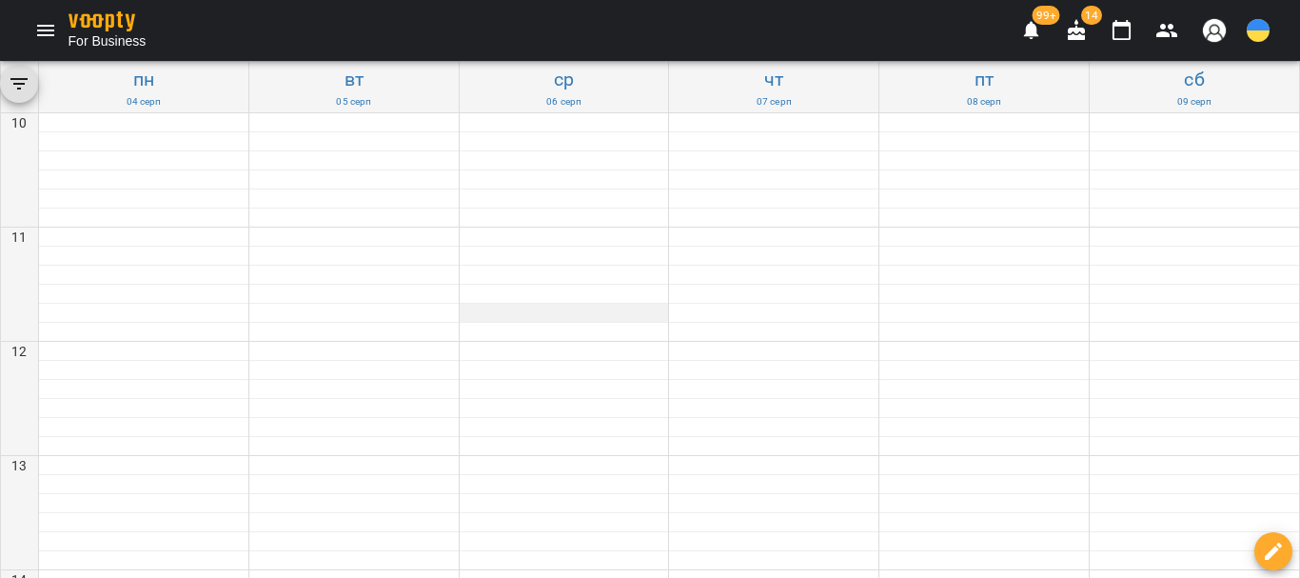
scroll to position [666, 0]
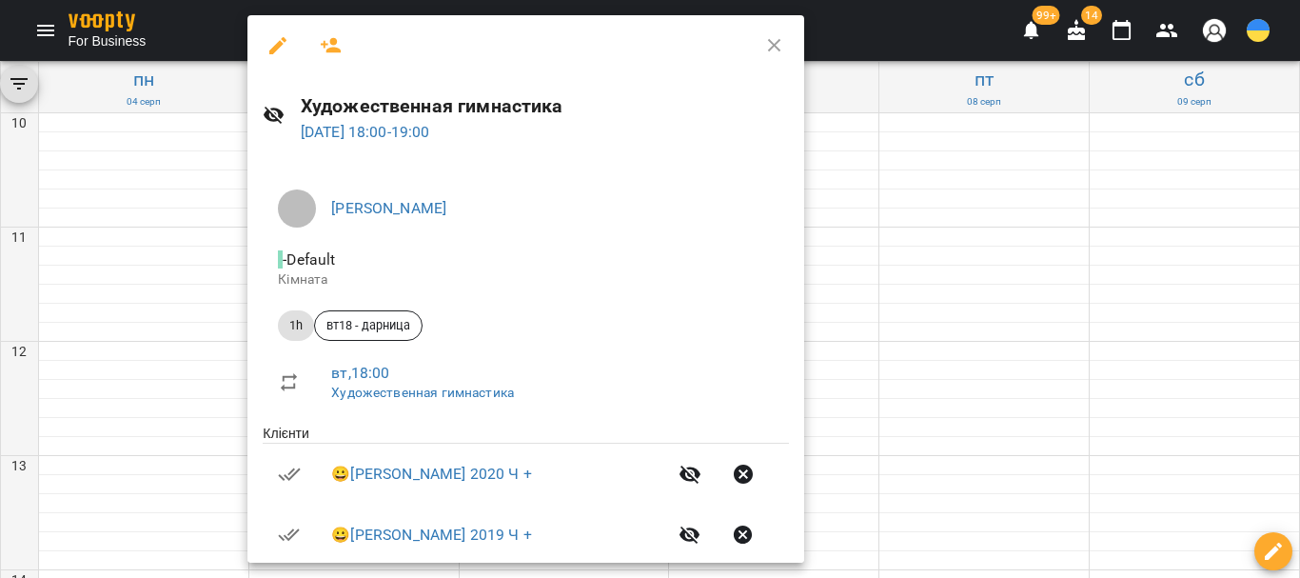
click at [332, 47] on icon "button" at bounding box center [331, 45] width 23 height 23
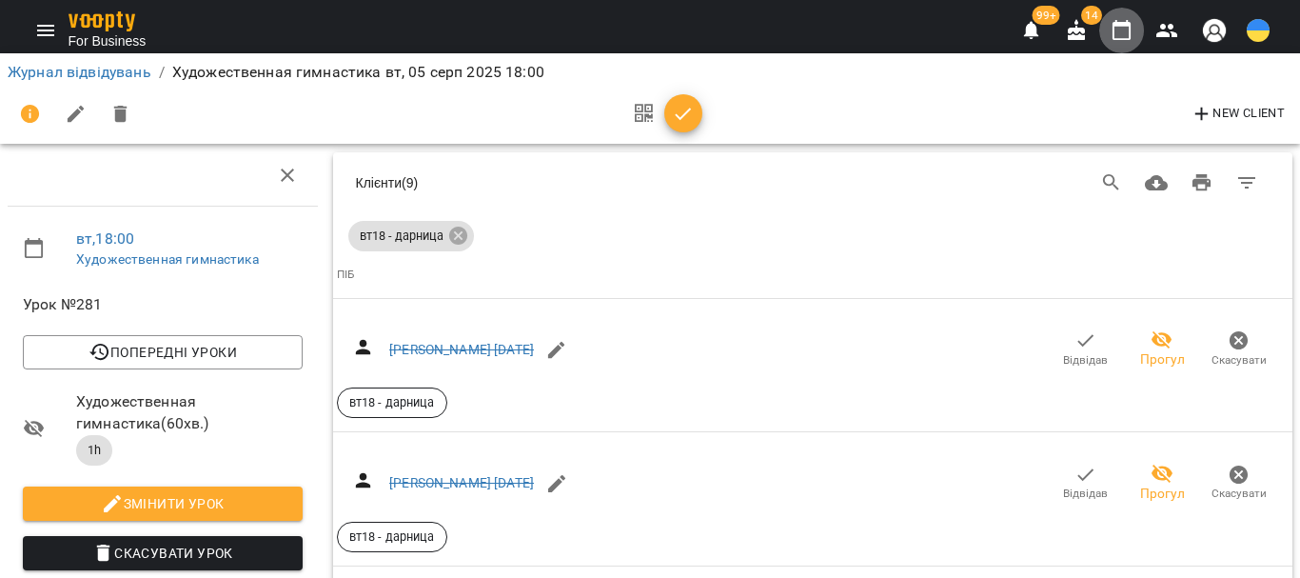
click at [1118, 31] on icon "button" at bounding box center [1122, 30] width 23 height 23
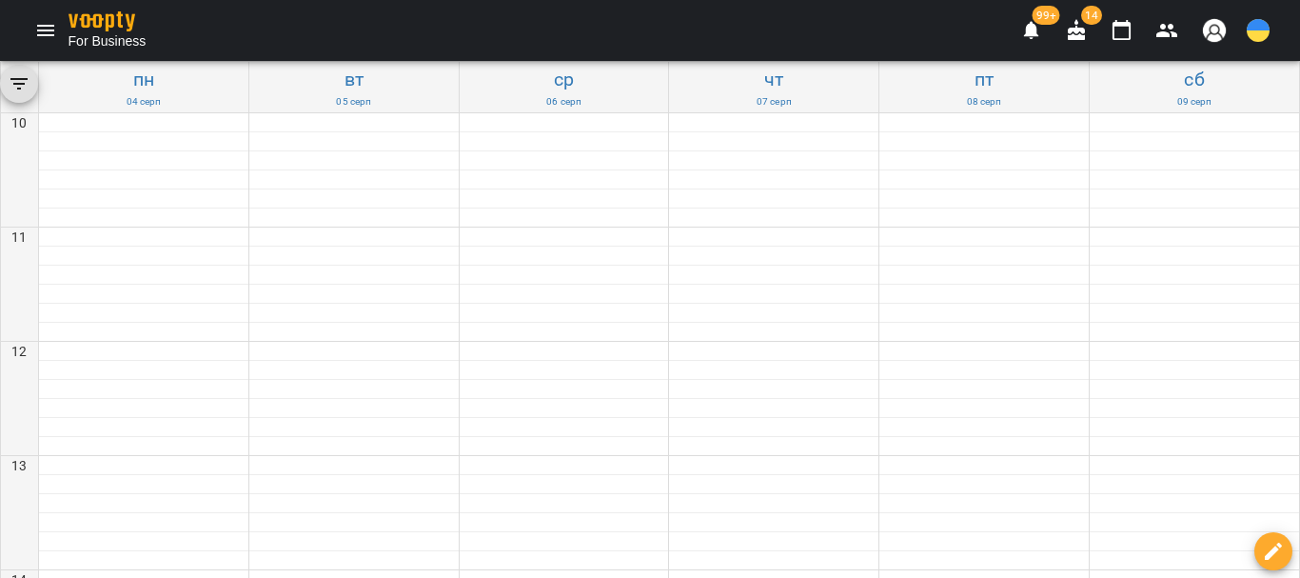
scroll to position [571, 0]
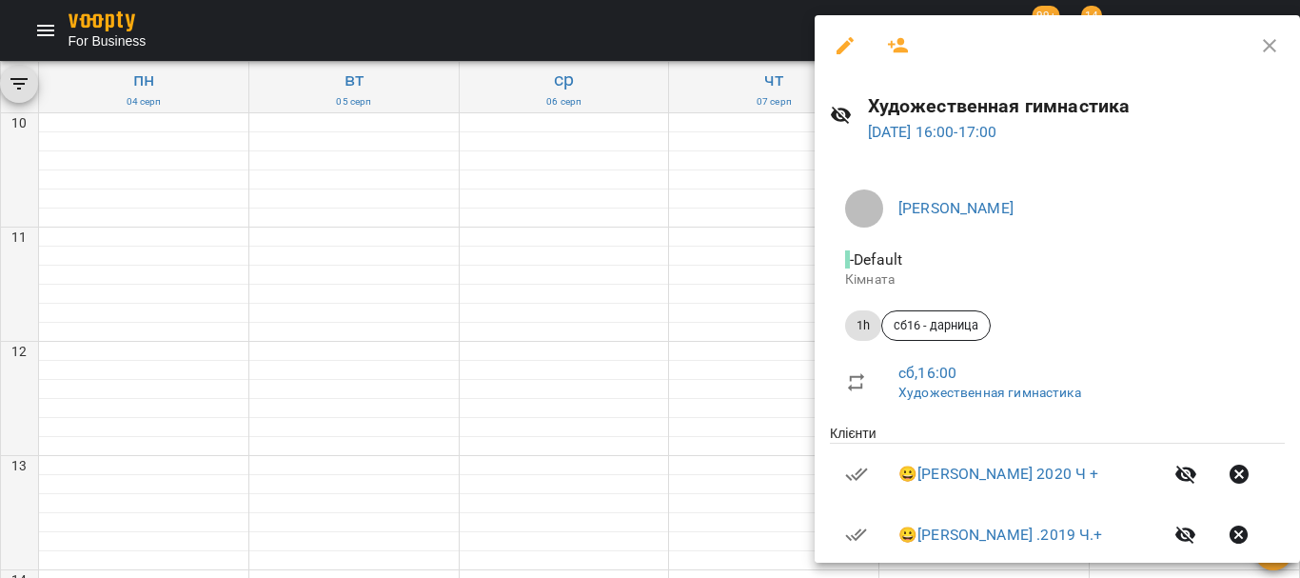
click at [896, 44] on icon "button" at bounding box center [898, 45] width 23 height 23
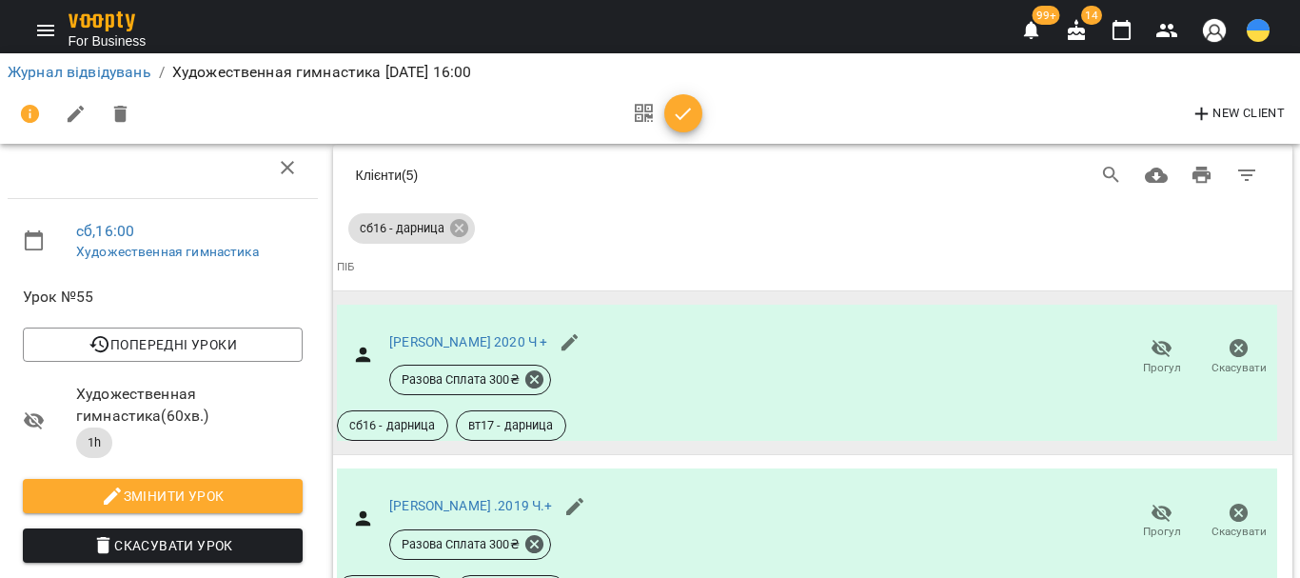
scroll to position [58, 0]
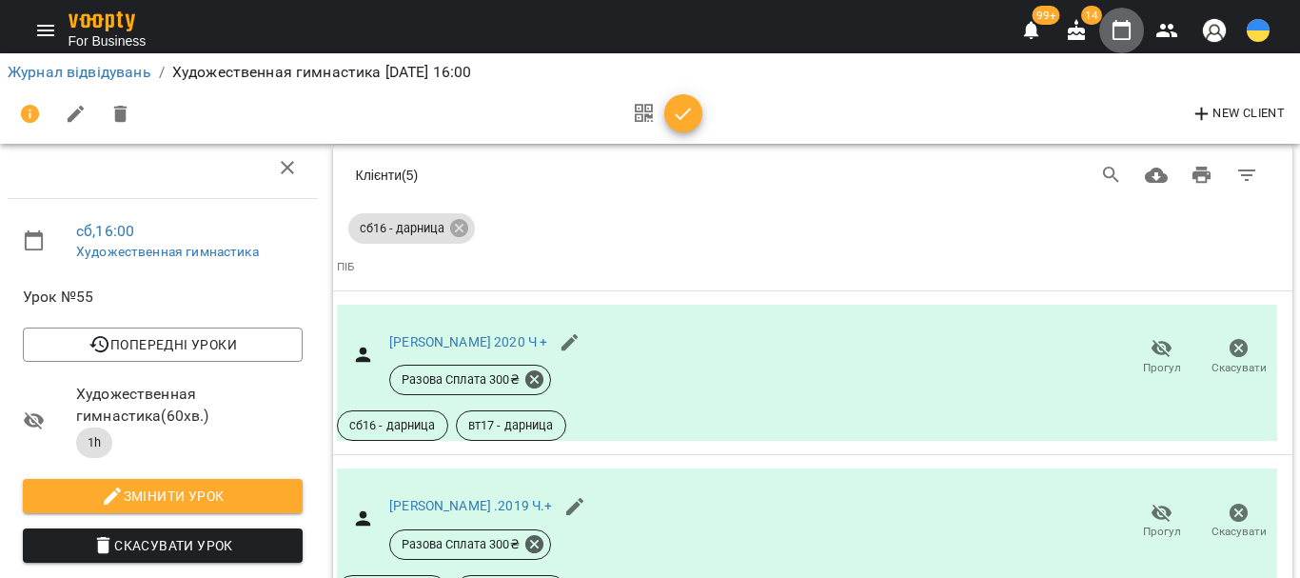
click at [1117, 32] on icon "button" at bounding box center [1122, 30] width 23 height 23
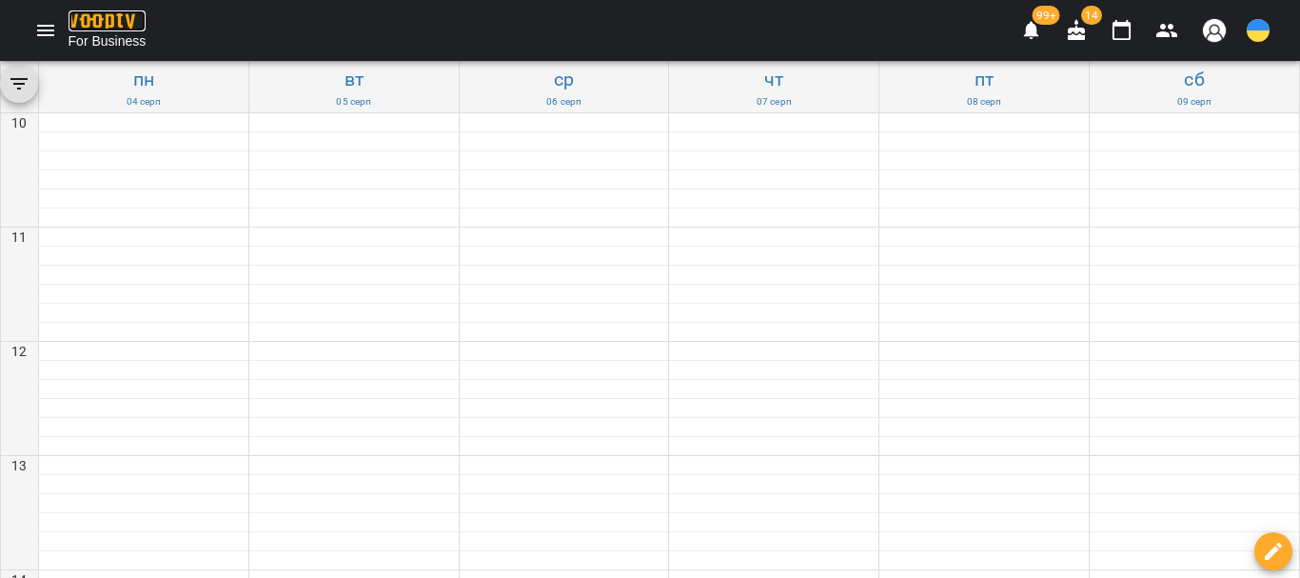
click at [101, 19] on img at bounding box center [102, 21] width 67 height 20
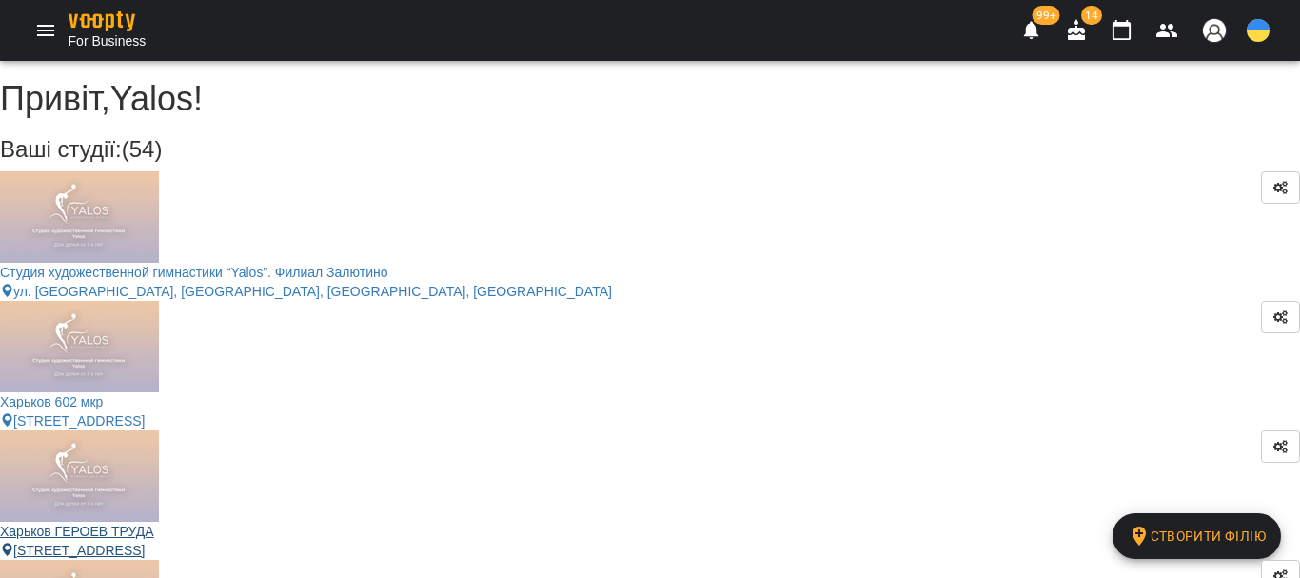
scroll to position [571, 0]
click at [42, 37] on icon "Menu" at bounding box center [45, 30] width 23 height 23
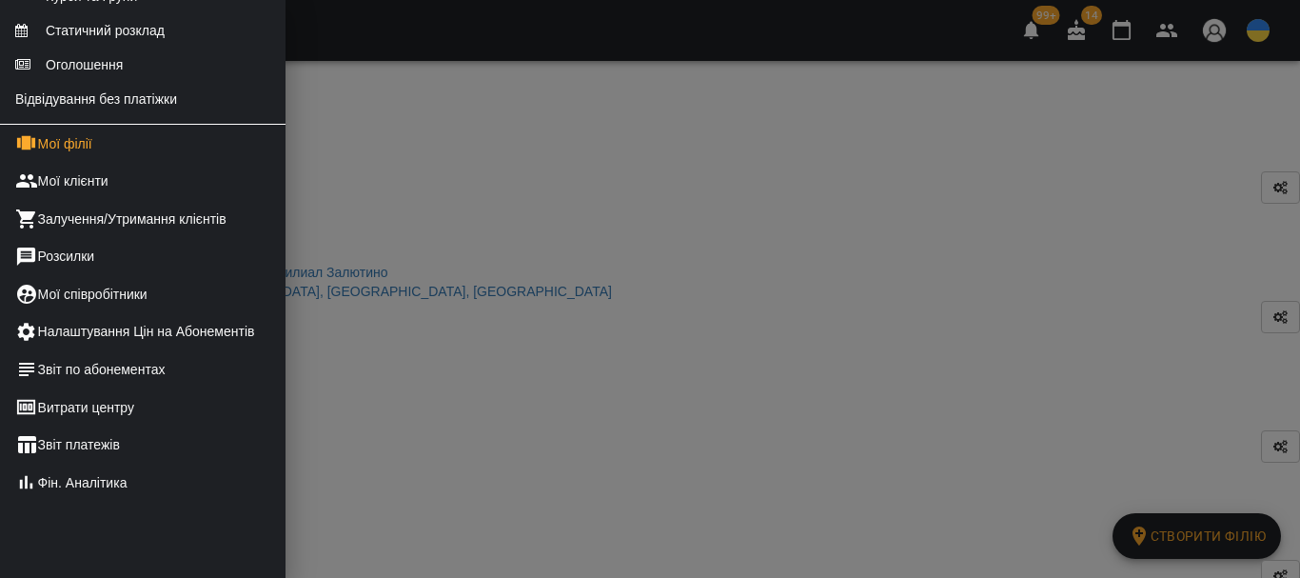
scroll to position [0, 0]
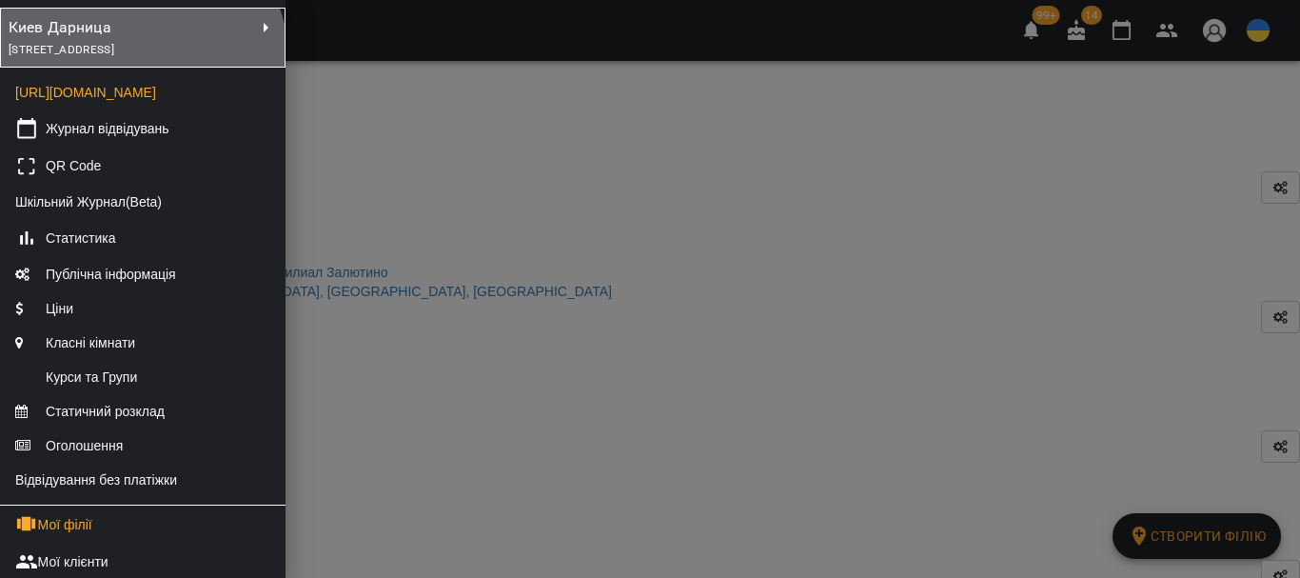
click at [140, 58] on div "[STREET_ADDRESS]" at bounding box center [113, 49] width 208 height 21
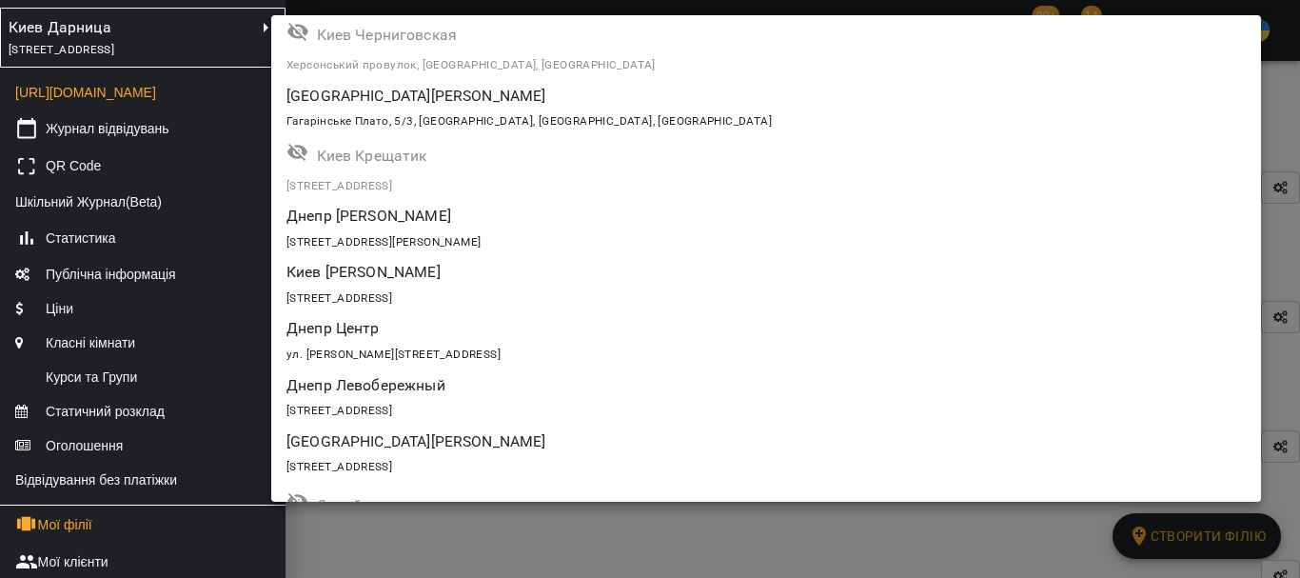
scroll to position [1784, 0]
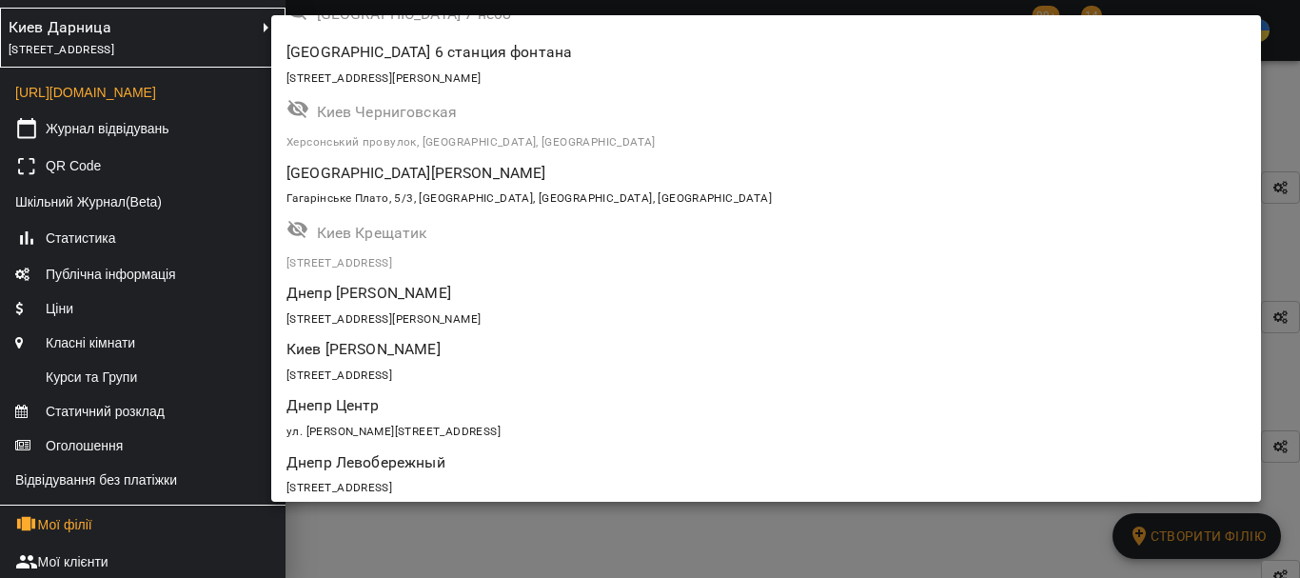
click at [469, 345] on p "Киев [PERSON_NAME]" at bounding box center [685, 349] width 799 height 23
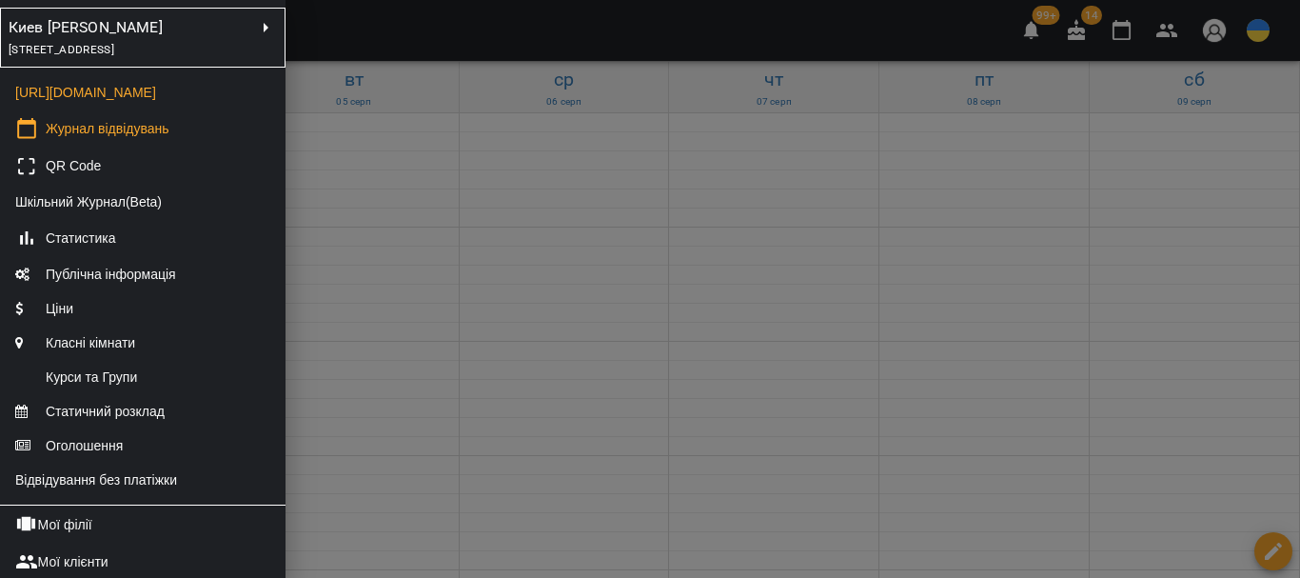
click at [672, 386] on div at bounding box center [650, 289] width 1300 height 578
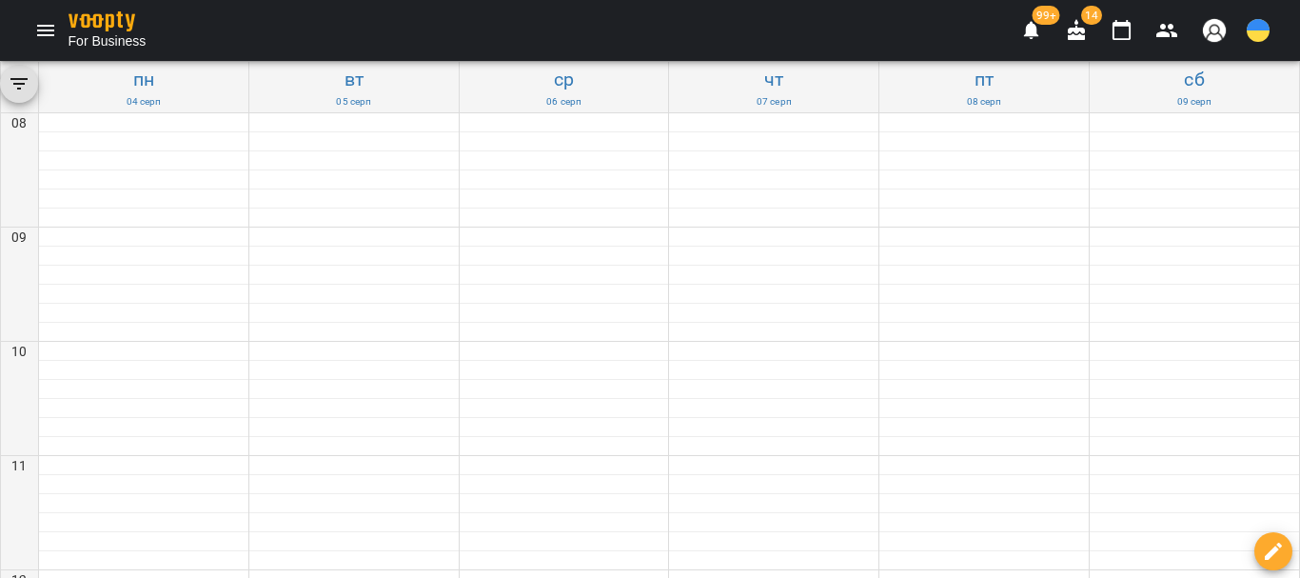
scroll to position [962, 0]
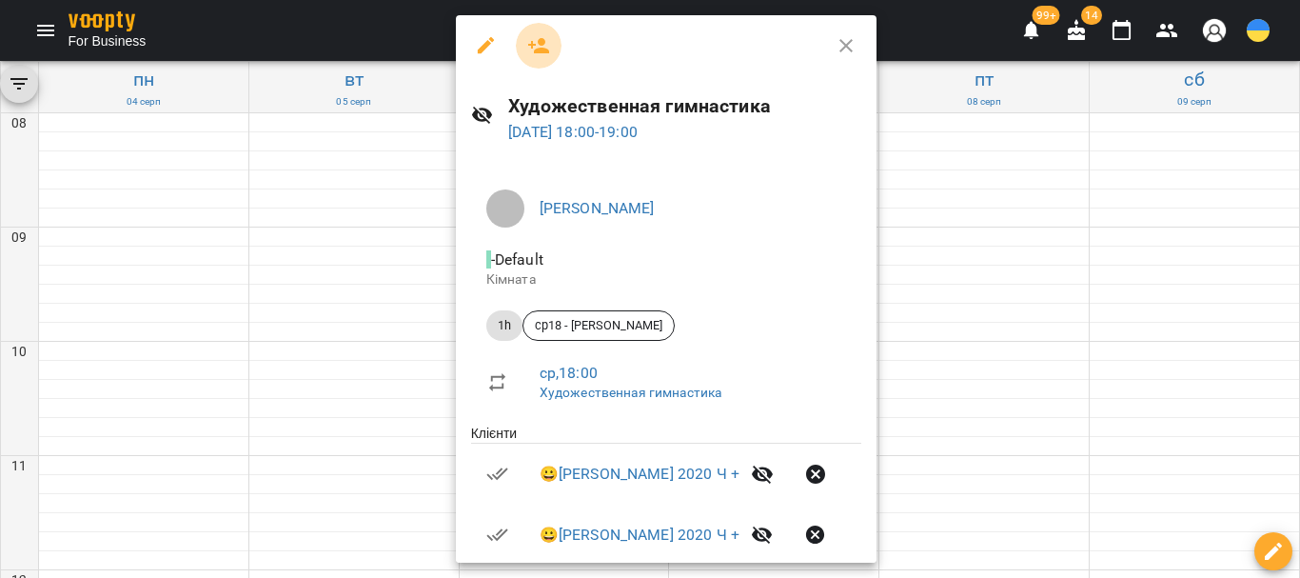
click at [528, 49] on icon "button" at bounding box center [538, 45] width 23 height 23
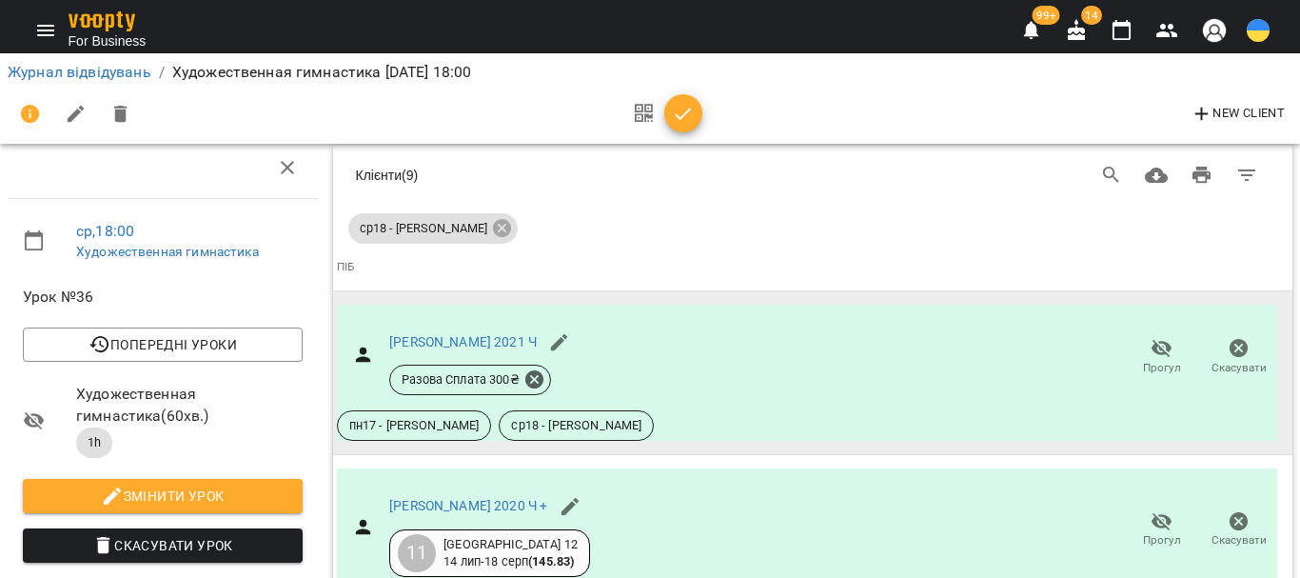
scroll to position [1756, 0]
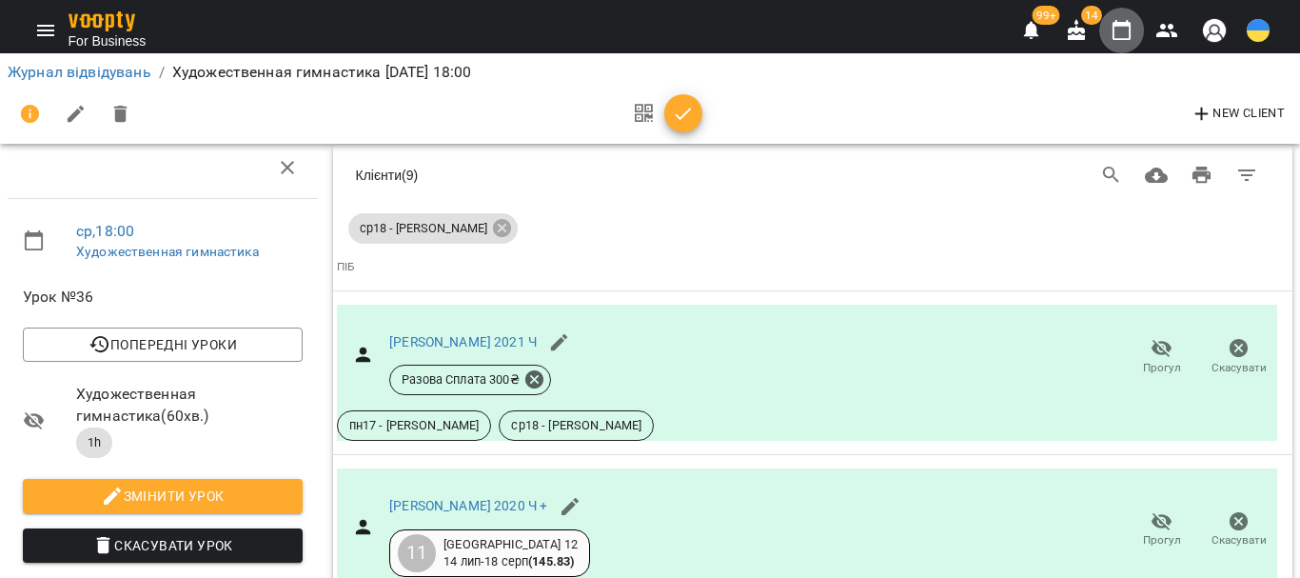
click at [1127, 37] on icon "button" at bounding box center [1122, 30] width 23 height 23
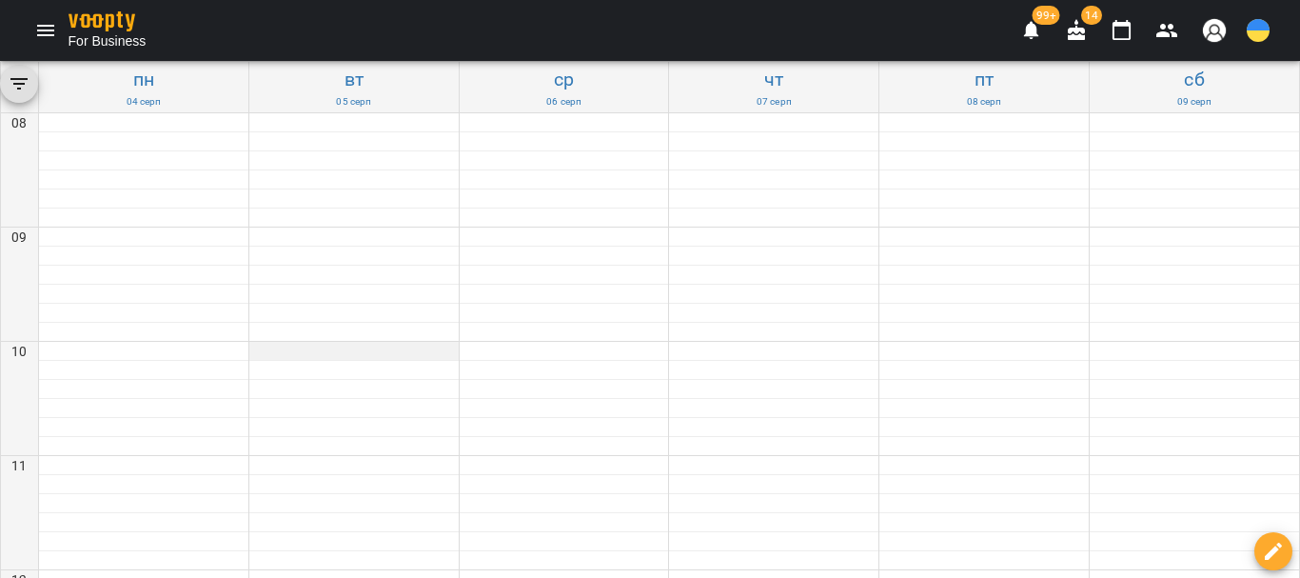
scroll to position [962, 0]
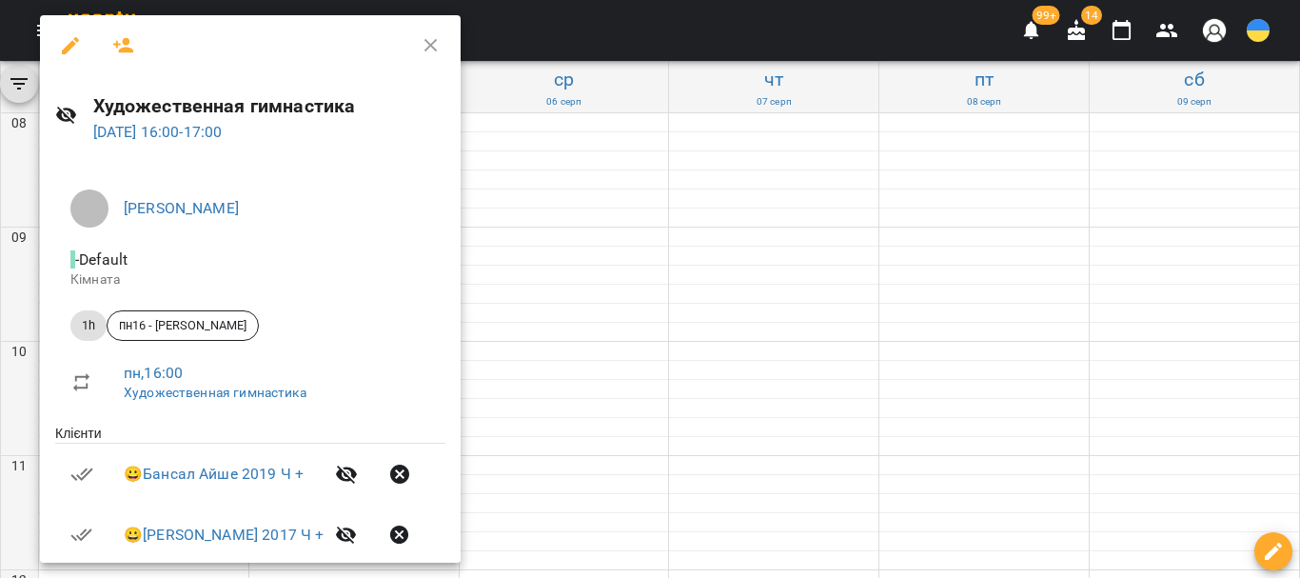
click at [129, 46] on icon "button" at bounding box center [123, 45] width 23 height 23
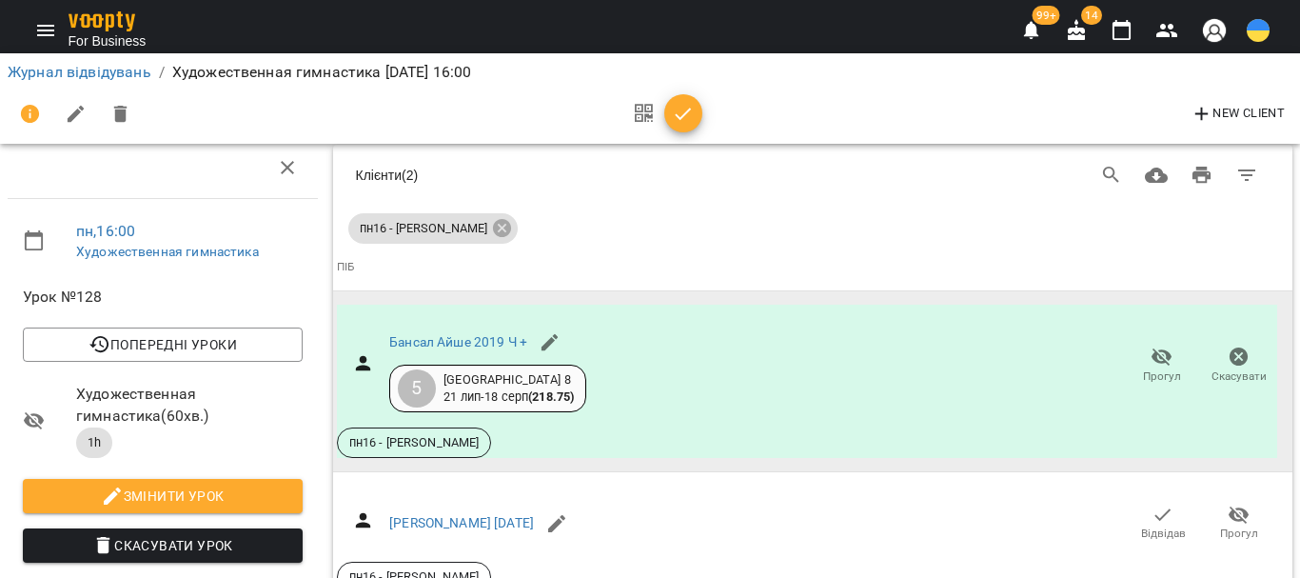
scroll to position [970, 0]
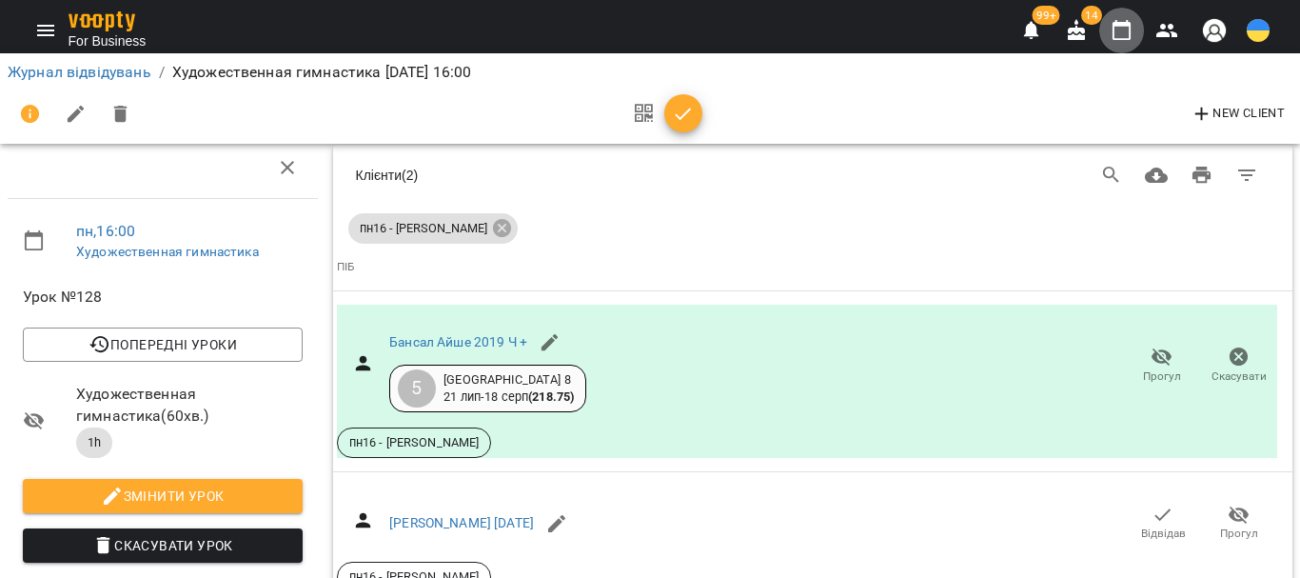
click at [1119, 30] on icon "button" at bounding box center [1122, 30] width 23 height 23
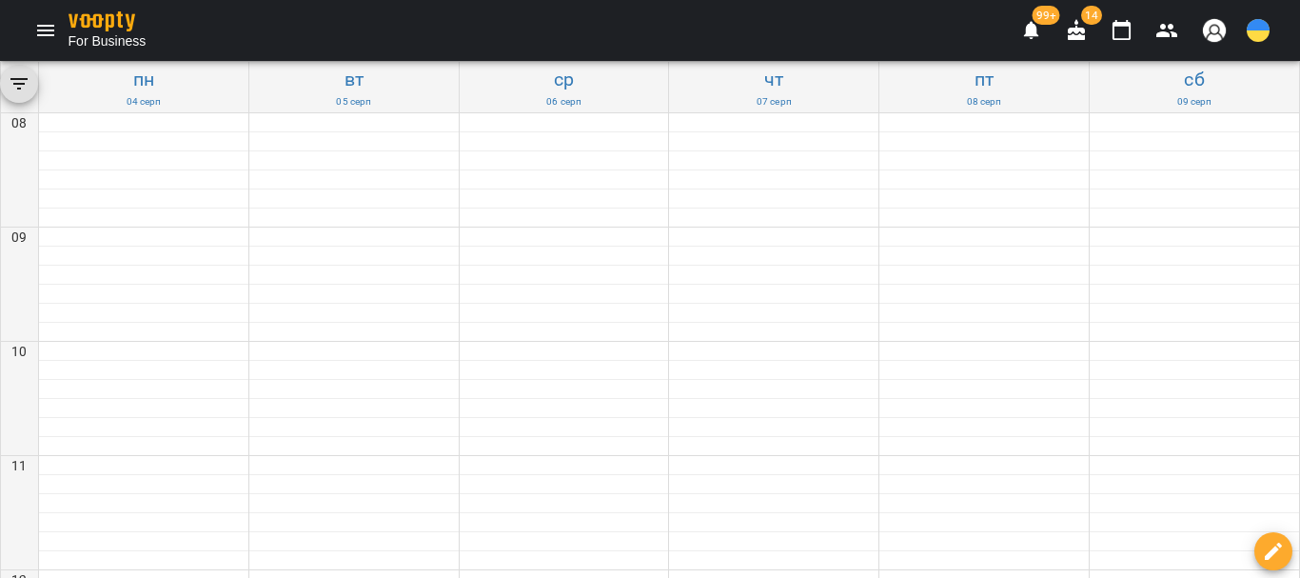
scroll to position [857, 0]
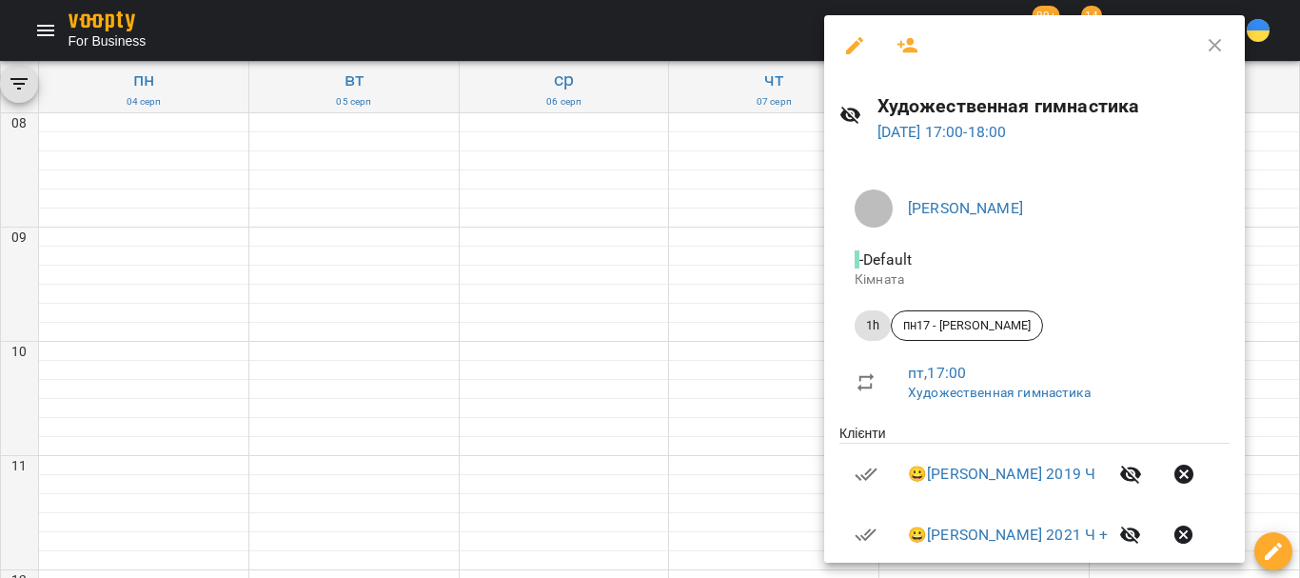
click at [901, 53] on icon "button" at bounding box center [908, 45] width 23 height 23
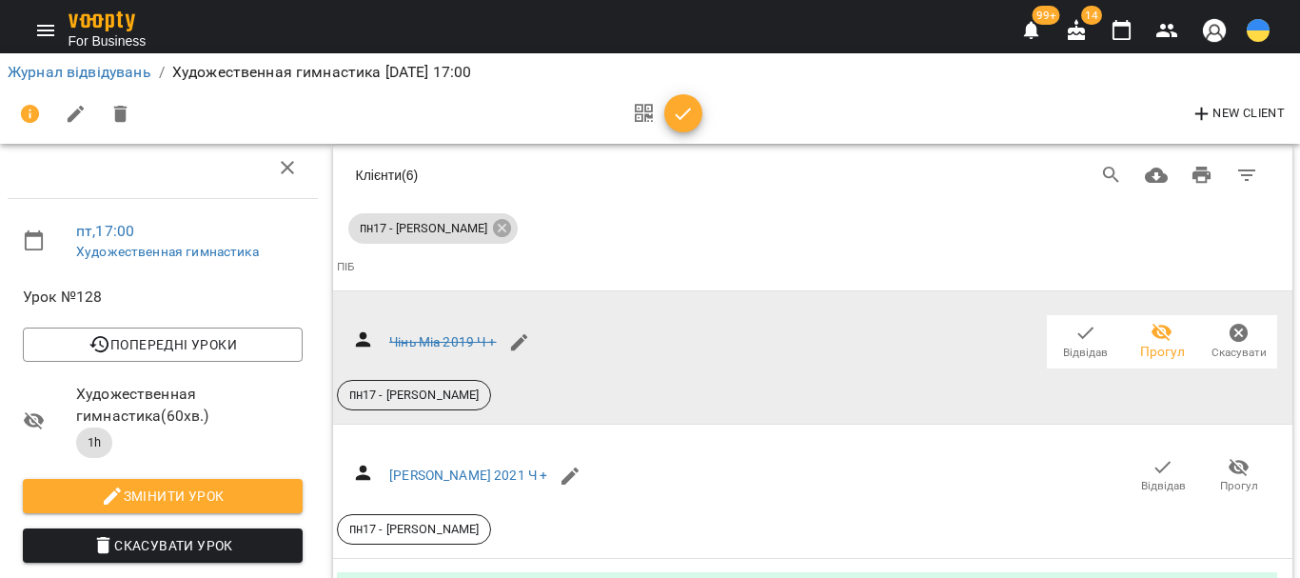
scroll to position [1661, 0]
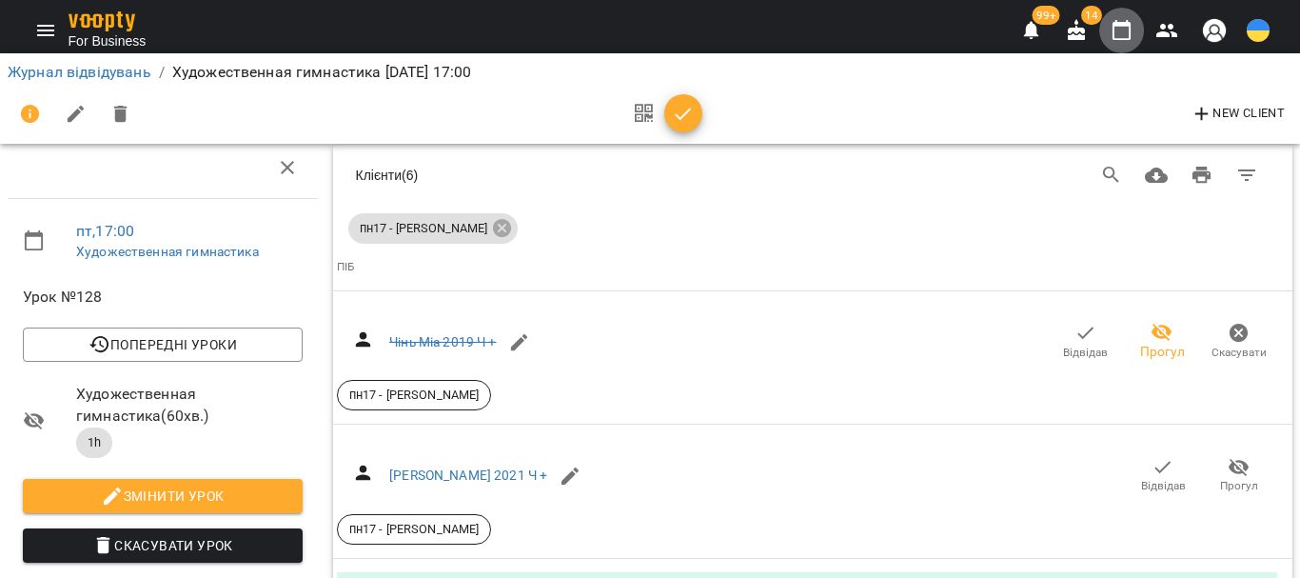
click at [1122, 28] on icon "button" at bounding box center [1122, 30] width 23 height 23
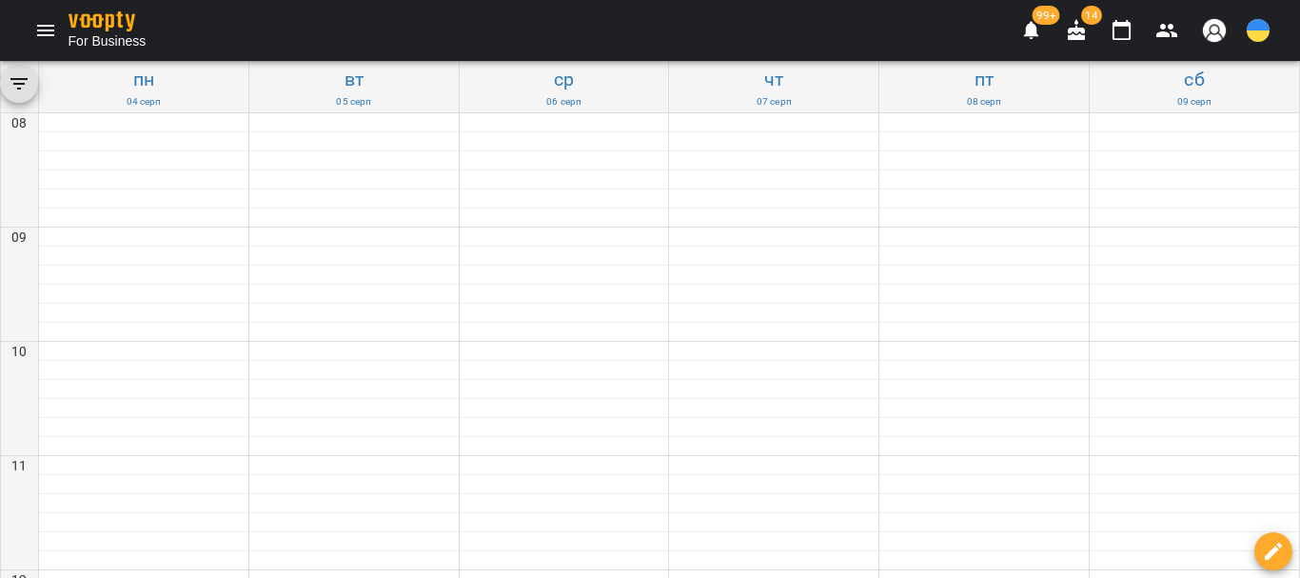
scroll to position [952, 0]
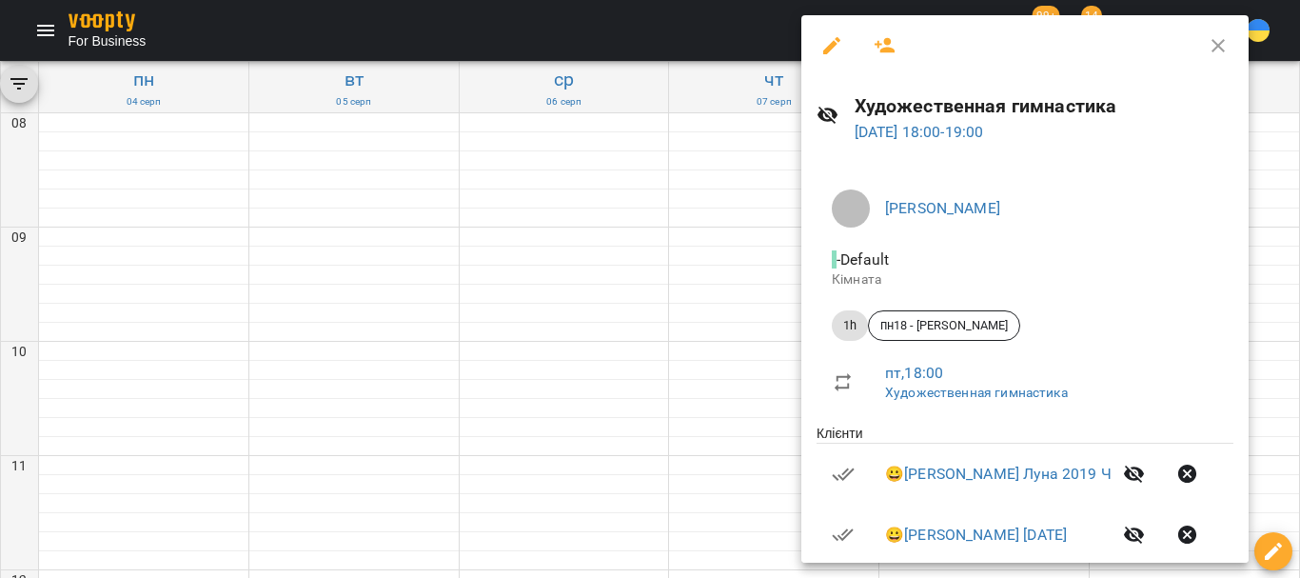
click at [894, 44] on icon "button" at bounding box center [885, 45] width 23 height 23
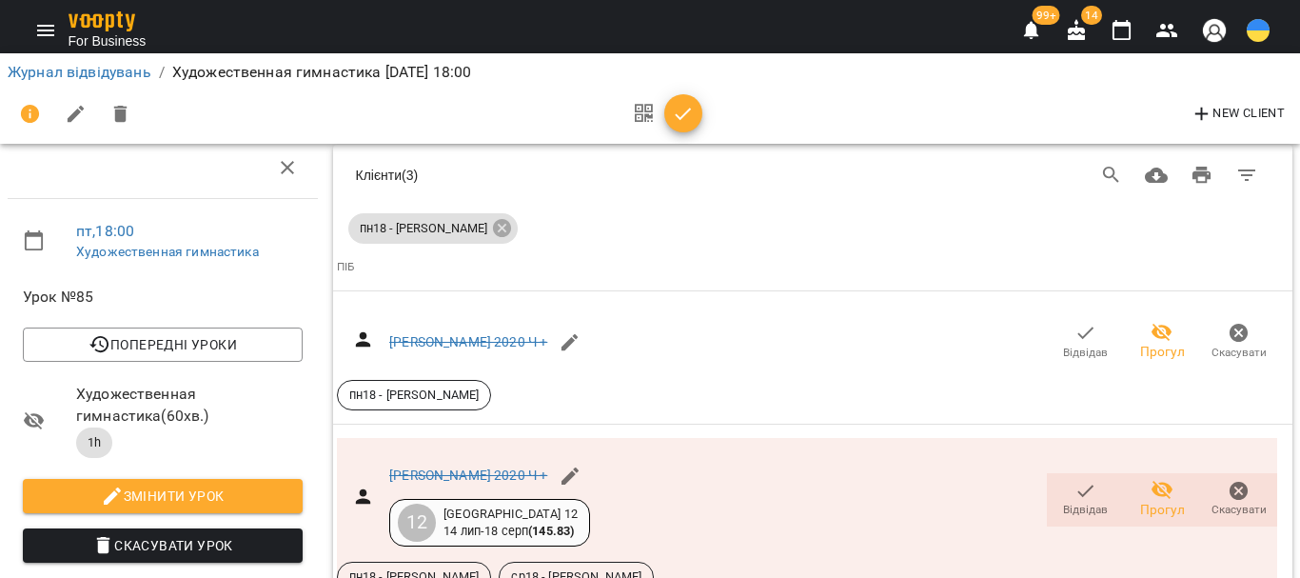
scroll to position [1778, 0]
click at [104, 15] on img at bounding box center [102, 21] width 67 height 20
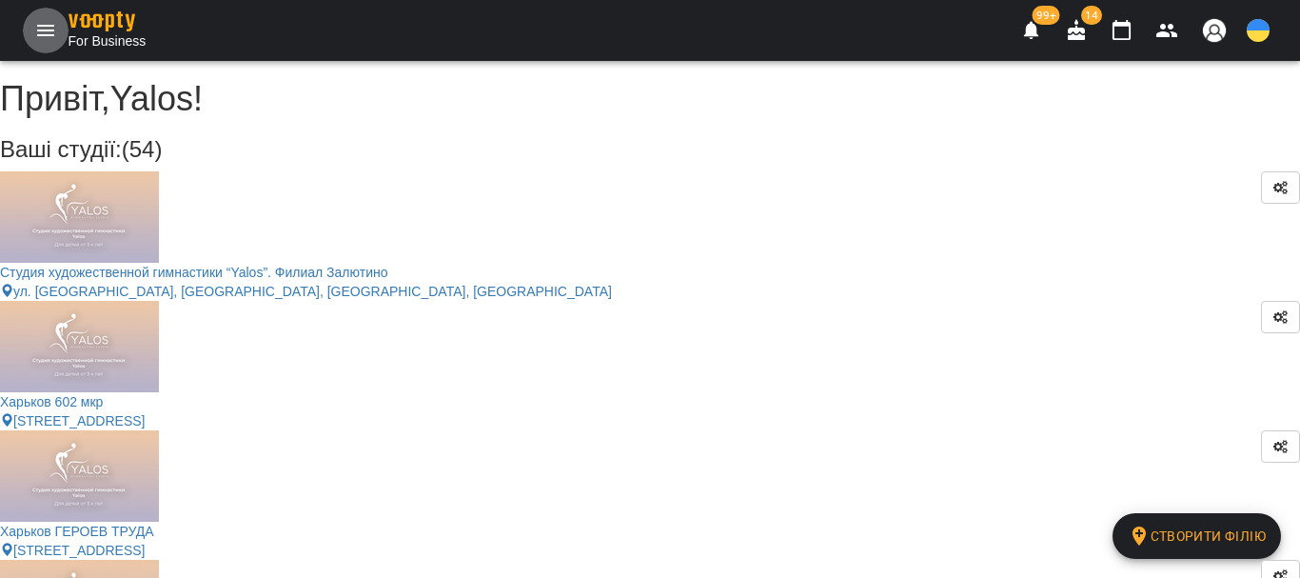
click at [49, 24] on icon "Menu" at bounding box center [45, 30] width 23 height 23
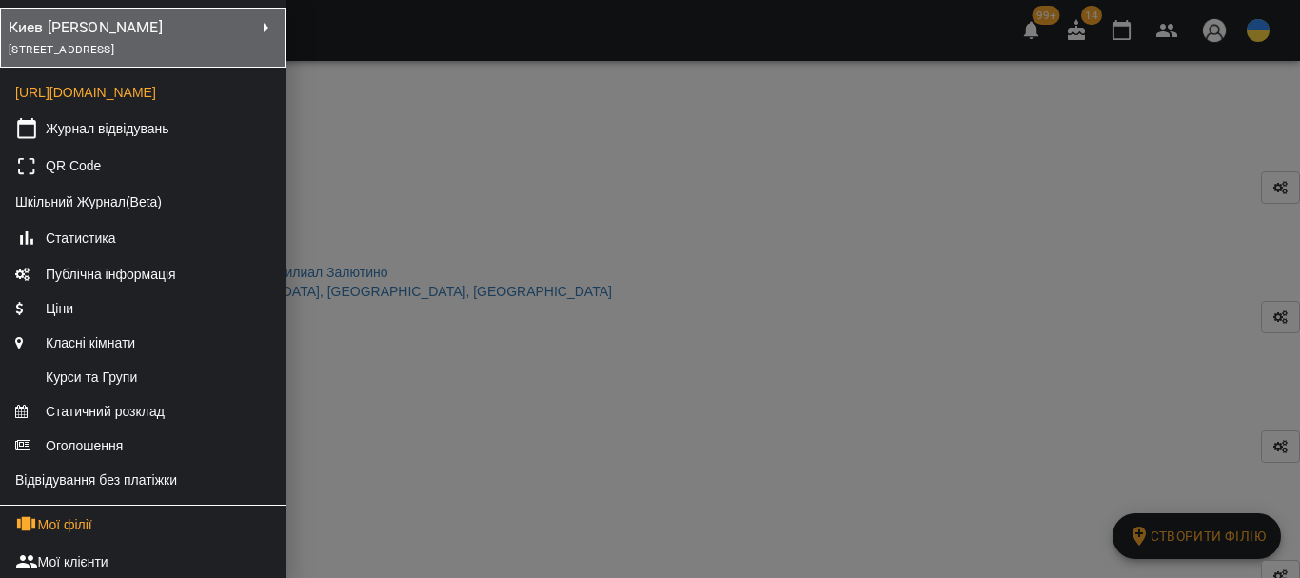
click at [199, 39] on div "[STREET_ADDRESS]" at bounding box center [132, 49] width 246 height 21
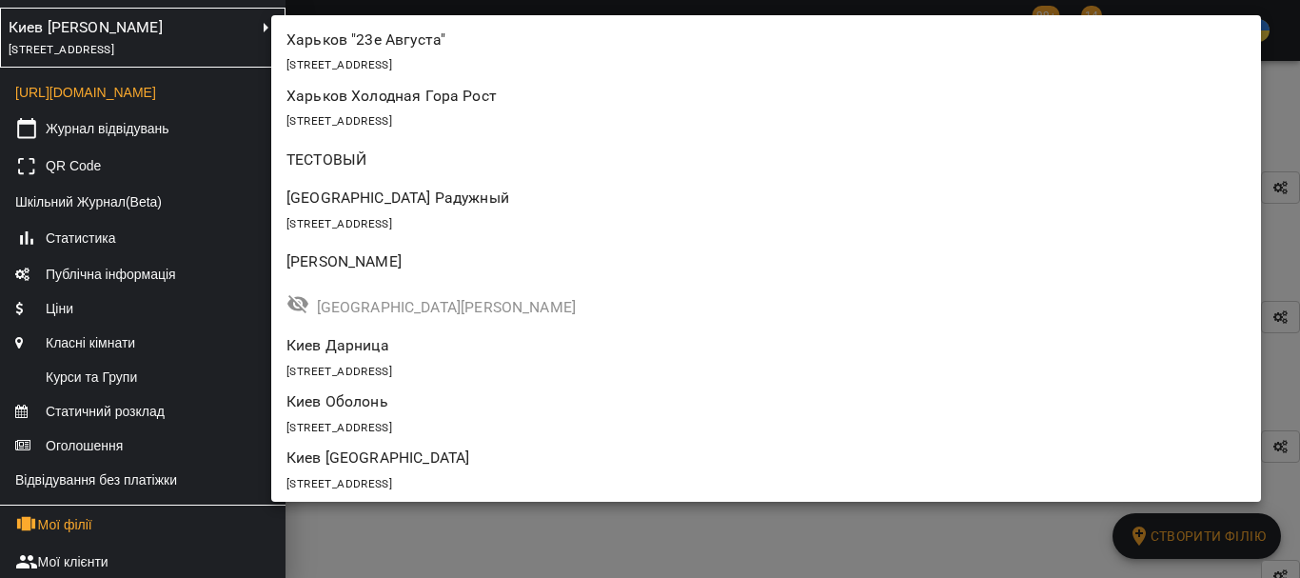
scroll to position [555, 0]
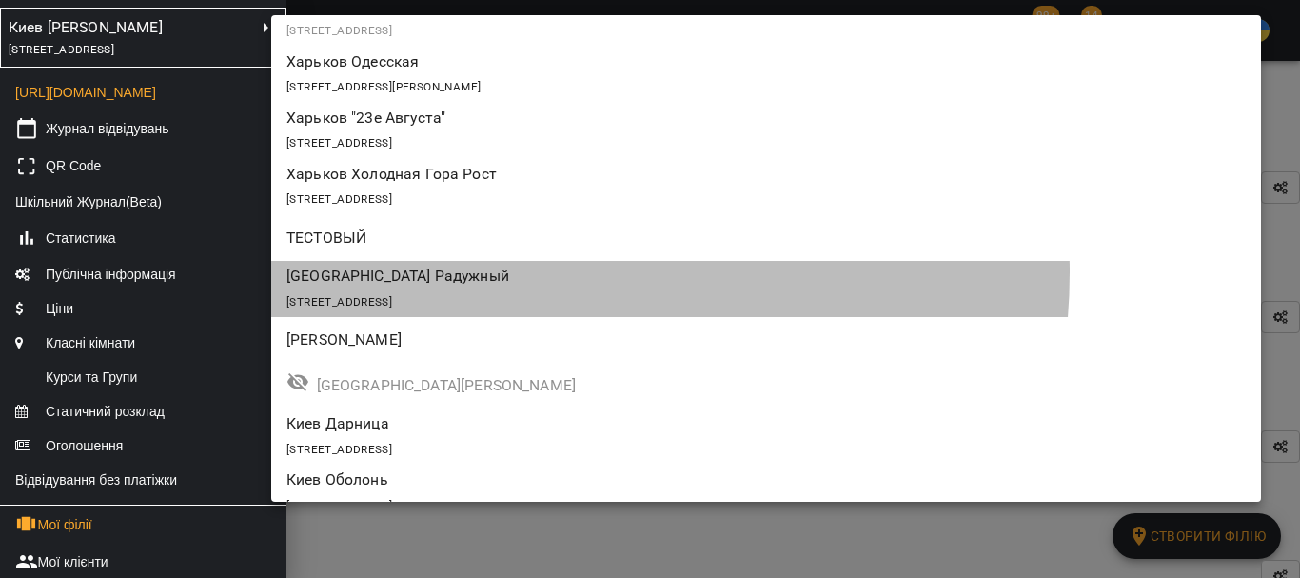
click at [526, 272] on p "[GEOGRAPHIC_DATA] Радужный" at bounding box center [685, 276] width 799 height 23
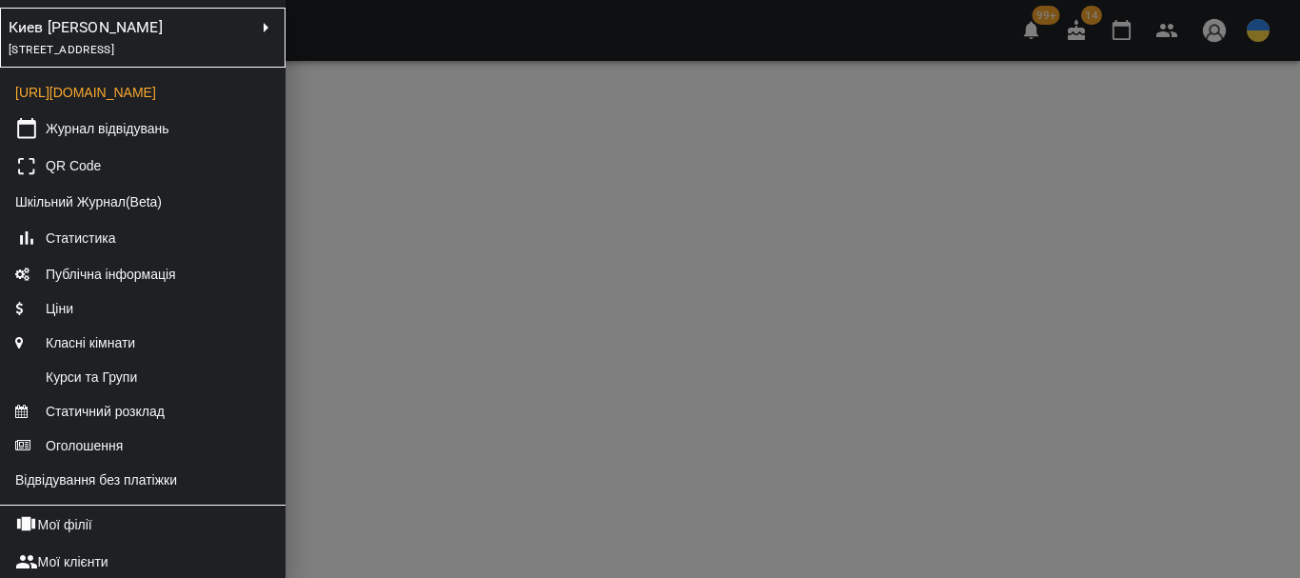
click at [649, 395] on div at bounding box center [650, 289] width 1300 height 578
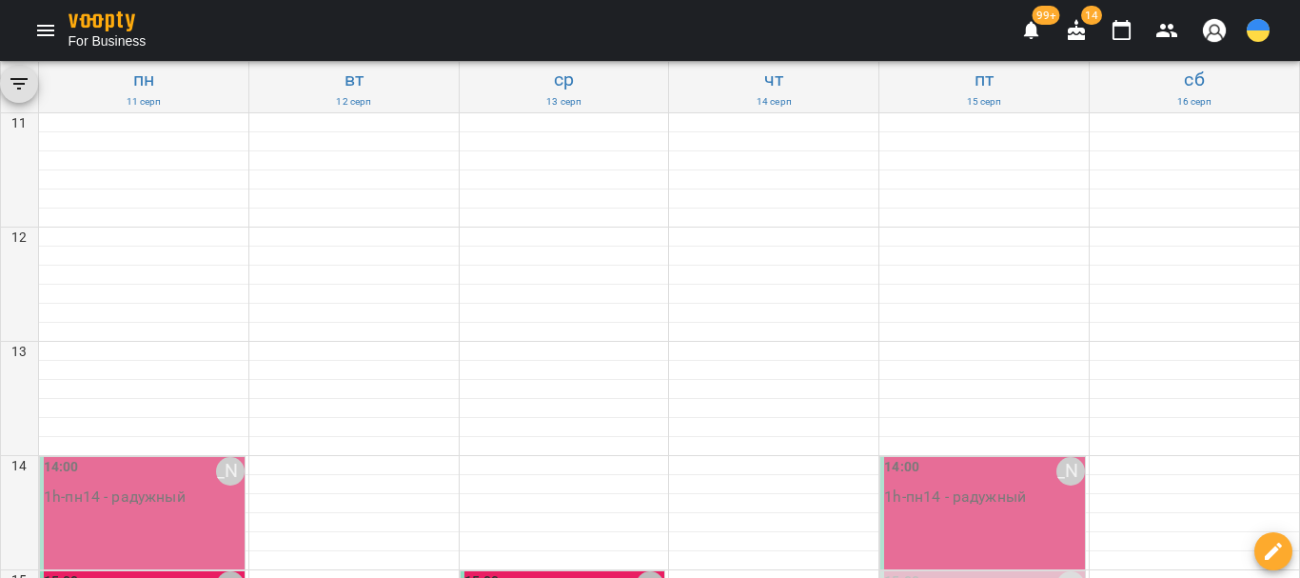
scroll to position [381, 0]
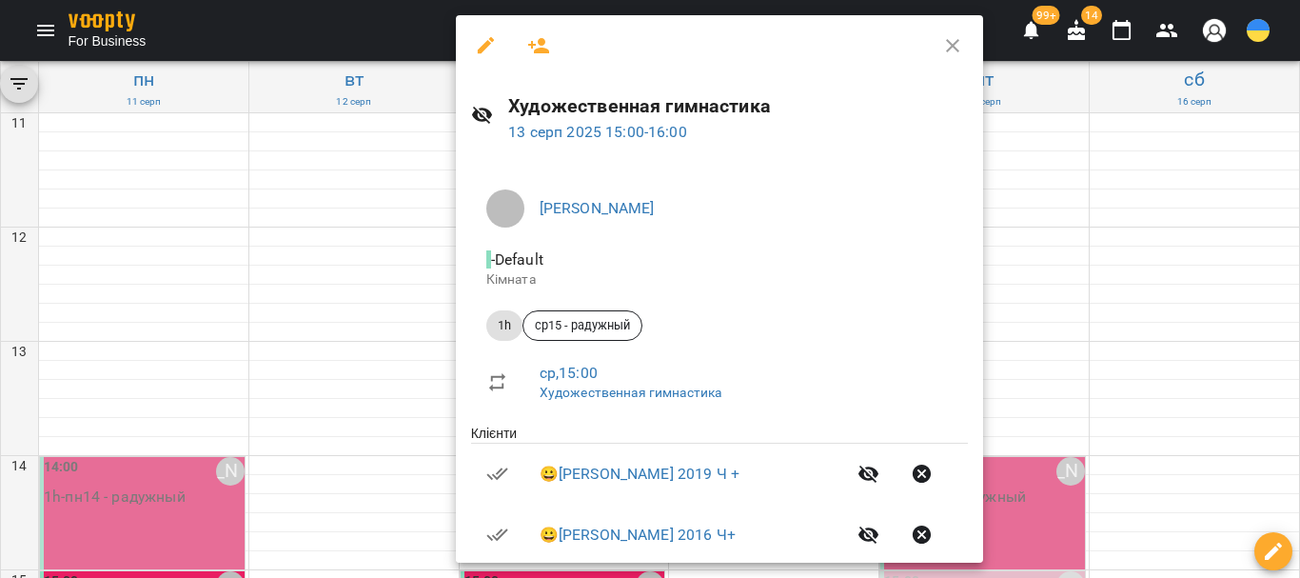
click at [538, 45] on icon "button" at bounding box center [538, 45] width 23 height 23
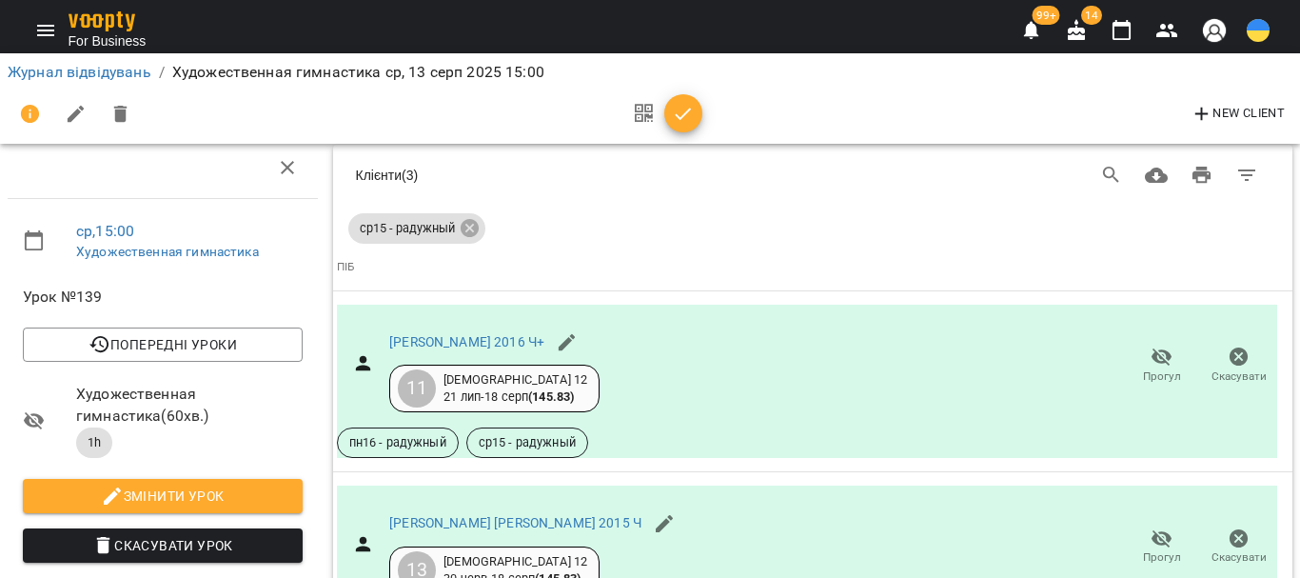
scroll to position [663, 0]
click at [1119, 28] on icon "button" at bounding box center [1122, 30] width 23 height 23
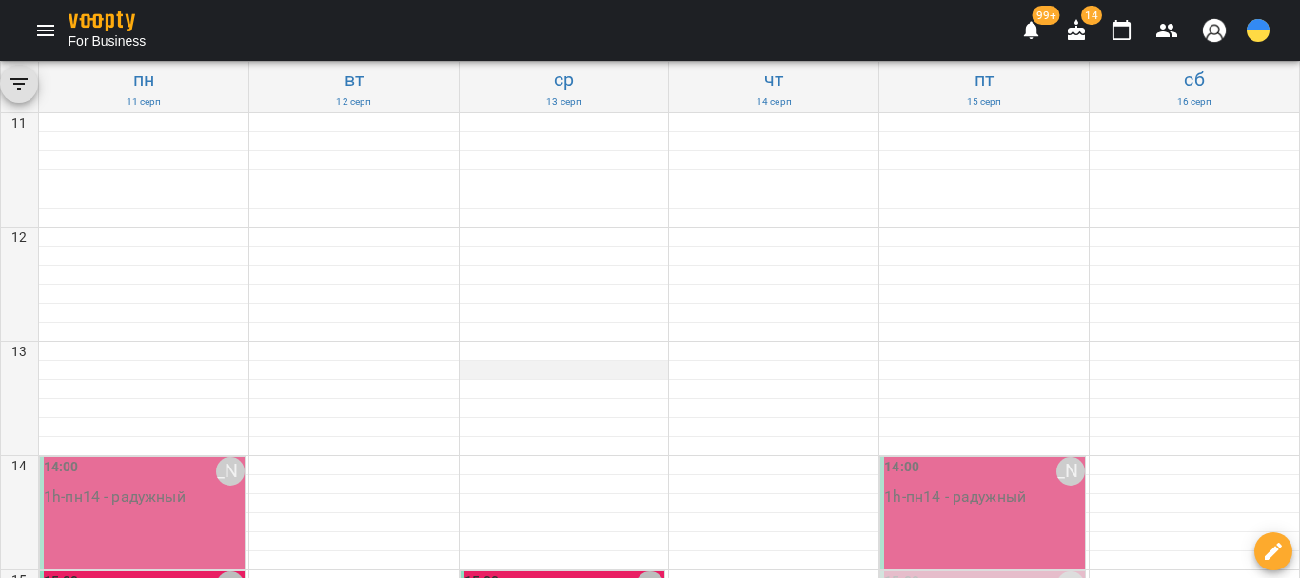
scroll to position [381, 0]
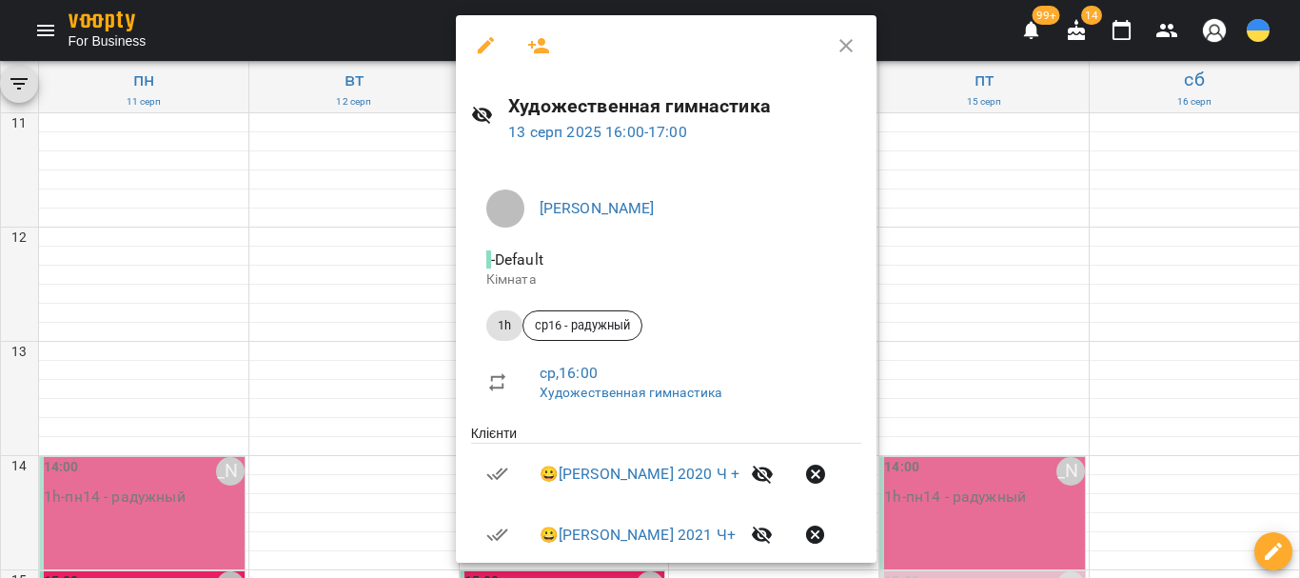
click at [545, 49] on icon "button" at bounding box center [538, 45] width 21 height 15
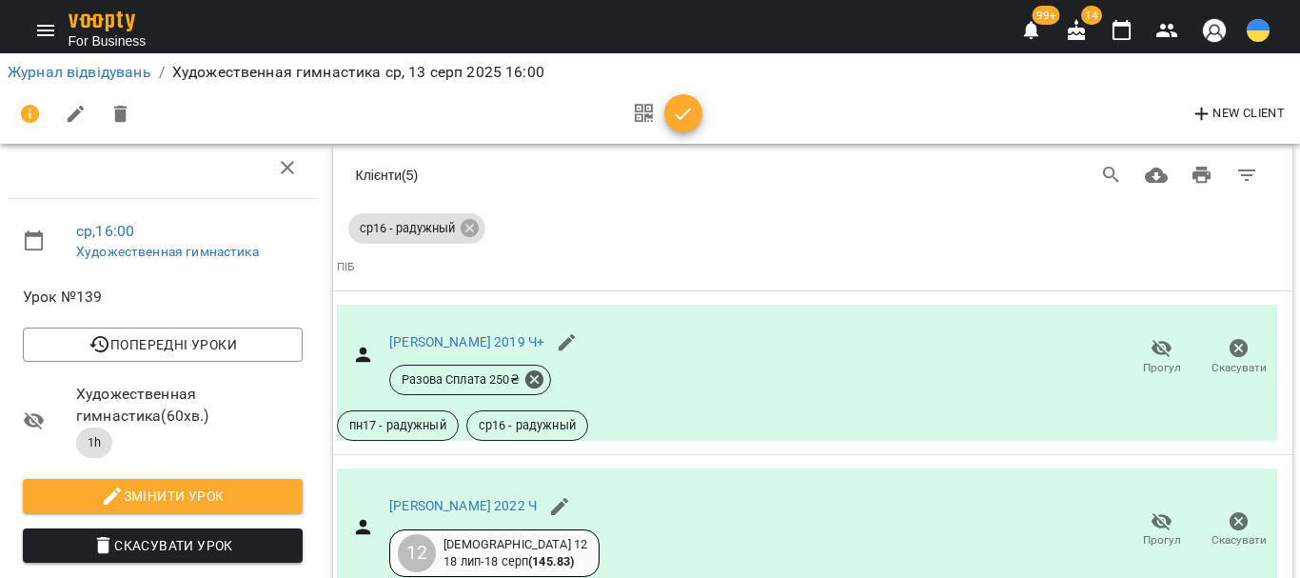
scroll to position [1882, 0]
click at [1126, 30] on icon "button" at bounding box center [1122, 30] width 23 height 23
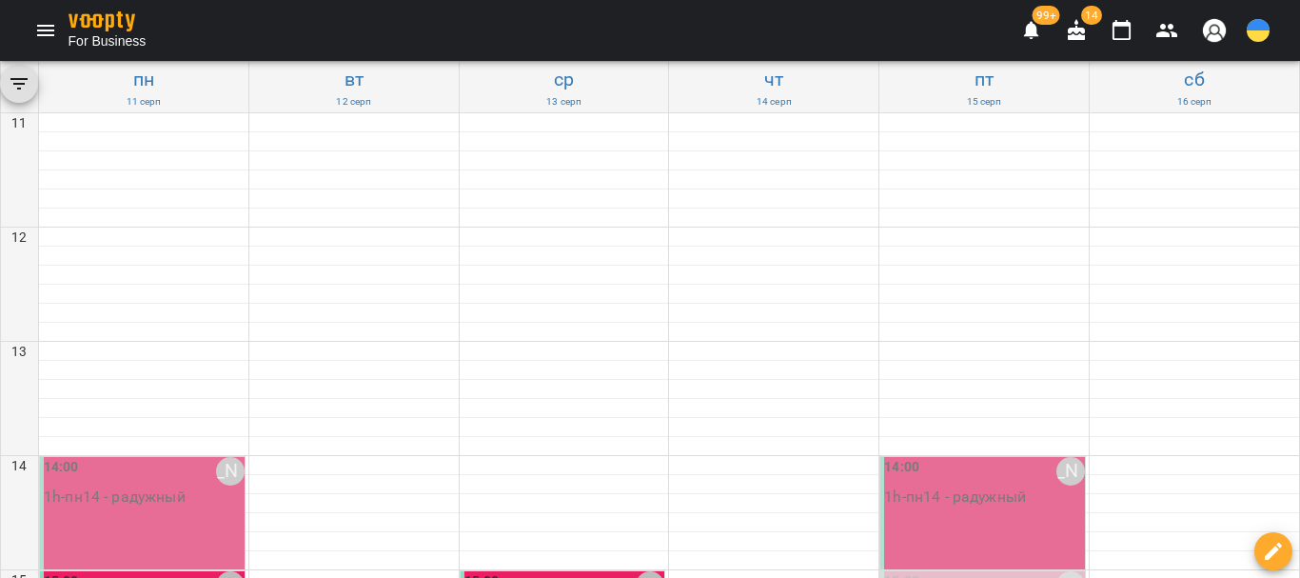
scroll to position [666, 0]
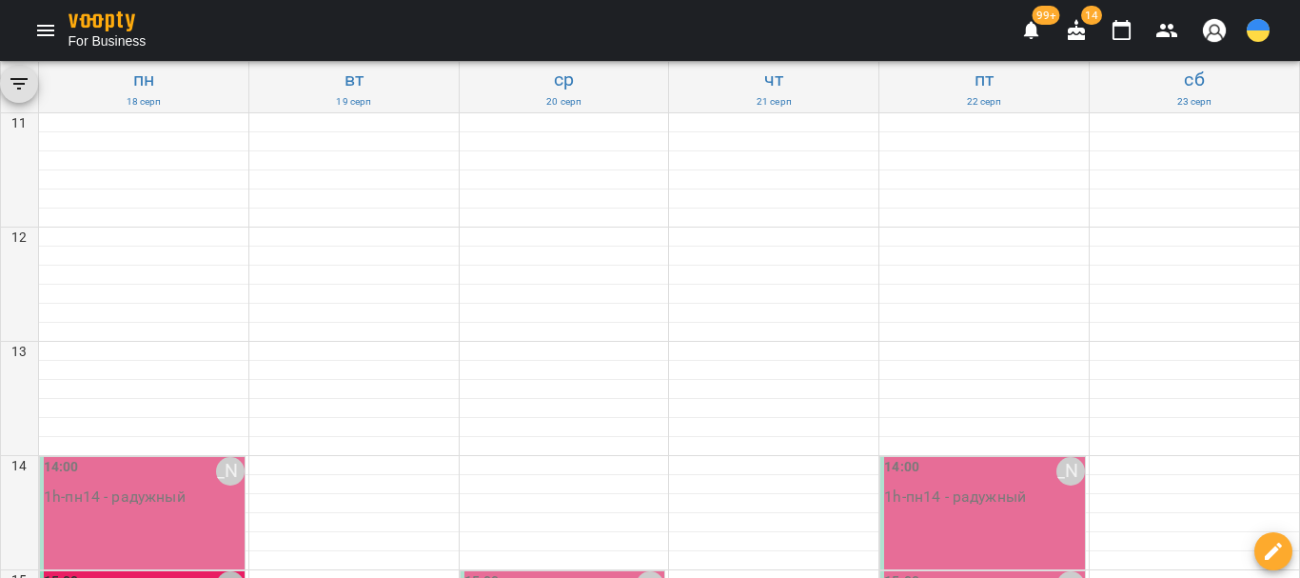
type input "**********"
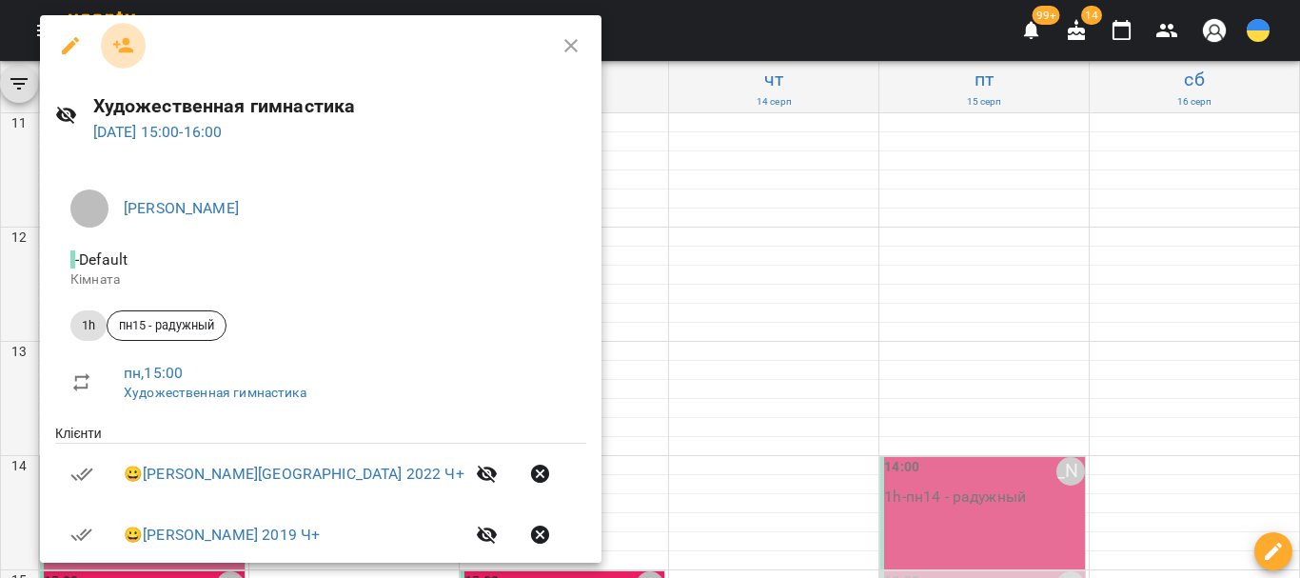
click at [123, 48] on icon "button" at bounding box center [123, 45] width 23 height 23
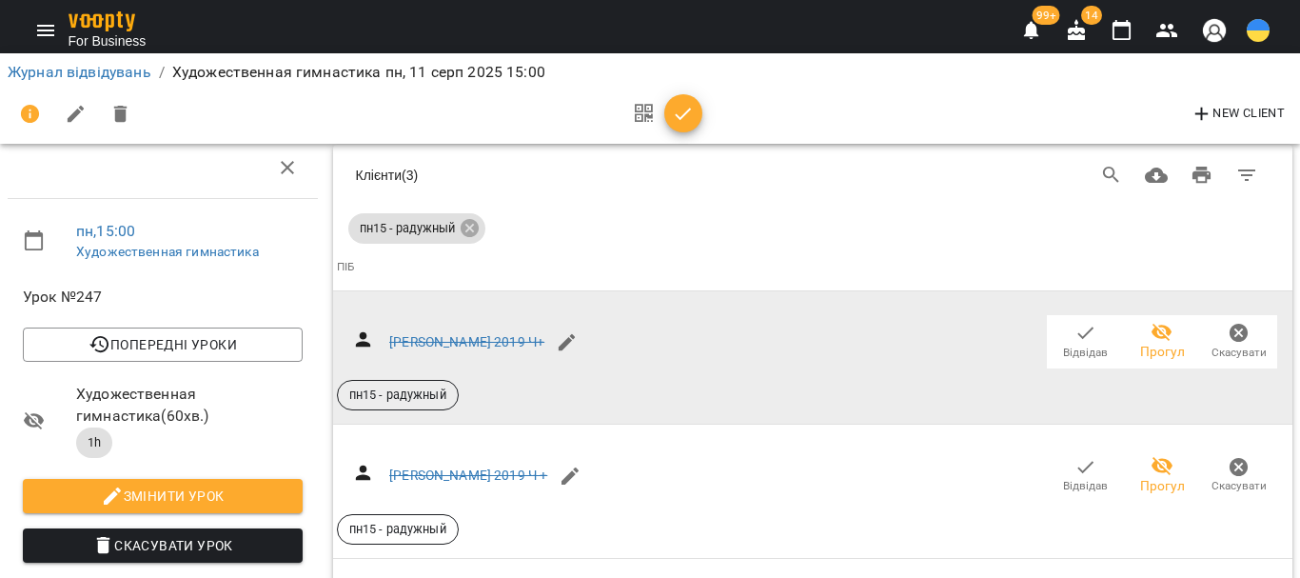
scroll to position [983, 0]
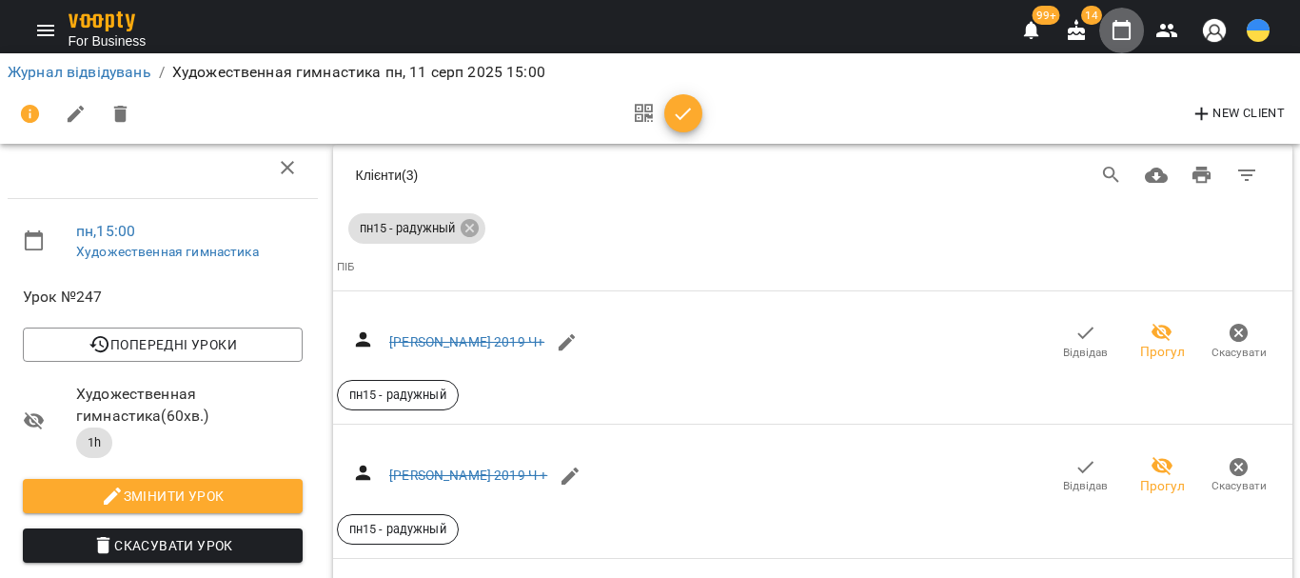
click at [1131, 27] on icon "button" at bounding box center [1122, 30] width 19 height 21
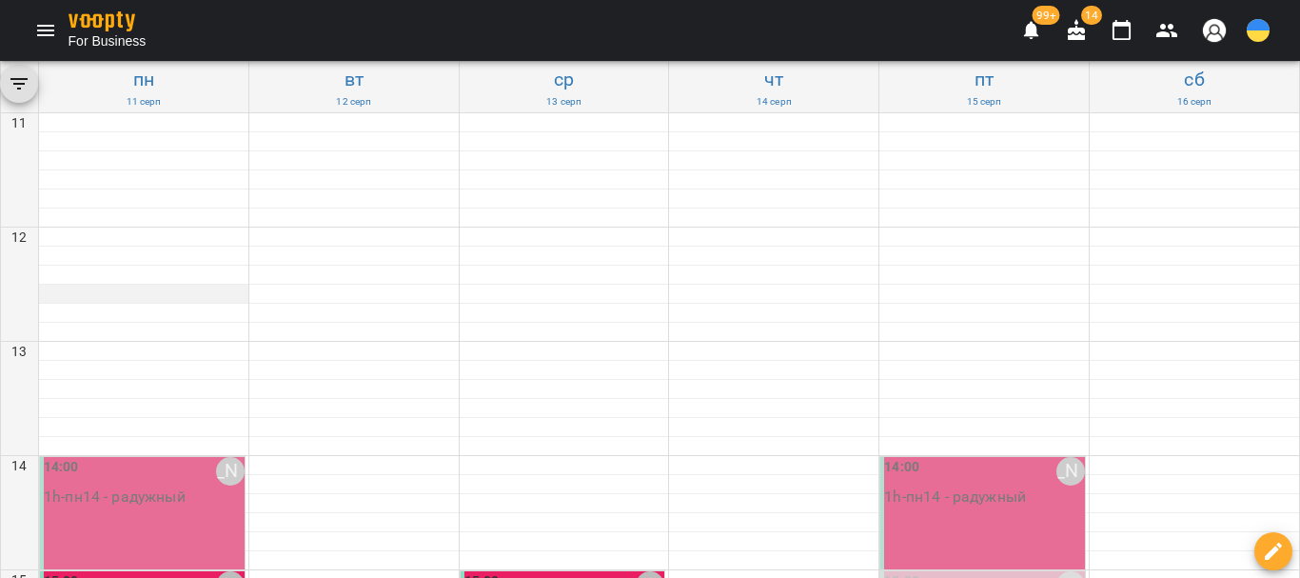
scroll to position [476, 0]
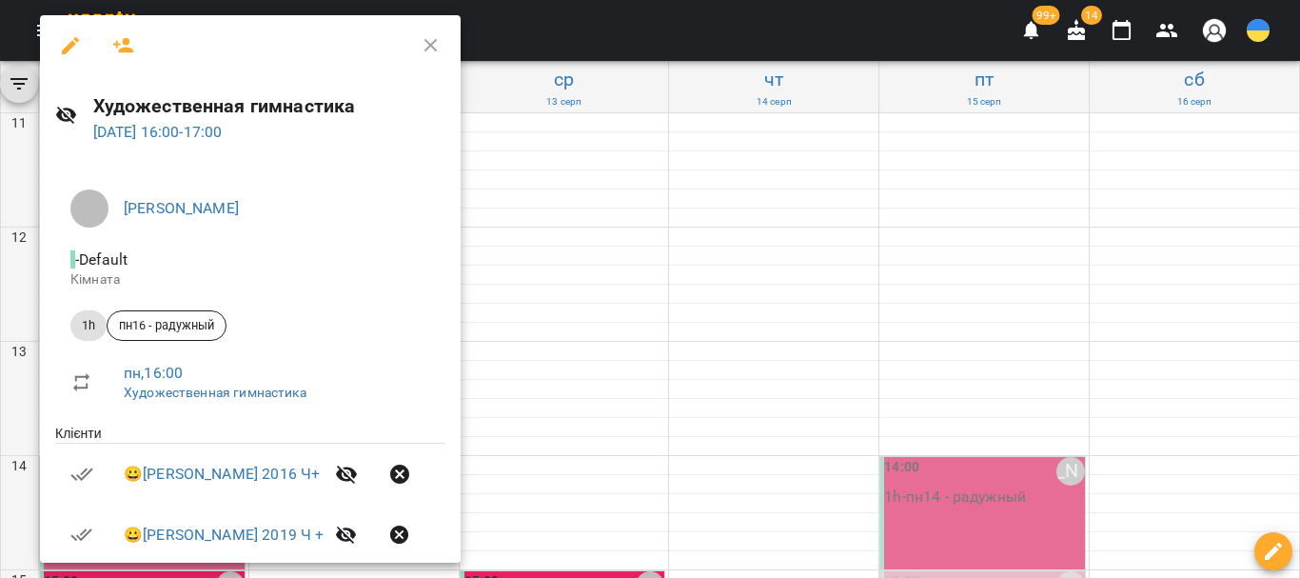
click at [121, 44] on icon "button" at bounding box center [123, 45] width 23 height 23
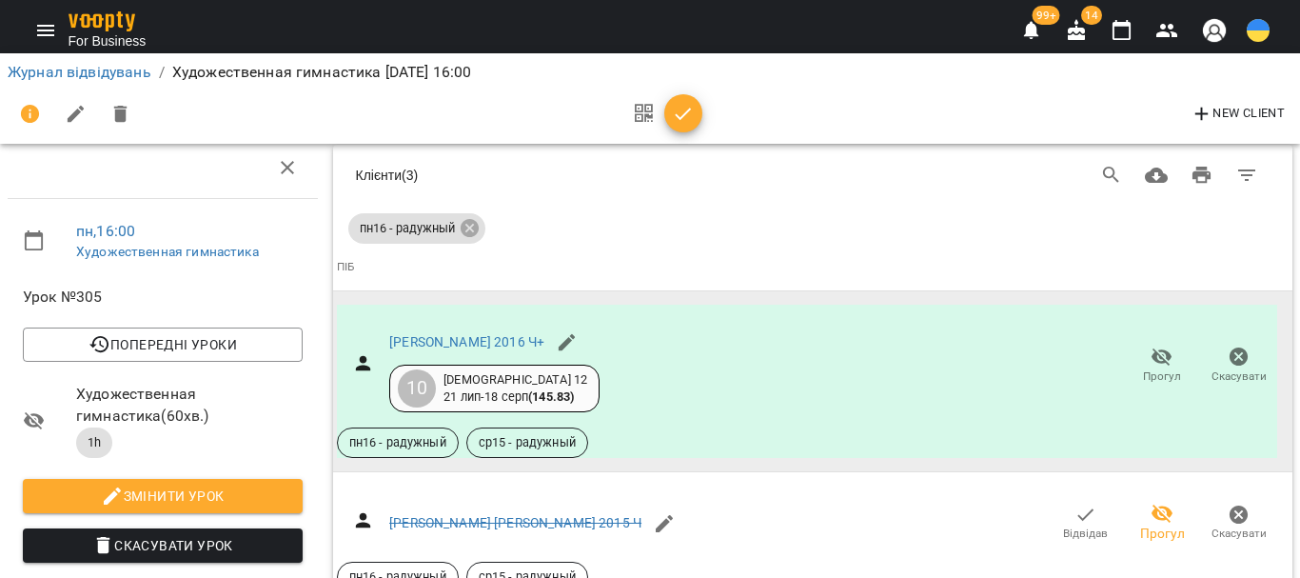
scroll to position [932, 0]
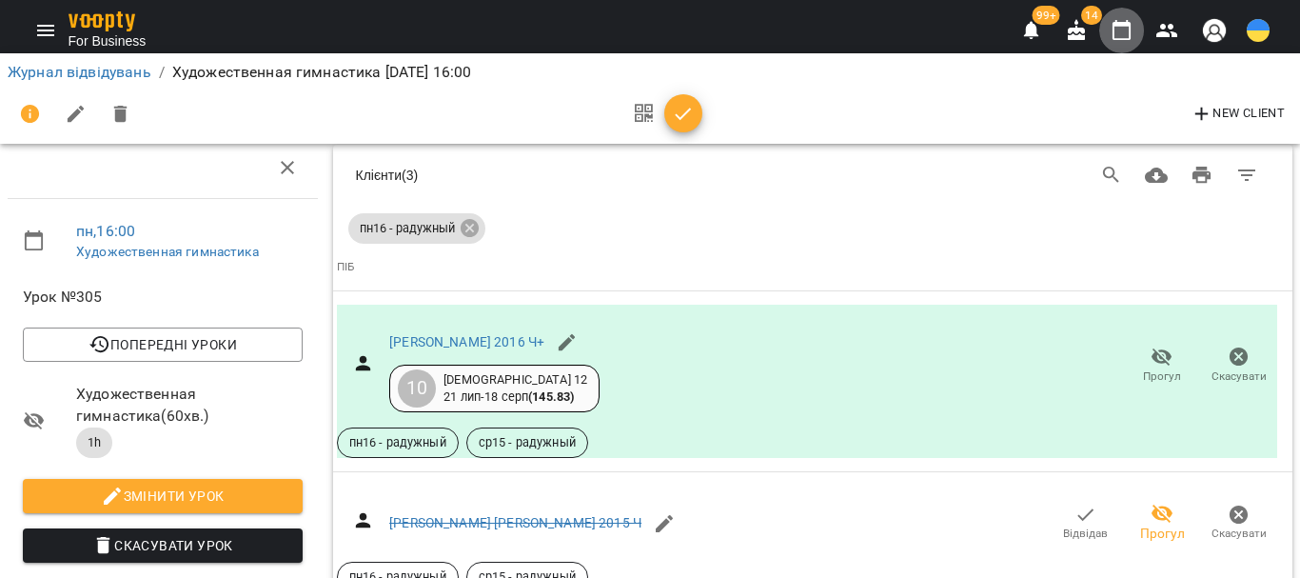
click at [1123, 35] on icon "button" at bounding box center [1122, 30] width 23 height 23
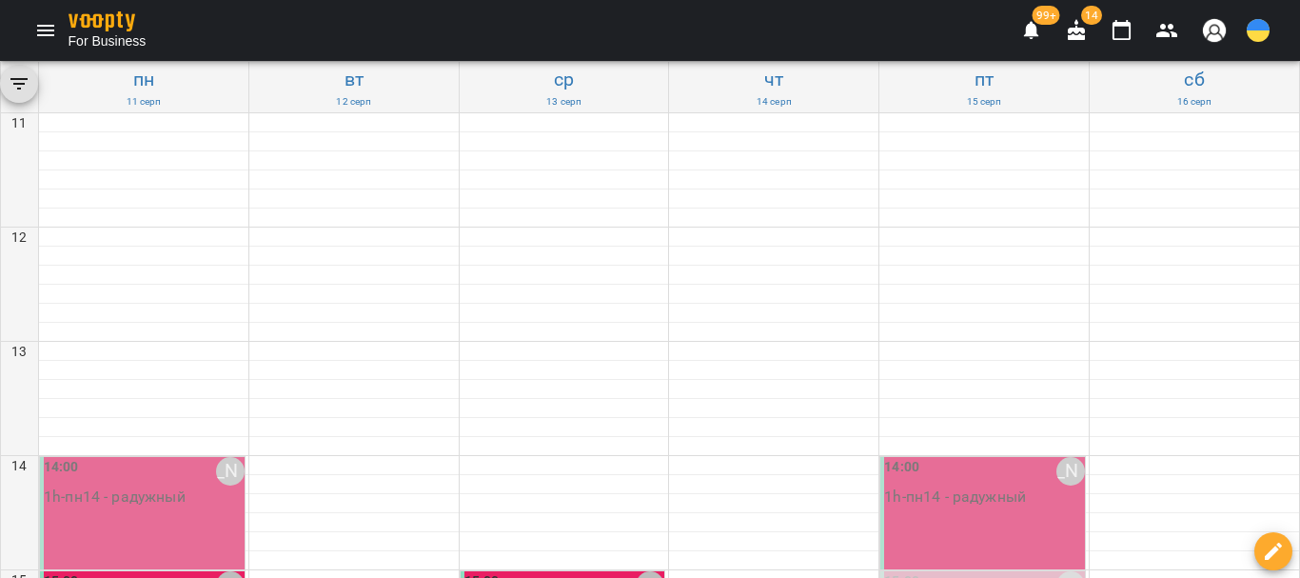
scroll to position [476, 0]
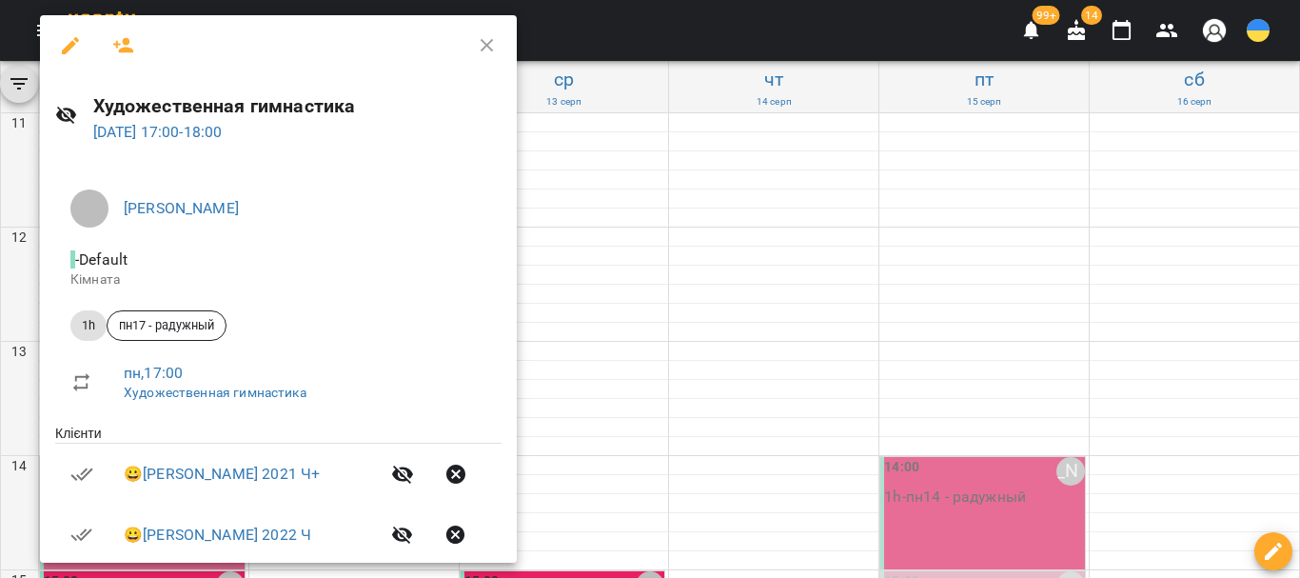
click at [126, 49] on icon "button" at bounding box center [123, 45] width 21 height 15
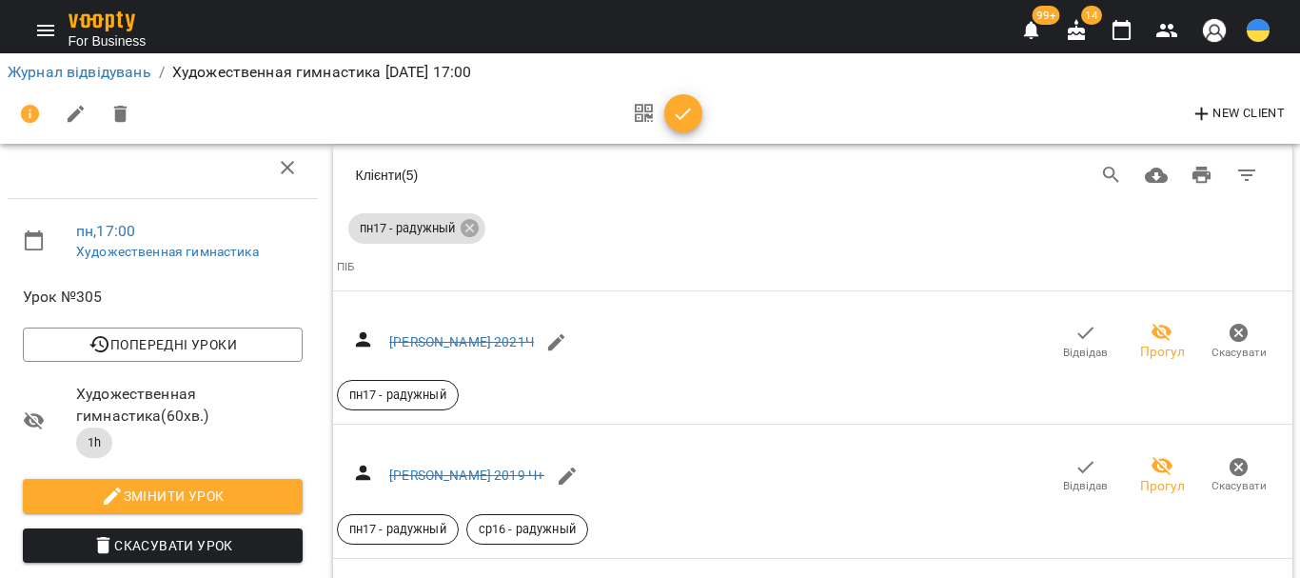
scroll to position [2614, 0]
click at [1170, 27] on icon "button" at bounding box center [1166, 30] width 21 height 13
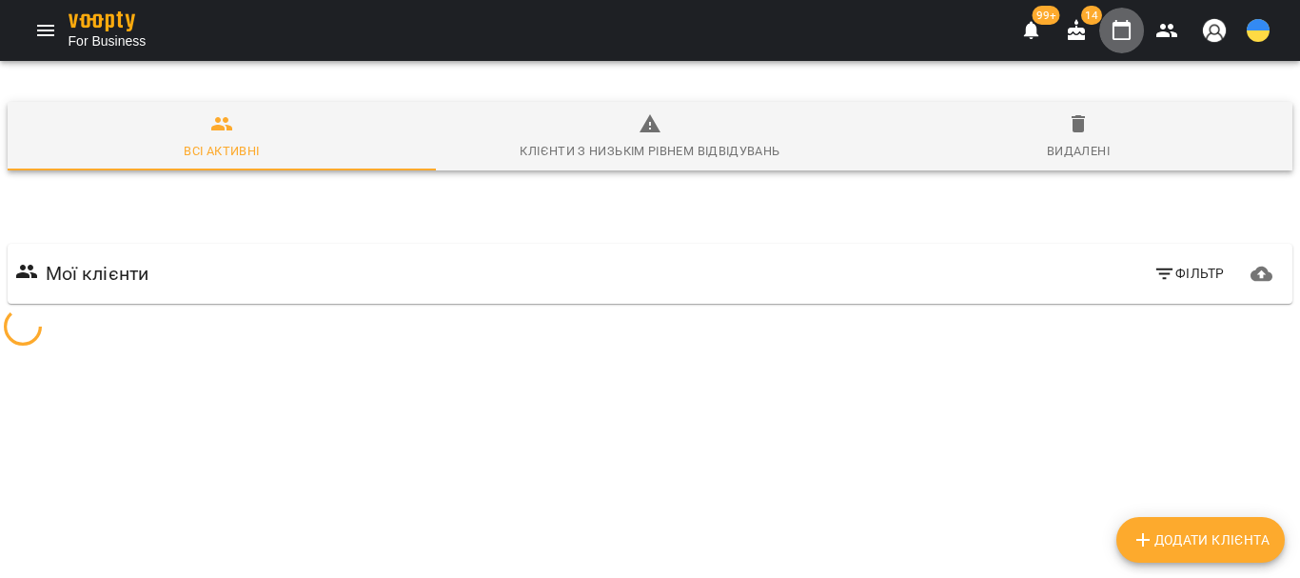
click at [1125, 28] on icon "button" at bounding box center [1122, 30] width 23 height 23
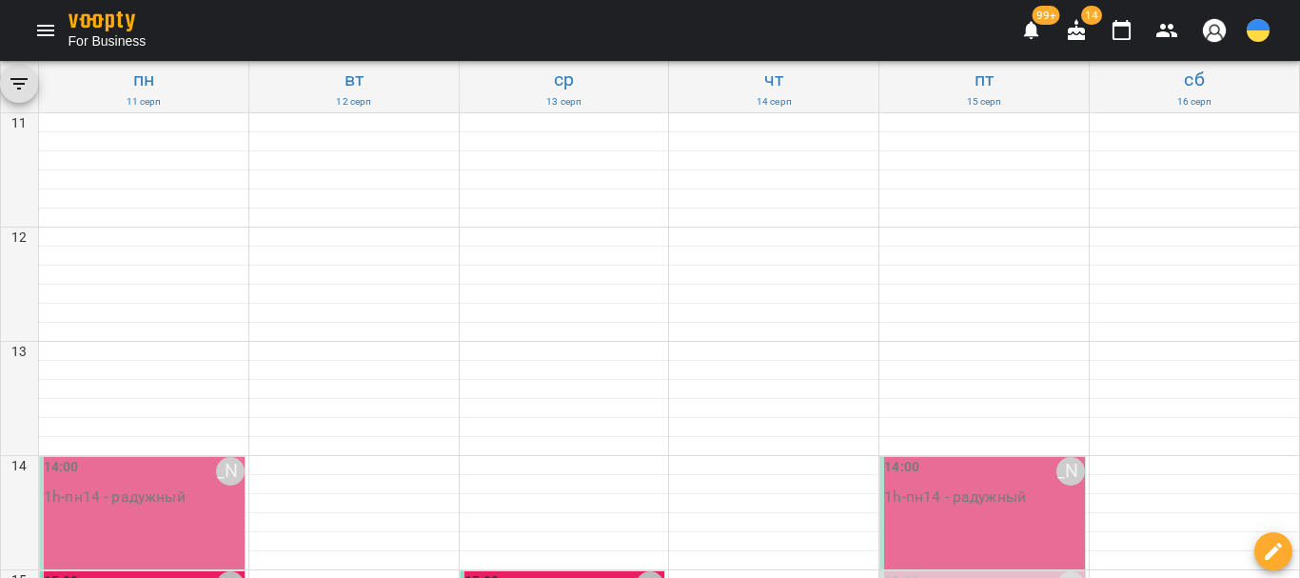
click at [47, 36] on icon "Menu" at bounding box center [45, 30] width 23 height 23
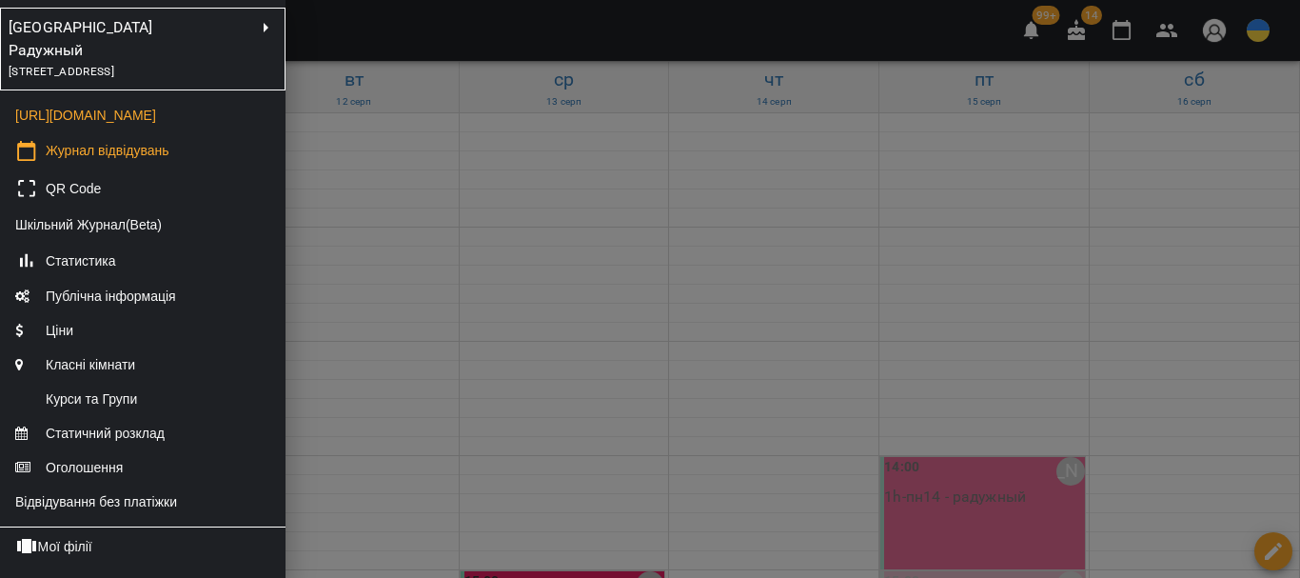
click at [497, 352] on div at bounding box center [650, 289] width 1300 height 578
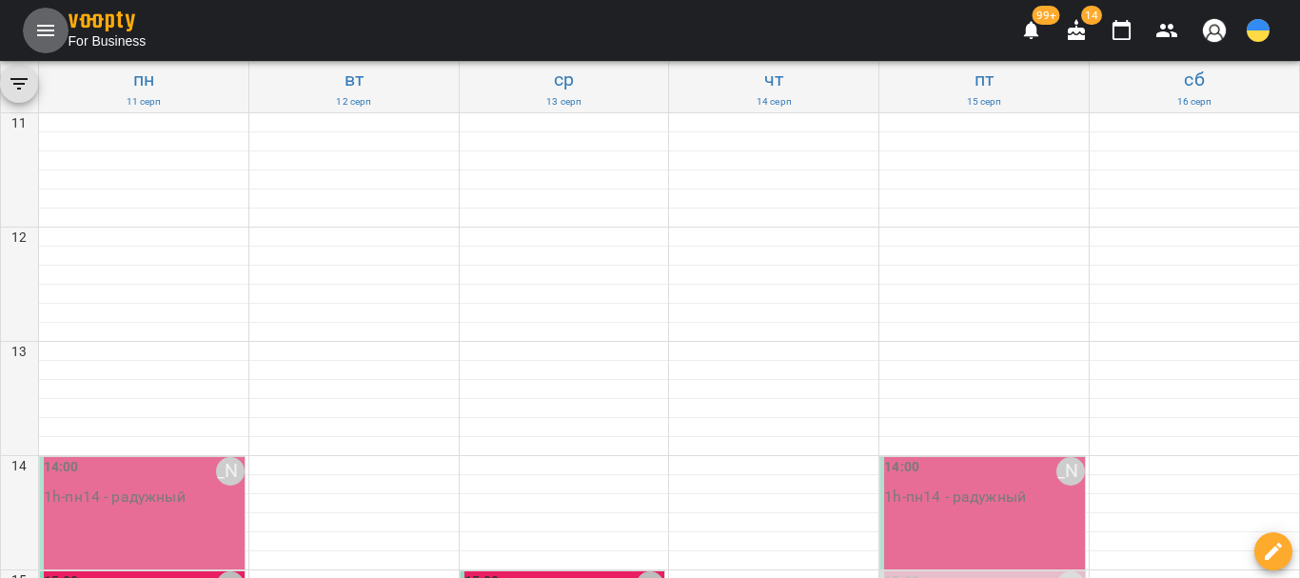
click at [39, 29] on icon "Menu" at bounding box center [45, 30] width 23 height 23
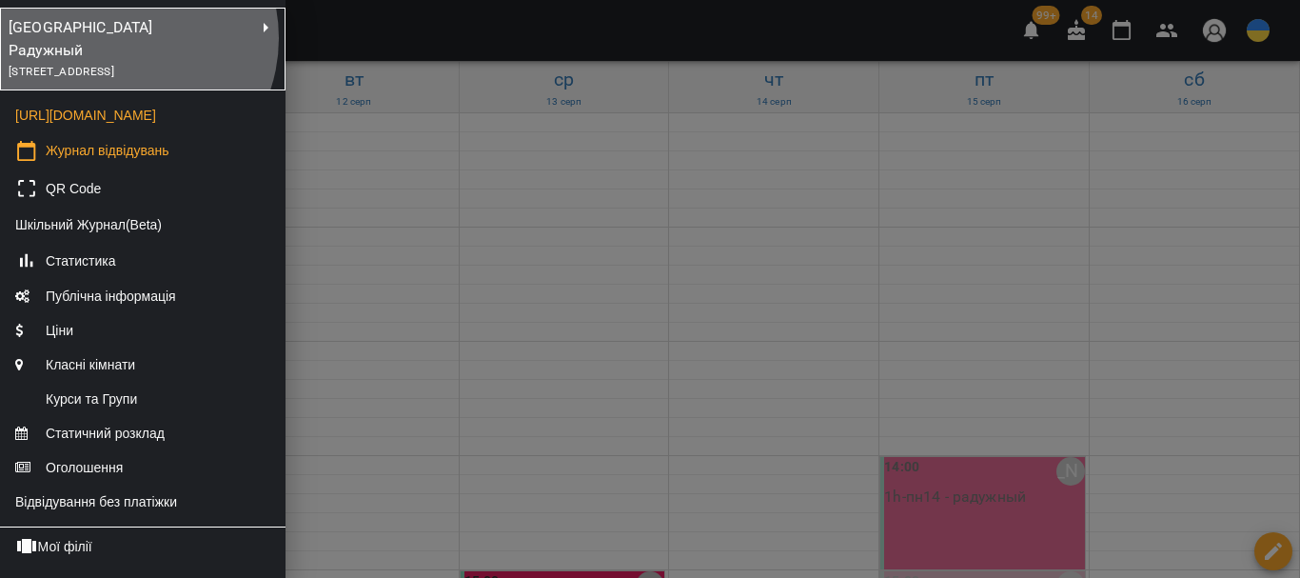
click at [116, 61] on div "[STREET_ADDRESS]" at bounding box center [132, 71] width 246 height 21
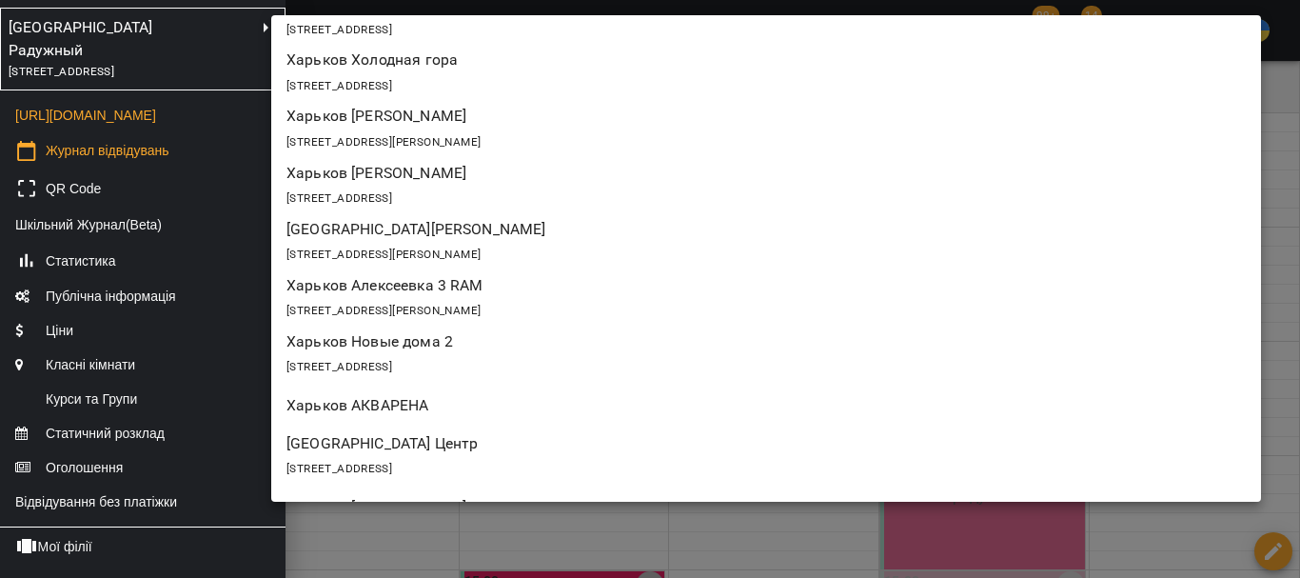
scroll to position [1156, 0]
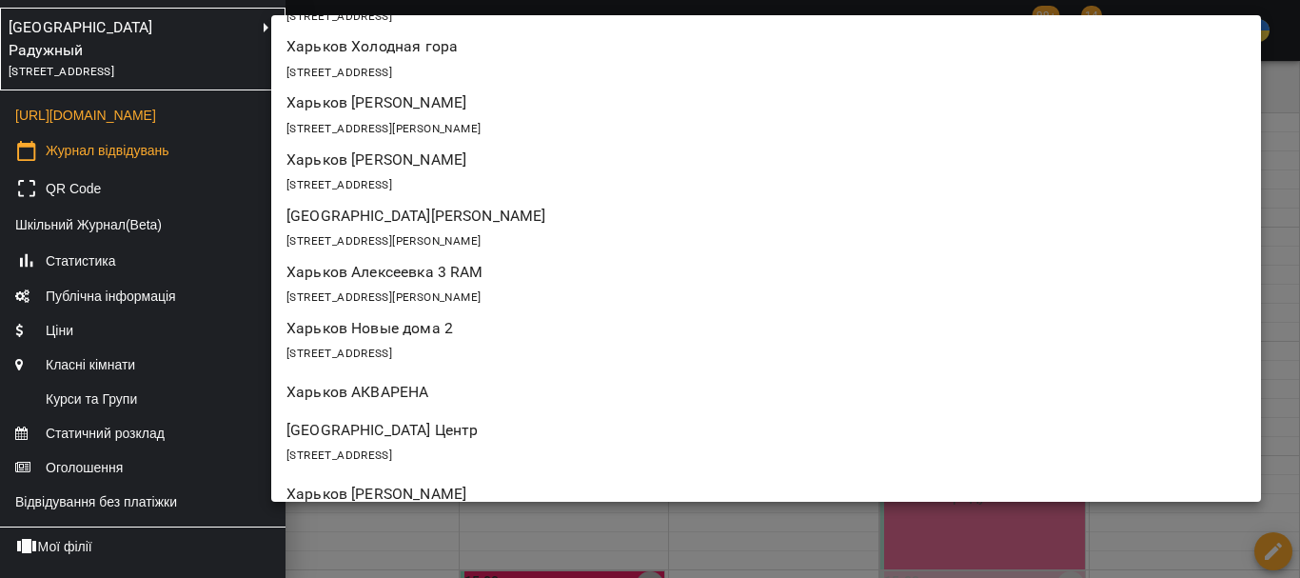
click at [442, 428] on p "[GEOGRAPHIC_DATA] Центр" at bounding box center [685, 430] width 799 height 23
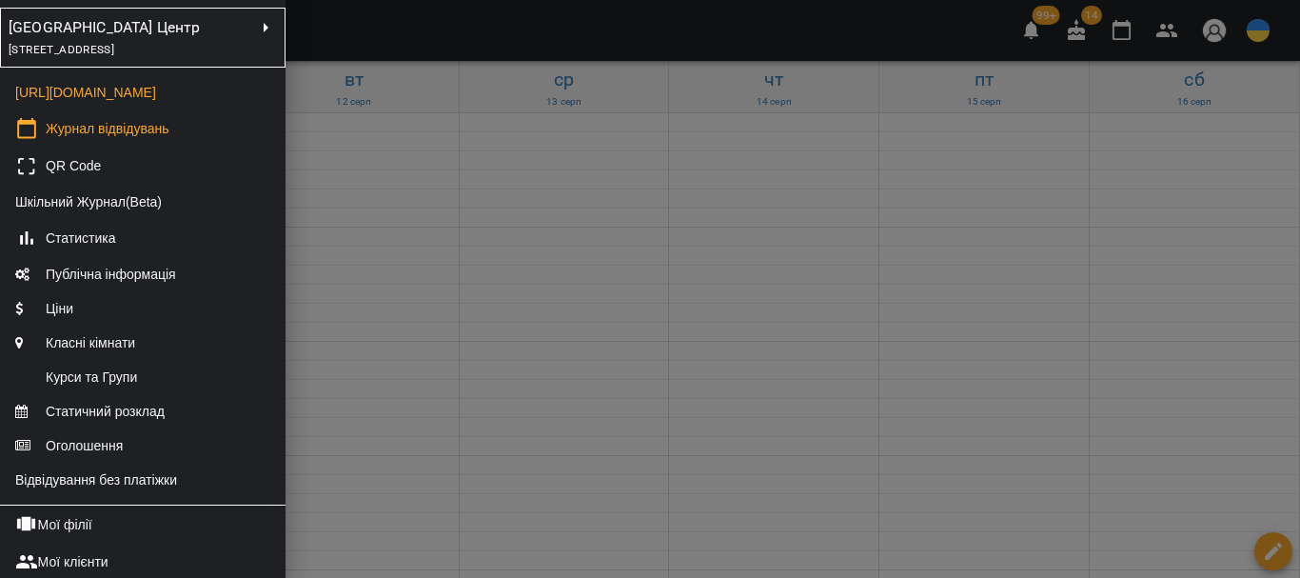
click at [490, 404] on div at bounding box center [650, 289] width 1300 height 578
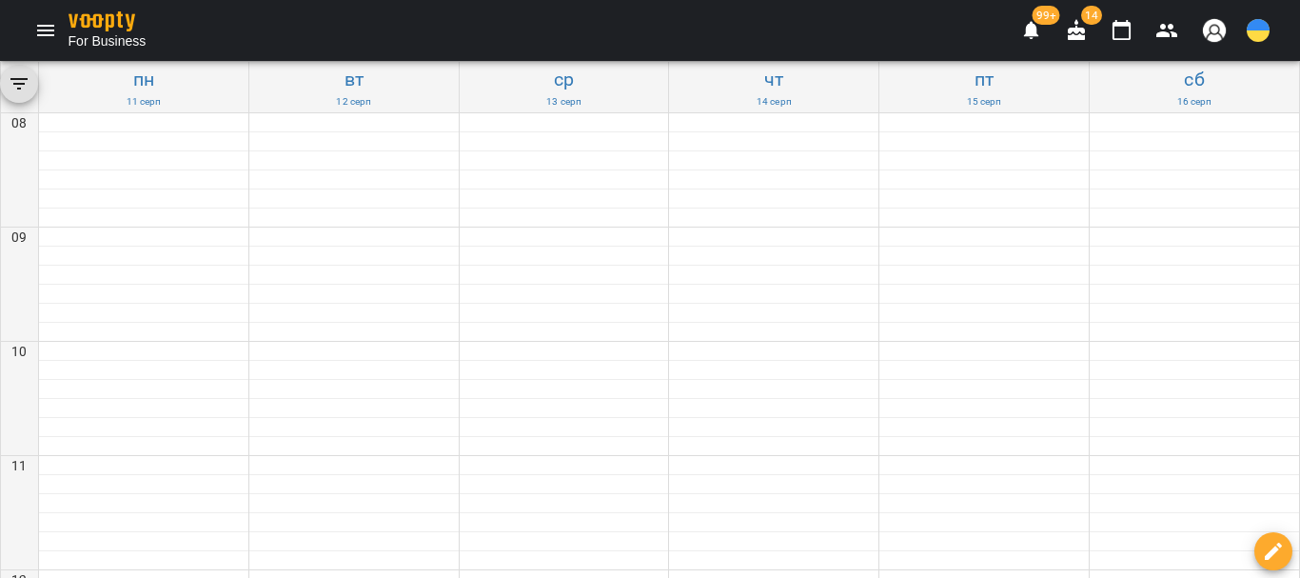
scroll to position [761, 0]
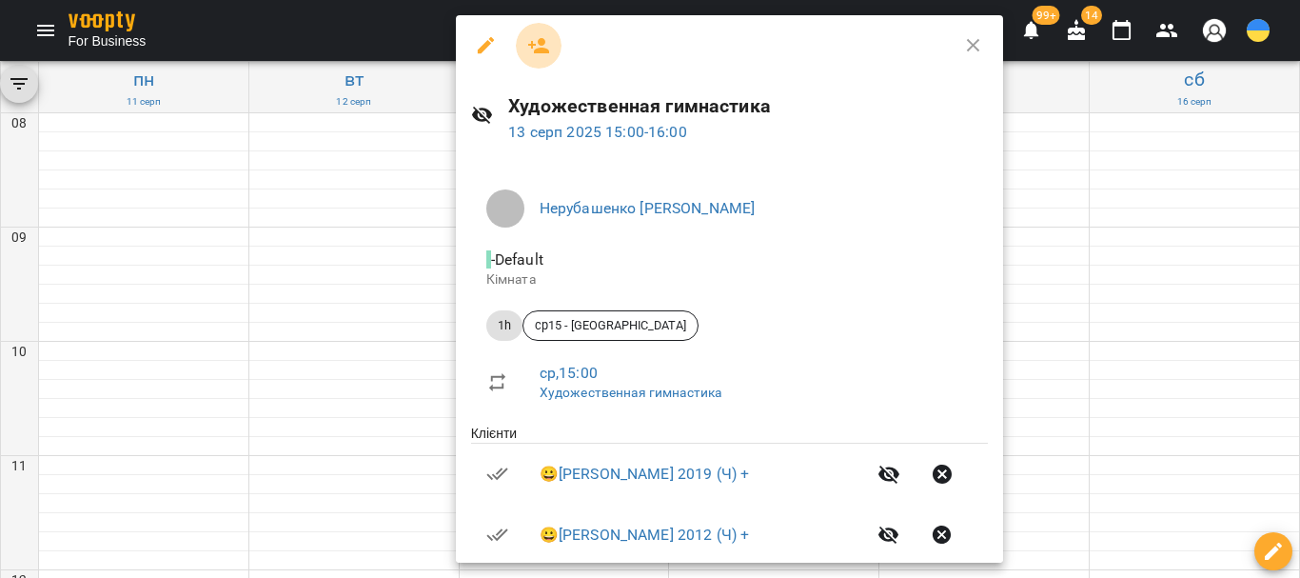
click at [538, 48] on icon "button" at bounding box center [538, 45] width 23 height 23
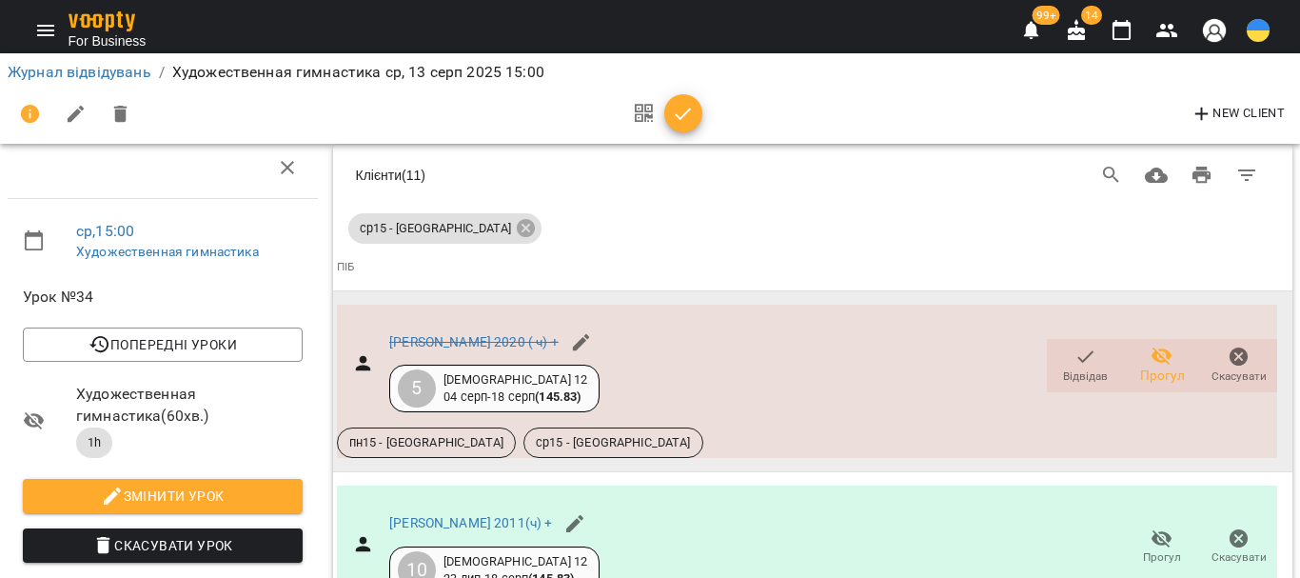
scroll to position [2115, 0]
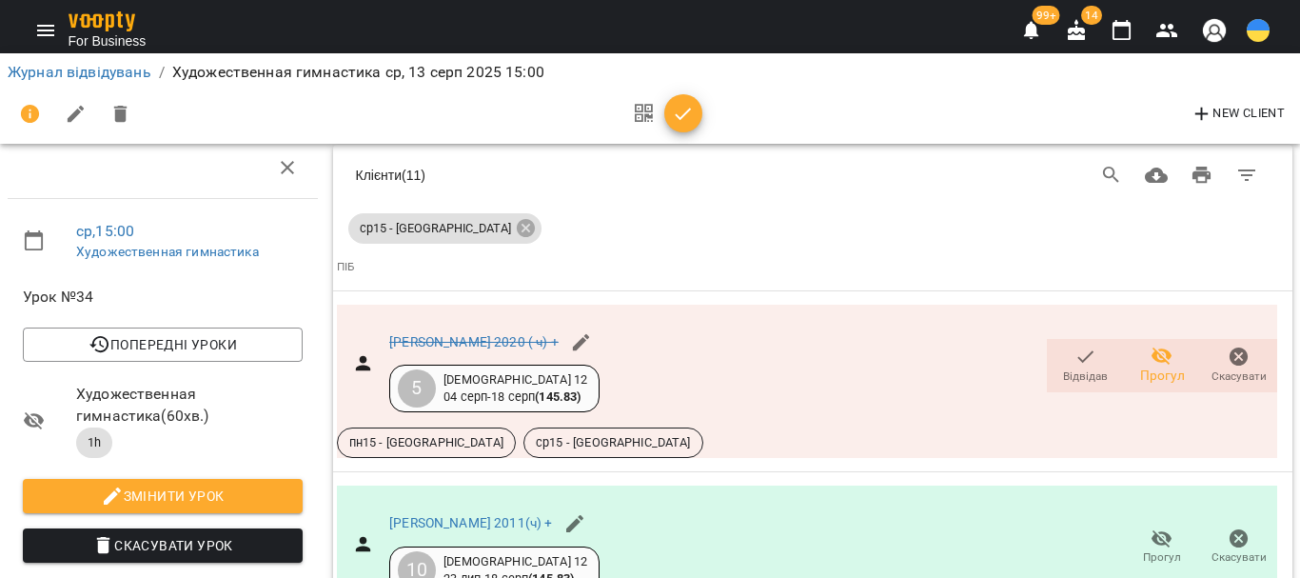
click at [1119, 29] on icon "button" at bounding box center [1122, 30] width 23 height 23
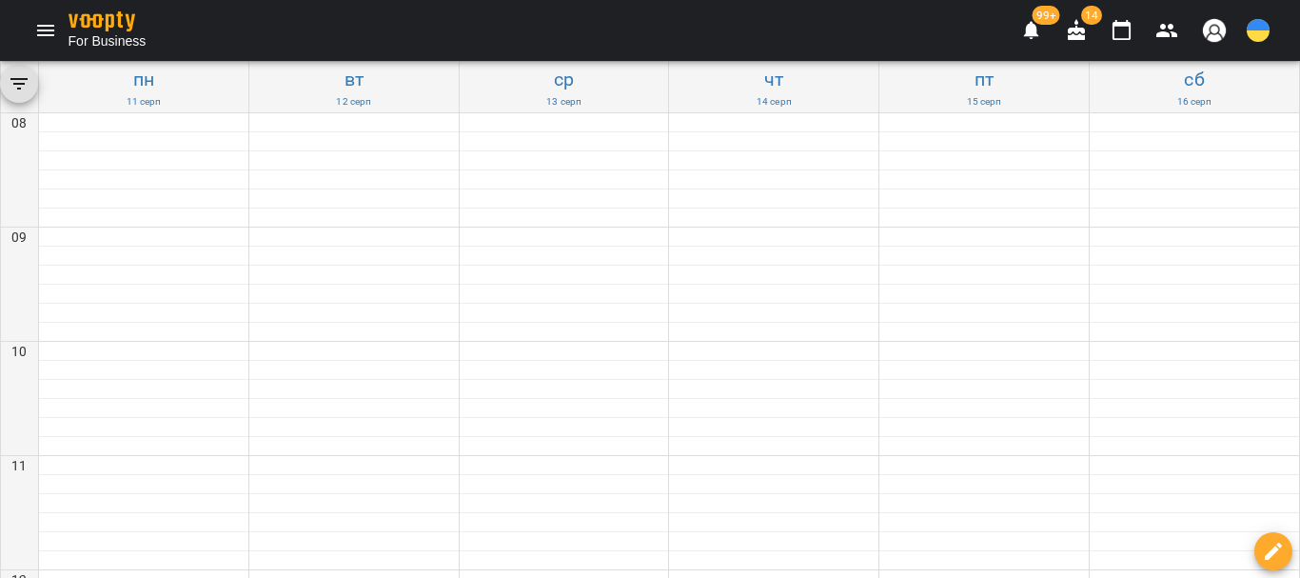
scroll to position [857, 0]
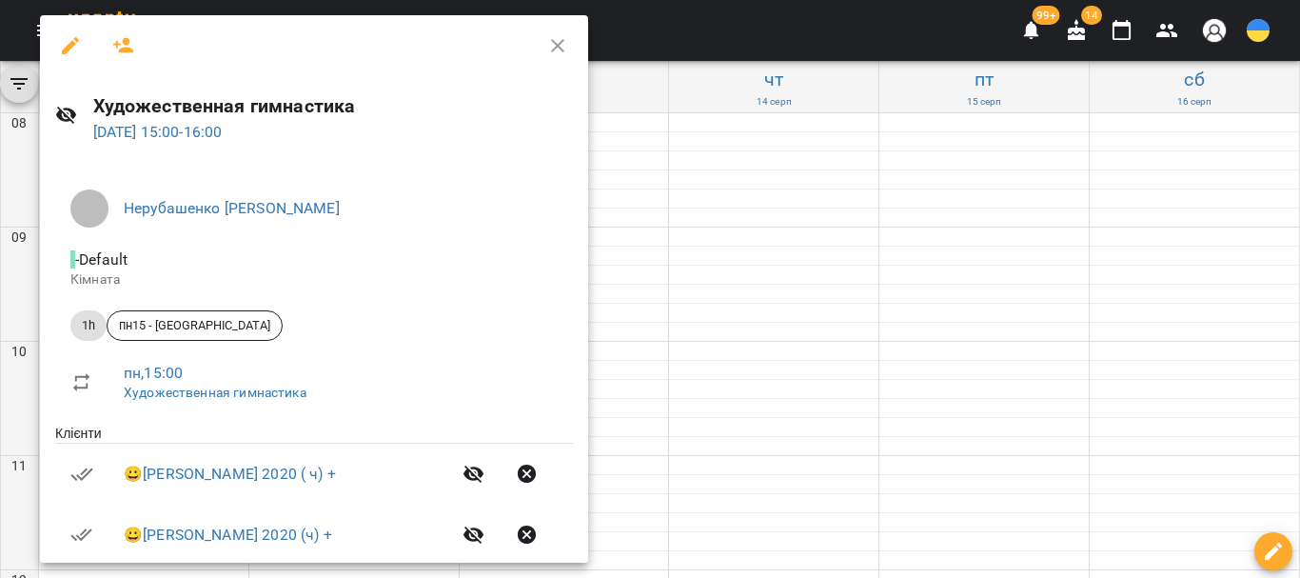
click at [124, 44] on icon "button" at bounding box center [123, 45] width 21 height 15
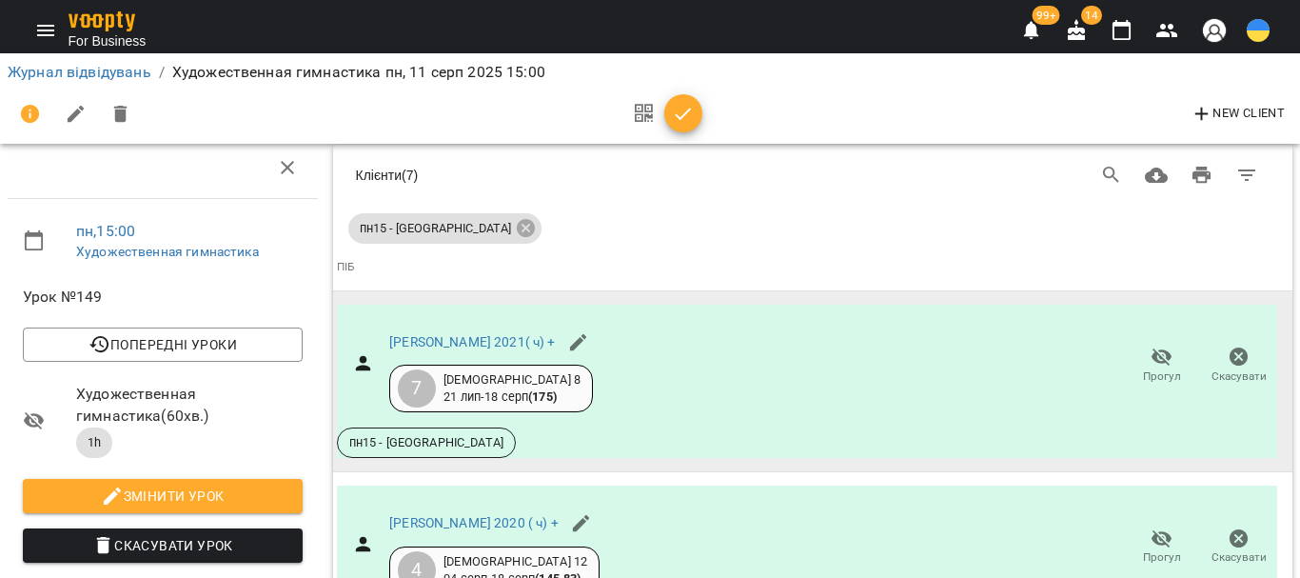
scroll to position [1743, 0]
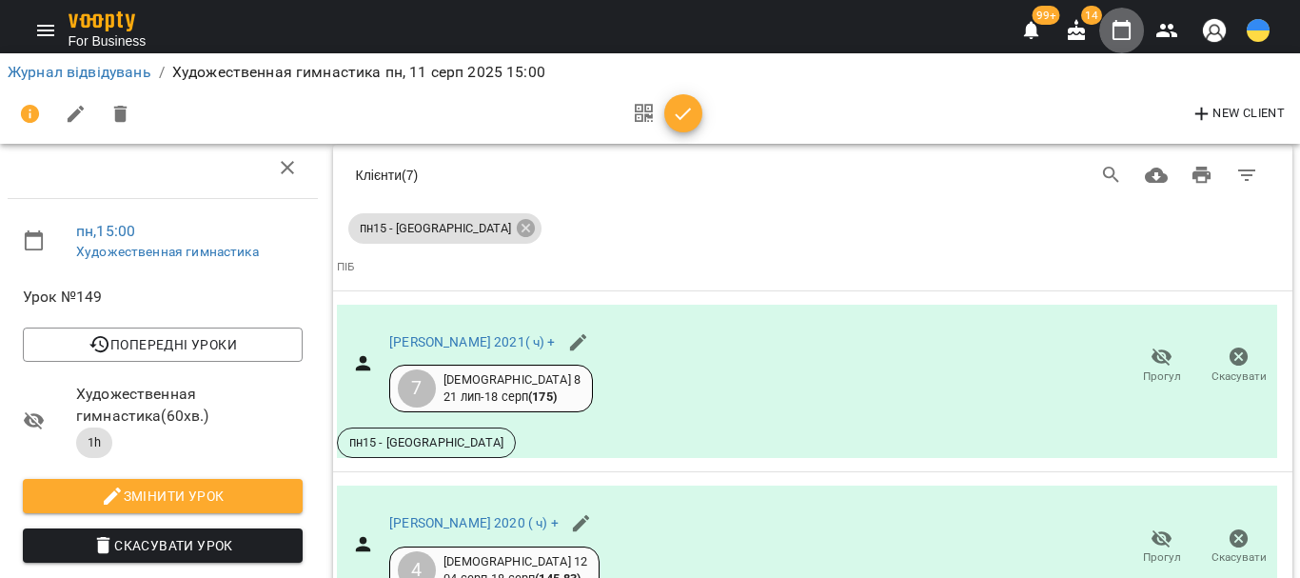
click at [1131, 31] on icon "button" at bounding box center [1122, 30] width 19 height 21
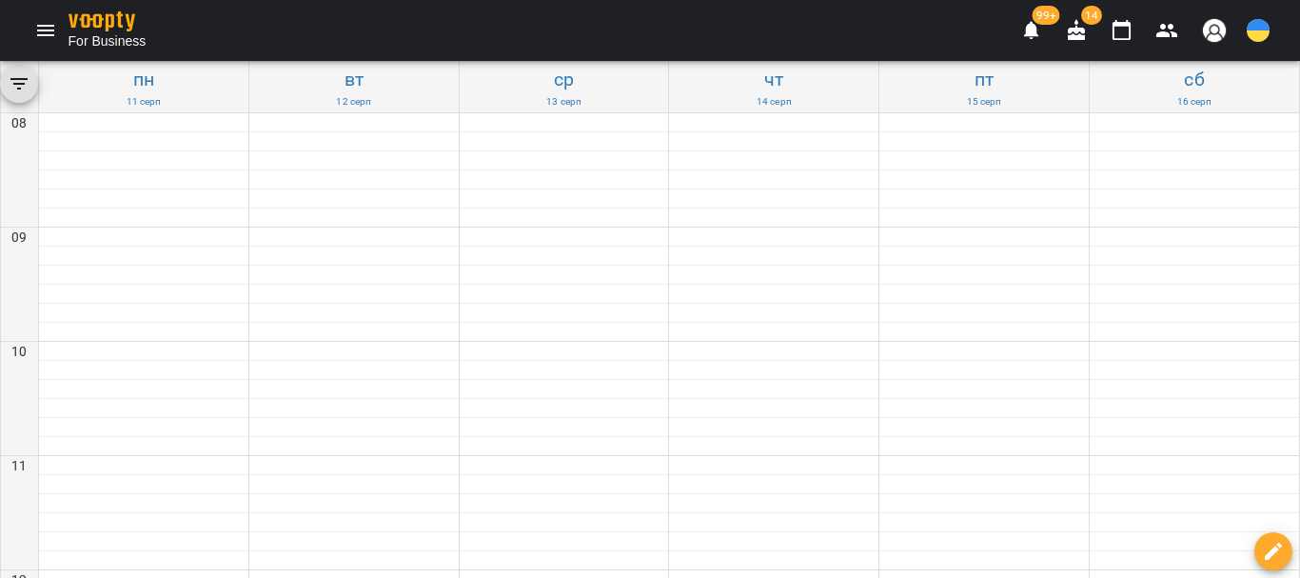
scroll to position [761, 0]
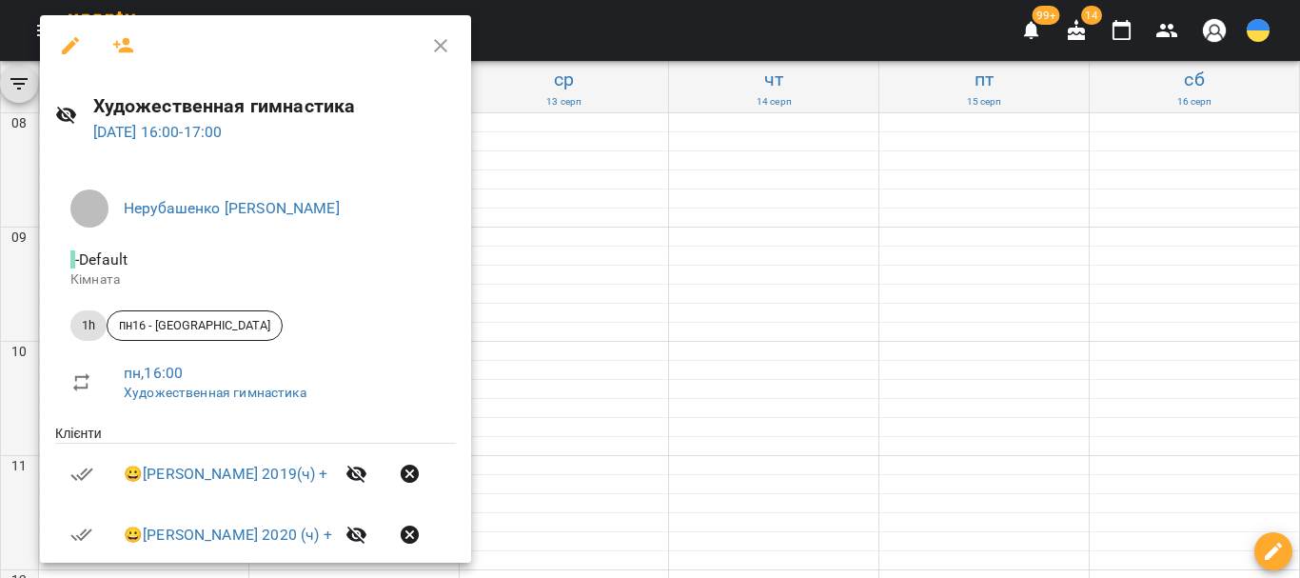
click at [109, 43] on button "button" at bounding box center [124, 46] width 46 height 46
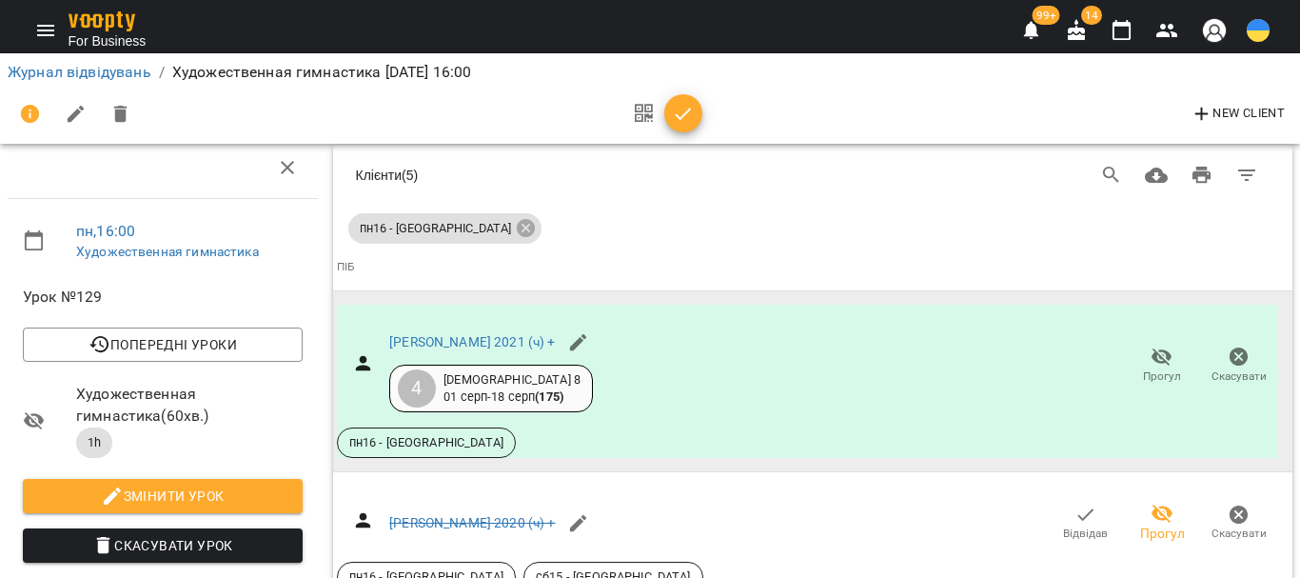
scroll to position [1380, 0]
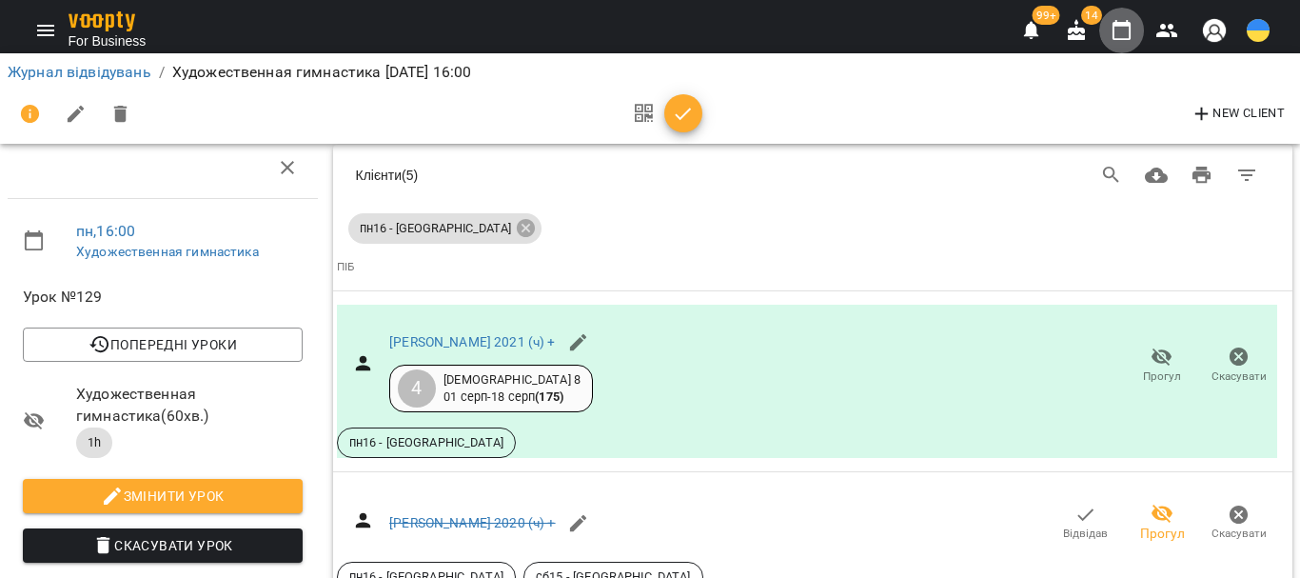
click at [1123, 32] on icon "button" at bounding box center [1122, 30] width 23 height 23
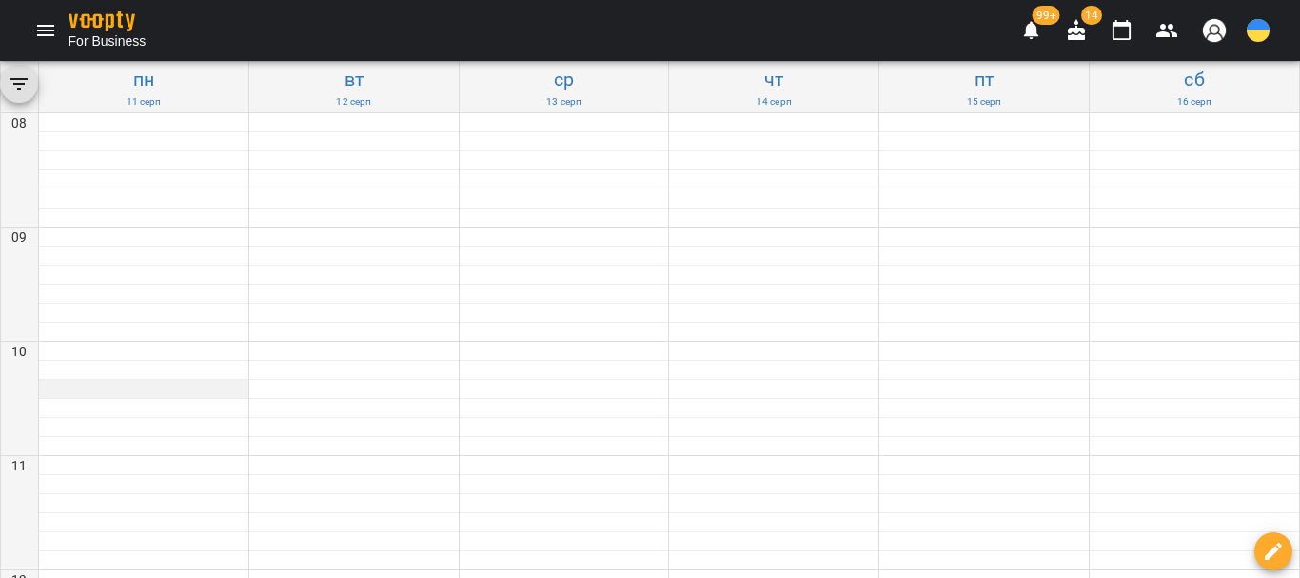
scroll to position [857, 0]
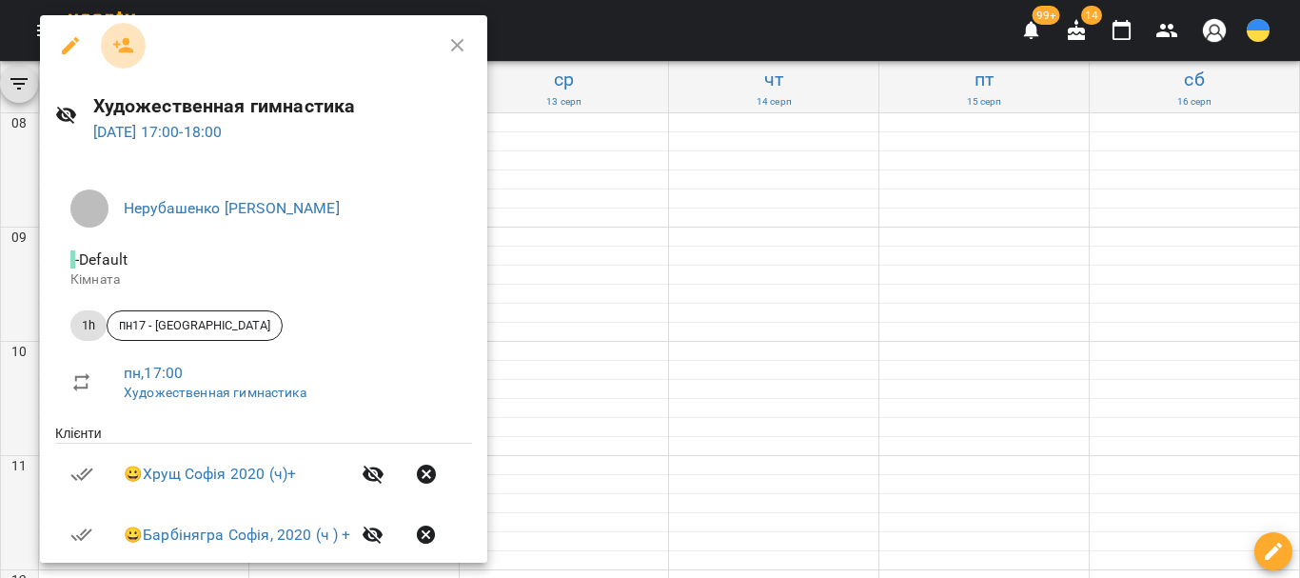
click at [118, 47] on icon "button" at bounding box center [123, 45] width 23 height 23
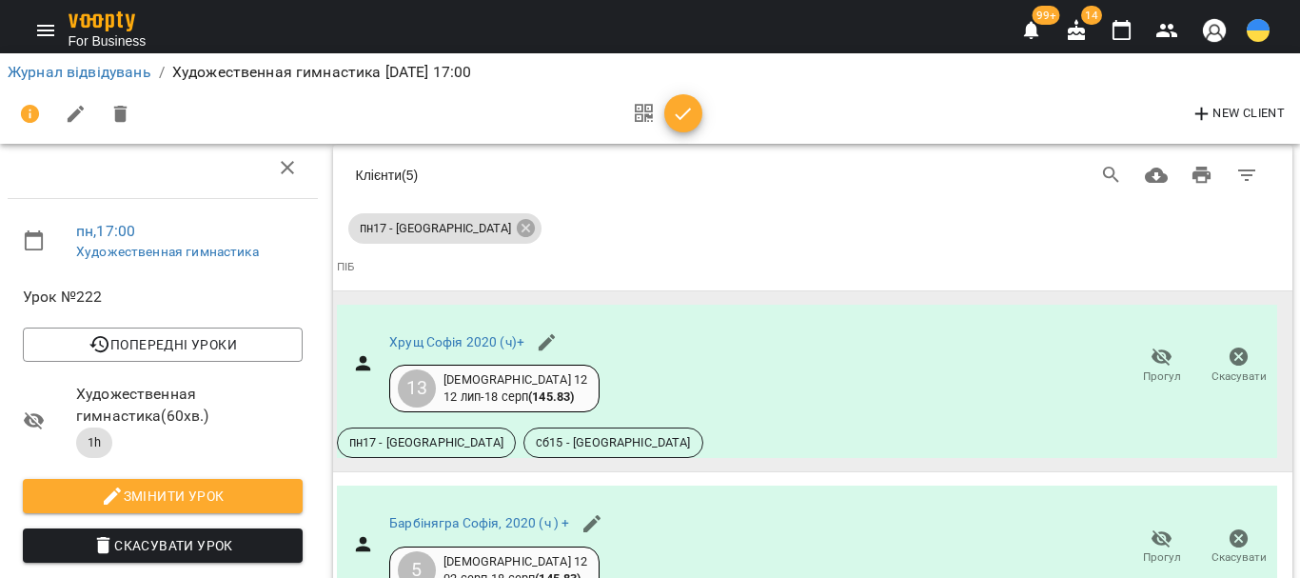
scroll to position [1113, 0]
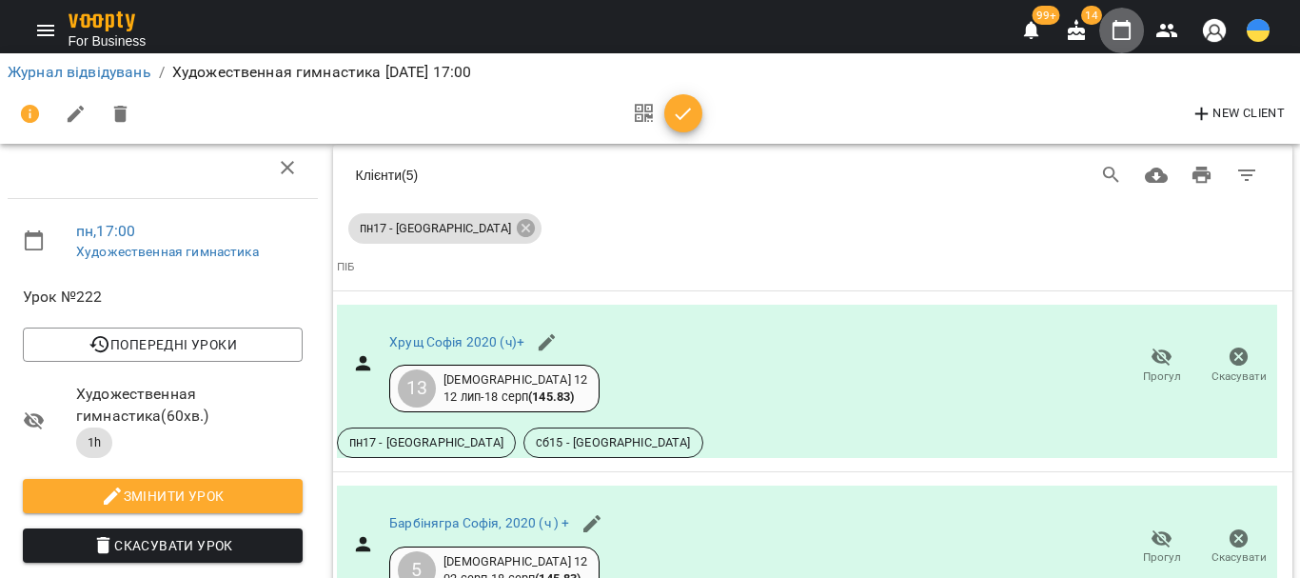
click at [1114, 22] on icon "button" at bounding box center [1122, 30] width 23 height 23
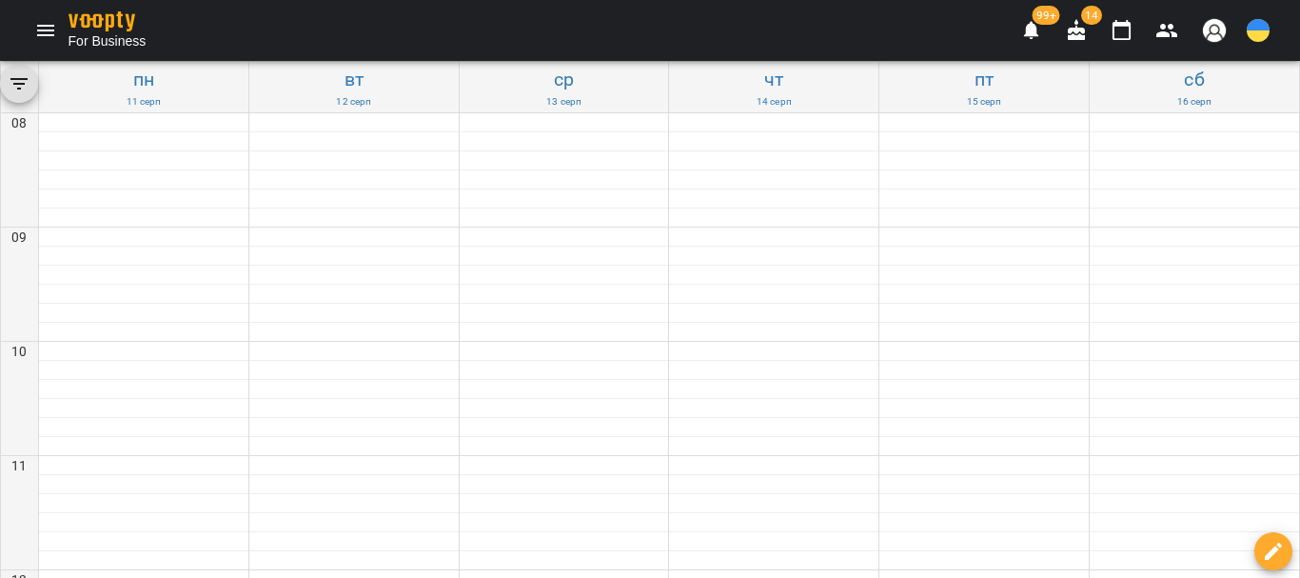
scroll to position [962, 0]
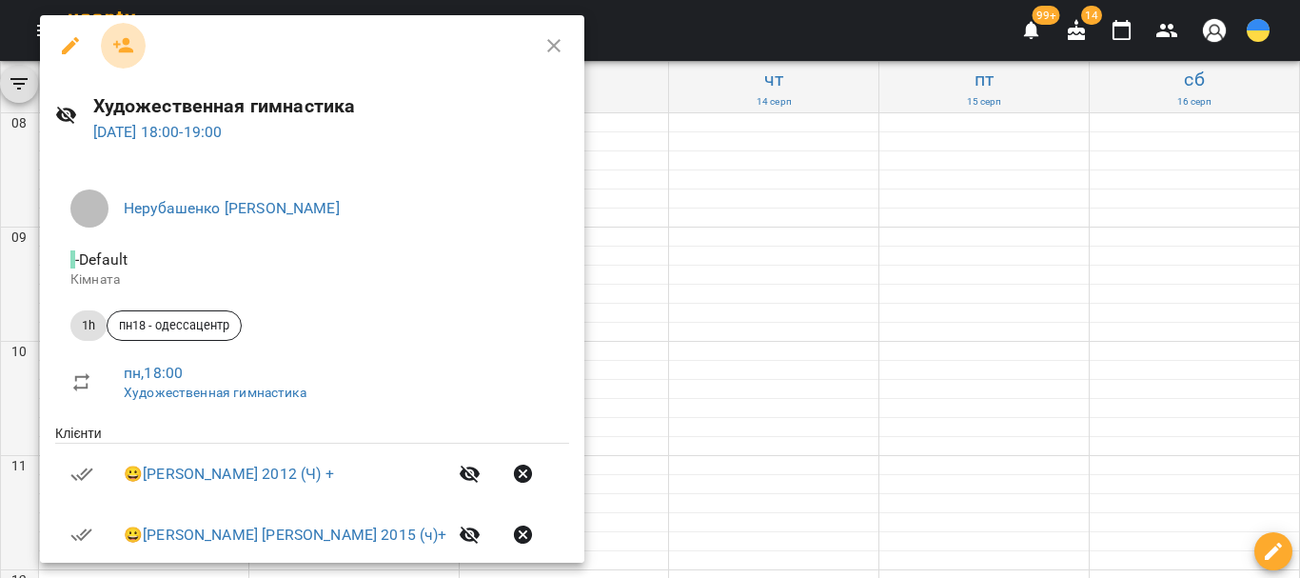
click at [119, 43] on icon "button" at bounding box center [123, 45] width 23 height 23
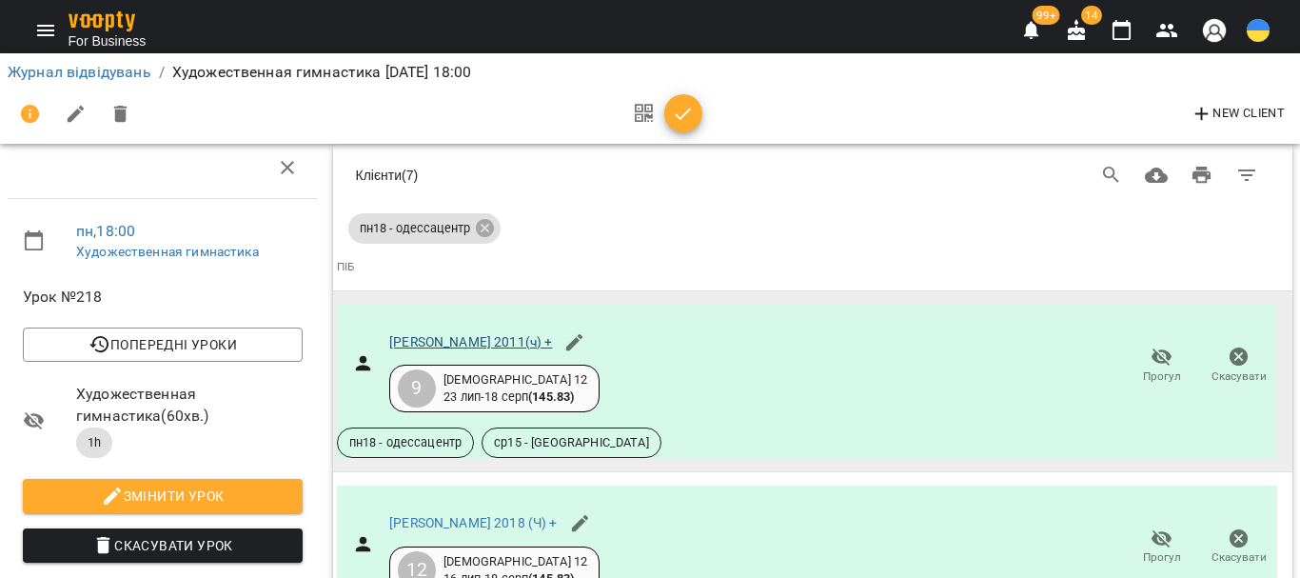
scroll to position [1506, 0]
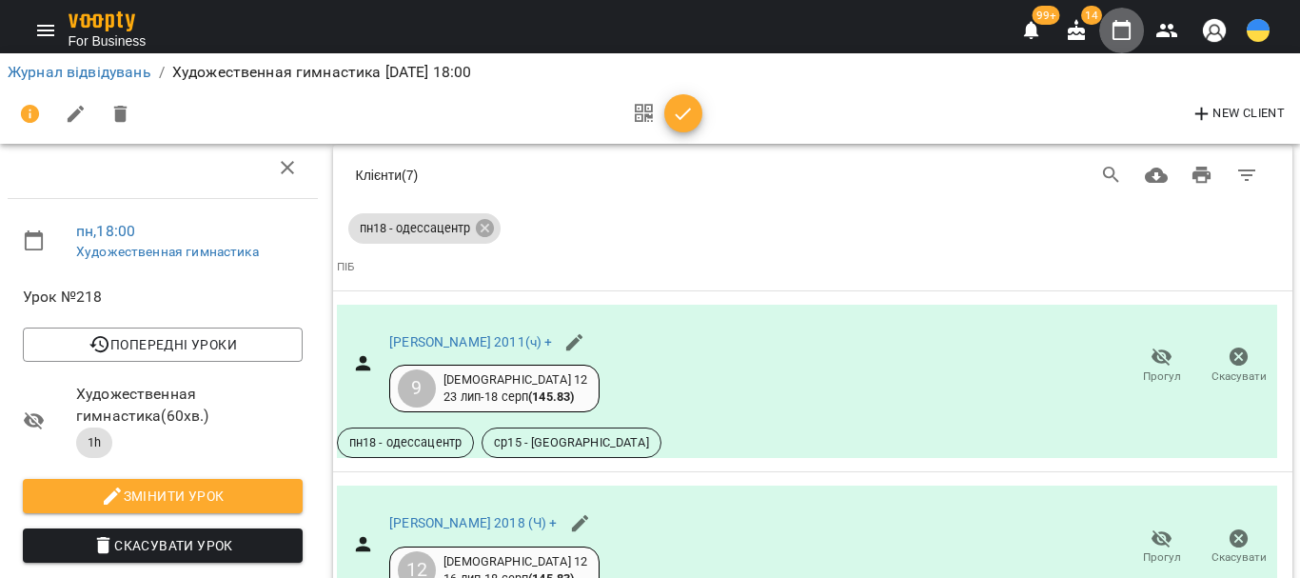
click at [1118, 32] on icon "button" at bounding box center [1122, 30] width 23 height 23
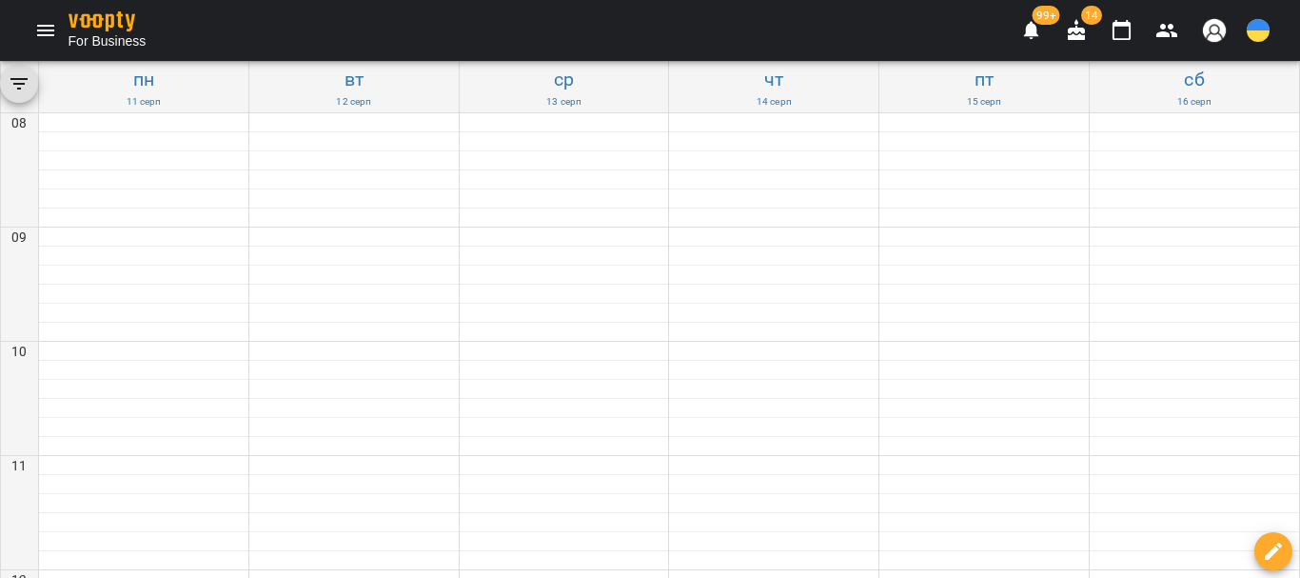
click at [116, 31] on span "For Business" at bounding box center [108, 40] width 78 height 19
click at [36, 31] on icon "Menu" at bounding box center [45, 30] width 23 height 23
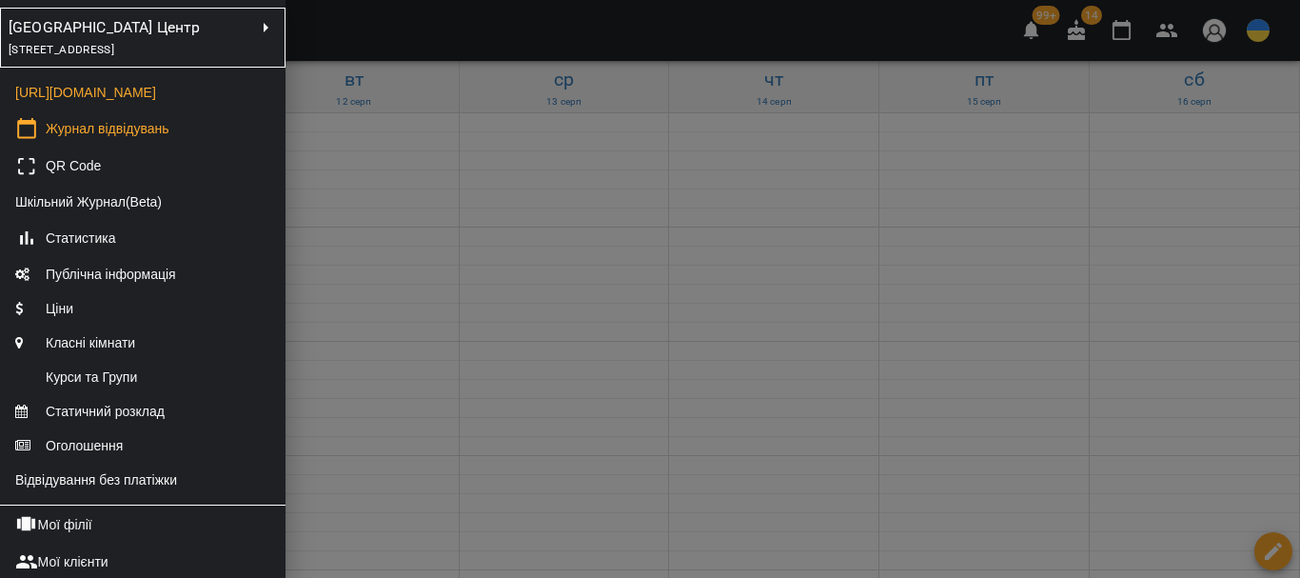
click at [114, 51] on span "[STREET_ADDRESS]" at bounding box center [62, 49] width 106 height 13
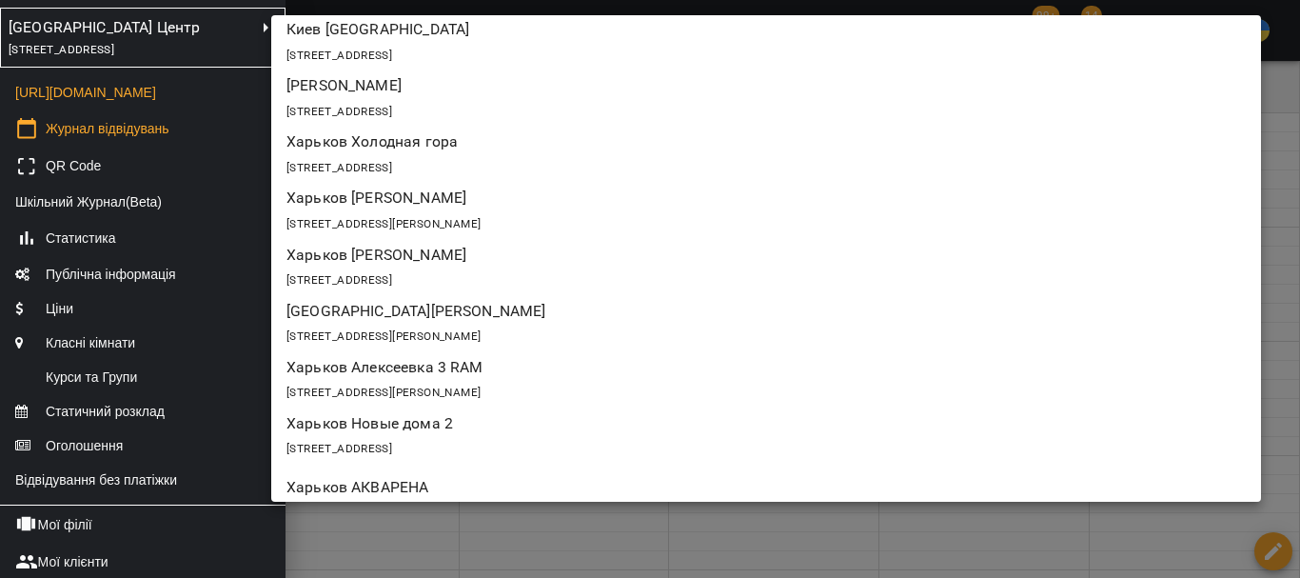
scroll to position [960, 0]
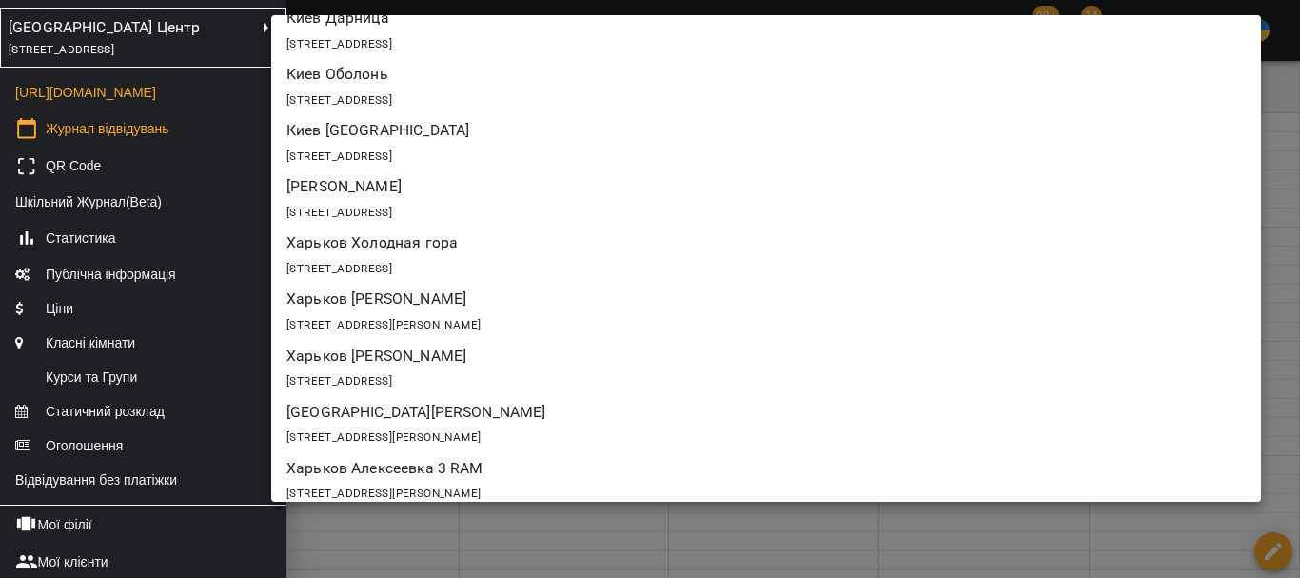
click at [461, 198] on div "[STREET_ADDRESS]" at bounding box center [765, 211] width 959 height 27
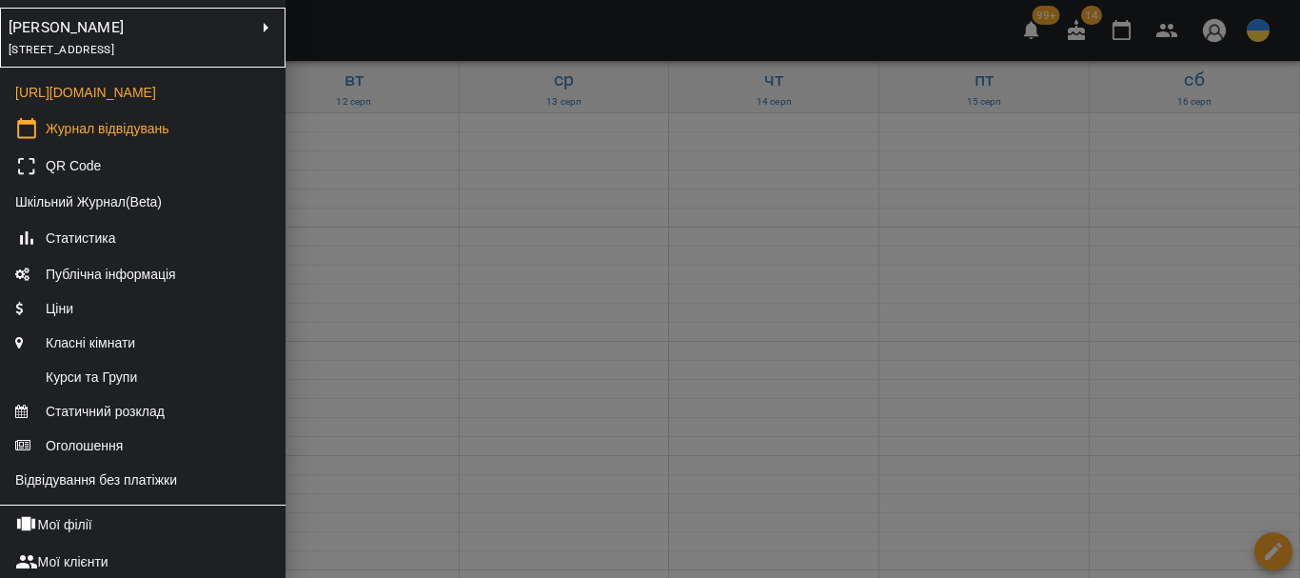
click at [611, 317] on div at bounding box center [650, 289] width 1300 height 578
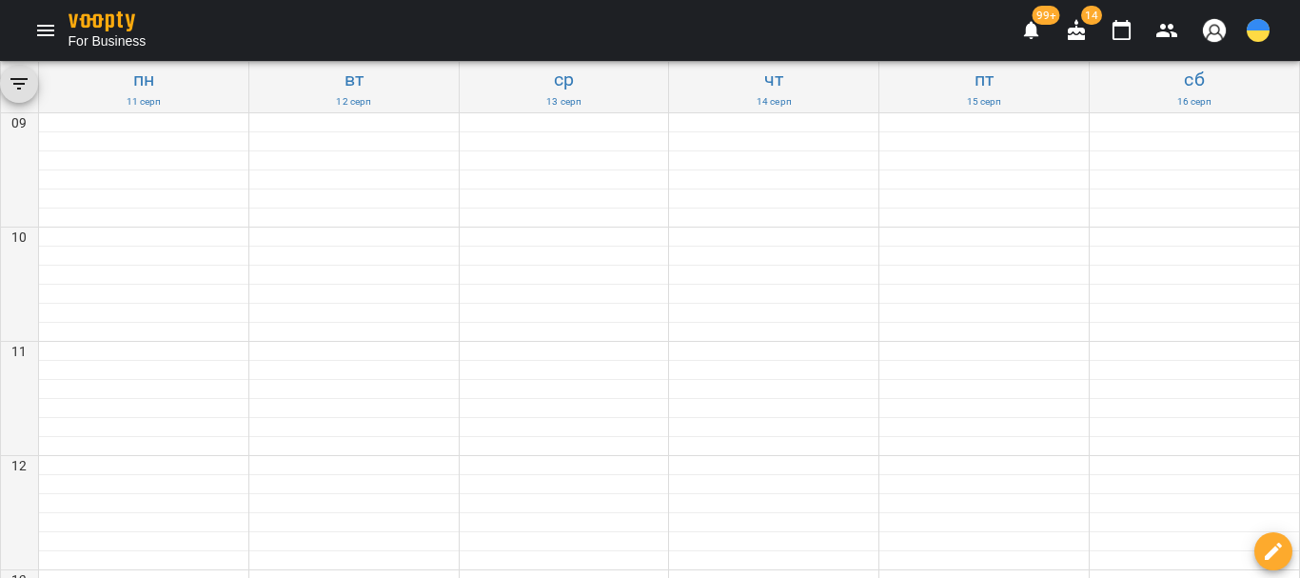
scroll to position [666, 0]
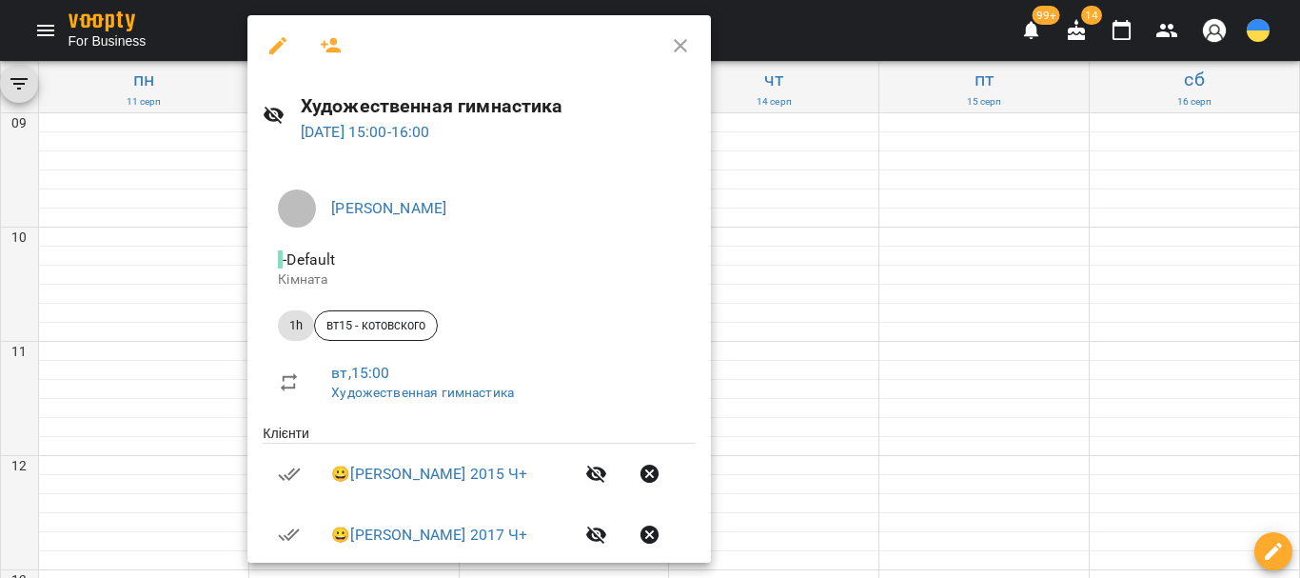
click at [337, 44] on icon "button" at bounding box center [331, 45] width 23 height 23
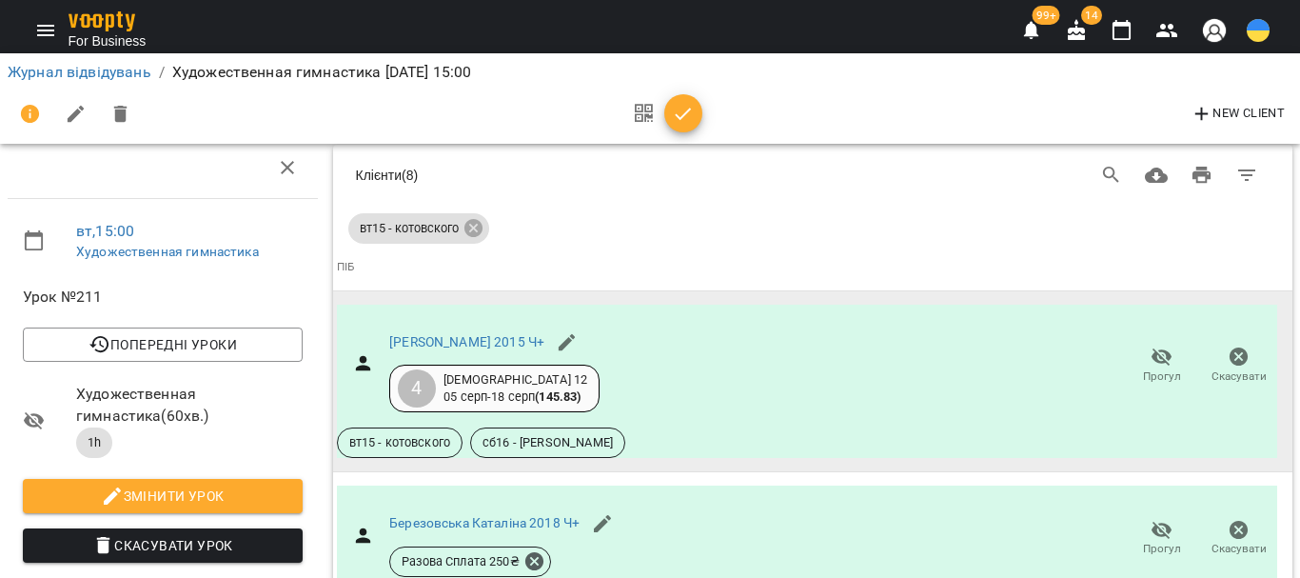
scroll to position [2435, 0]
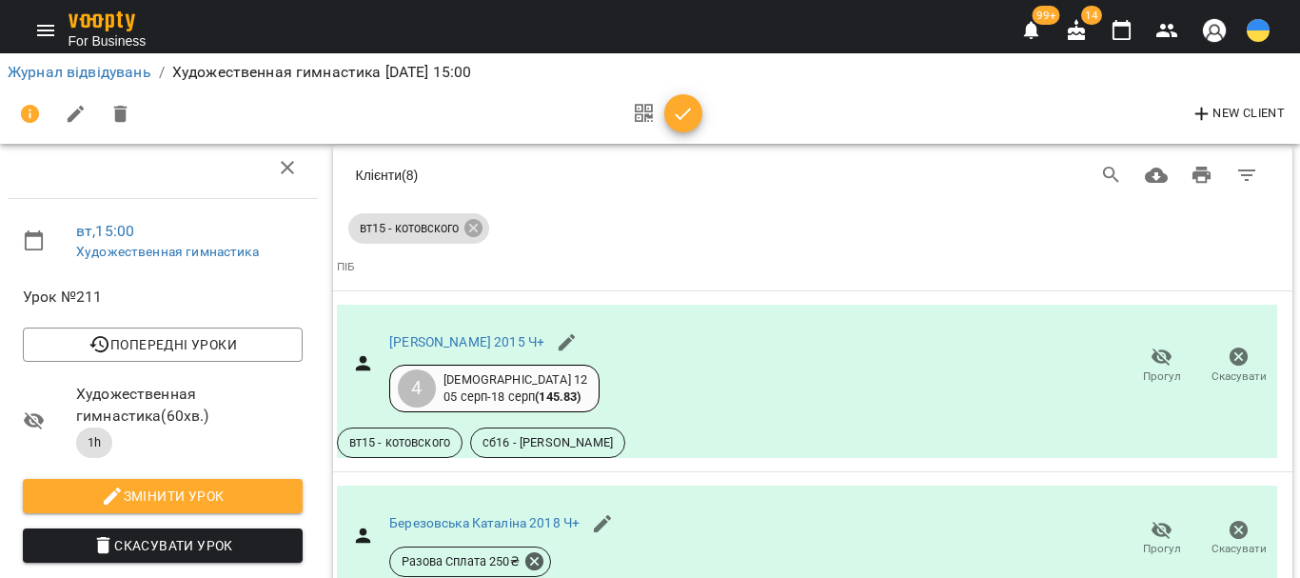
click at [1116, 26] on icon "button" at bounding box center [1122, 30] width 19 height 21
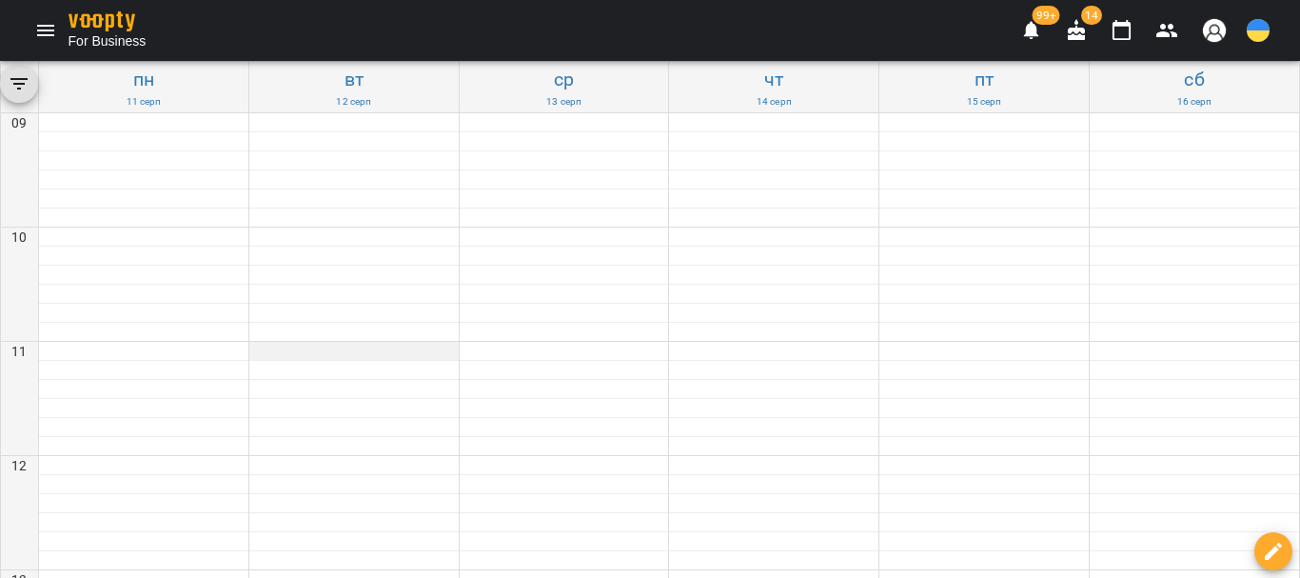
scroll to position [761, 0]
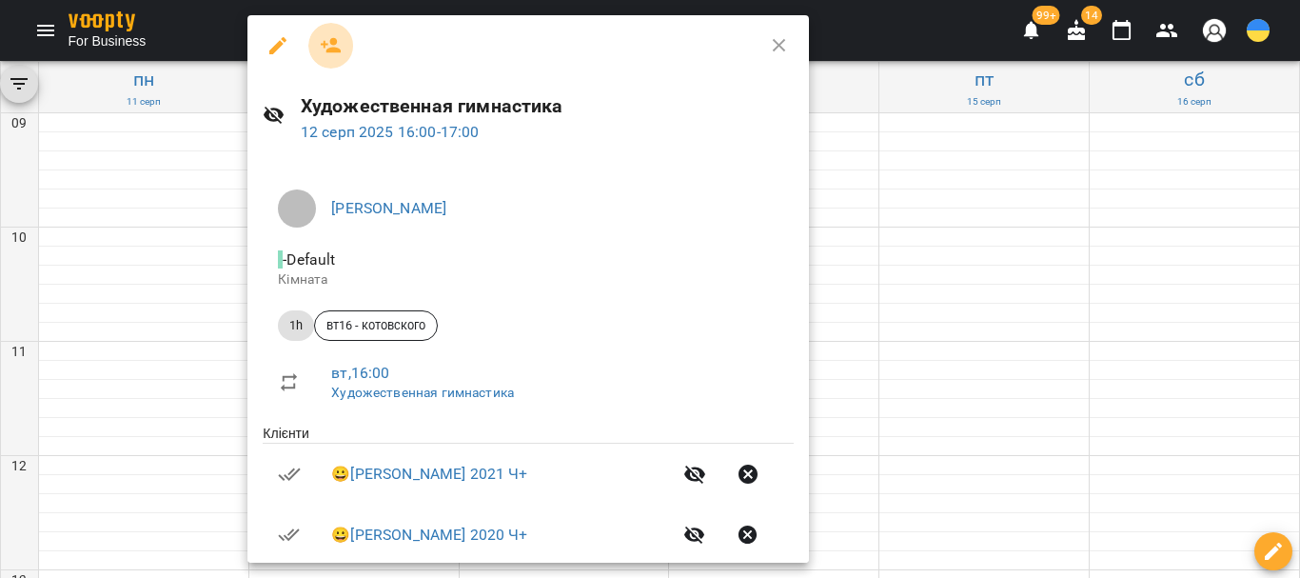
click at [325, 47] on icon "button" at bounding box center [331, 45] width 23 height 23
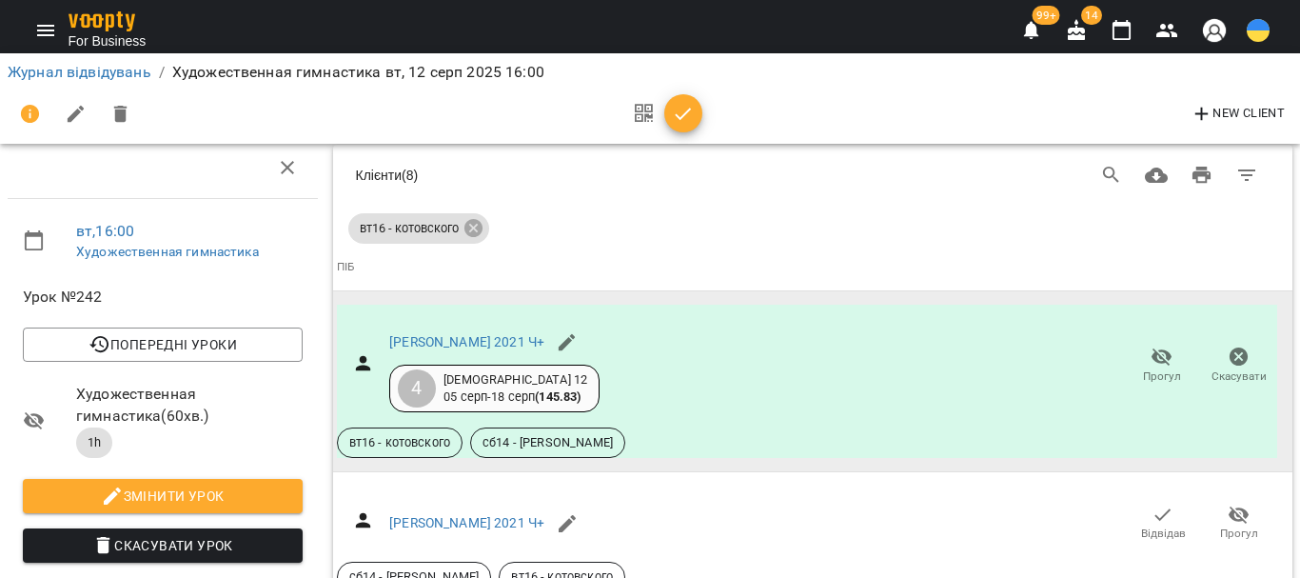
scroll to position [2024, 0]
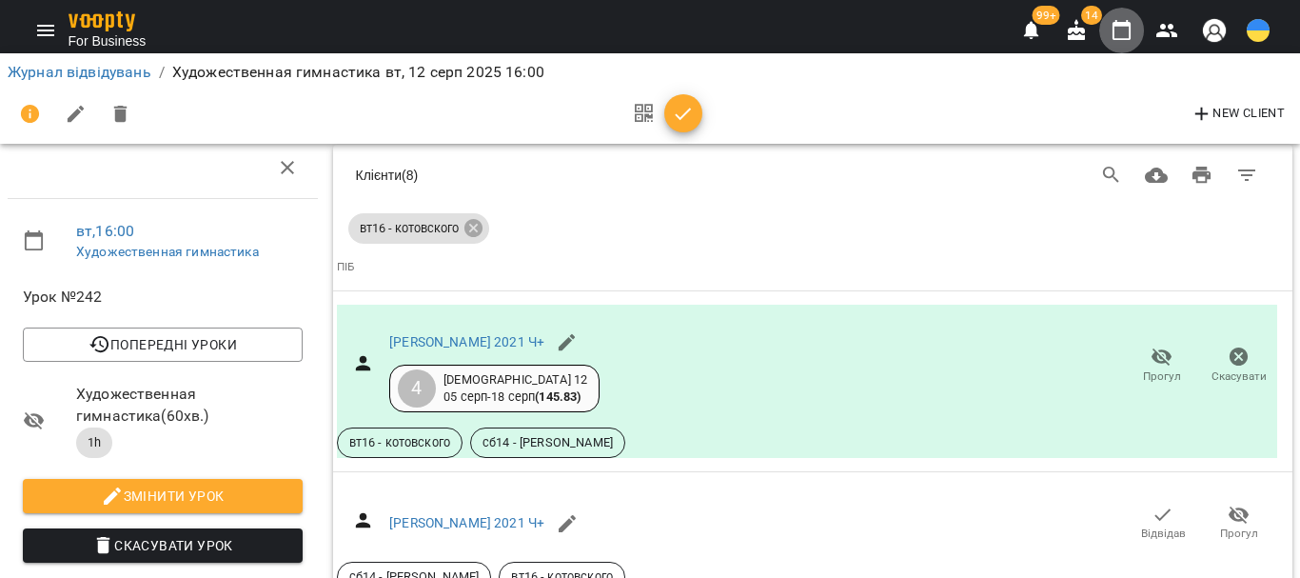
click at [1123, 29] on icon "button" at bounding box center [1122, 30] width 23 height 23
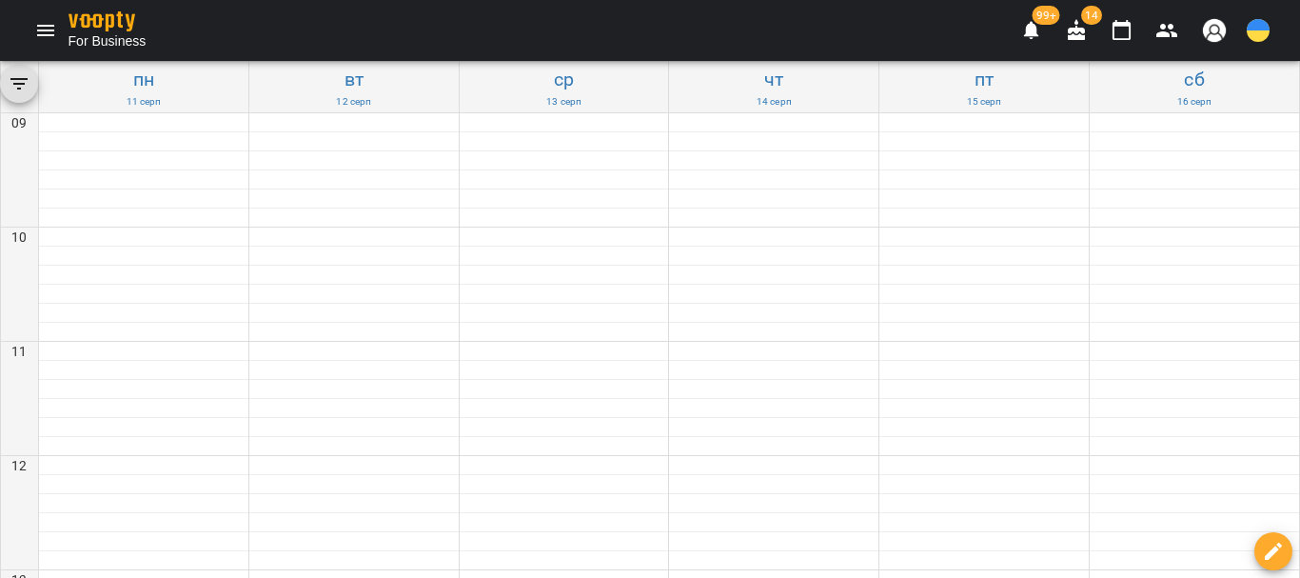
scroll to position [761, 0]
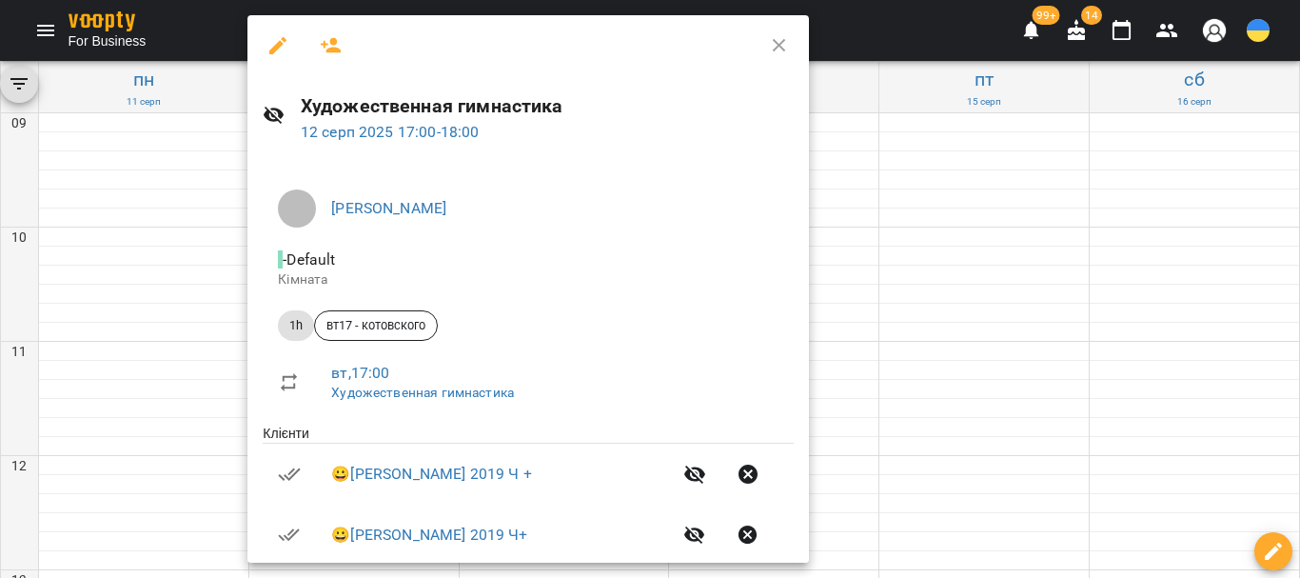
click at [331, 44] on icon "button" at bounding box center [331, 45] width 21 height 15
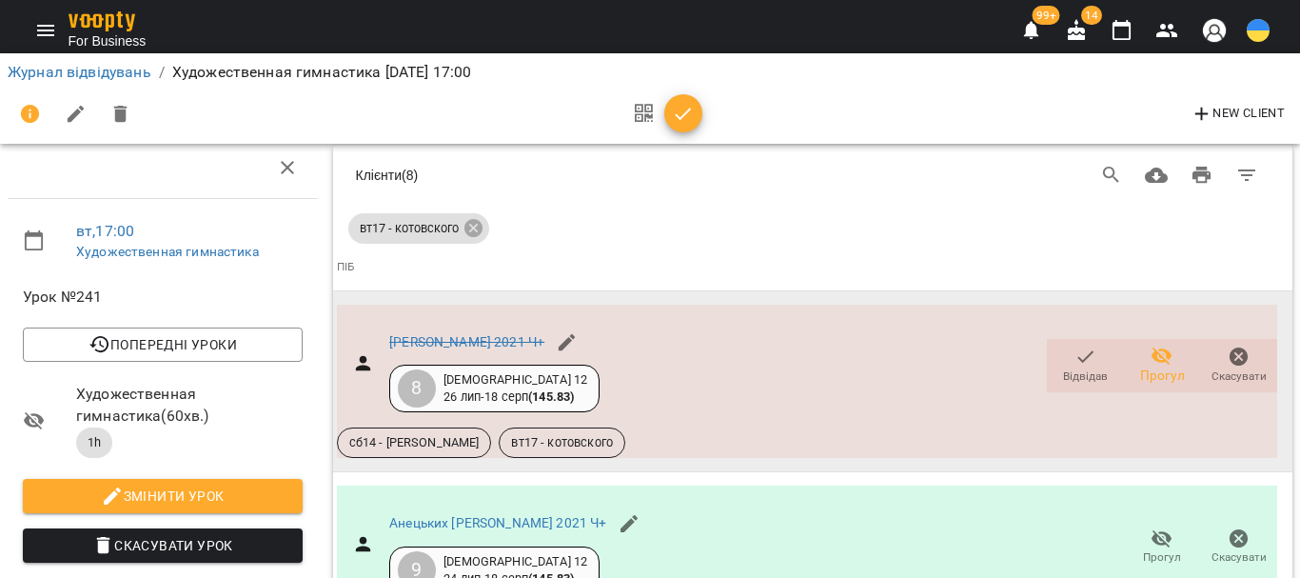
scroll to position [1972, 0]
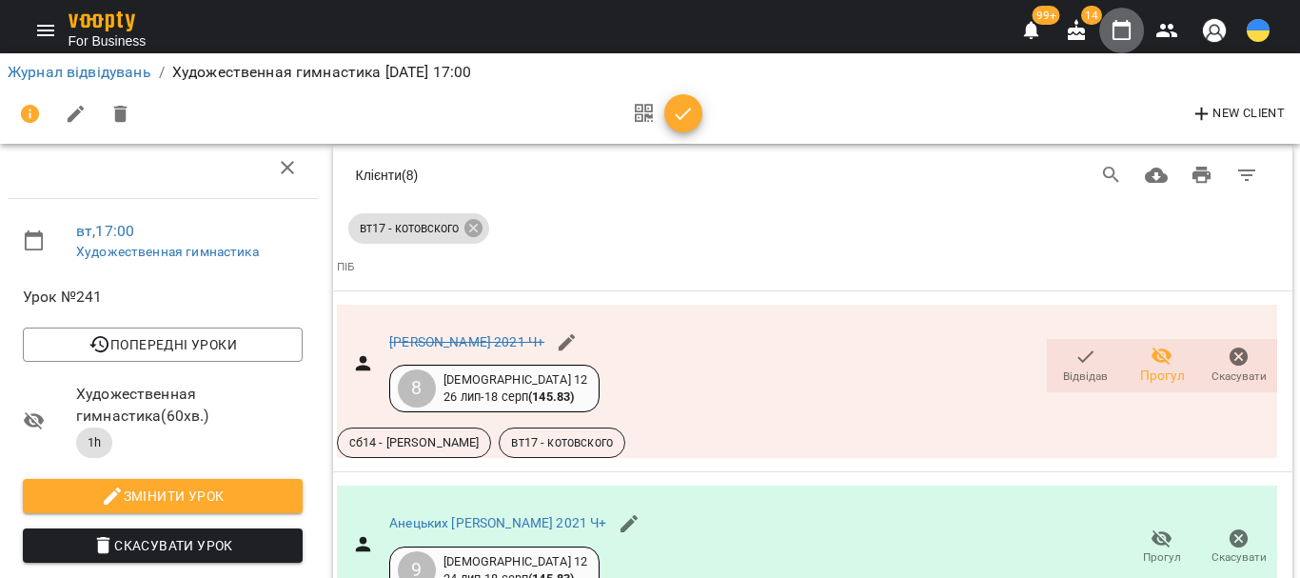
click at [1125, 33] on icon "button" at bounding box center [1122, 30] width 23 height 23
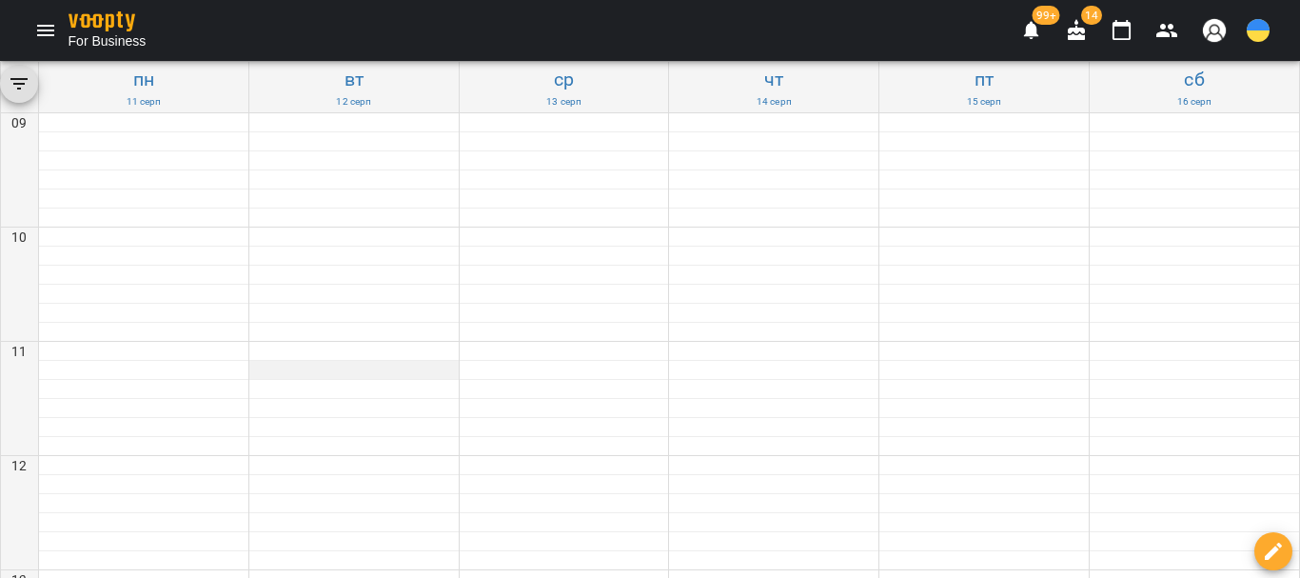
scroll to position [857, 0]
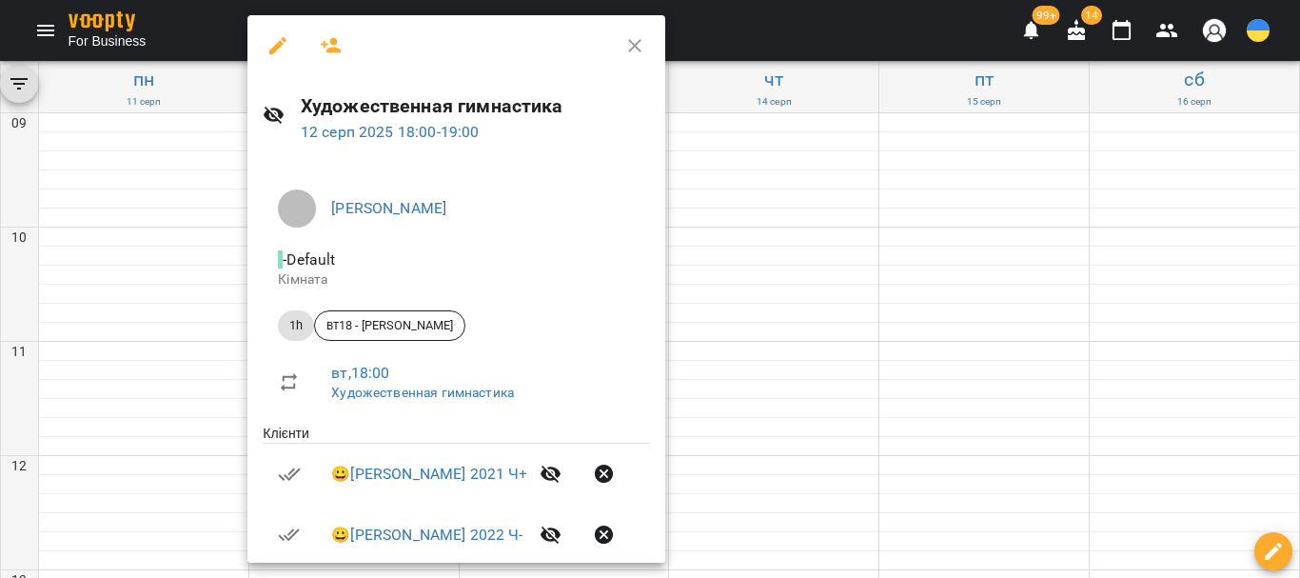
click at [329, 49] on icon "button" at bounding box center [331, 45] width 21 height 15
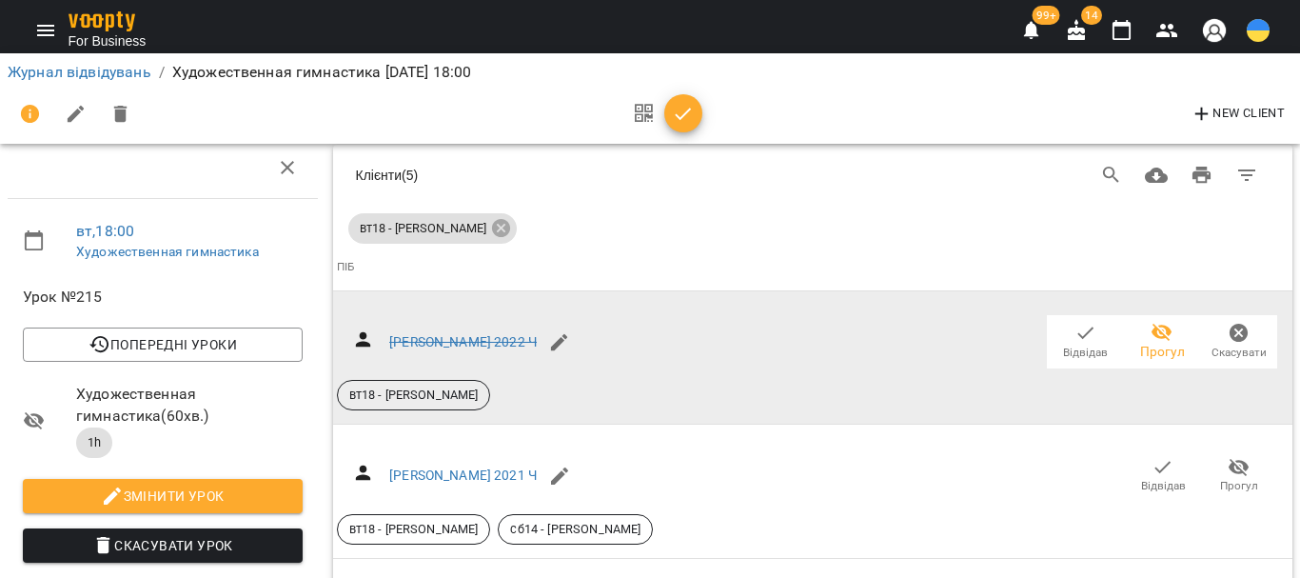
scroll to position [1981, 0]
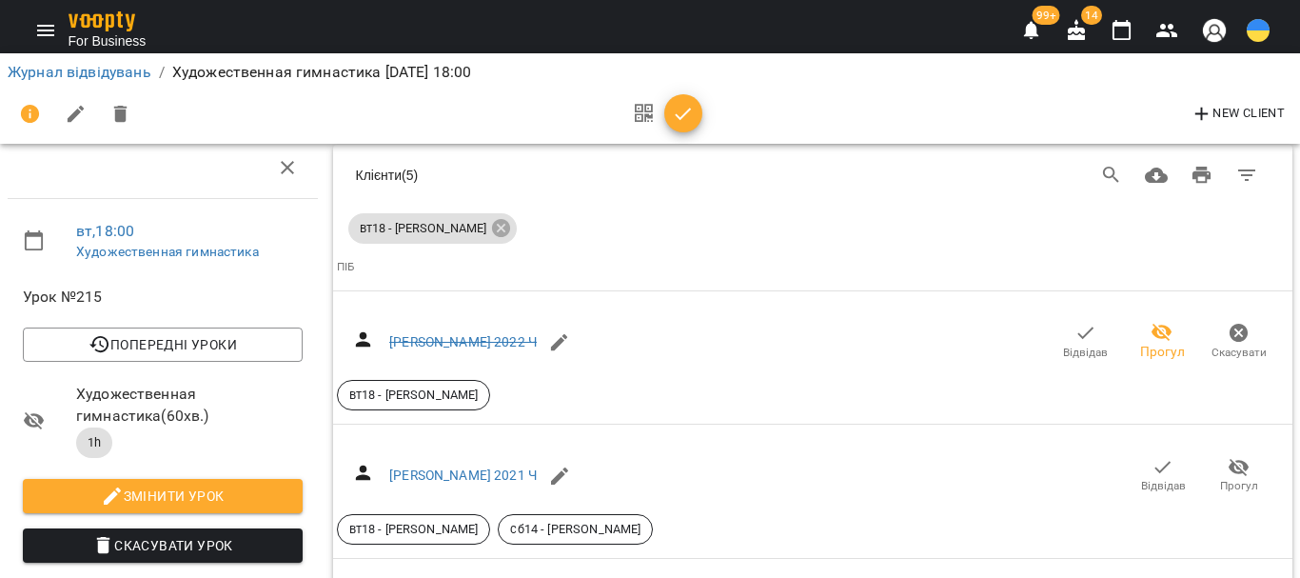
click at [1119, 31] on icon "button" at bounding box center [1122, 30] width 23 height 23
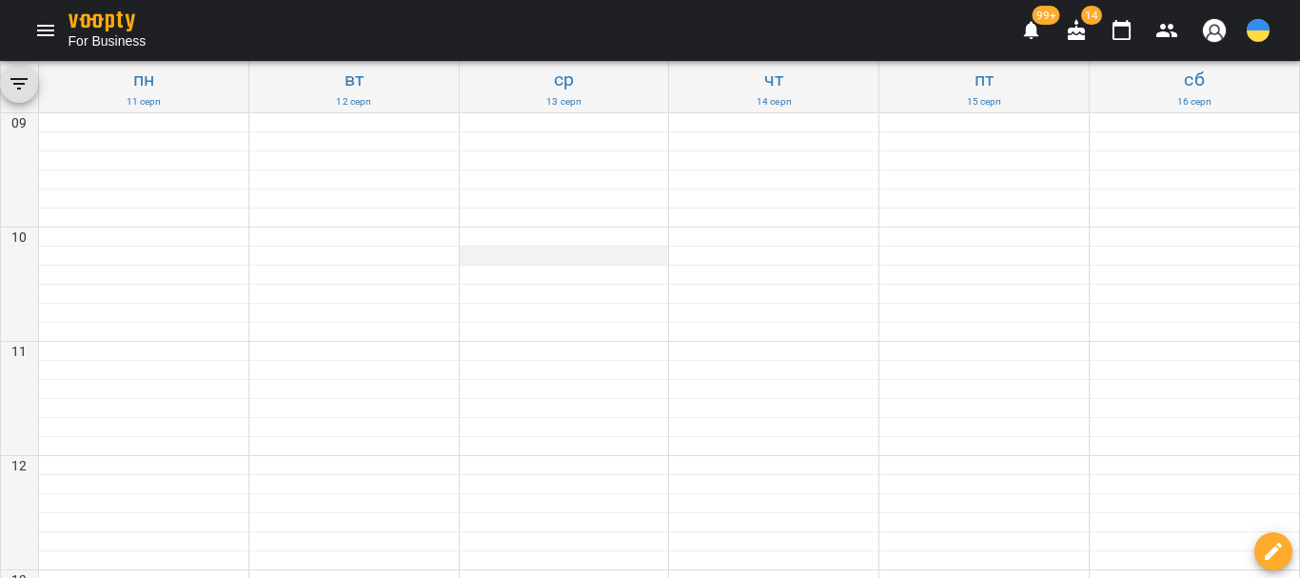
scroll to position [761, 0]
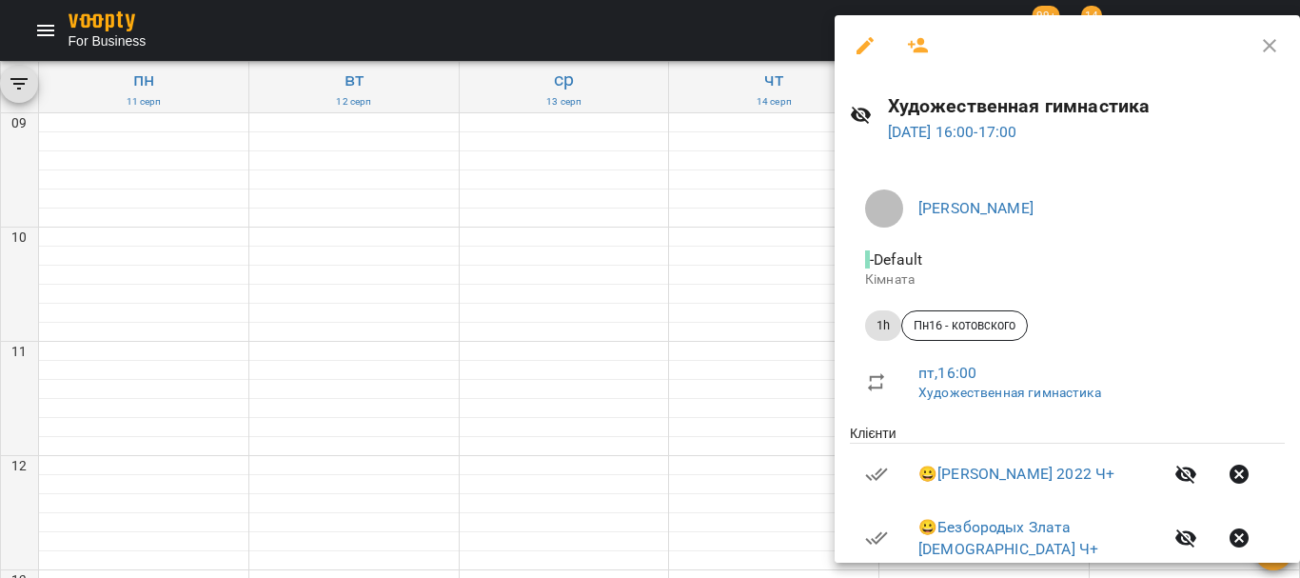
click at [924, 36] on icon "button" at bounding box center [918, 45] width 23 height 23
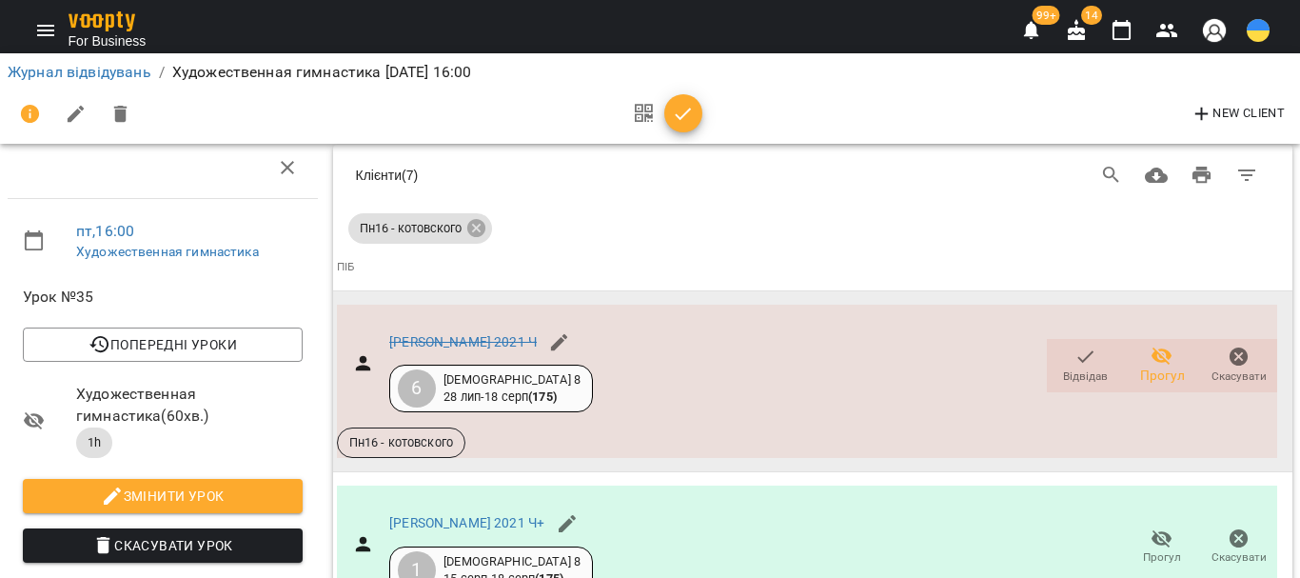
scroll to position [1372, 0]
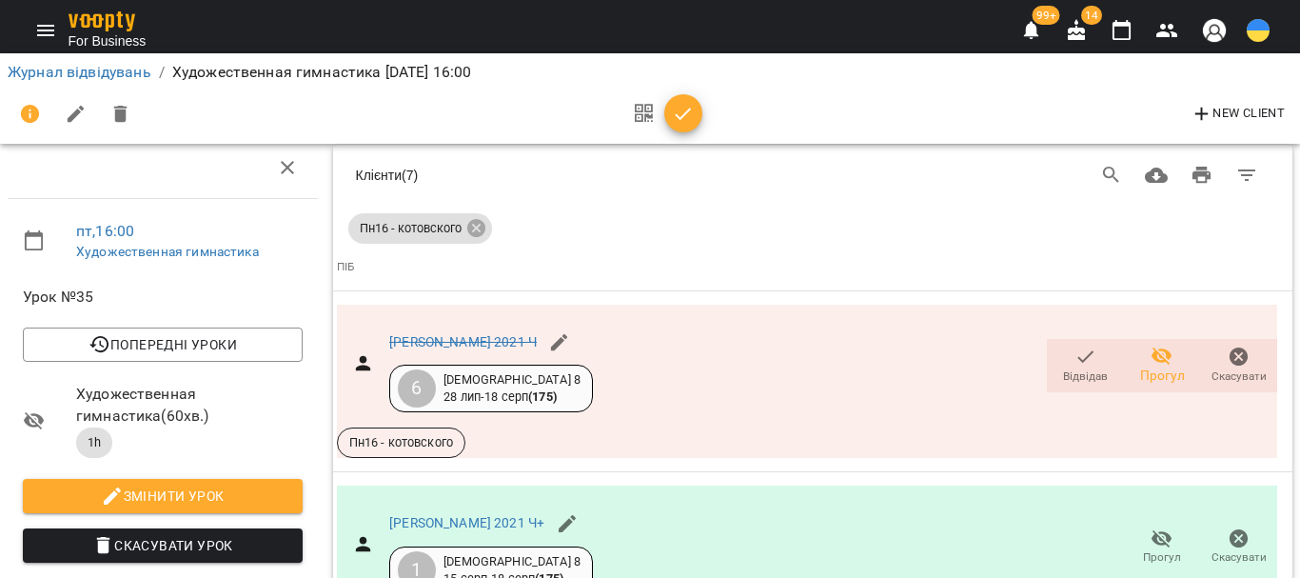
click at [1126, 29] on icon "button" at bounding box center [1122, 30] width 23 height 23
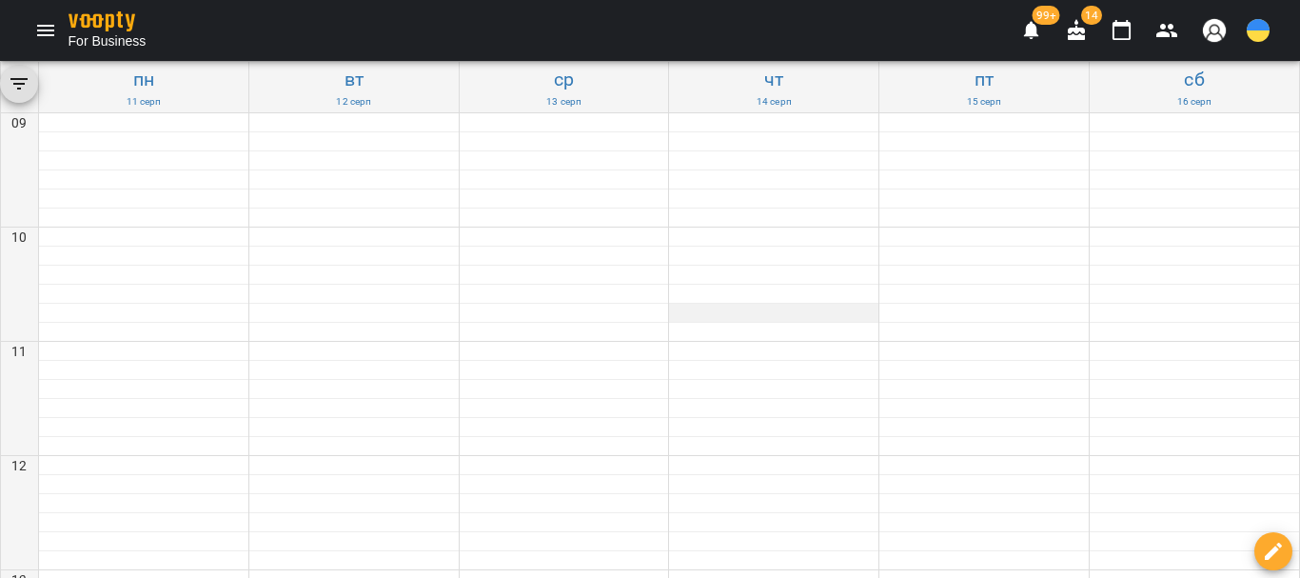
scroll to position [761, 0]
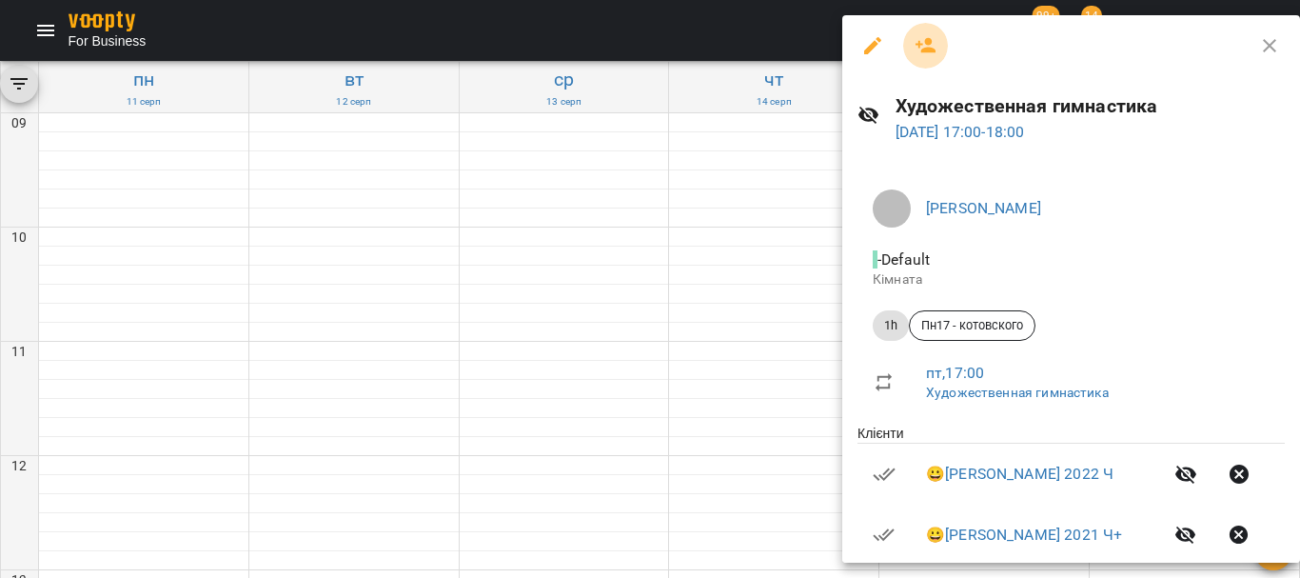
click at [927, 51] on icon "button" at bounding box center [926, 45] width 21 height 15
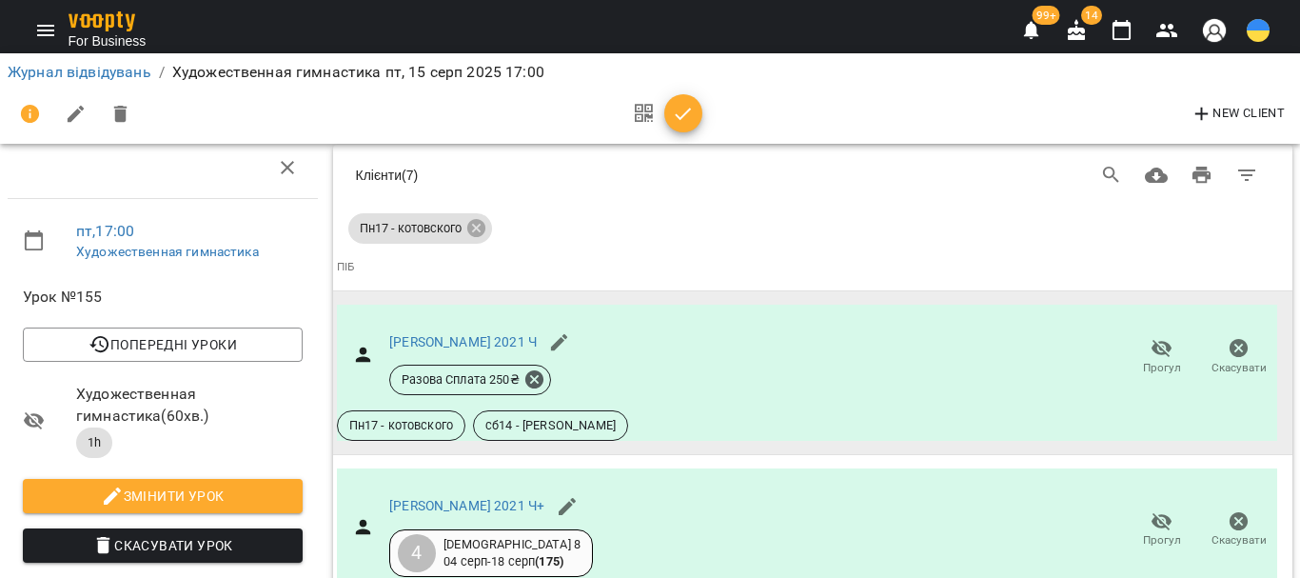
scroll to position [2425, 0]
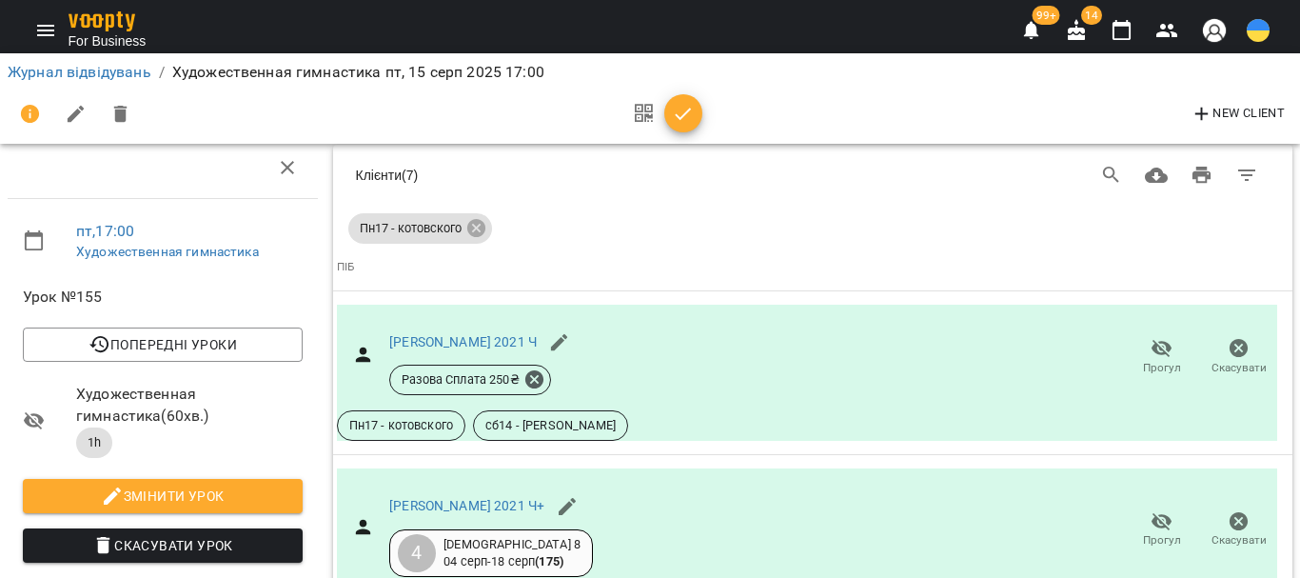
click at [1127, 30] on icon "button" at bounding box center [1122, 30] width 23 height 23
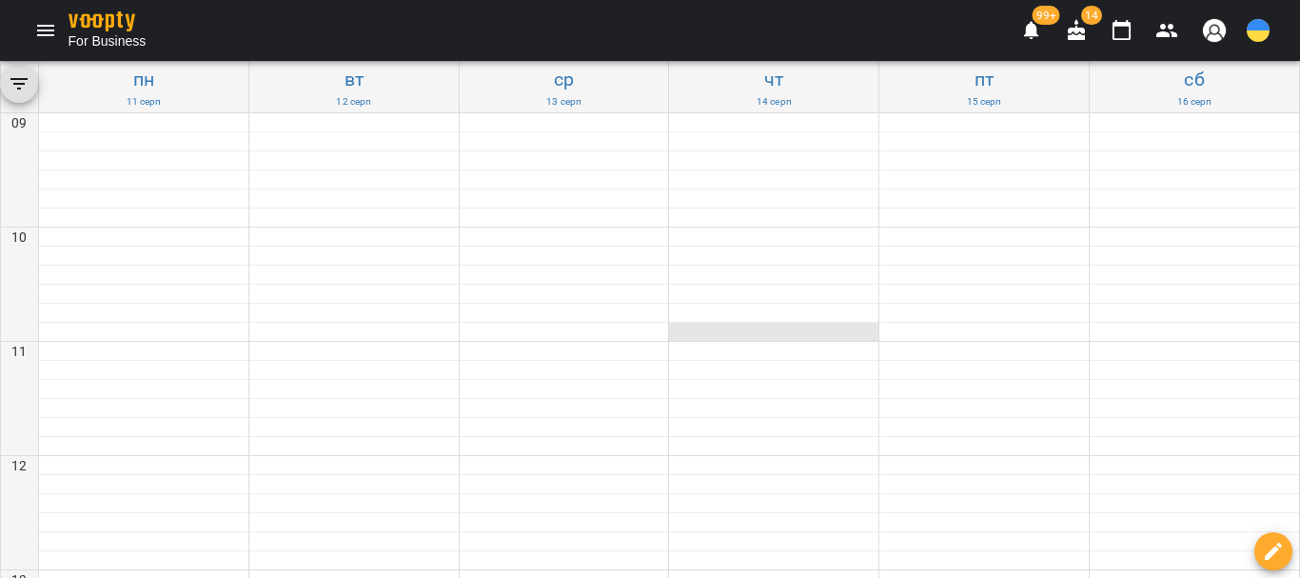
scroll to position [761, 0]
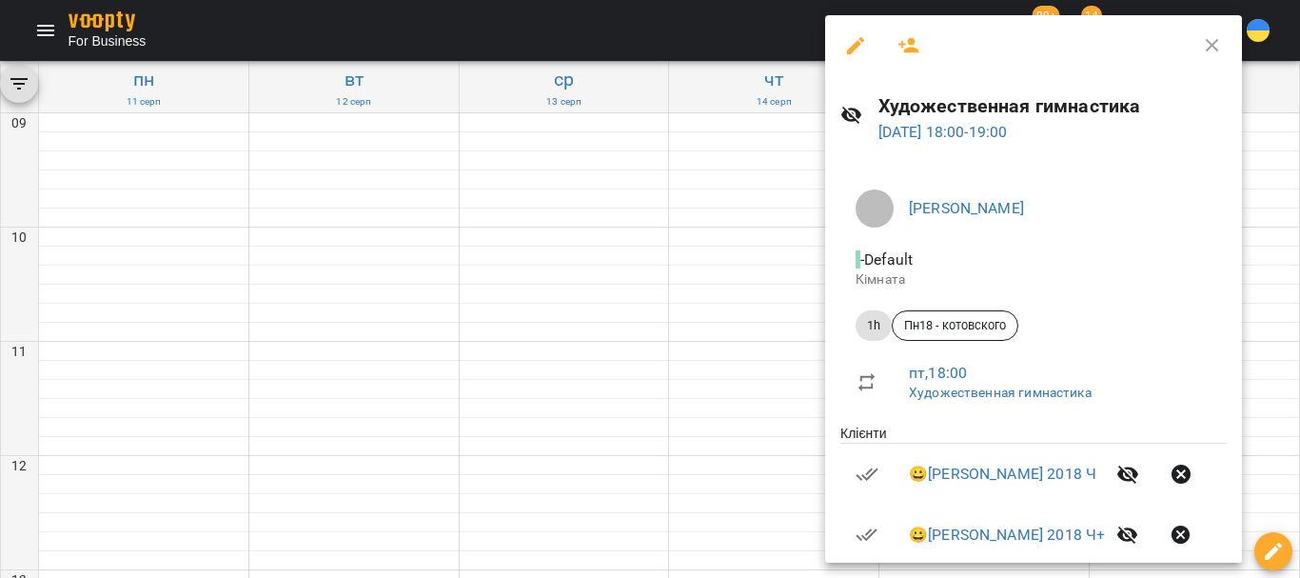
click at [912, 50] on icon "button" at bounding box center [908, 45] width 21 height 15
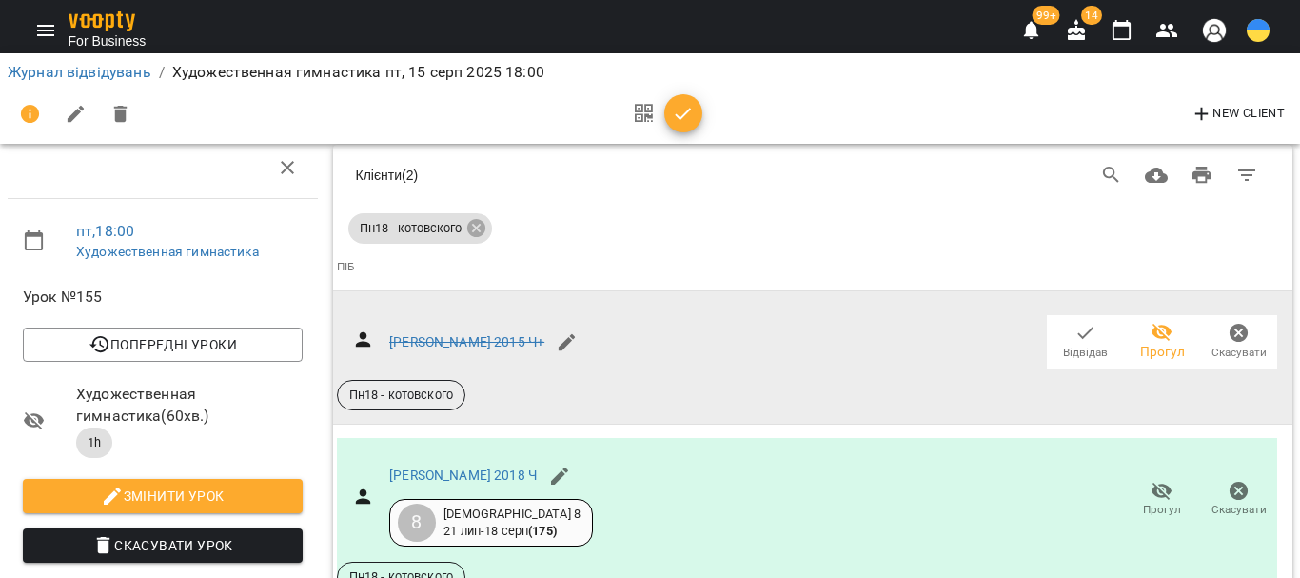
scroll to position [1695, 0]
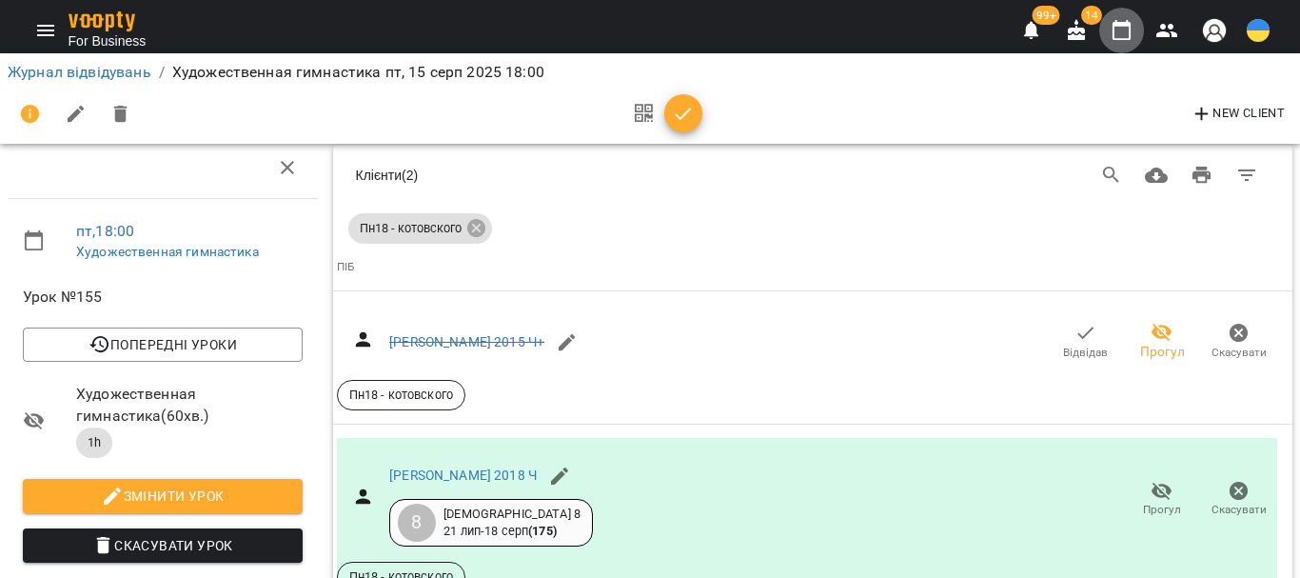
click at [1126, 34] on icon "button" at bounding box center [1122, 30] width 23 height 23
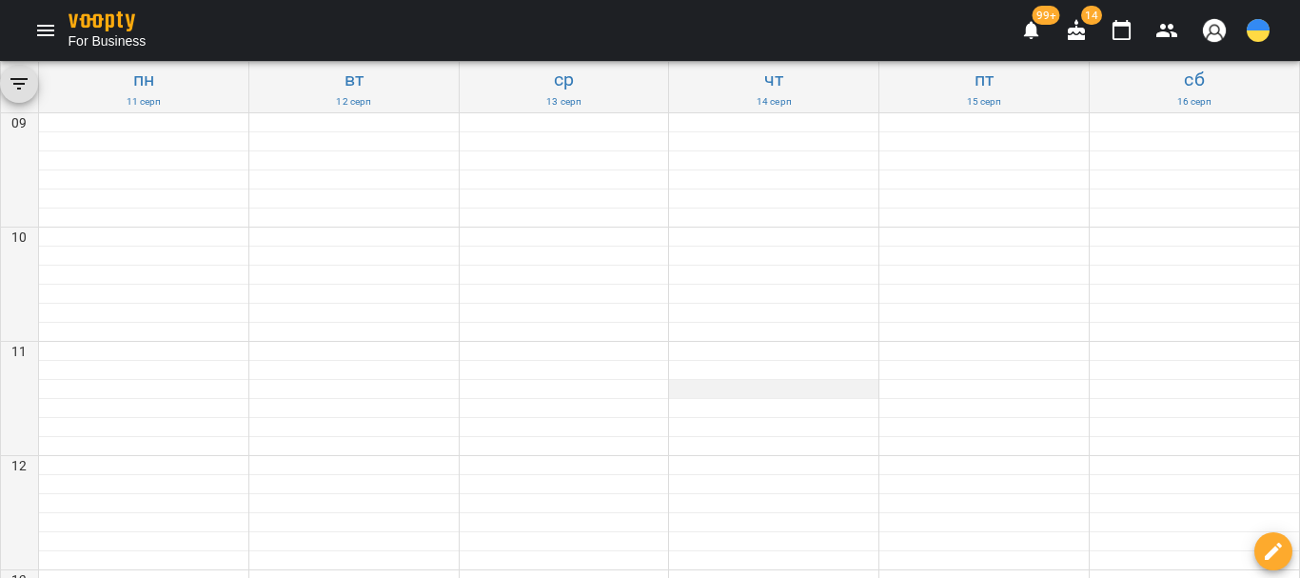
scroll to position [962, 0]
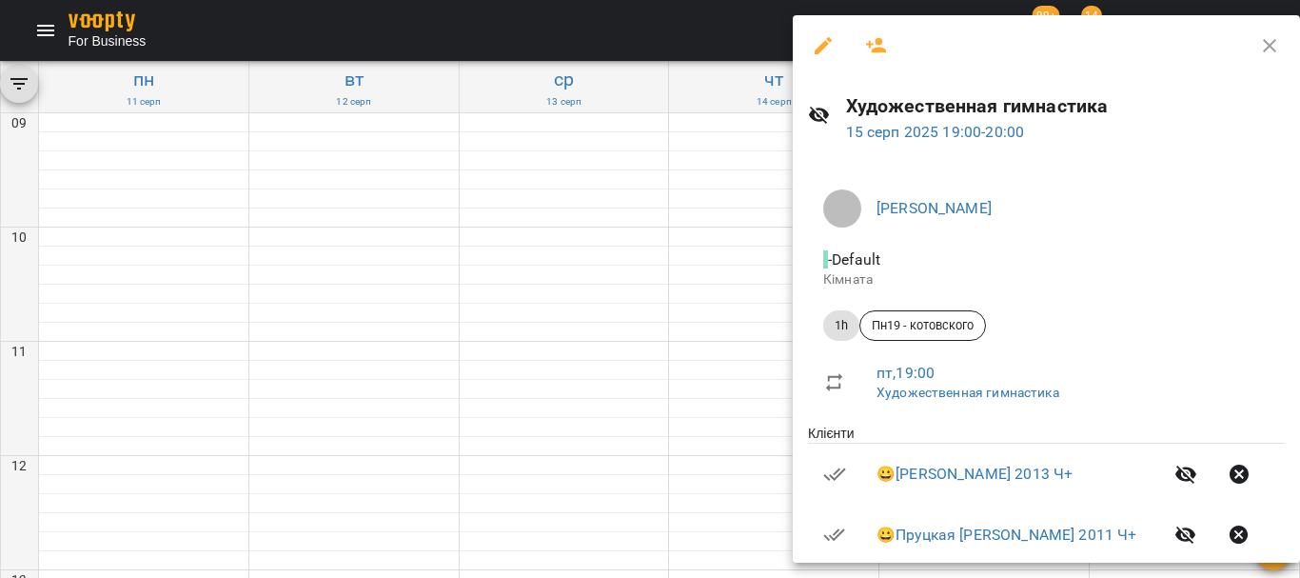
click at [875, 49] on icon "button" at bounding box center [876, 45] width 21 height 15
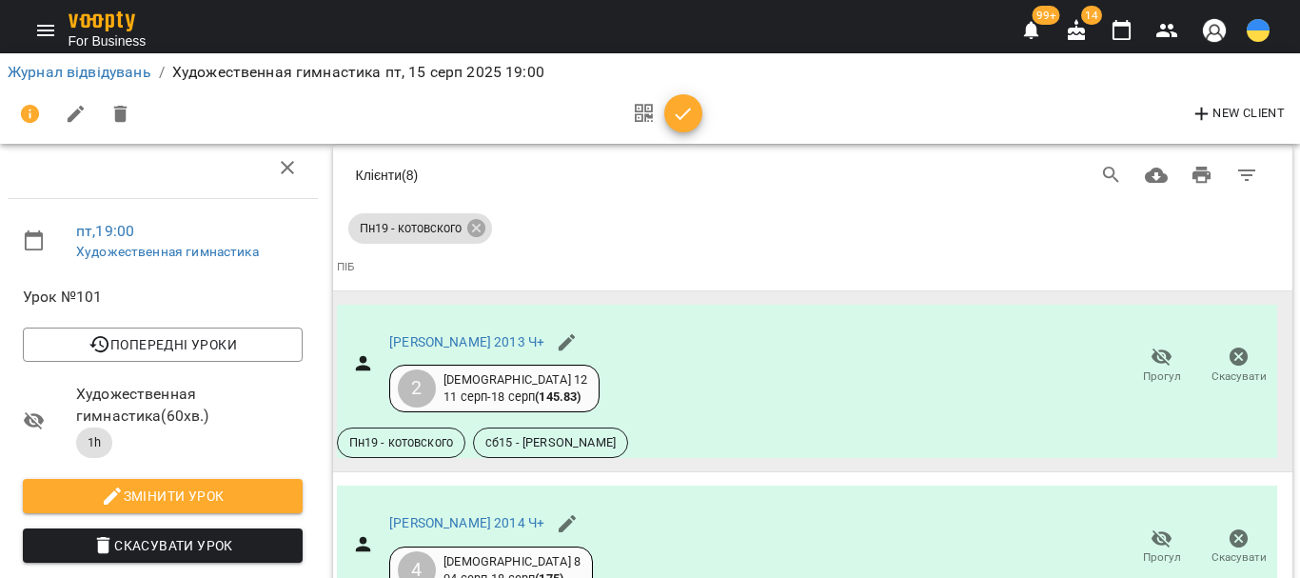
scroll to position [1821, 0]
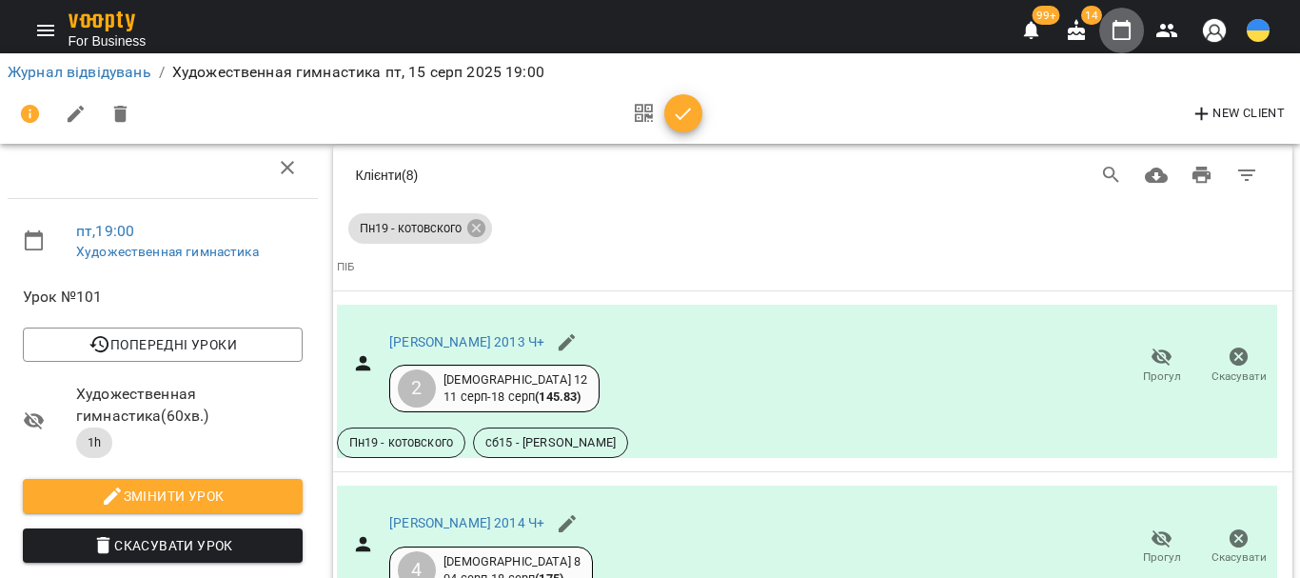
click at [1119, 30] on icon "button" at bounding box center [1122, 30] width 23 height 23
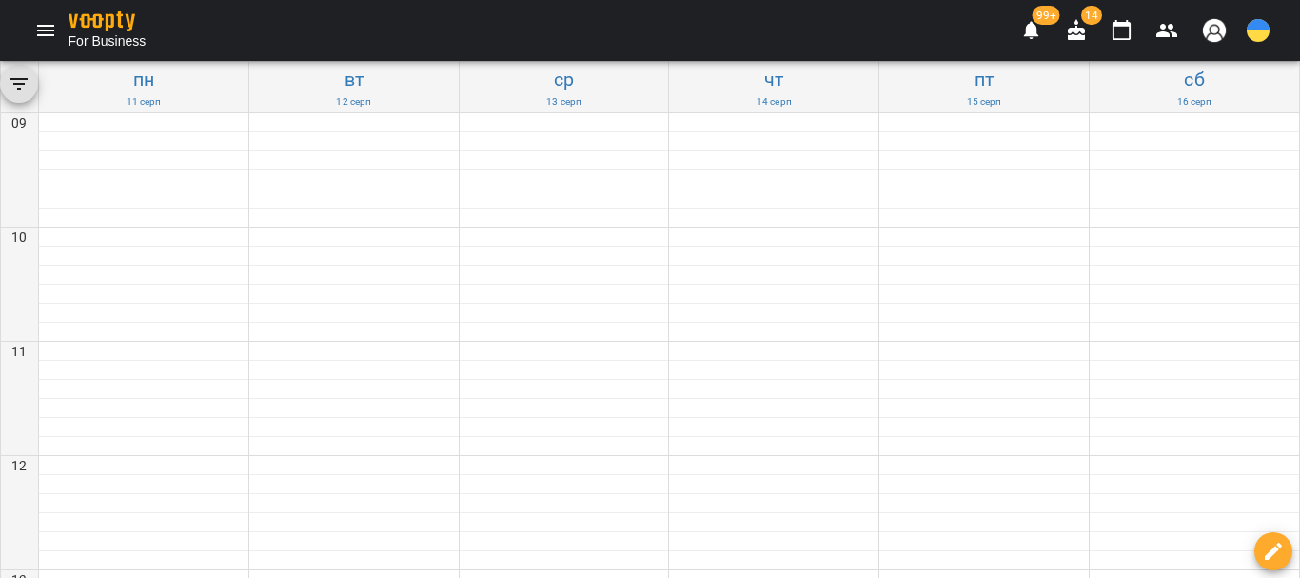
scroll to position [571, 0]
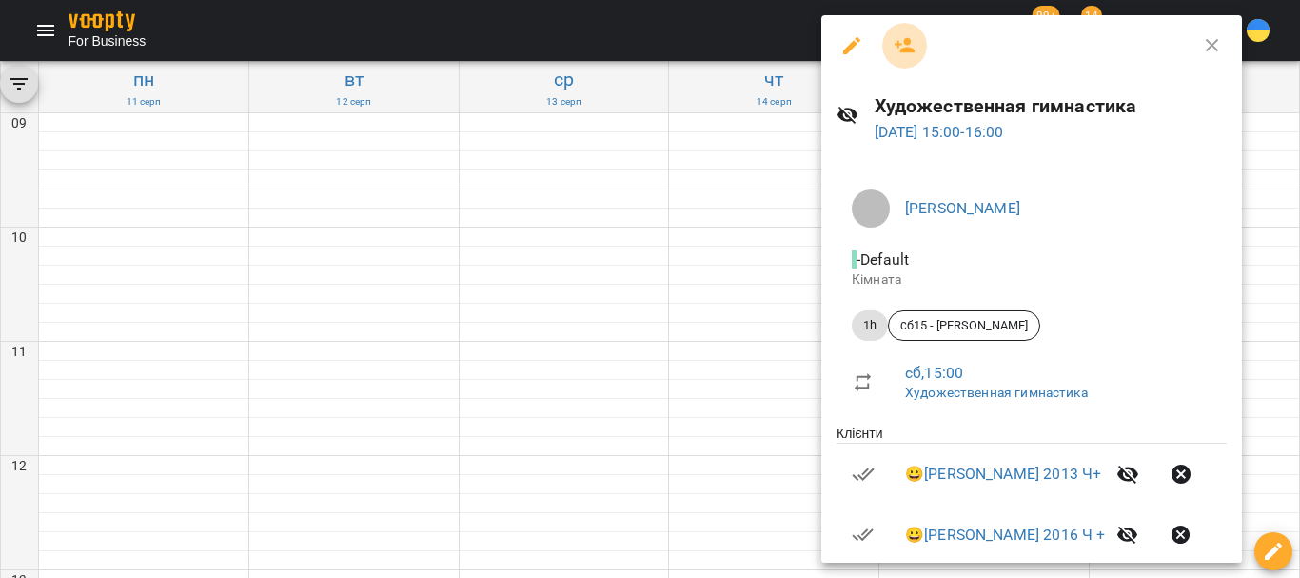
click at [903, 55] on icon "button" at bounding box center [905, 45] width 23 height 23
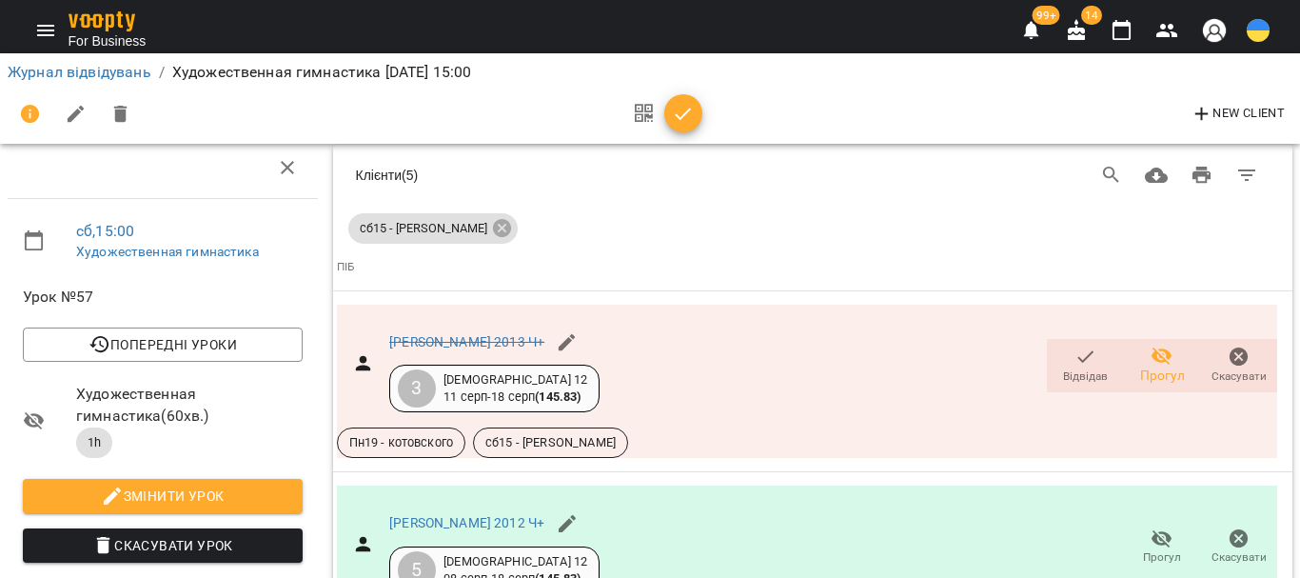
scroll to position [2002, 0]
click at [1120, 30] on icon "button" at bounding box center [1122, 30] width 23 height 23
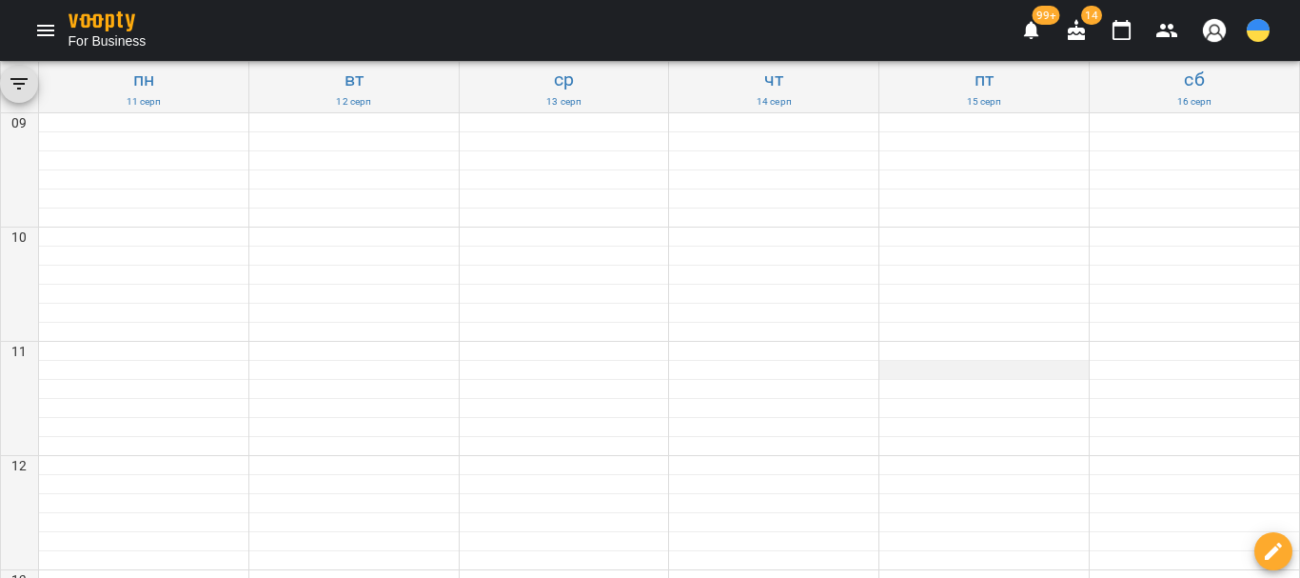
scroll to position [476, 0]
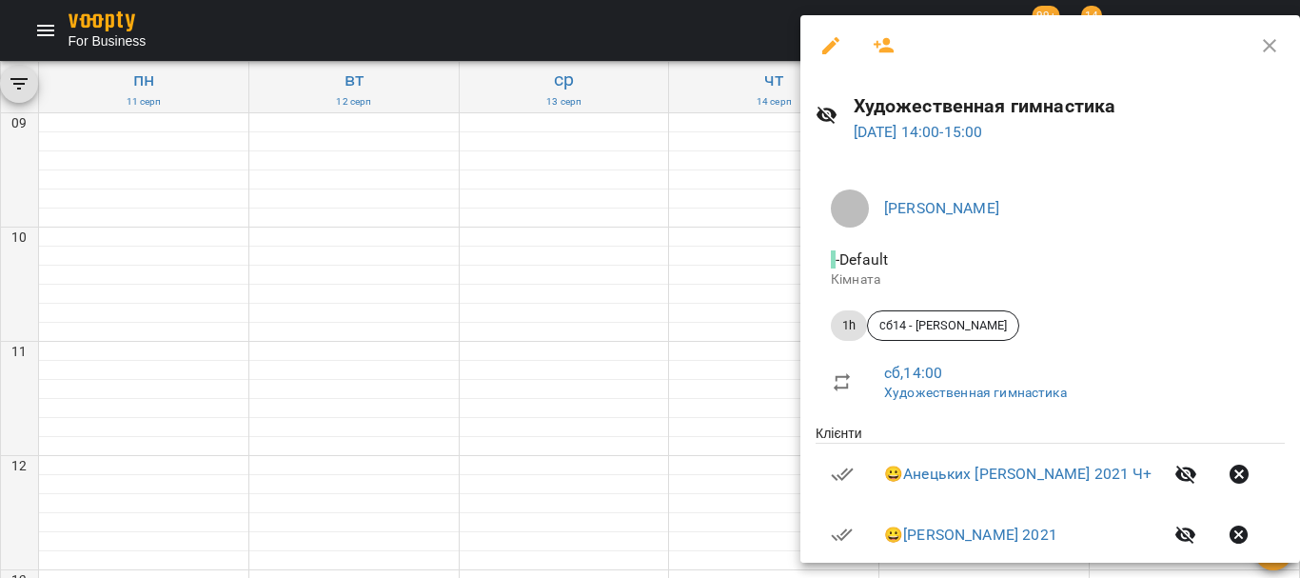
click at [876, 49] on icon "button" at bounding box center [884, 45] width 23 height 23
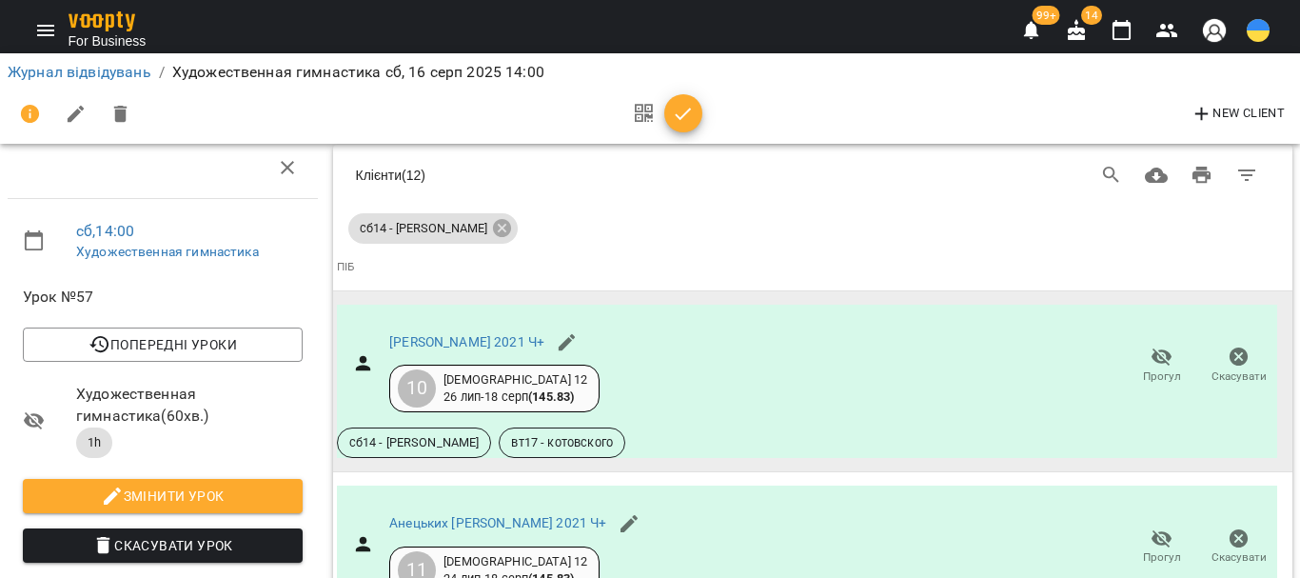
scroll to position [2530, 0]
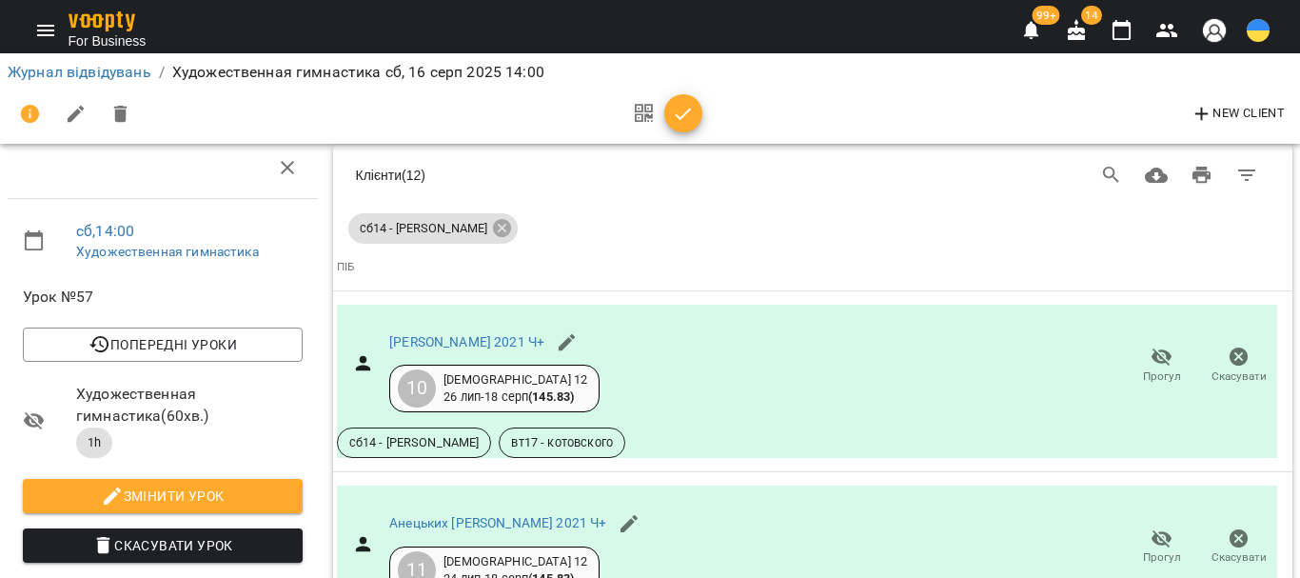
click at [1126, 32] on icon "button" at bounding box center [1122, 30] width 23 height 23
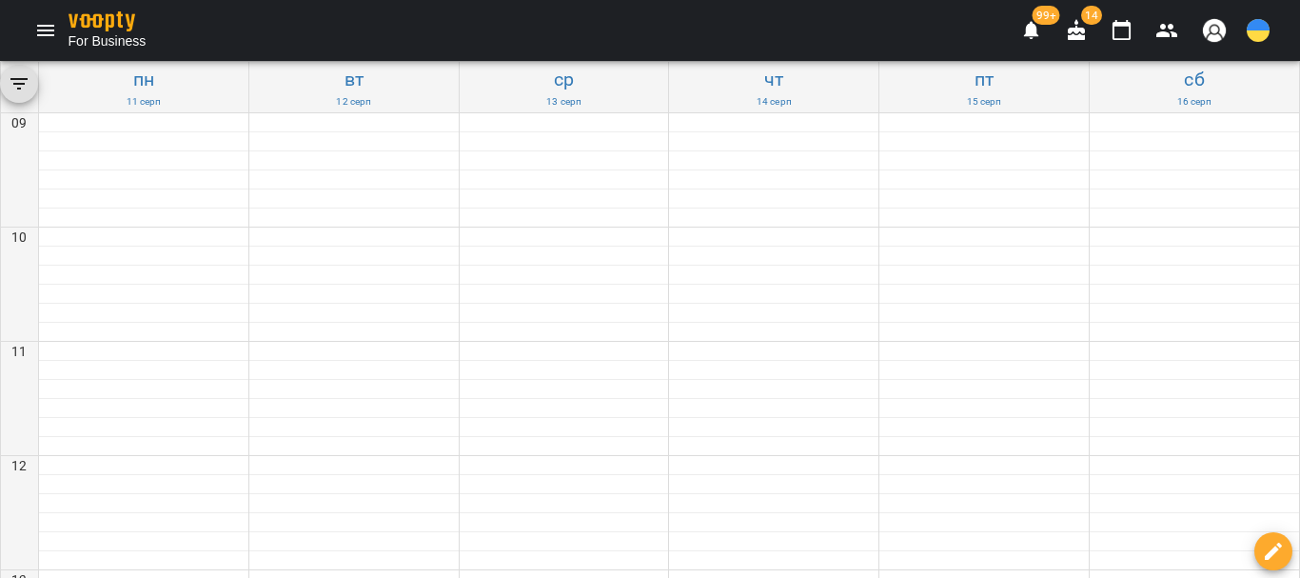
scroll to position [476, 0]
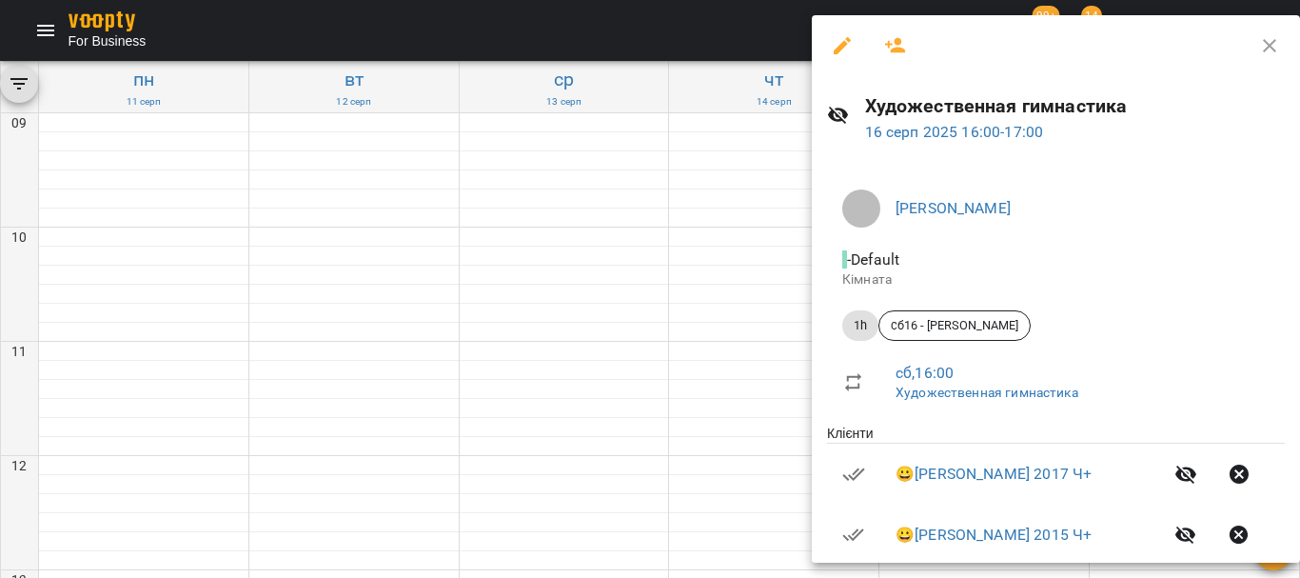
click at [895, 50] on icon "button" at bounding box center [895, 45] width 21 height 15
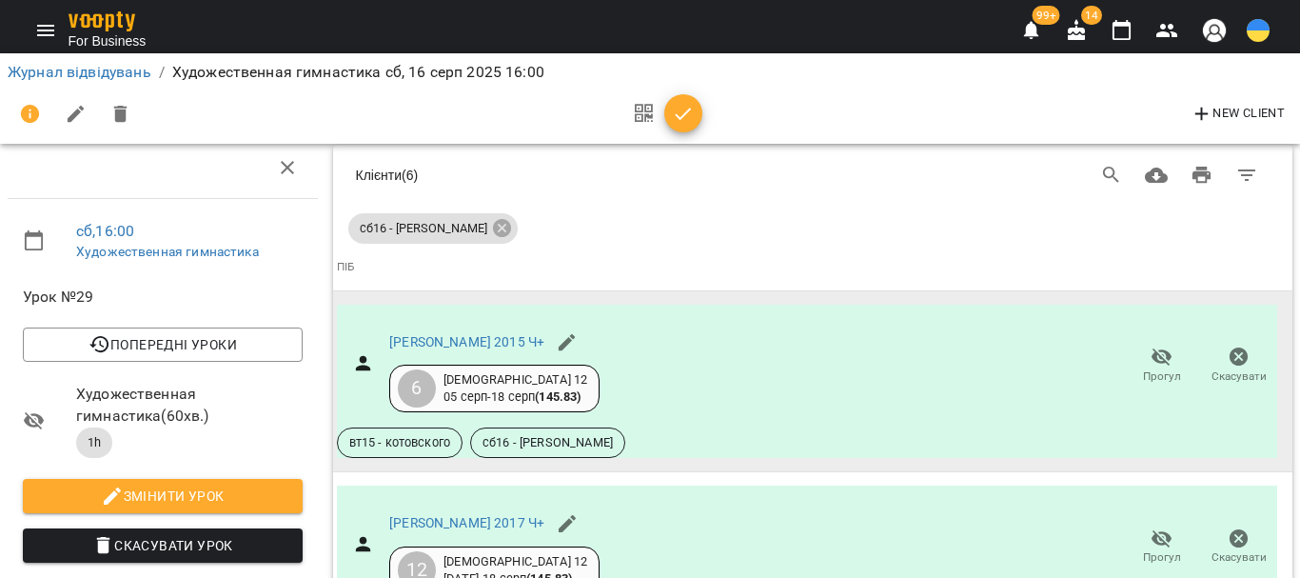
scroll to position [1743, 0]
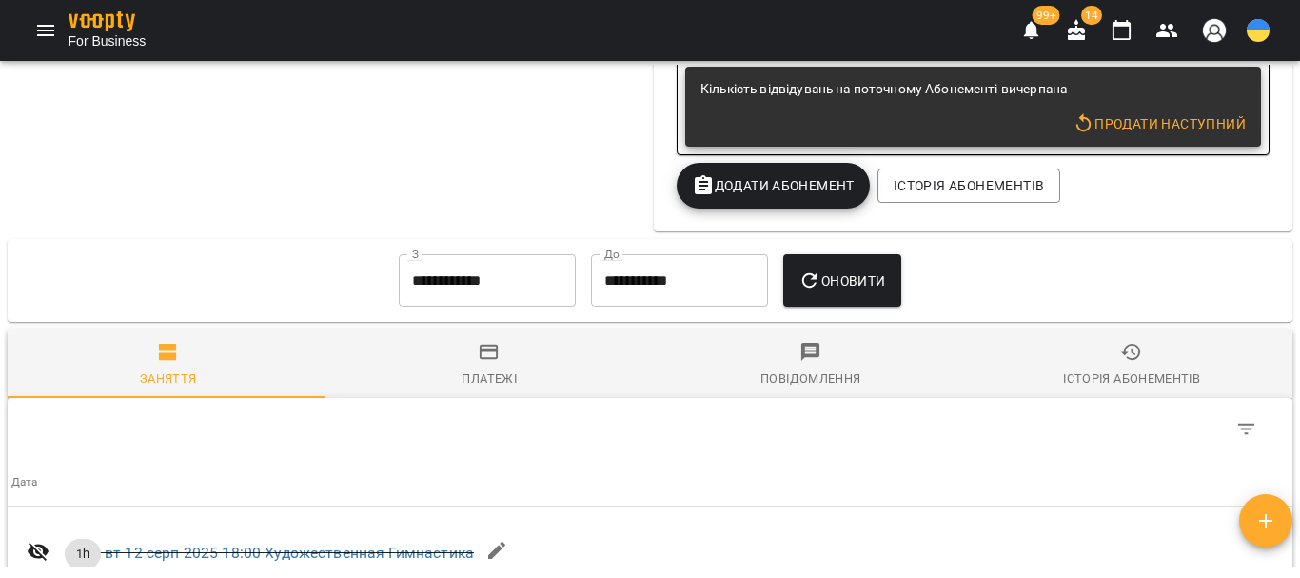
scroll to position [1706, 0]
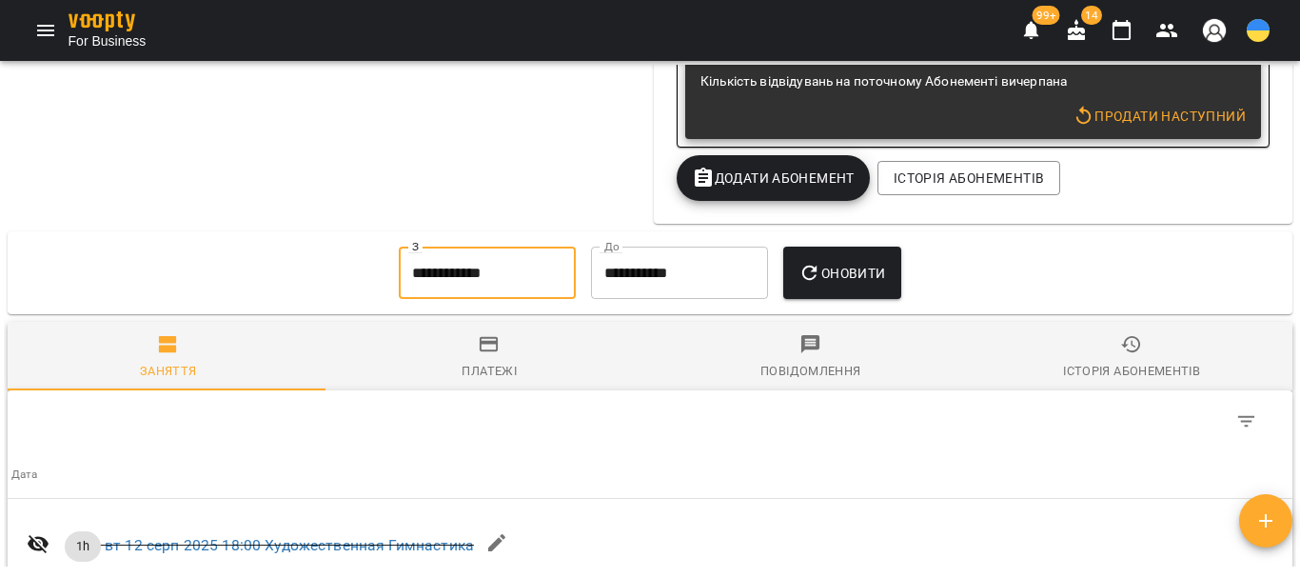
click at [482, 287] on input "**********" at bounding box center [487, 273] width 177 height 53
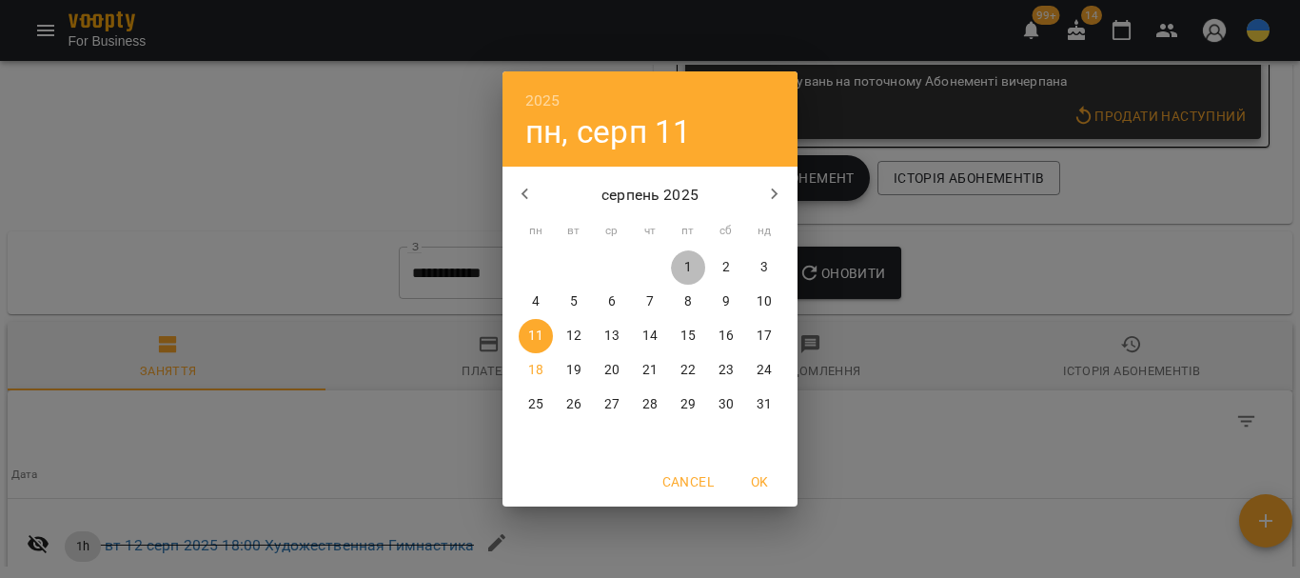
click at [681, 266] on span "1" at bounding box center [688, 267] width 34 height 19
type input "**********"
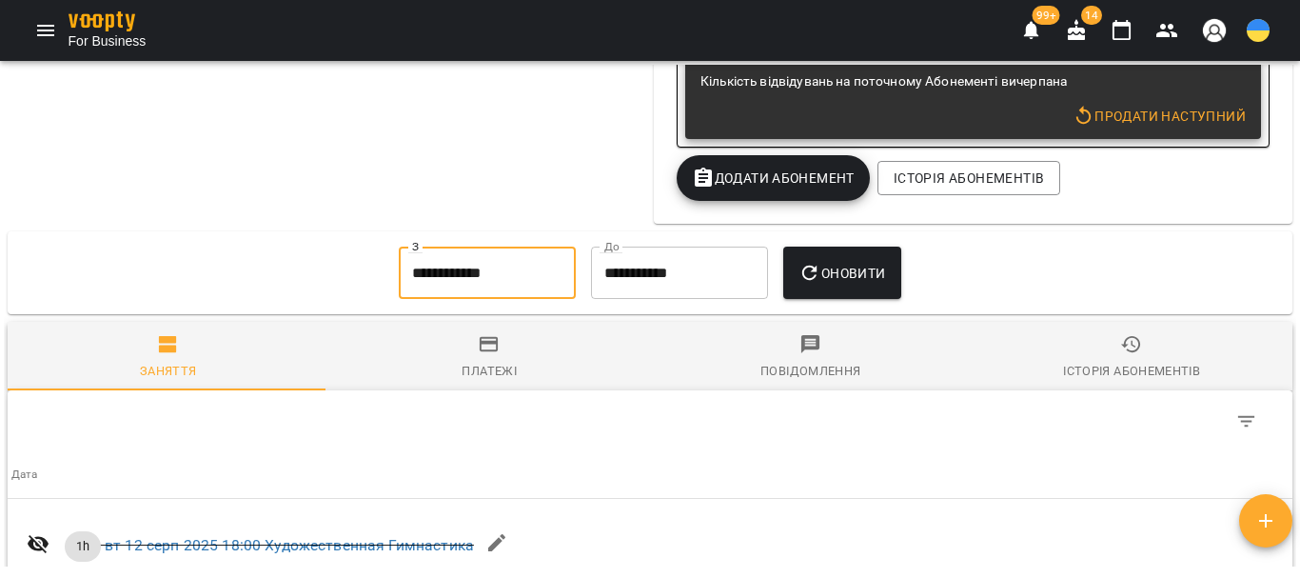
click at [840, 285] on span "Оновити" at bounding box center [842, 273] width 87 height 23
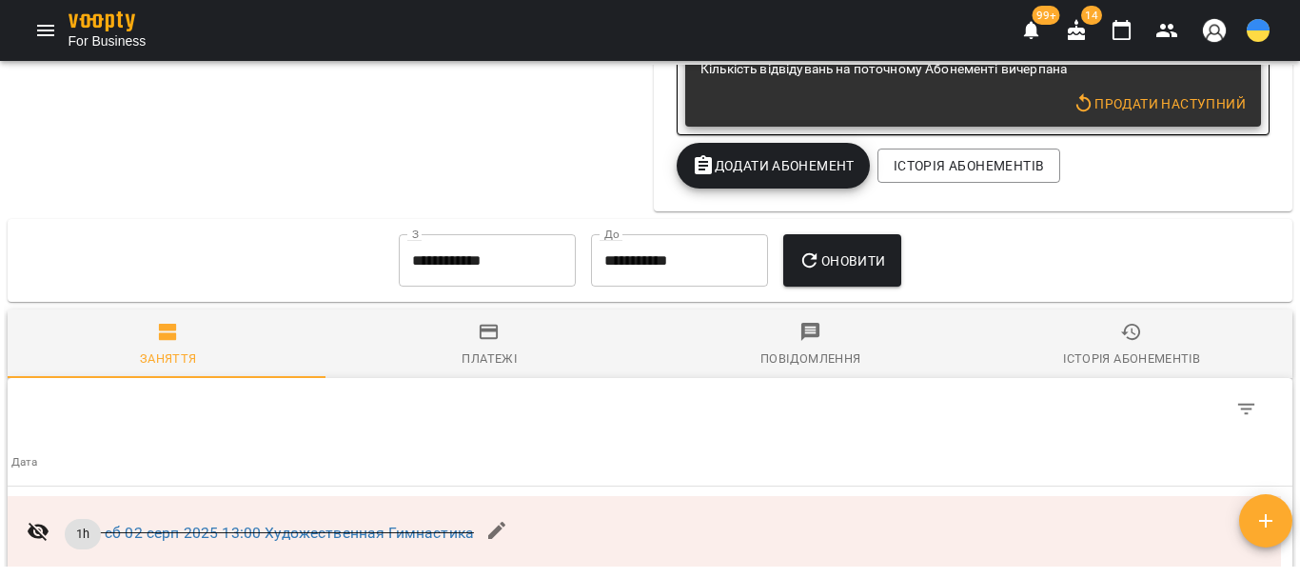
scroll to position [1610, 0]
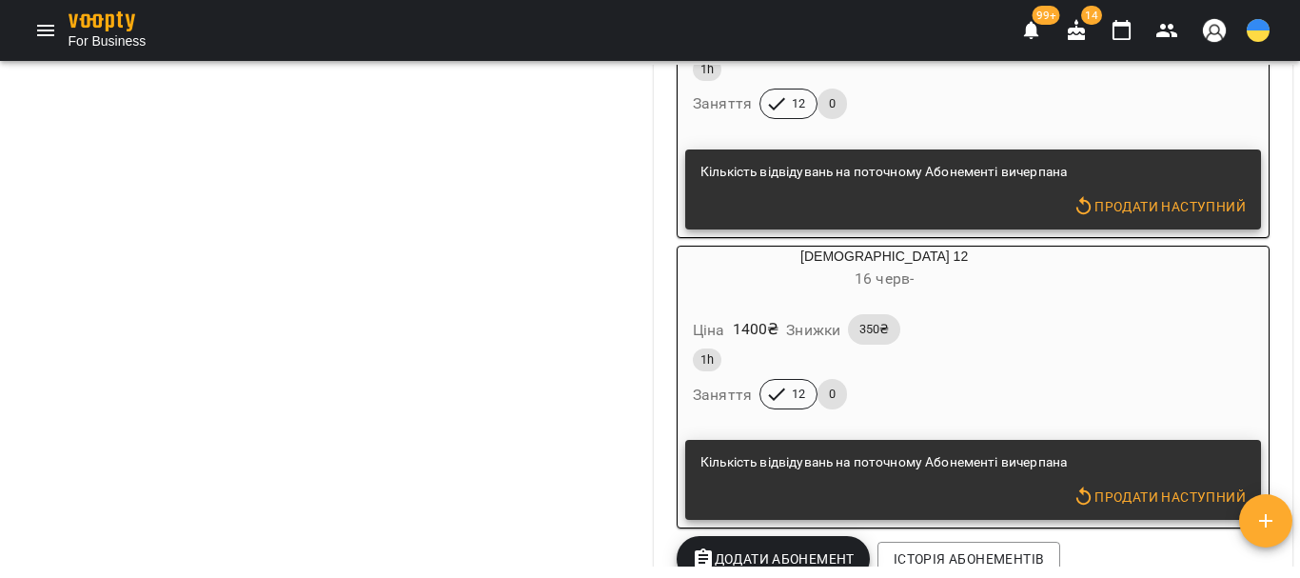
scroll to position [3617, 0]
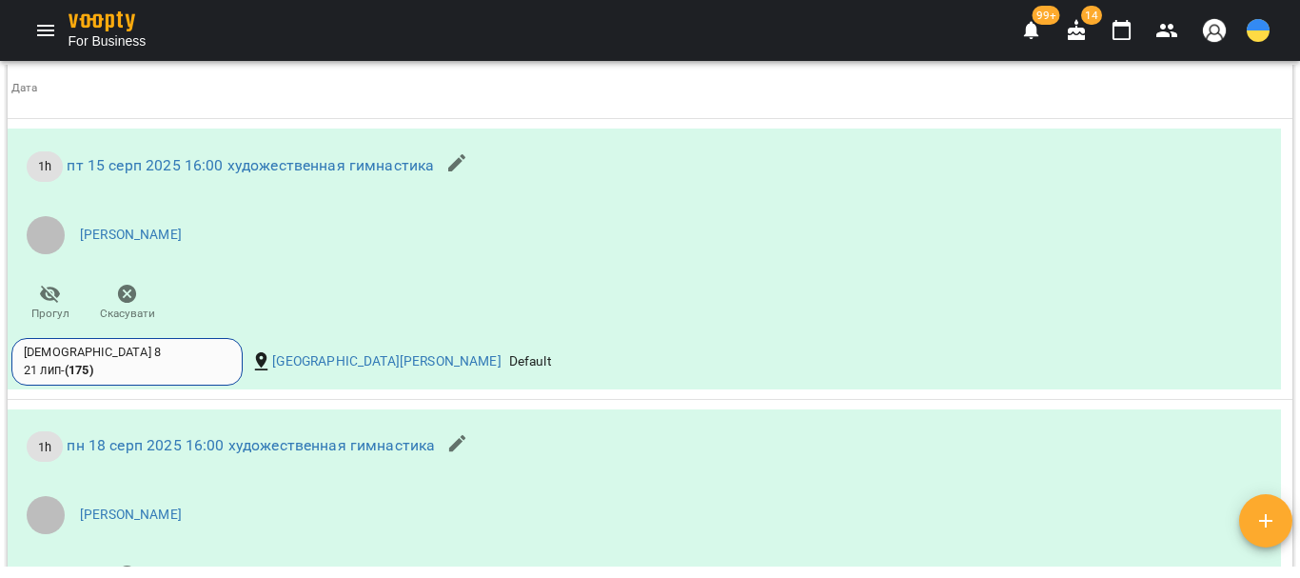
scroll to position [4459, 0]
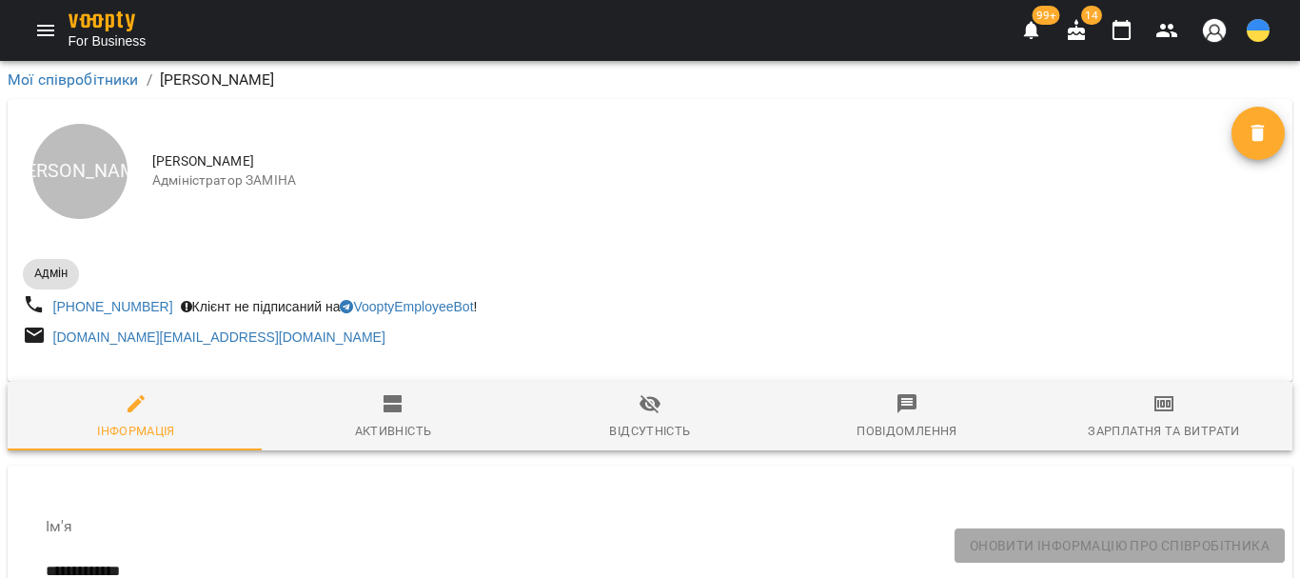
select select "**"
